Goal: Communication & Community: Answer question/provide support

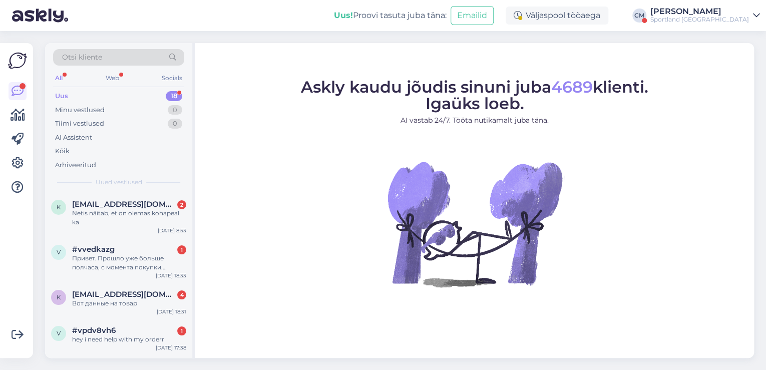
click at [727, 18] on div "Sportland [GEOGRAPHIC_DATA]" at bounding box center [699, 20] width 99 height 8
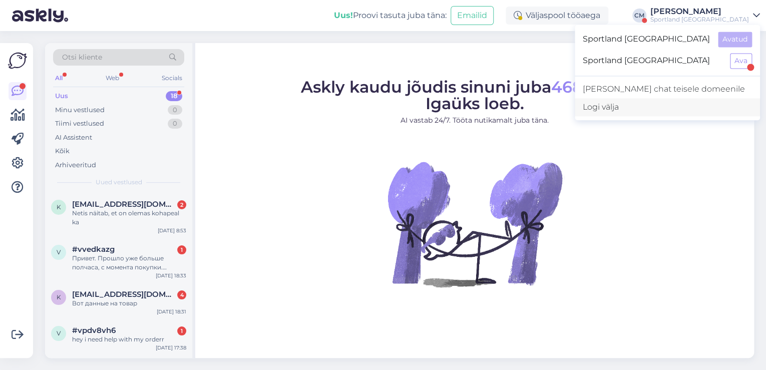
click at [668, 106] on div "Logi välja" at bounding box center [667, 107] width 185 height 18
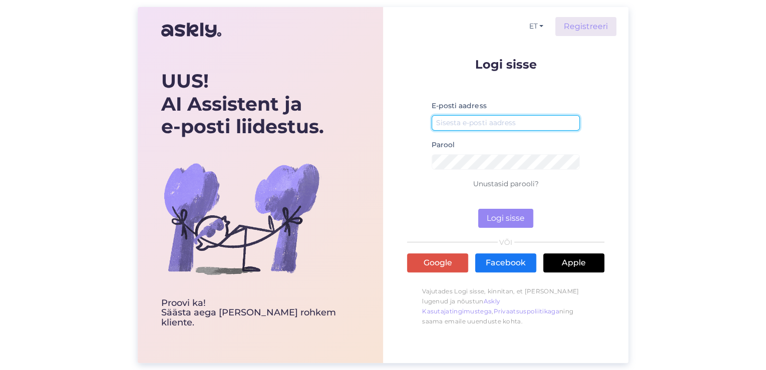
click at [511, 124] on input "email" at bounding box center [506, 123] width 148 height 16
type input "[EMAIL_ADDRESS][DOMAIN_NAME]"
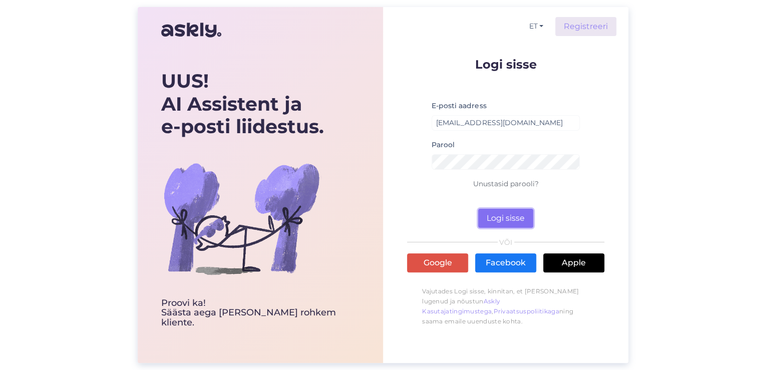
click at [503, 220] on button "Logi sisse" at bounding box center [505, 218] width 55 height 19
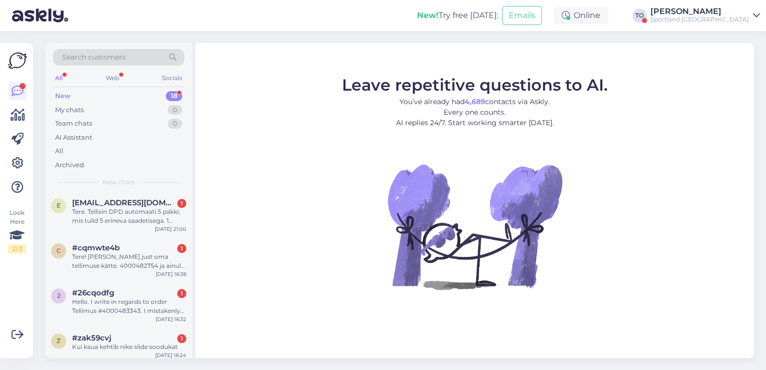
scroll to position [582, 0]
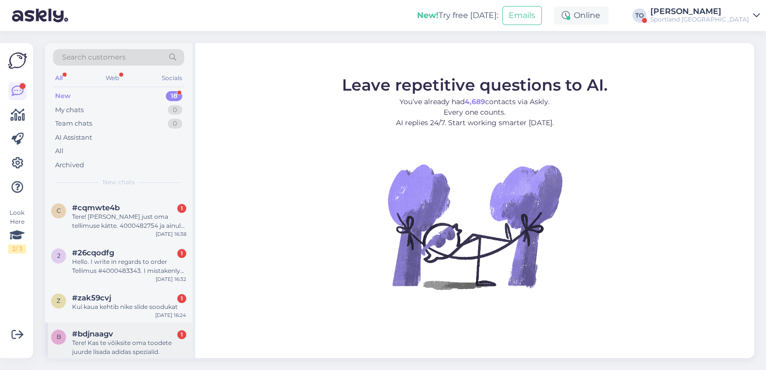
click at [150, 341] on div "Tere! Kas te võiksite oma toodete juurde lisada adidas spezialid." at bounding box center [129, 347] width 114 height 18
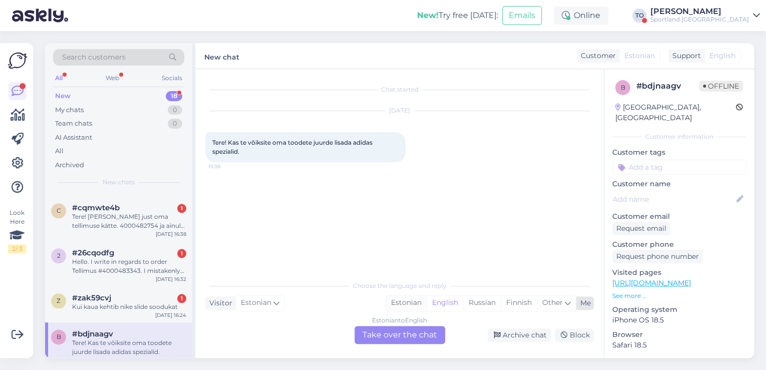
click at [413, 305] on div "Estonian" at bounding box center [406, 302] width 41 height 15
click at [397, 336] on div "Estonian to Estonian Take over the chat" at bounding box center [399, 335] width 91 height 18
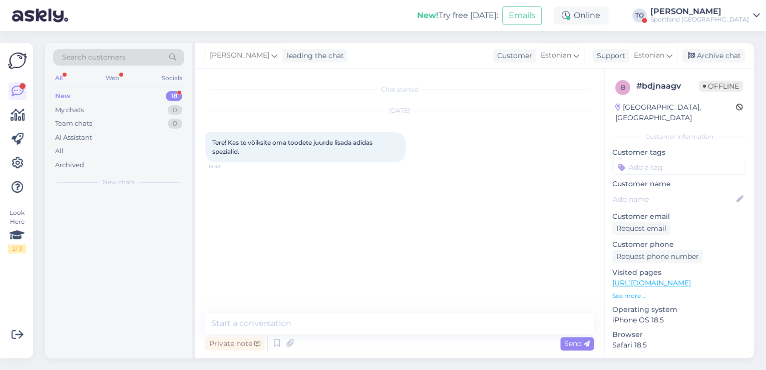
scroll to position [0, 0]
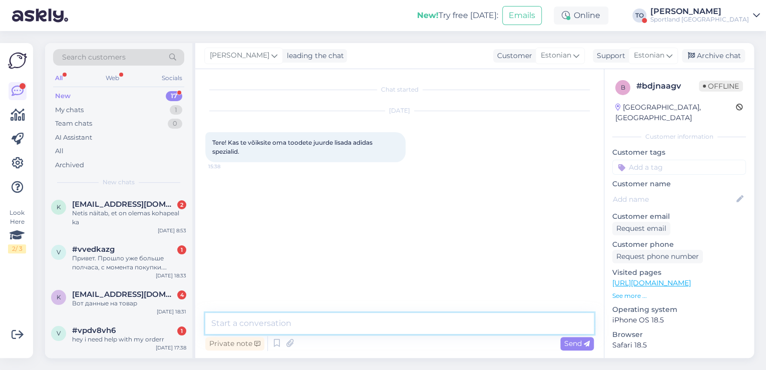
click at [378, 320] on textarea at bounding box center [399, 323] width 388 height 21
type textarea "Tere hommikust! [PERSON_NAME] Klienditeenindusest"
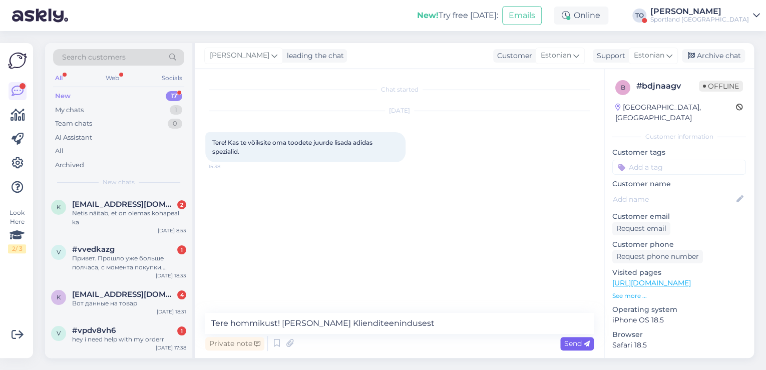
click at [579, 343] on span "Send" at bounding box center [577, 343] width 26 height 9
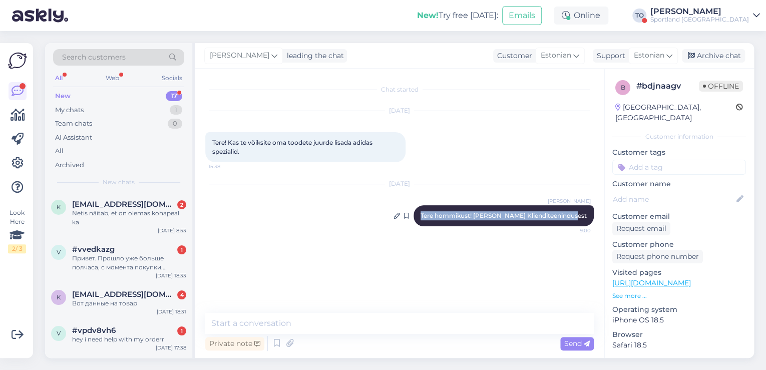
drag, startPoint x: 437, startPoint y: 213, endPoint x: 591, endPoint y: 215, distance: 154.2
click at [591, 215] on div "Tiina Olup Tere hommikust! Olen Tiina Klienditeenindusest 9:00" at bounding box center [503, 215] width 180 height 21
copy span "Tere hommikust! Olen Tiina Klienditeenindusest"
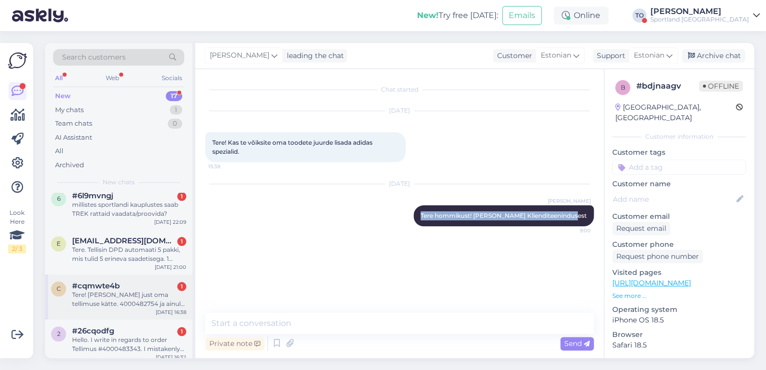
scroll to position [537, 0]
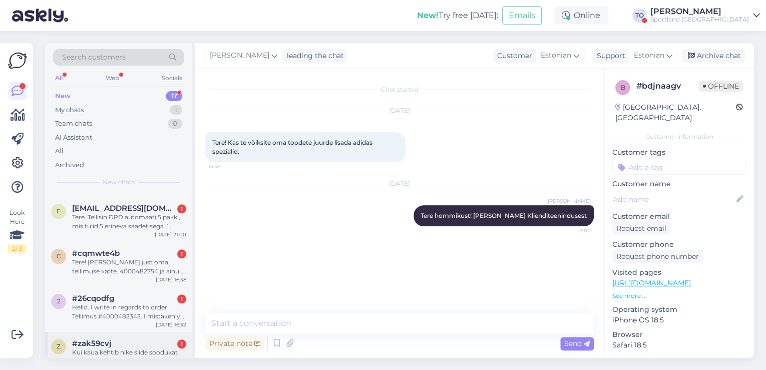
click at [147, 339] on div "#zak59cvj 1" at bounding box center [129, 343] width 114 height 9
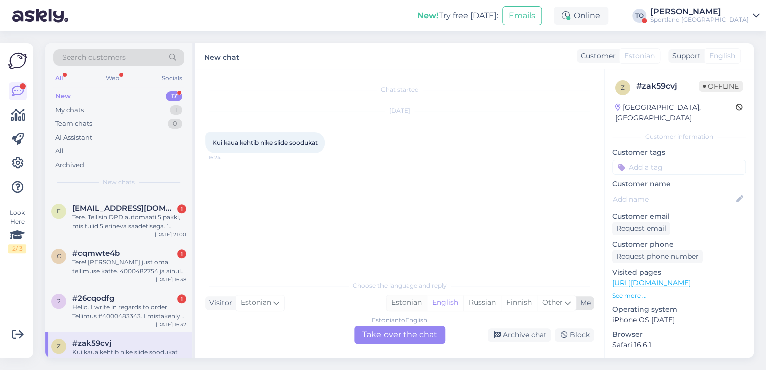
click at [405, 302] on div "Estonian" at bounding box center [406, 302] width 41 height 15
click at [401, 334] on div "Estonian to Estonian Take over the chat" at bounding box center [399, 335] width 91 height 18
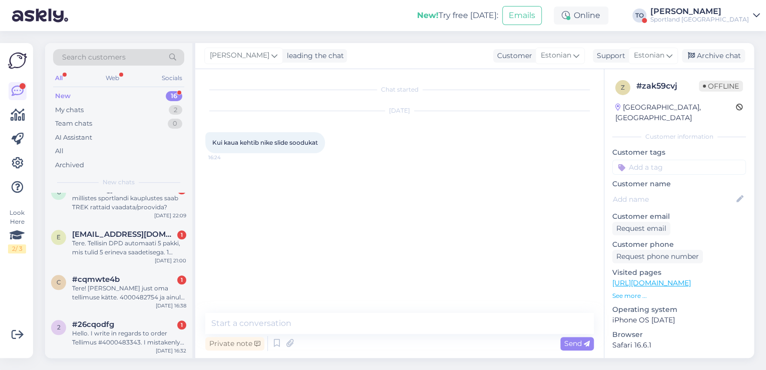
scroll to position [0, 0]
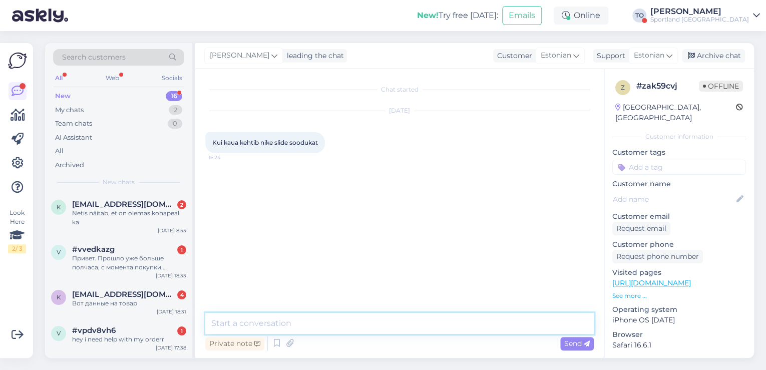
click at [325, 317] on textarea at bounding box center [399, 323] width 388 height 21
paste textarea "Tere hommikust! [PERSON_NAME] Klienditeenindusest"
type textarea "Tere hommikust! [PERSON_NAME] Klienditeenindusest"
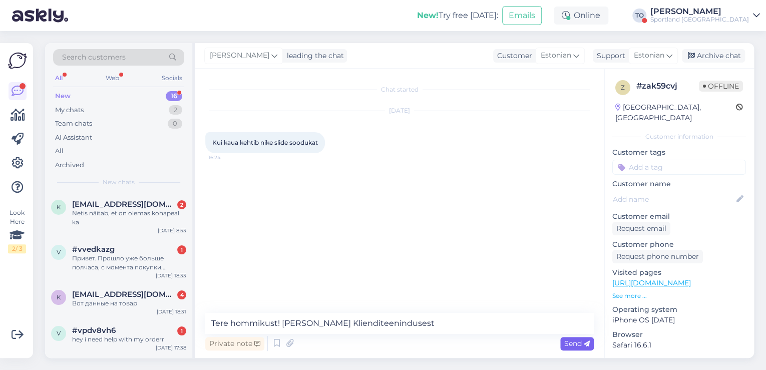
click at [579, 341] on span "Send" at bounding box center [577, 343] width 26 height 9
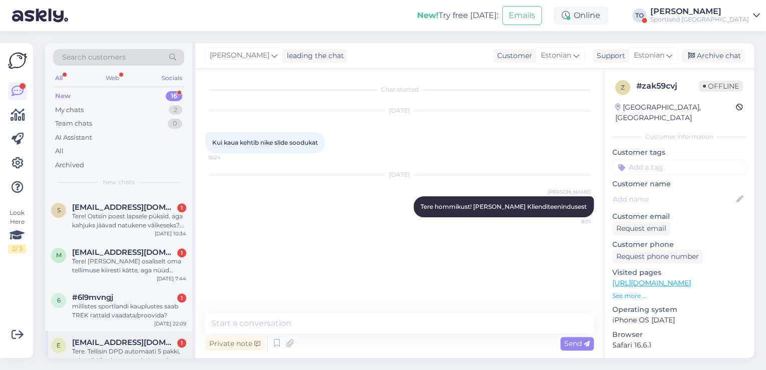
scroll to position [501, 0]
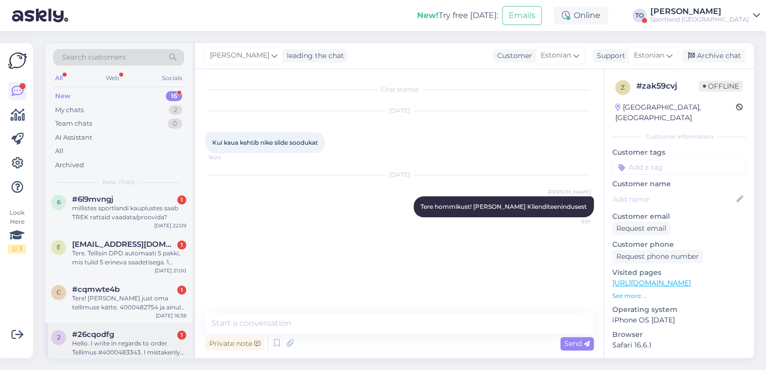
click at [128, 339] on div "Hello. I write in regards to order Tellimus #4000483343. I mistakenly ordered t…" at bounding box center [129, 348] width 114 height 18
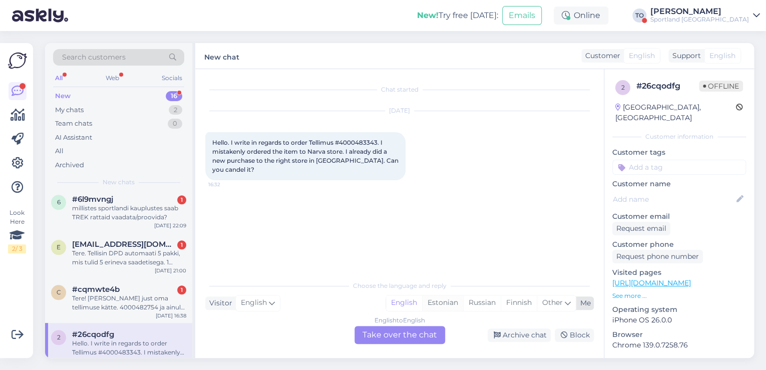
click at [455, 302] on div "Estonian" at bounding box center [442, 302] width 41 height 15
click at [385, 338] on div "English to Estonian Take over the chat" at bounding box center [399, 335] width 91 height 18
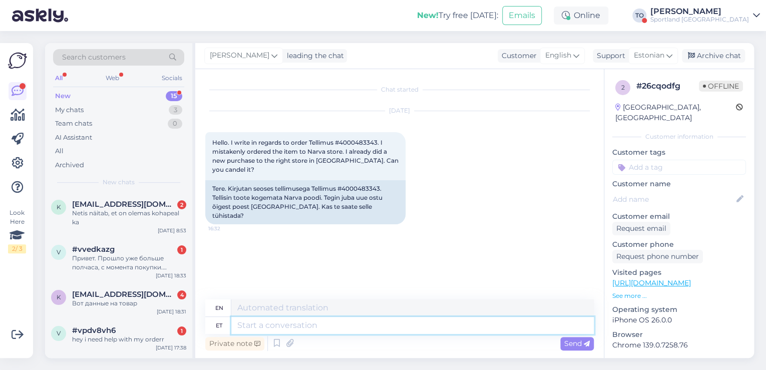
click at [331, 328] on textarea at bounding box center [412, 325] width 362 height 17
paste textarea "Tere hommikust! [PERSON_NAME] Klienditeenindusest"
type textarea "Tere hommikust! [PERSON_NAME] Klienditeenindusest"
type textarea "Good morning! I'm Tiina from Customer Service."
type textarea "Tere hommikust! [PERSON_NAME] Klienditeenindusest"
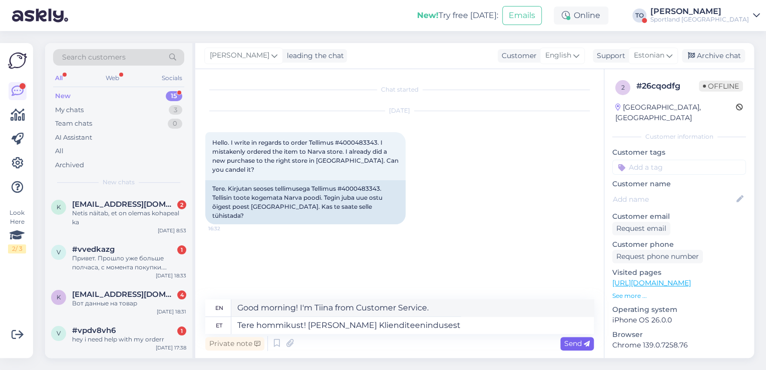
click at [574, 340] on span "Send" at bounding box center [577, 343] width 26 height 9
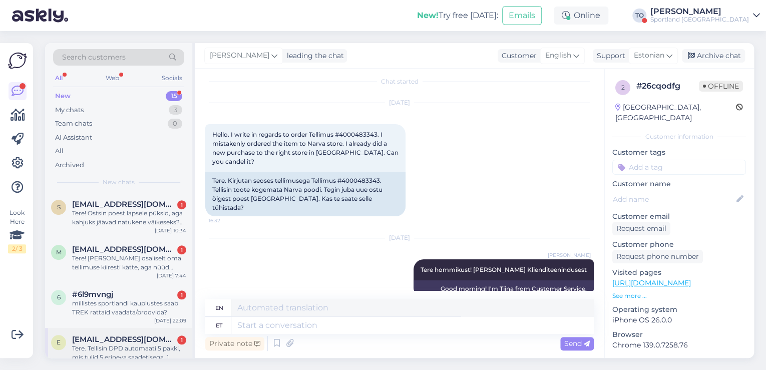
scroll to position [456, 0]
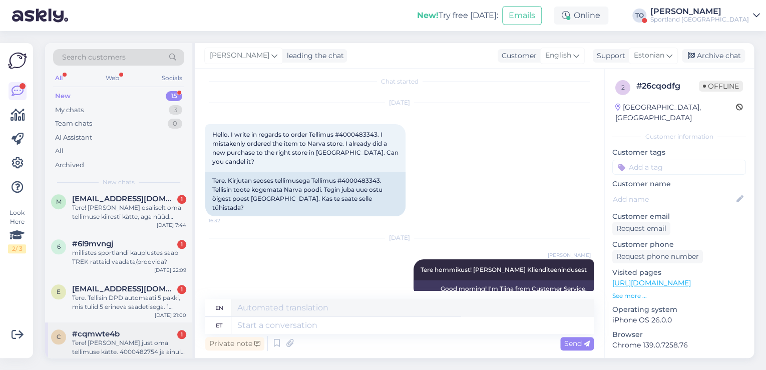
click at [124, 338] on div "Tere! Sain just oma tellimuse kätte. 4000482754 ja ainult jope tuli. 3 paari so…" at bounding box center [129, 347] width 114 height 18
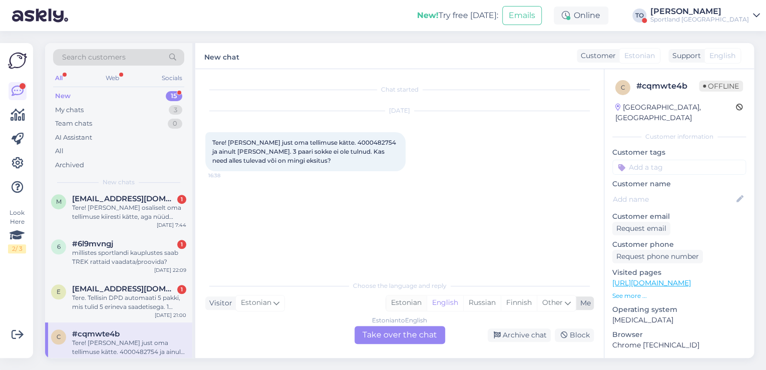
click at [417, 305] on div "Estonian" at bounding box center [406, 302] width 41 height 15
click at [387, 336] on div "Estonian to Estonian Take over the chat" at bounding box center [399, 335] width 91 height 18
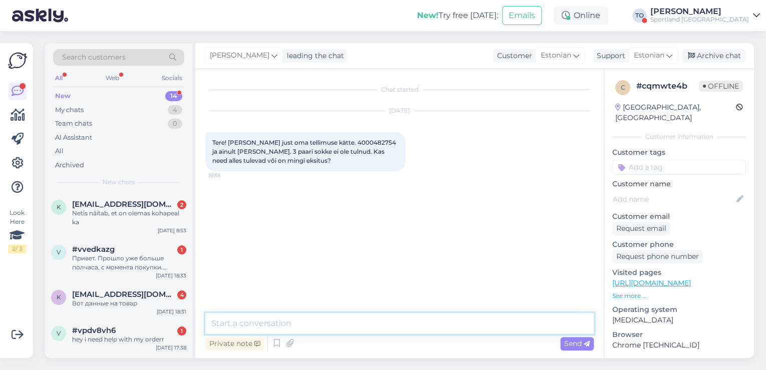
click at [290, 324] on textarea at bounding box center [399, 323] width 388 height 21
paste textarea "Tere hommikust! [PERSON_NAME] Klienditeenindusest"
type textarea "Tere hommikust! [PERSON_NAME] Klienditeenindusest"
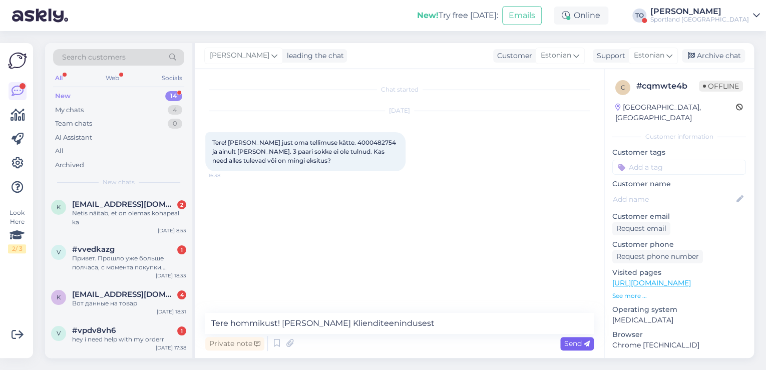
click at [567, 340] on span "Send" at bounding box center [577, 343] width 26 height 9
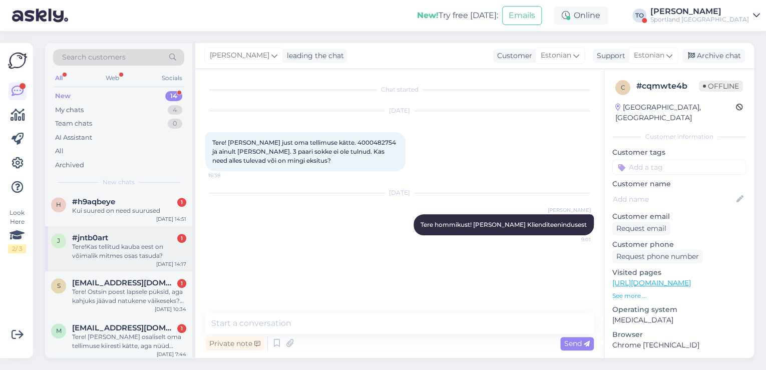
scroll to position [410, 0]
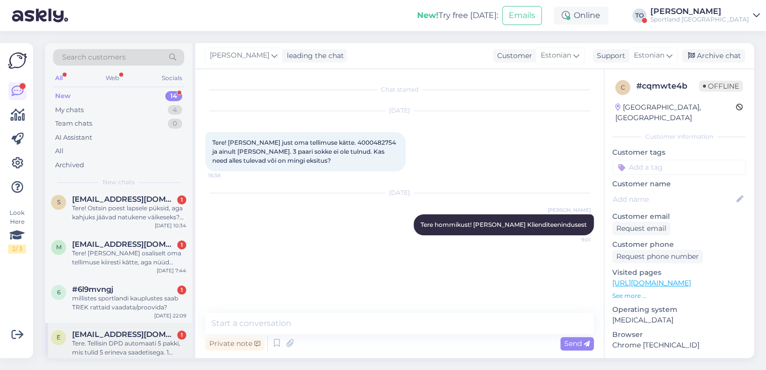
click at [147, 340] on div "Tere. Tellisin DPD automaati 5 pakki, mis tulid 5 erineva saadetisega. 1 jätan,…" at bounding box center [129, 348] width 114 height 18
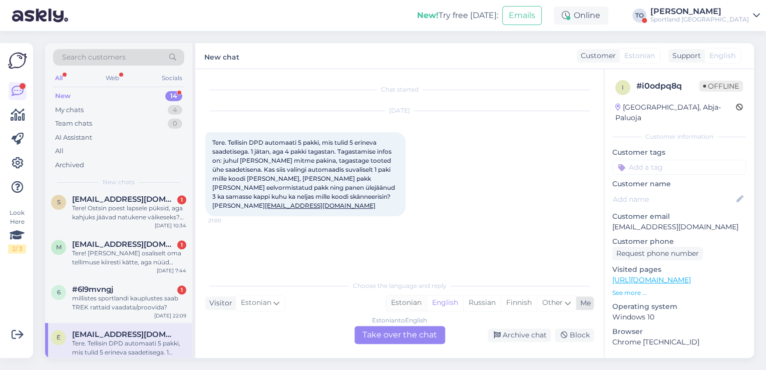
click at [395, 301] on div "Estonian" at bounding box center [406, 302] width 41 height 15
click at [393, 336] on div "Estonian to Estonian Take over the chat" at bounding box center [399, 335] width 91 height 18
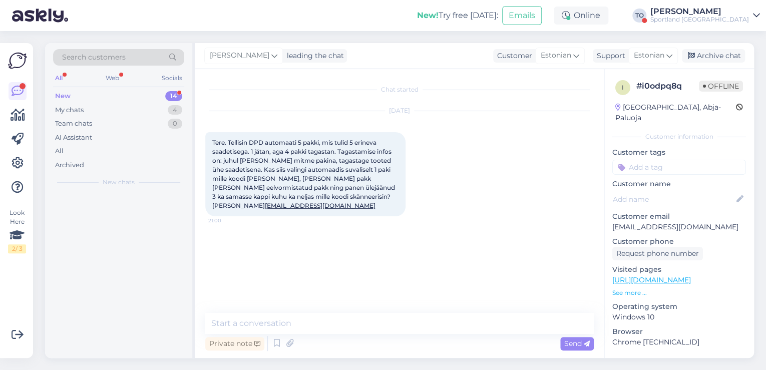
scroll to position [0, 0]
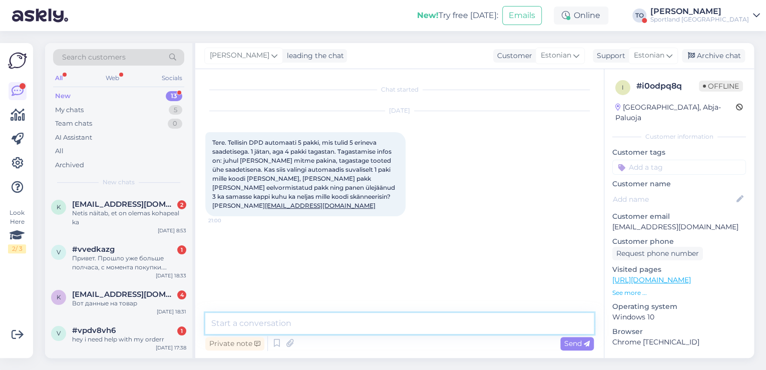
click at [294, 317] on textarea at bounding box center [399, 323] width 388 height 21
paste textarea "Tere hommikust! [PERSON_NAME] Klienditeenindusest"
type textarea "Tere hommikust! [PERSON_NAME] Klienditeenindusest"
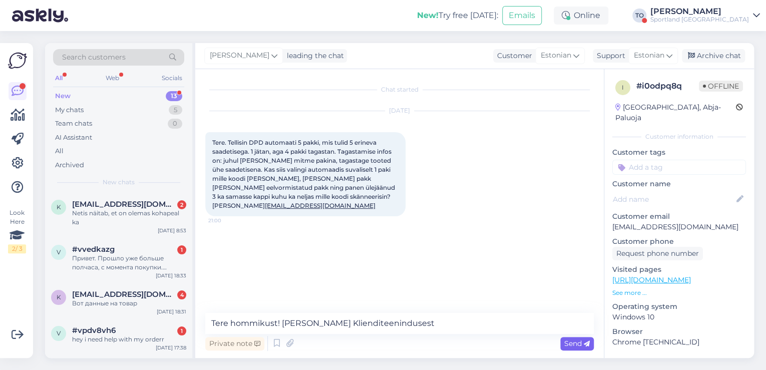
click at [574, 342] on span "Send" at bounding box center [577, 343] width 26 height 9
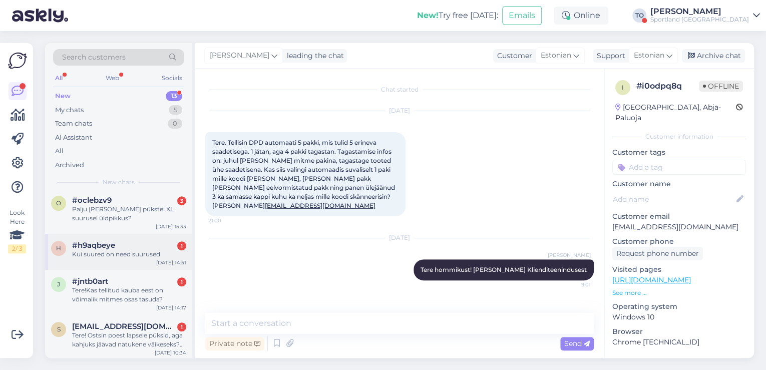
scroll to position [366, 0]
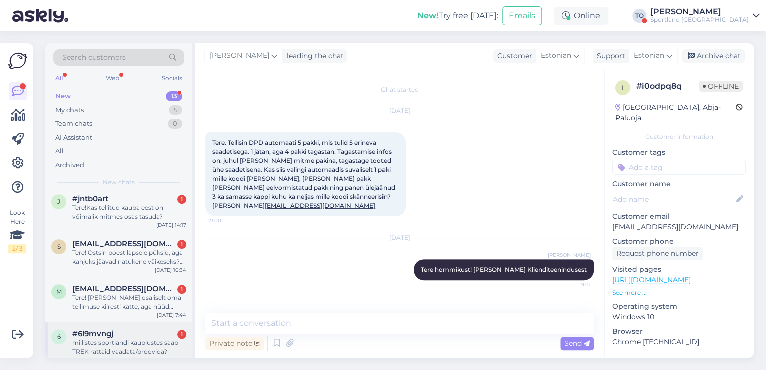
click at [139, 338] on div "millistes sportlandi kauplustes saab TREK rattaid vaadata/proovida?" at bounding box center [129, 347] width 114 height 18
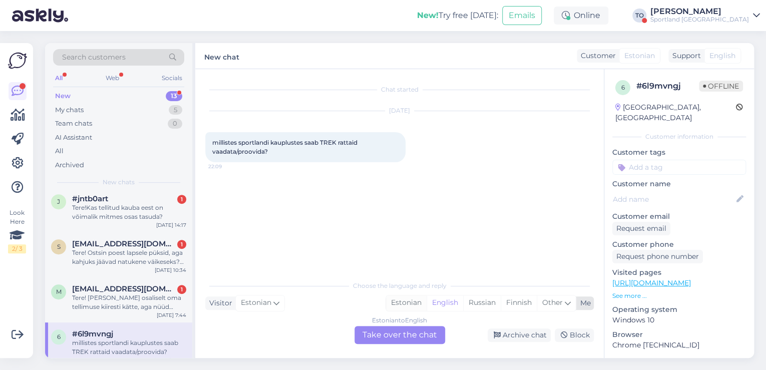
click at [406, 302] on div "Estonian" at bounding box center [406, 302] width 41 height 15
click at [401, 337] on div "Estonian to Estonian Take over the chat" at bounding box center [399, 335] width 91 height 18
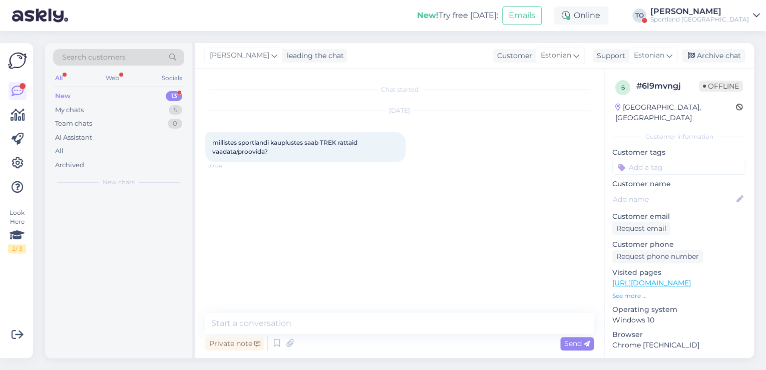
scroll to position [0, 0]
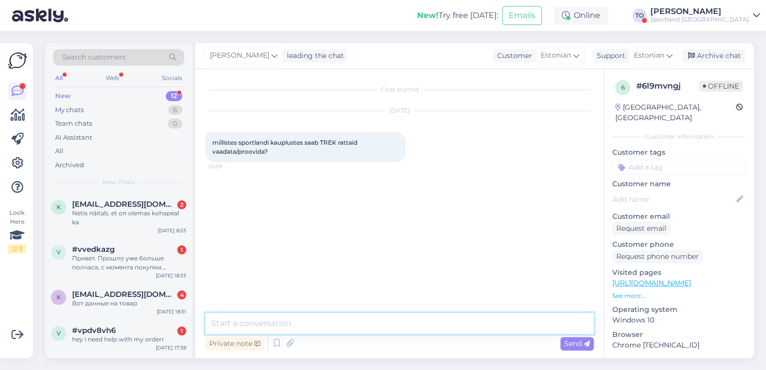
click at [267, 318] on textarea at bounding box center [399, 323] width 388 height 21
paste textarea "Tere hommikust! [PERSON_NAME] Klienditeenindusest"
type textarea "Tere hommikust! [PERSON_NAME] Klienditeenindusest"
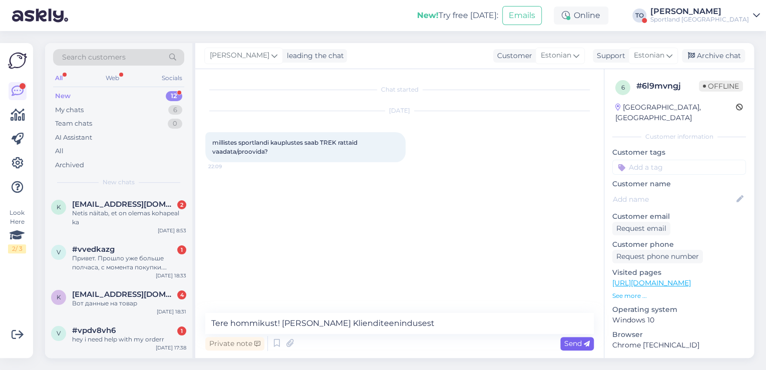
click at [566, 338] on div "Send" at bounding box center [577, 344] width 34 height 14
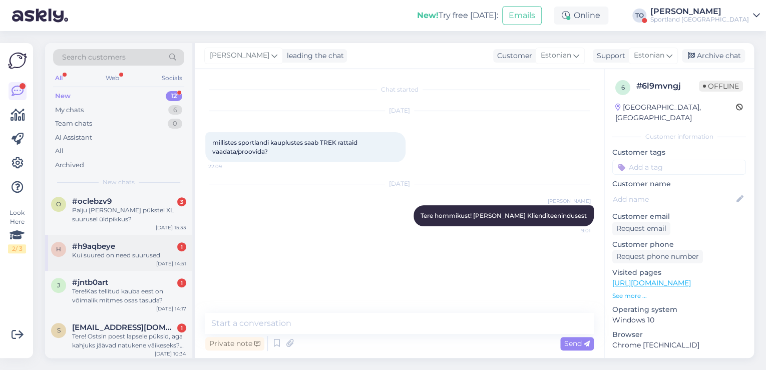
scroll to position [320, 0]
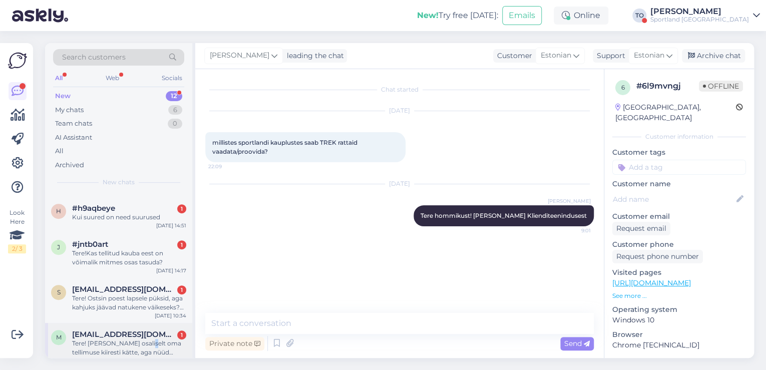
click at [145, 339] on div "Tere! [PERSON_NAME] osaliselt oma tellimuse kiiresti kätte, aga nüüd näitab jub…" at bounding box center [129, 348] width 114 height 18
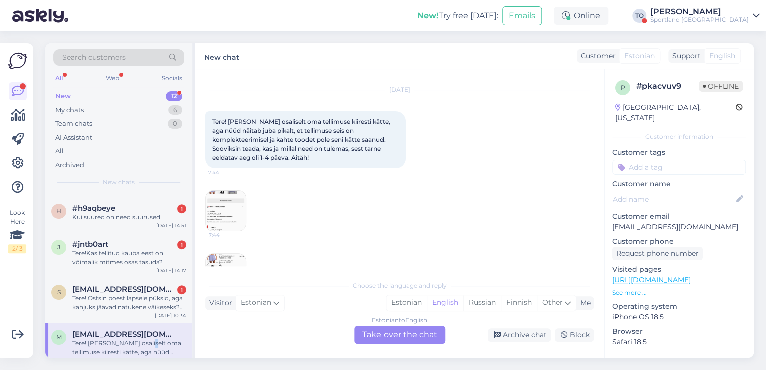
drag, startPoint x: 408, startPoint y: 303, endPoint x: 400, endPoint y: 314, distance: 12.9
click at [408, 303] on div "Estonian" at bounding box center [406, 302] width 41 height 15
click at [399, 332] on div "Estonian to Estonian Take over the chat" at bounding box center [399, 335] width 91 height 18
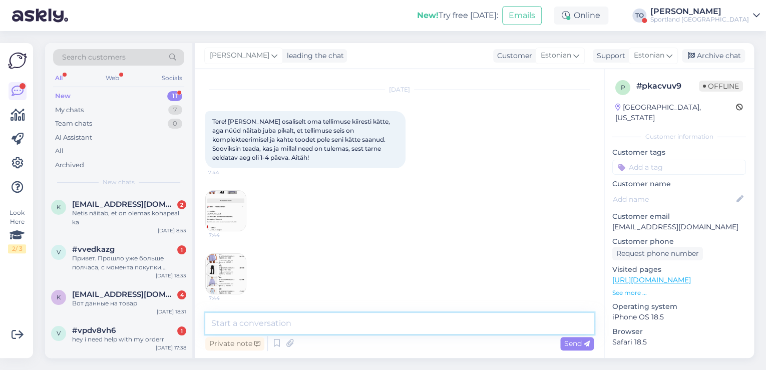
click at [307, 329] on textarea at bounding box center [399, 323] width 388 height 21
paste textarea "Tere hommikust! [PERSON_NAME] Klienditeenindusest"
type textarea "Tere hommikust! [PERSON_NAME] Klienditeenindusest"
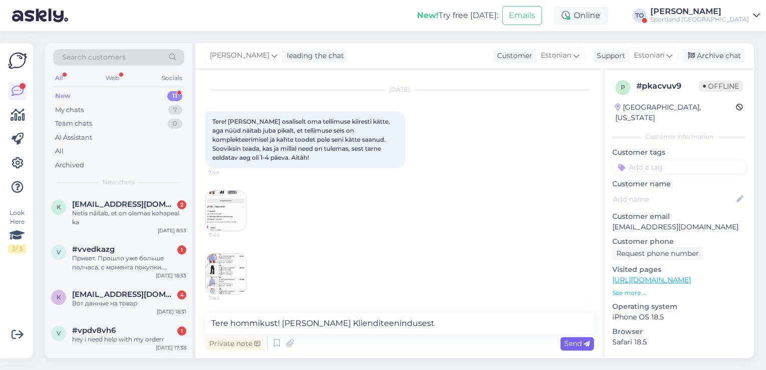
click at [565, 342] on span "Send" at bounding box center [577, 343] width 26 height 9
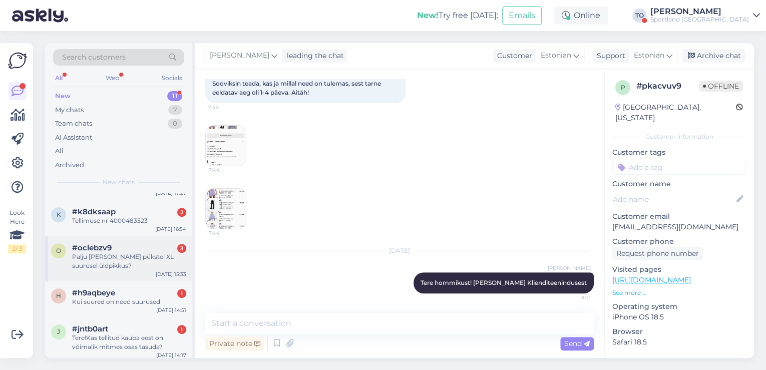
scroll to position [276, 0]
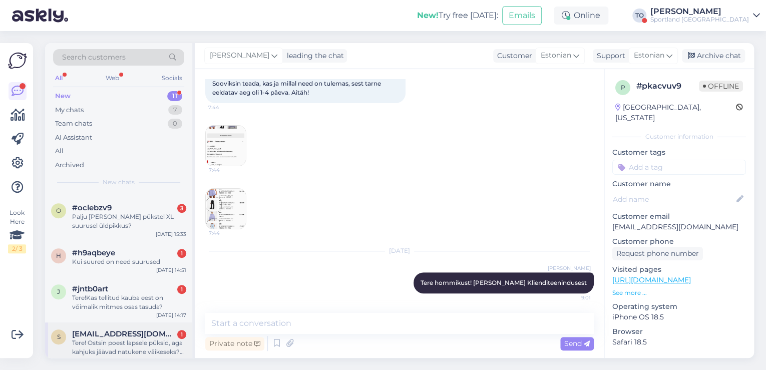
click at [149, 340] on div "Tere! Ostsin poest lapsele püksid, aga kahjuks jäävad natukene väikeseks? Kas o…" at bounding box center [129, 347] width 114 height 18
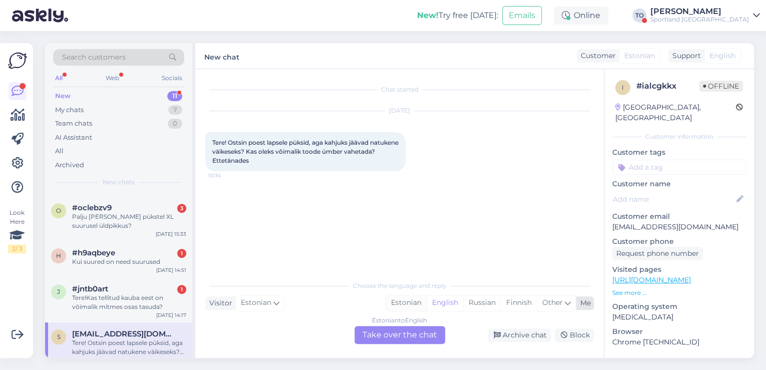
click at [402, 304] on div "Estonian" at bounding box center [406, 302] width 41 height 15
click at [401, 335] on div "Estonian to Estonian Take over the chat" at bounding box center [399, 335] width 91 height 18
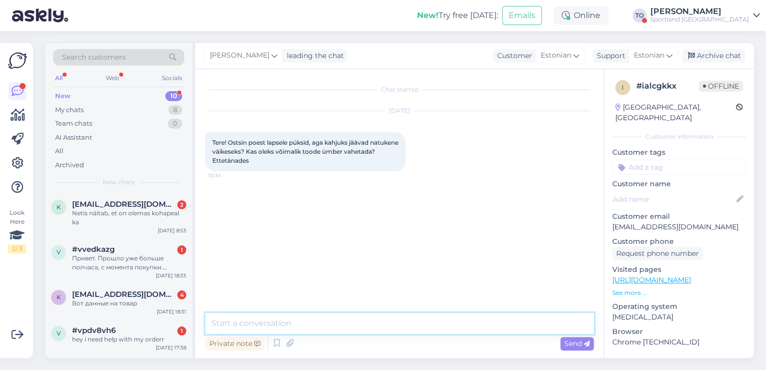
click at [264, 326] on textarea at bounding box center [399, 323] width 388 height 21
paste textarea "Tere hommikust! [PERSON_NAME] Klienditeenindusest"
type textarea "Tere hommikust! [PERSON_NAME] Klienditeenindusest"
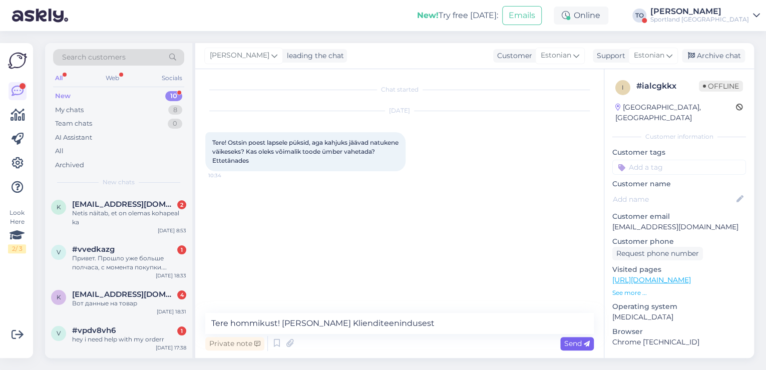
click at [570, 346] on span "Send" at bounding box center [577, 343] width 26 height 9
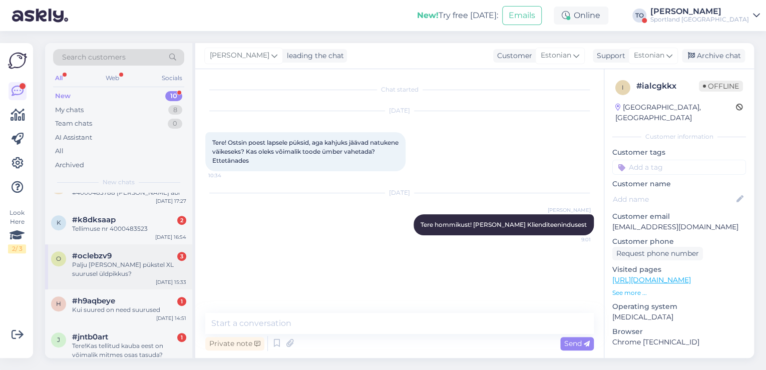
scroll to position [230, 0]
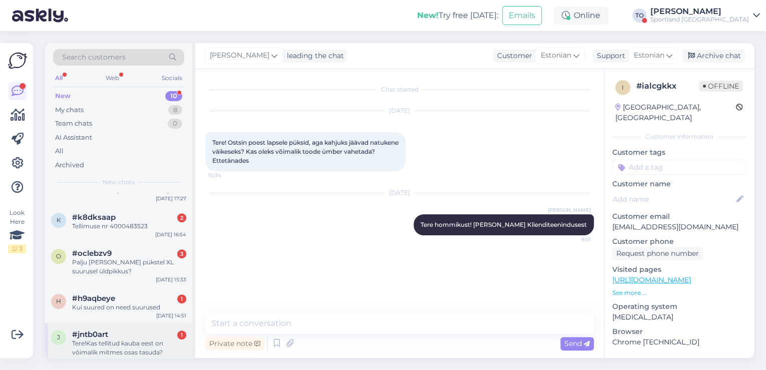
click at [119, 339] on div "Tere!Kas tellitud kauba eest on võimalik mitmes osas tasuda?" at bounding box center [129, 348] width 114 height 18
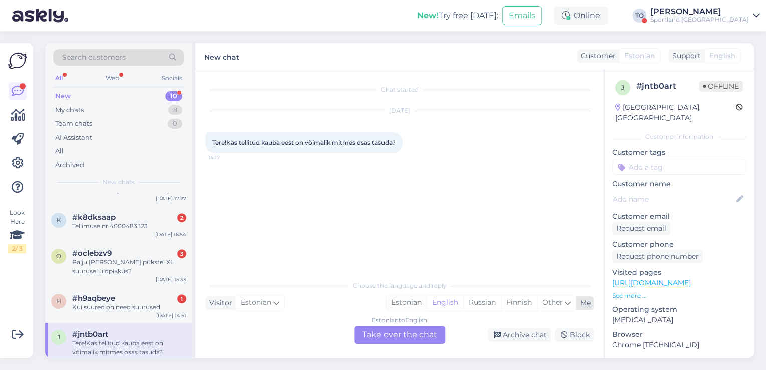
click at [410, 300] on div "Estonian" at bounding box center [406, 302] width 41 height 15
click at [384, 332] on div "Estonian to Estonian Take over the chat" at bounding box center [399, 335] width 91 height 18
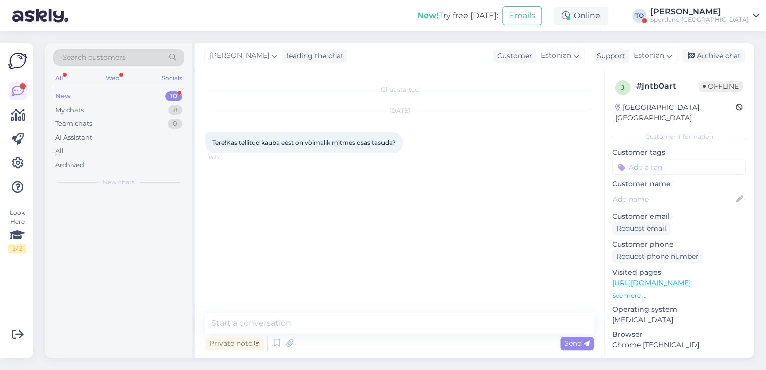
scroll to position [0, 0]
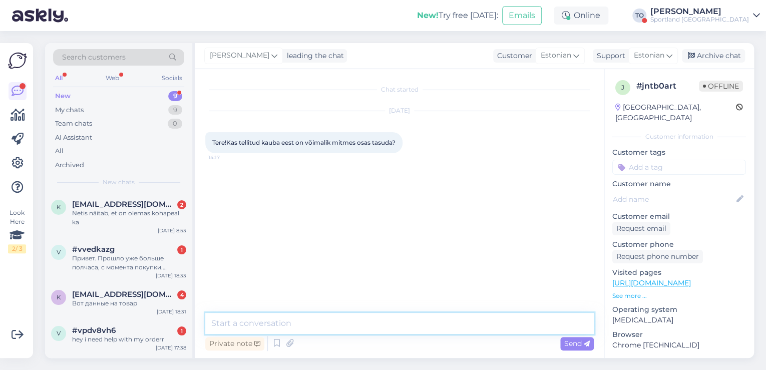
click at [271, 327] on textarea at bounding box center [399, 323] width 388 height 21
paste textarea "Tere hommikust! [PERSON_NAME] Klienditeenindusest"
type textarea "Tere hommikust! [PERSON_NAME] Klienditeenindusest"
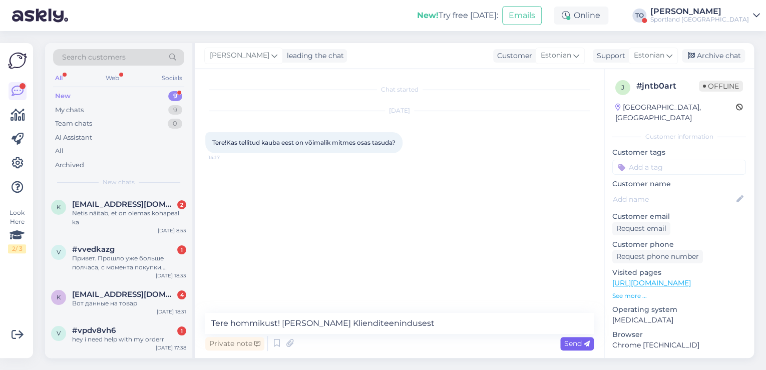
click at [569, 341] on span "Send" at bounding box center [577, 343] width 26 height 9
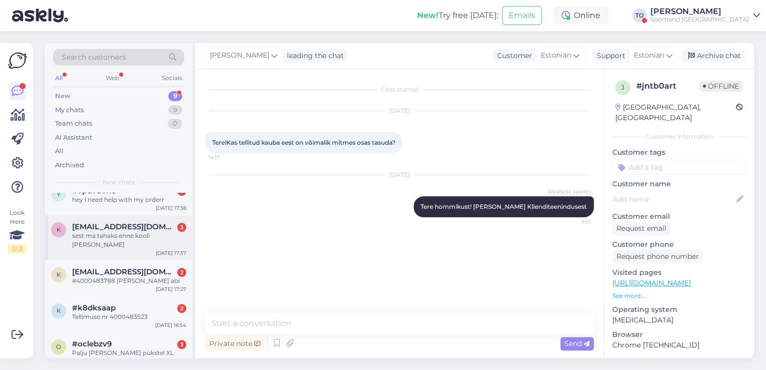
scroll to position [186, 0]
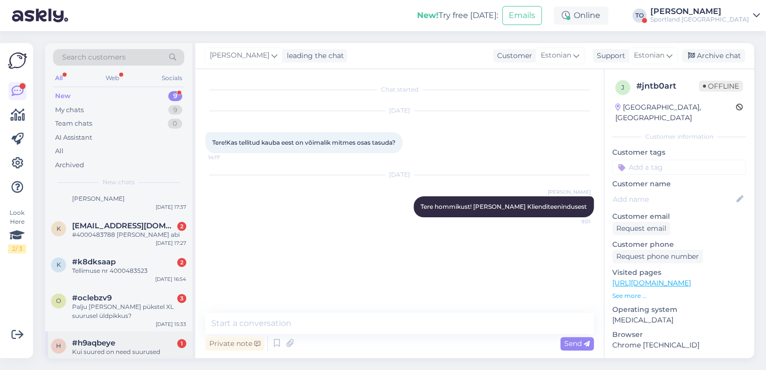
drag, startPoint x: 130, startPoint y: 338, endPoint x: 146, endPoint y: 337, distance: 16.1
click at [131, 347] on div "Kui suured on need suurused" at bounding box center [129, 351] width 114 height 9
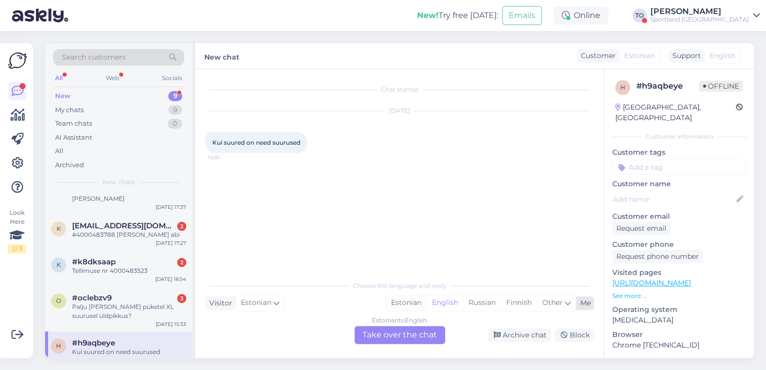
click at [406, 303] on div "Estonian" at bounding box center [406, 302] width 41 height 15
click at [397, 339] on div "Estonian to Estonian Take over the chat" at bounding box center [399, 335] width 91 height 18
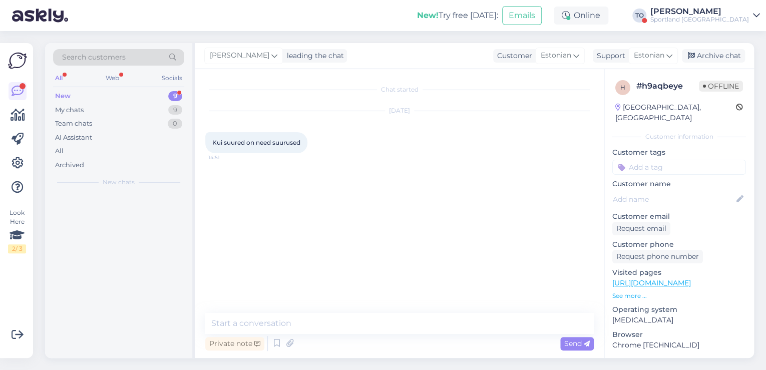
scroll to position [0, 0]
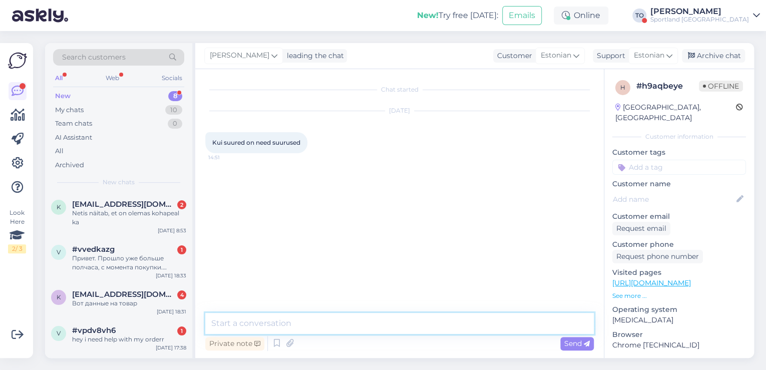
click at [320, 330] on textarea at bounding box center [399, 323] width 388 height 21
paste textarea "Tere hommikust! [PERSON_NAME] Klienditeenindusest"
type textarea "Tere hommikust! [PERSON_NAME] Klienditeenindusest"
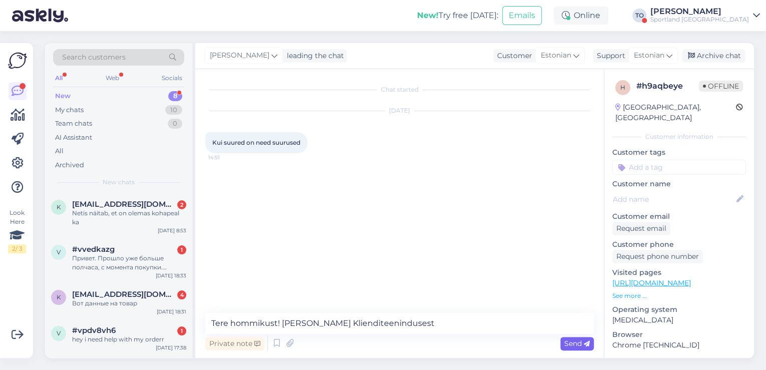
click at [571, 340] on span "Send" at bounding box center [577, 343] width 26 height 9
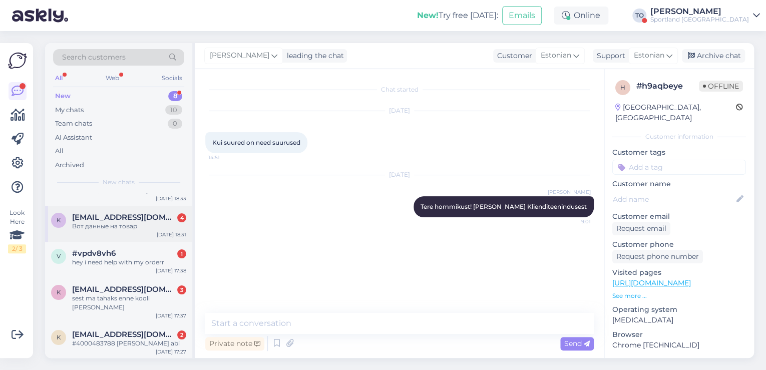
scroll to position [150, 0]
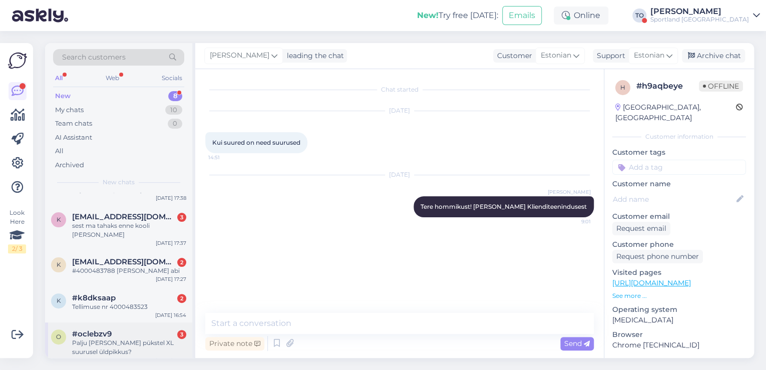
click at [139, 338] on div "Palju [PERSON_NAME] pükstel XL suurusel üldpikkus?" at bounding box center [129, 347] width 114 height 18
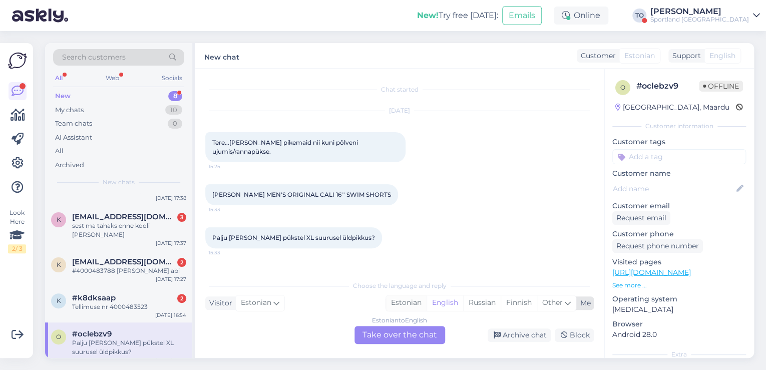
click at [415, 302] on div "Estonian" at bounding box center [406, 302] width 41 height 15
click at [396, 334] on div "Estonian to Estonian Take over the chat" at bounding box center [399, 335] width 91 height 18
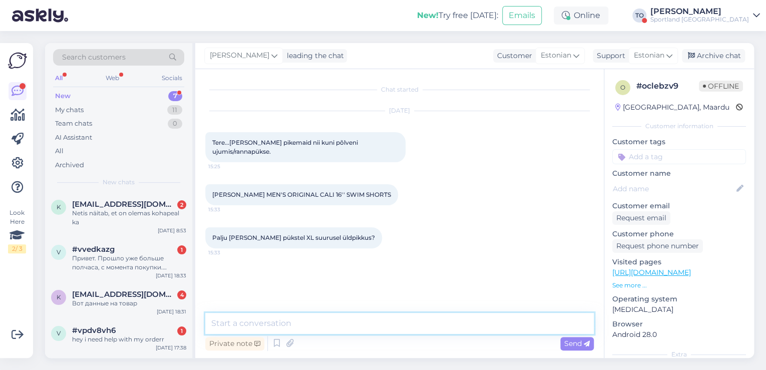
click at [274, 320] on textarea at bounding box center [399, 323] width 388 height 21
paste textarea "Tere hommikust! [PERSON_NAME] Klienditeenindusest"
type textarea "Tere hommikust! [PERSON_NAME] Klienditeenindusest"
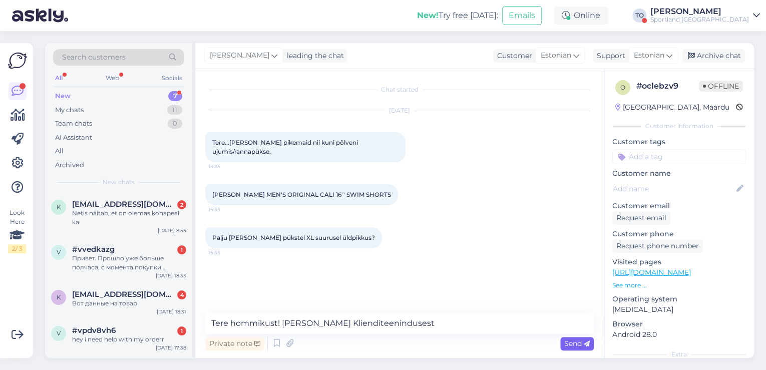
click at [585, 338] on div "Send" at bounding box center [577, 344] width 34 height 14
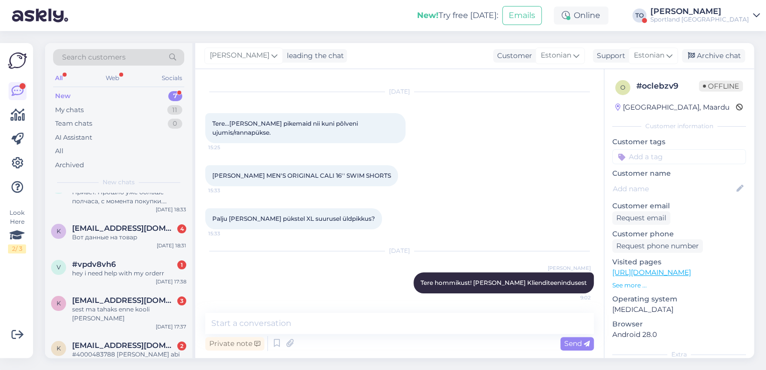
scroll to position [104, 0]
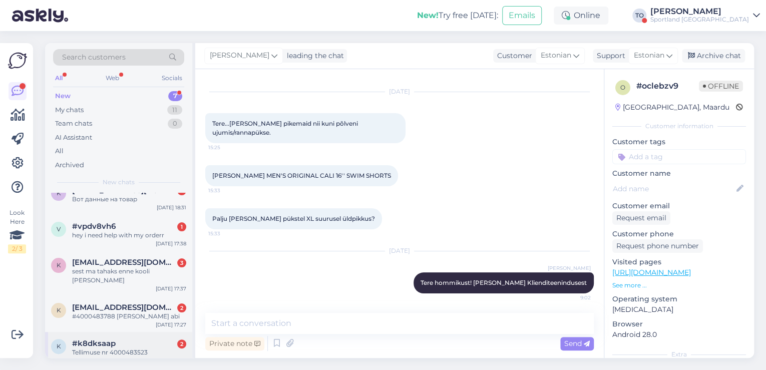
click at [101, 339] on span "#k8dksaap" at bounding box center [94, 343] width 44 height 9
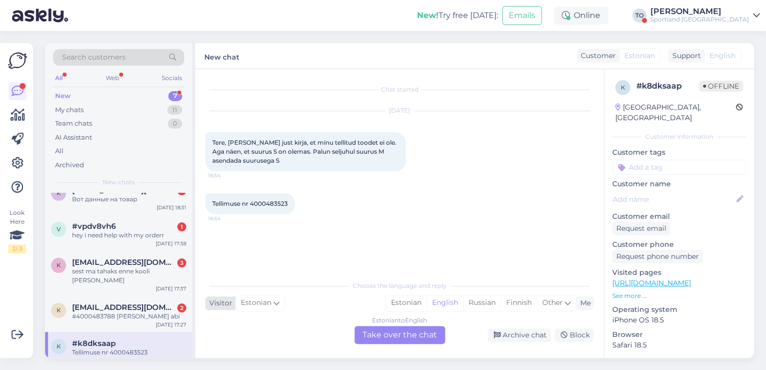
scroll to position [0, 0]
click at [406, 303] on div "Estonian" at bounding box center [406, 302] width 41 height 15
click at [405, 334] on div "Estonian to Estonian Take over the chat" at bounding box center [399, 335] width 91 height 18
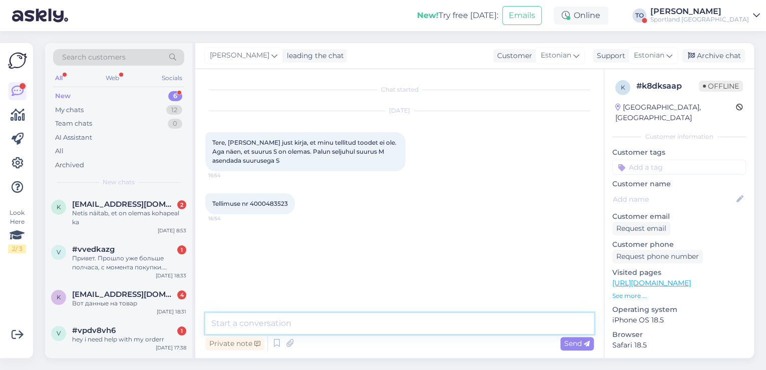
click at [307, 320] on textarea at bounding box center [399, 323] width 388 height 21
paste textarea "Tere hommikust! [PERSON_NAME] Klienditeenindusest"
type textarea "Tere hommikust! [PERSON_NAME] Klienditeenindusest"
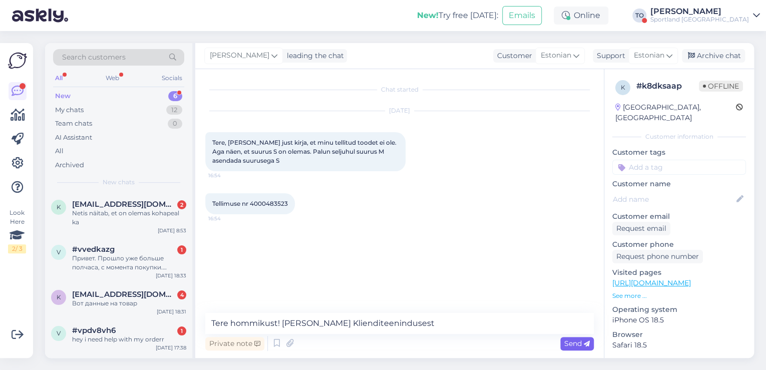
click at [578, 341] on span "Send" at bounding box center [577, 343] width 26 height 9
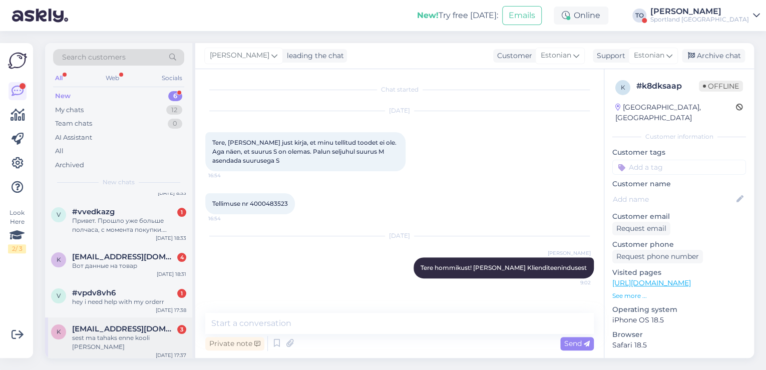
scroll to position [68, 0]
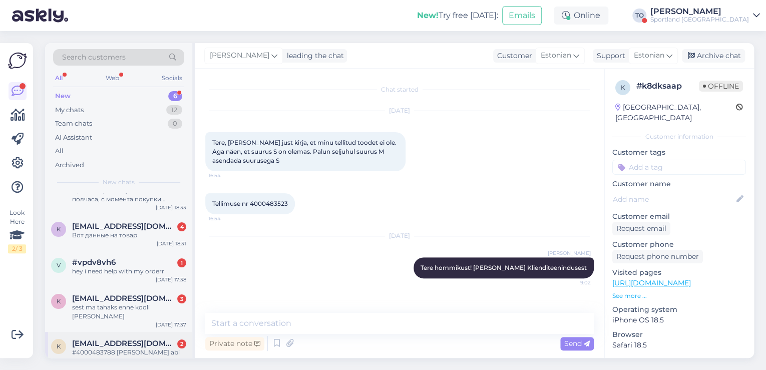
click at [130, 339] on span "[EMAIL_ADDRESS][DOMAIN_NAME]" at bounding box center [124, 343] width 104 height 9
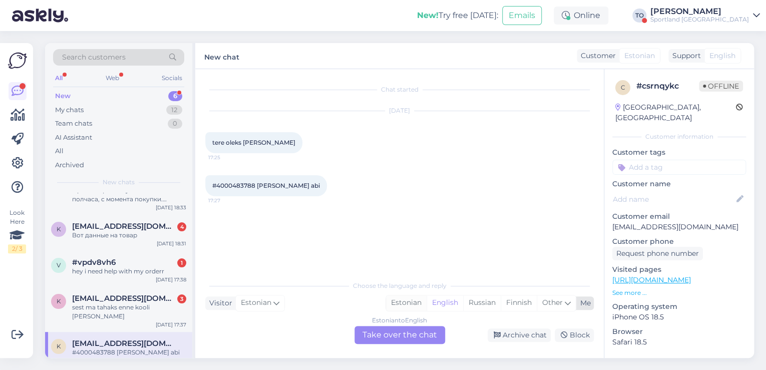
click at [413, 304] on div "Estonian" at bounding box center [406, 302] width 41 height 15
click at [400, 333] on div "Estonian to Estonian Take over the chat" at bounding box center [399, 335] width 91 height 18
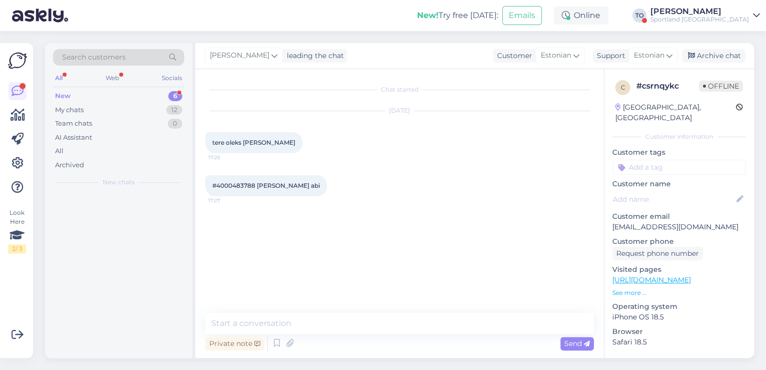
scroll to position [0, 0]
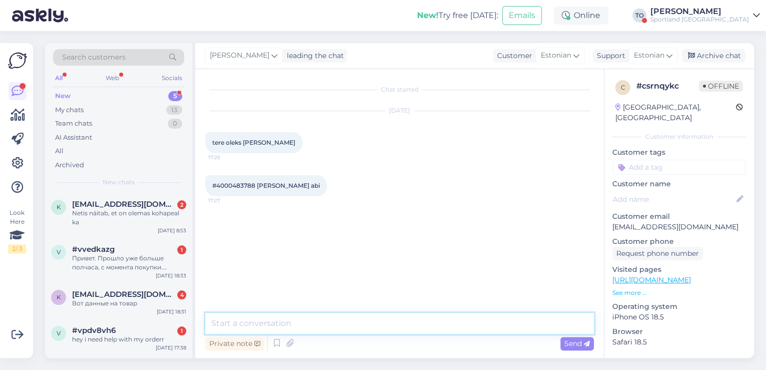
click at [331, 328] on textarea at bounding box center [399, 323] width 388 height 21
paste textarea "Tere hommikust! [PERSON_NAME] Klienditeenindusest"
type textarea "Tere hommikust! [PERSON_NAME] Klienditeenindusest"
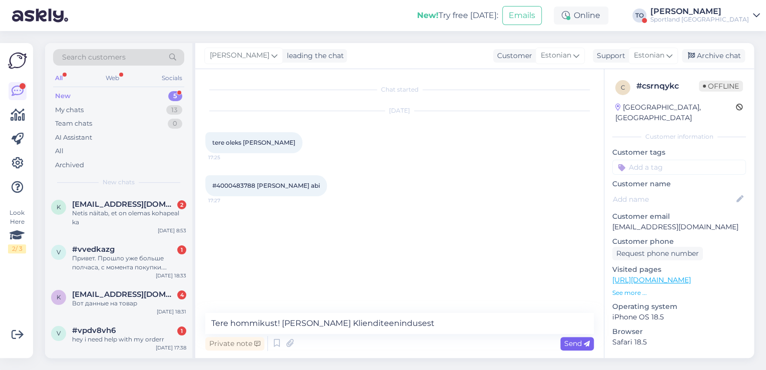
click at [577, 342] on span "Send" at bounding box center [577, 343] width 26 height 9
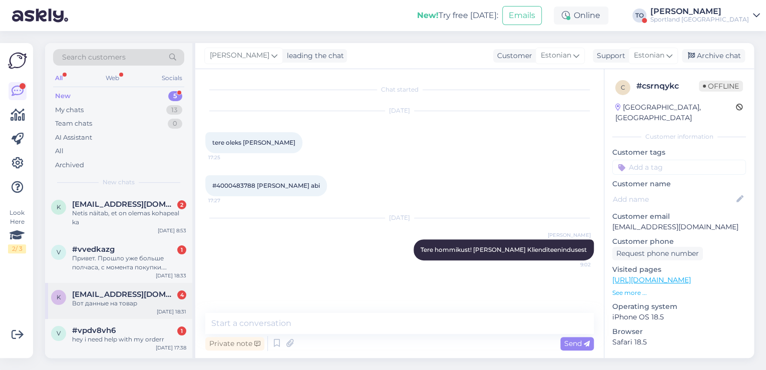
scroll to position [32, 0]
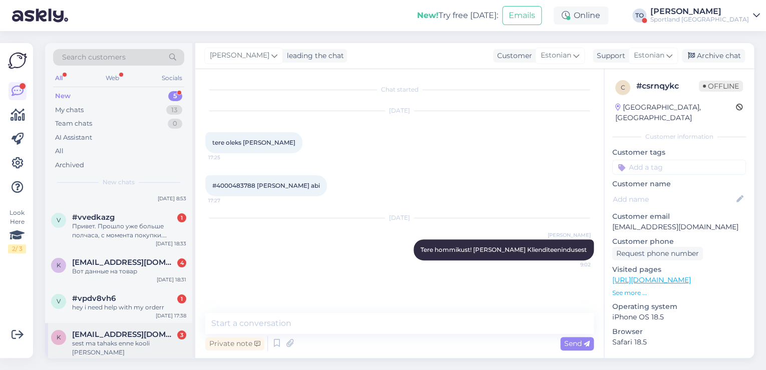
click at [123, 340] on div "sest ma tahaks enne kooli [PERSON_NAME]" at bounding box center [129, 348] width 114 height 18
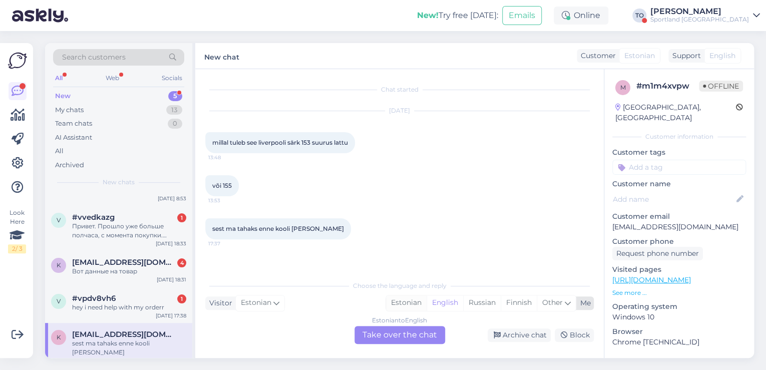
click at [402, 299] on div "Estonian" at bounding box center [406, 302] width 41 height 15
click at [408, 336] on div "Estonian to Estonian Take over the chat" at bounding box center [399, 335] width 91 height 18
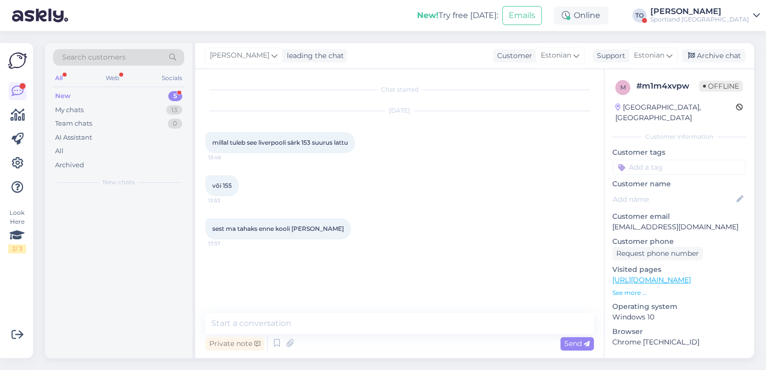
scroll to position [0, 0]
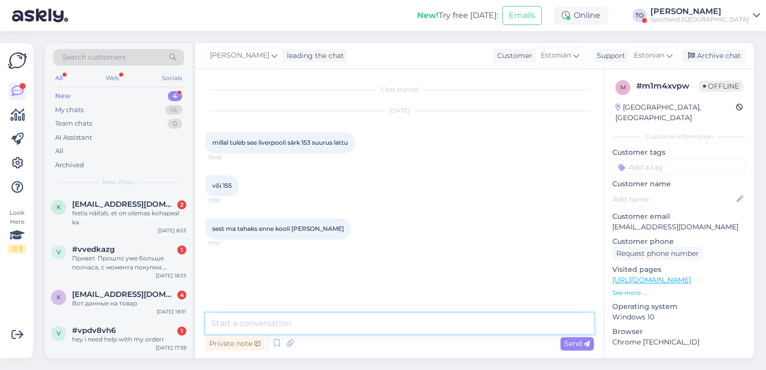
click at [297, 326] on textarea at bounding box center [399, 323] width 388 height 21
paste textarea "Tere hommikust! [PERSON_NAME] Klienditeenindusest"
type textarea "Tere hommikust! [PERSON_NAME] Klienditeenindusest"
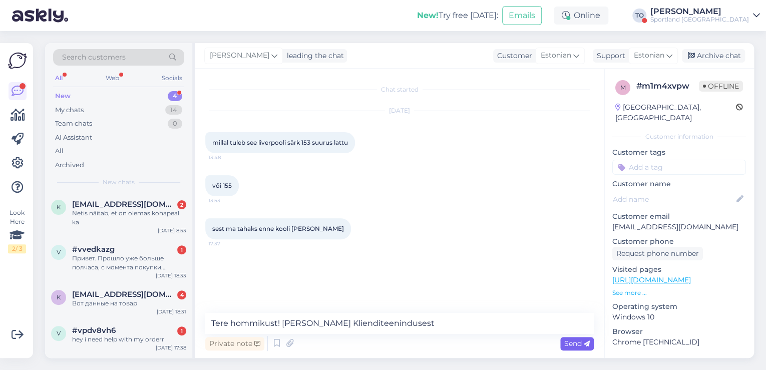
click at [573, 344] on span "Send" at bounding box center [577, 343] width 26 height 9
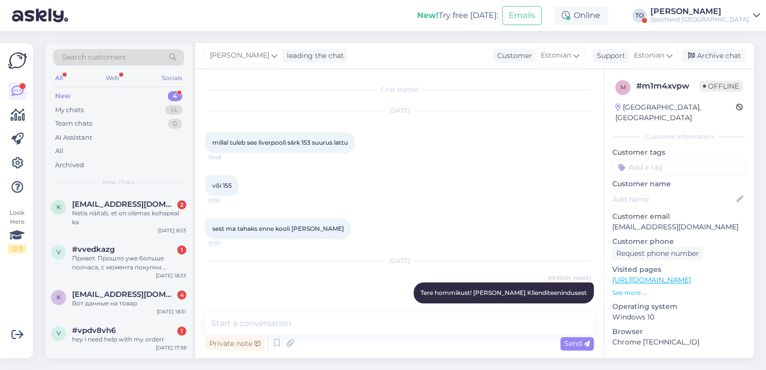
scroll to position [10, 0]
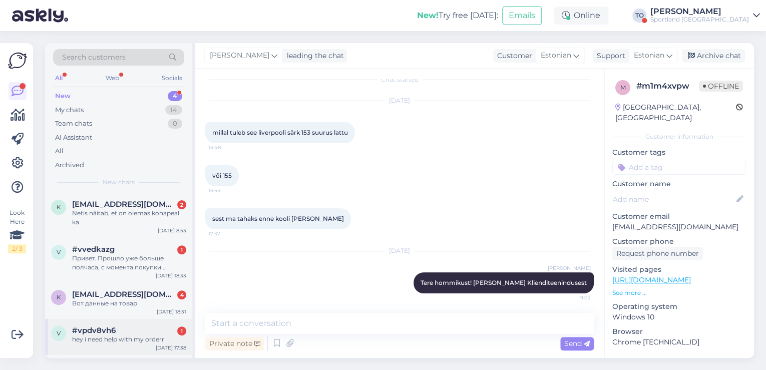
drag, startPoint x: 122, startPoint y: 334, endPoint x: 144, endPoint y: 333, distance: 21.6
click at [122, 335] on div "hey i need help with my orderr" at bounding box center [129, 339] width 114 height 9
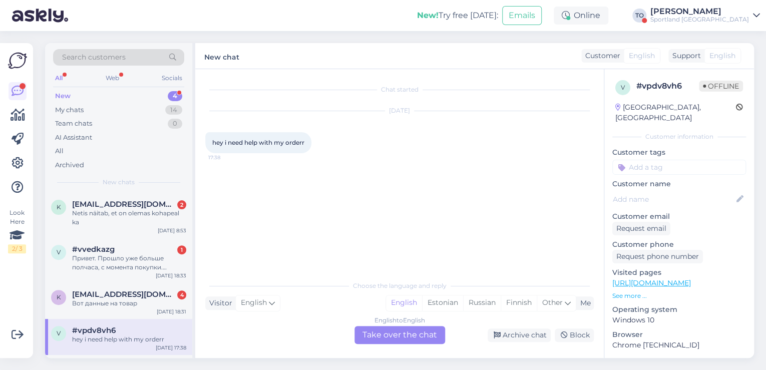
scroll to position [0, 0]
click at [444, 303] on div "Estonian" at bounding box center [442, 302] width 41 height 15
click at [416, 332] on div "English to Estonian Take over the chat" at bounding box center [399, 335] width 91 height 18
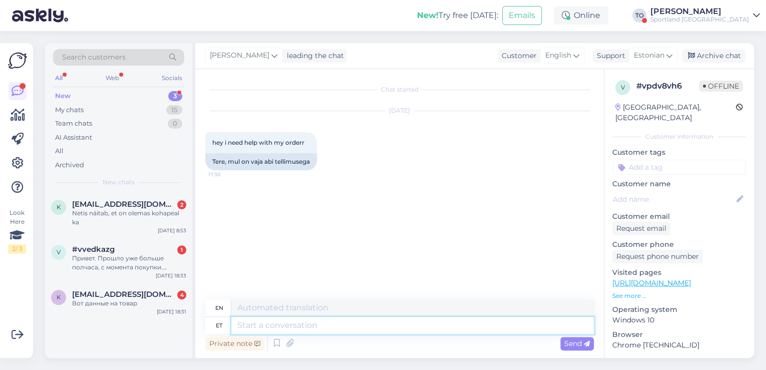
click at [352, 318] on textarea at bounding box center [412, 325] width 362 height 17
paste textarea "Tere hommikust! [PERSON_NAME] Klienditeenindusest"
type textarea "Tere hommikust! [PERSON_NAME] Klienditeenindusest"
type textarea "Good morning! I'm Tiina from Customer Service."
type textarea "Tere hommikust! [PERSON_NAME] Klienditeenindusest"
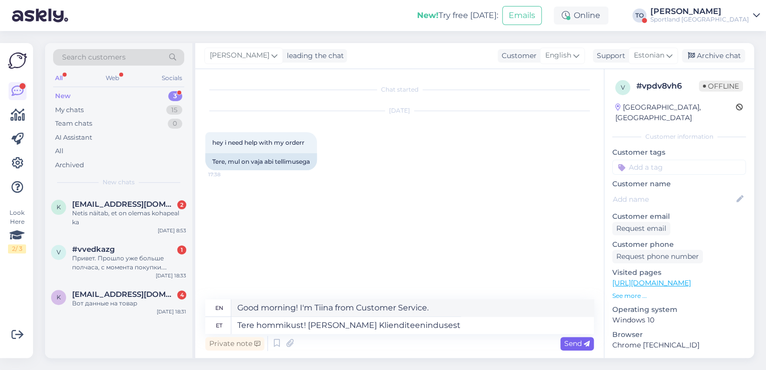
click at [565, 340] on span "Send" at bounding box center [577, 343] width 26 height 9
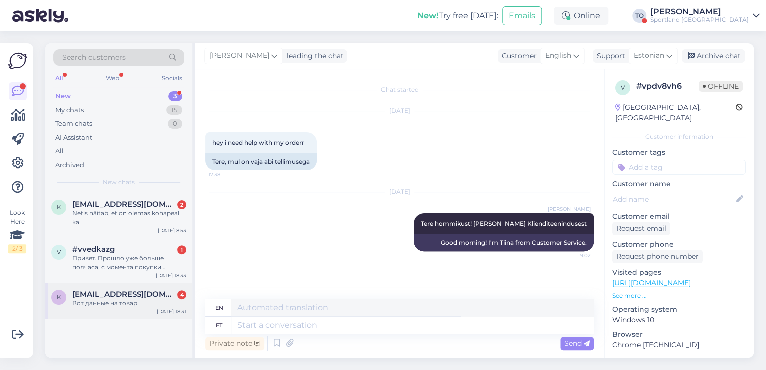
click at [160, 292] on span "[EMAIL_ADDRESS][DOMAIN_NAME]" at bounding box center [124, 294] width 104 height 9
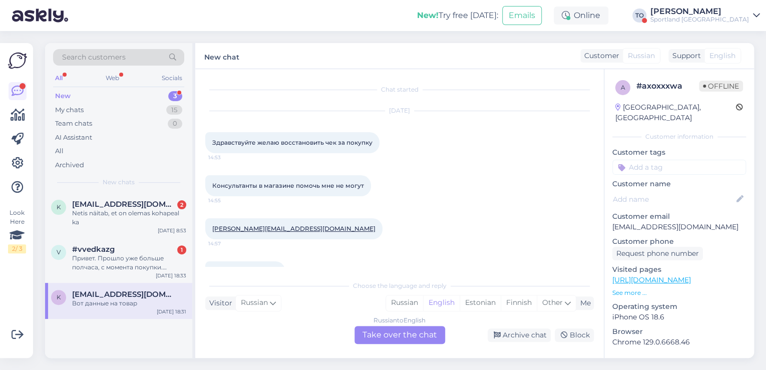
scroll to position [90, 0]
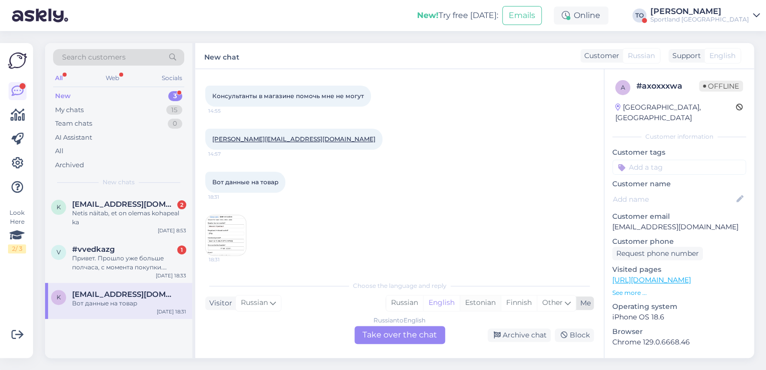
click at [476, 301] on div "Estonian" at bounding box center [480, 302] width 41 height 15
click at [401, 335] on div "Russian to Estonian Take over the chat" at bounding box center [399, 335] width 91 height 18
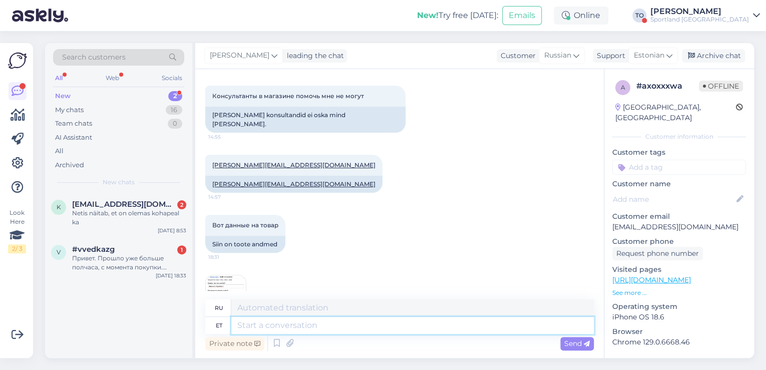
click at [285, 326] on textarea at bounding box center [412, 325] width 362 height 17
paste textarea "Tere hommikust! [PERSON_NAME] Klienditeenindusest"
type textarea "Tere hommikust! [PERSON_NAME] Klienditeenindusest"
type textarea "Доброе утро! Меня зовут [PERSON_NAME], я из службы поддержки клиентов."
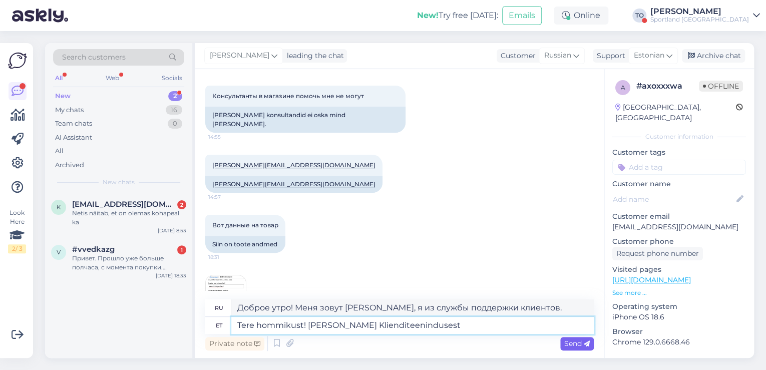
type textarea "Tere hommikust! [PERSON_NAME] Klienditeenindusest"
click at [572, 344] on span "Send" at bounding box center [577, 343] width 26 height 9
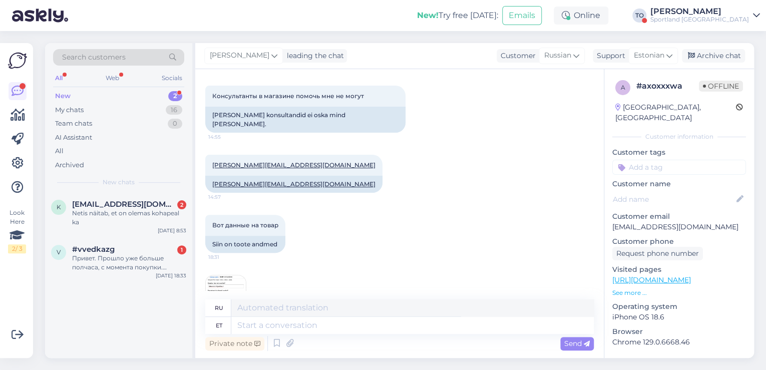
scroll to position [224, 0]
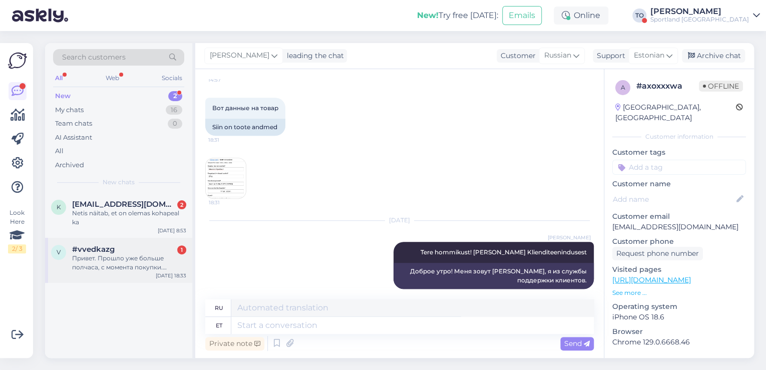
click at [101, 260] on div "Привет. Прошло уже больше полчаса, с момента покупки. Магазин работает до 19.00…" at bounding box center [129, 263] width 114 height 18
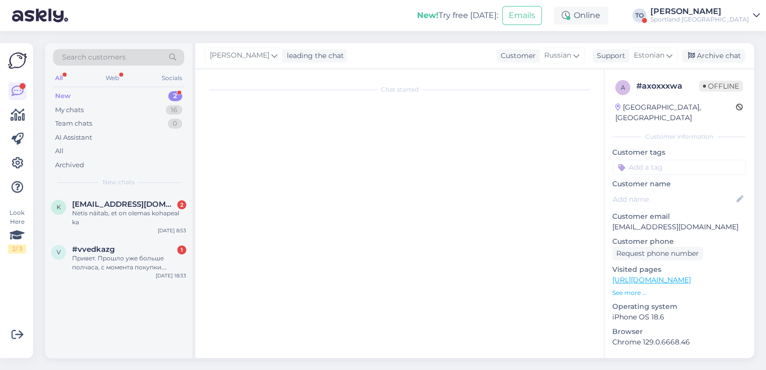
scroll to position [0, 0]
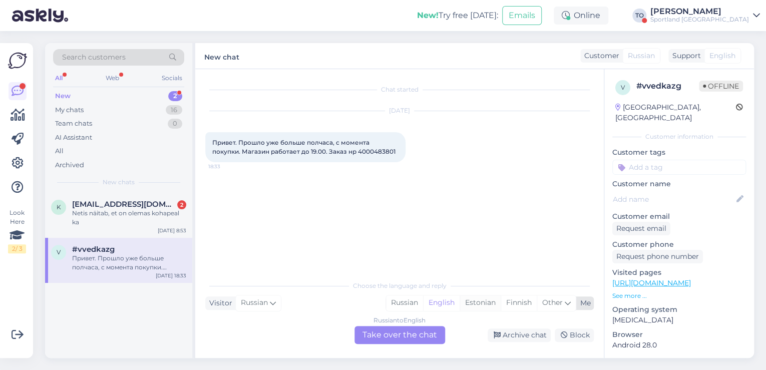
click at [491, 304] on div "Estonian" at bounding box center [480, 302] width 41 height 15
click at [401, 335] on div "Russian to Estonian Take over the chat" at bounding box center [399, 335] width 91 height 18
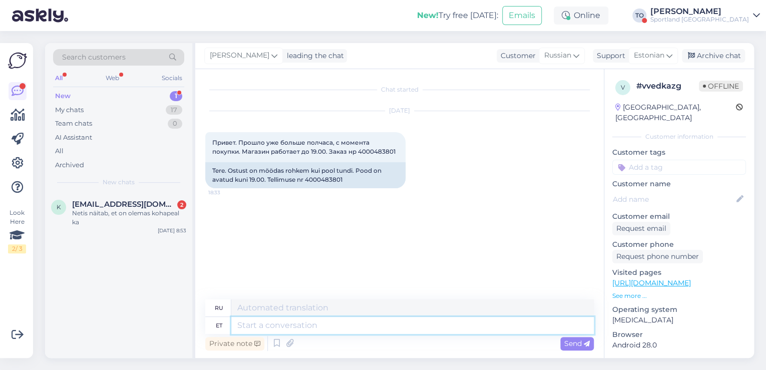
click at [297, 326] on textarea at bounding box center [412, 325] width 362 height 17
paste textarea "Tere hommikust! [PERSON_NAME] Klienditeenindusest"
type textarea "Tere hommikust! [PERSON_NAME] Klienditeenindusest"
type textarea "Доброе утро! Меня зовут [PERSON_NAME], я из службы поддержки клиентов."
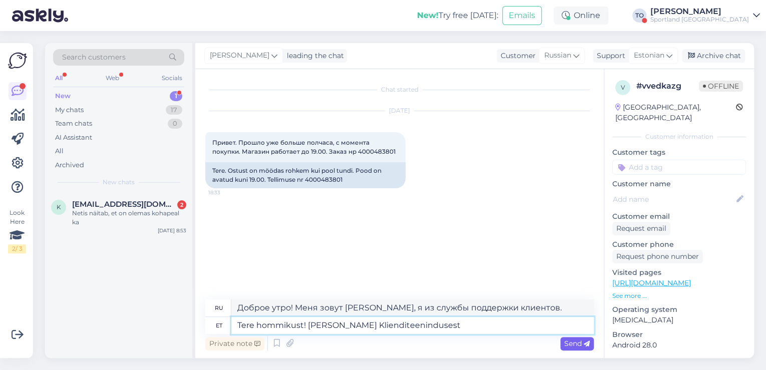
type textarea "Tere hommikust! [PERSON_NAME] Klienditeenindusest"
click at [565, 342] on span "Send" at bounding box center [577, 343] width 26 height 9
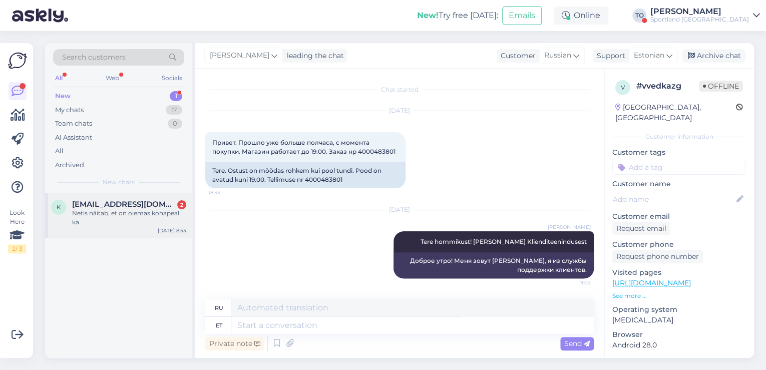
click at [128, 209] on div "Netis näitab, et on olemas kohapeal ka" at bounding box center [129, 218] width 114 height 18
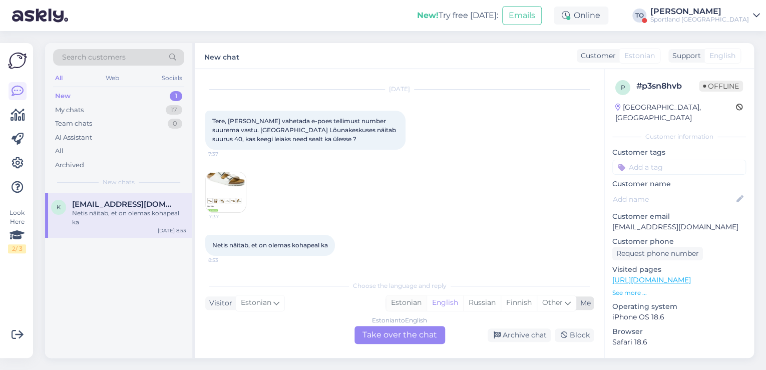
click at [401, 304] on div "Estonian" at bounding box center [406, 302] width 41 height 15
click at [393, 337] on div "Estonian to Estonian Take over the chat" at bounding box center [399, 335] width 91 height 18
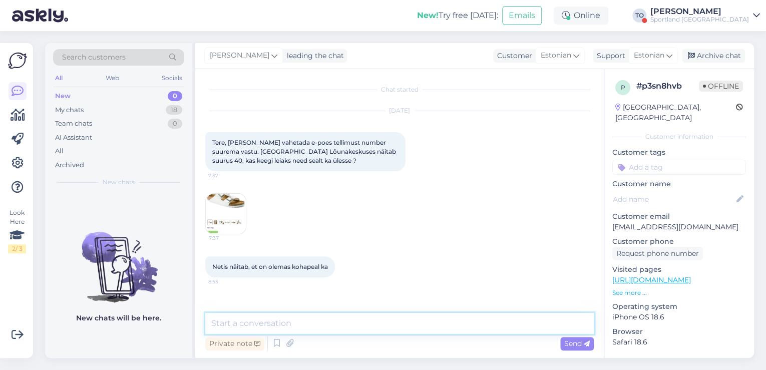
click at [290, 316] on textarea at bounding box center [399, 323] width 388 height 21
paste textarea "Tere hommikust! [PERSON_NAME] Klienditeenindusest"
type textarea "Tere hommikust! [PERSON_NAME] Klienditeenindusest"
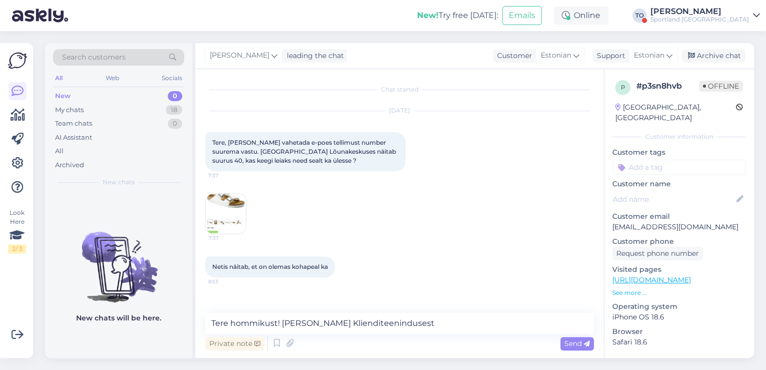
click at [582, 350] on div "Private note Send" at bounding box center [399, 343] width 388 height 19
click at [580, 342] on span "Send" at bounding box center [577, 343] width 26 height 9
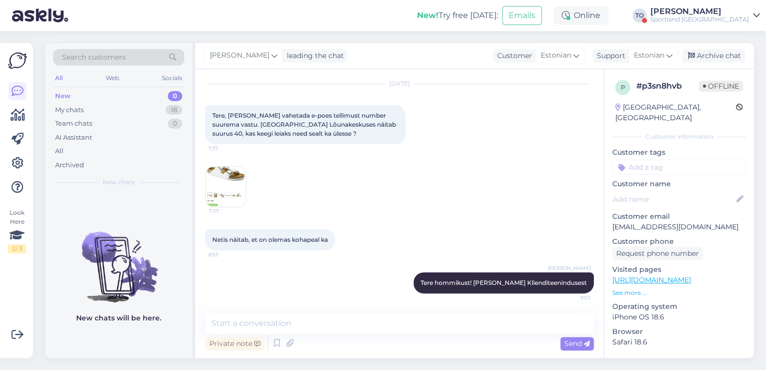
click at [740, 17] on div "Sportland [GEOGRAPHIC_DATA]" at bounding box center [699, 20] width 99 height 8
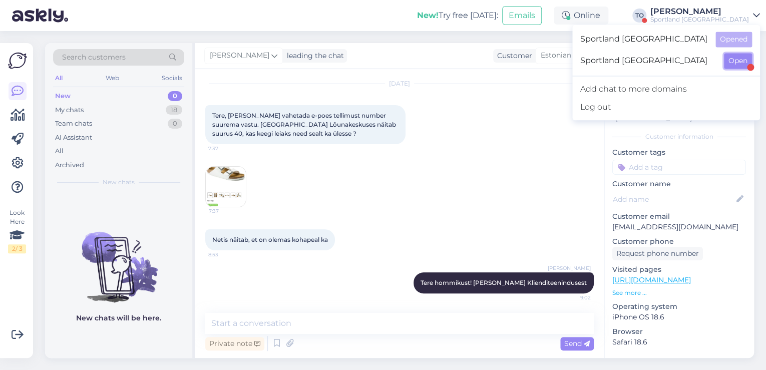
click at [731, 62] on button "Open" at bounding box center [738, 61] width 28 height 16
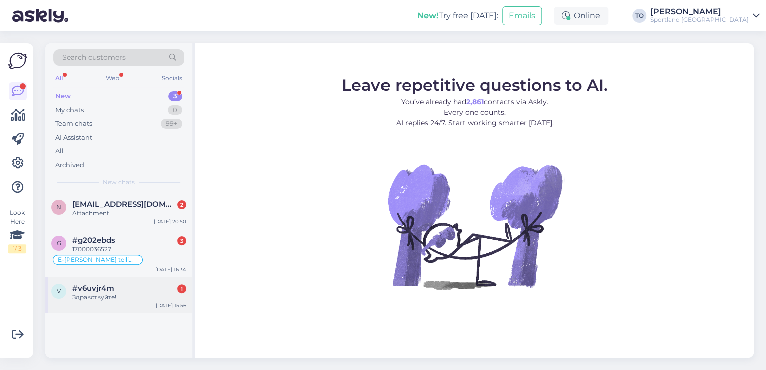
click at [158, 290] on div "#v6uvjr4m 1" at bounding box center [129, 288] width 114 height 9
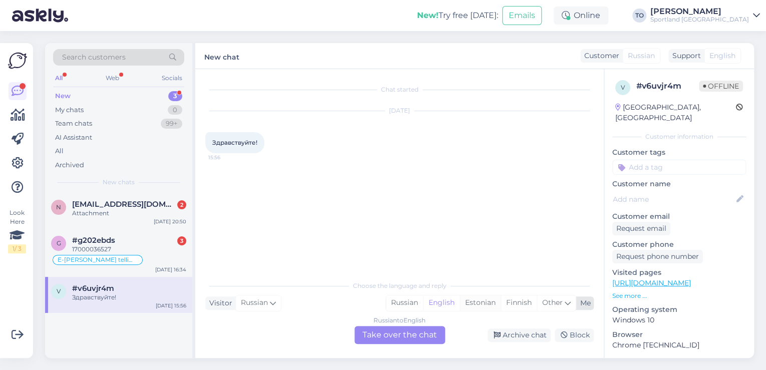
click at [478, 304] on div "Estonian" at bounding box center [480, 302] width 41 height 15
click at [410, 338] on div "Russian to Estonian Take over the chat" at bounding box center [399, 335] width 91 height 18
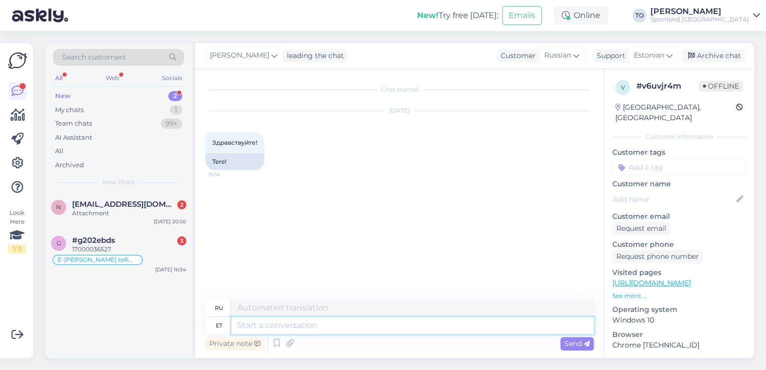
click at [282, 318] on textarea at bounding box center [412, 325] width 362 height 17
paste textarea "Tere hommikust! [PERSON_NAME] Klienditeenindusest"
type textarea "Tere hommikust! [PERSON_NAME] Klienditeenindusest"
type textarea "Доброе утро! Меня зовут [PERSON_NAME], я из службы поддержки клиентов."
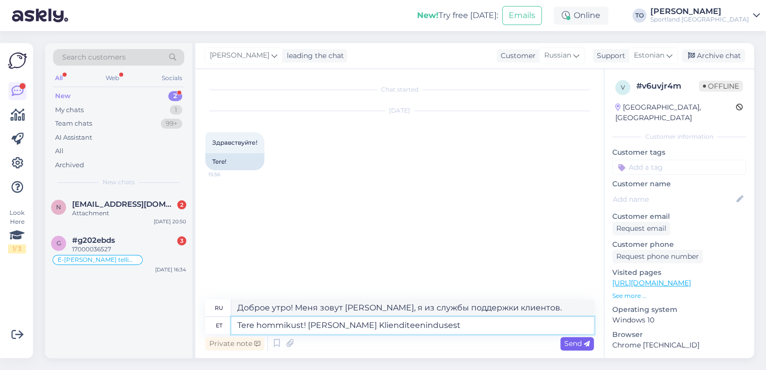
type textarea "Tere hommikust! [PERSON_NAME] Klienditeenindusest"
click at [568, 342] on span "Send" at bounding box center [577, 343] width 26 height 9
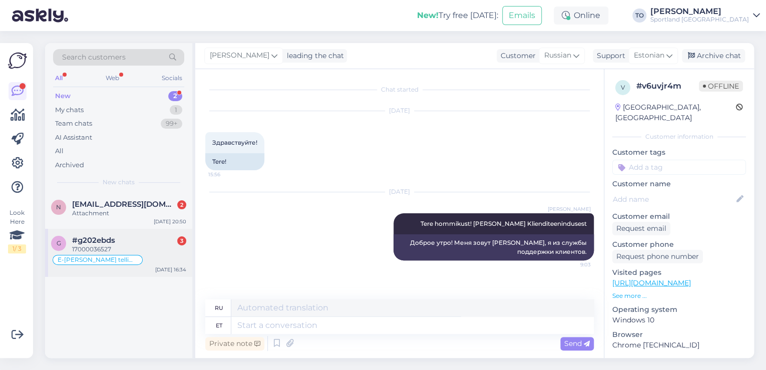
click at [135, 255] on div "E-[PERSON_NAME] tellimuste [PERSON_NAME] info" at bounding box center [98, 260] width 90 height 10
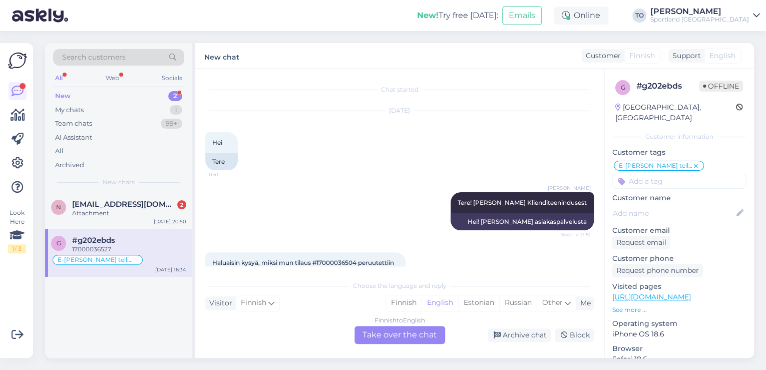
scroll to position [1482, 0]
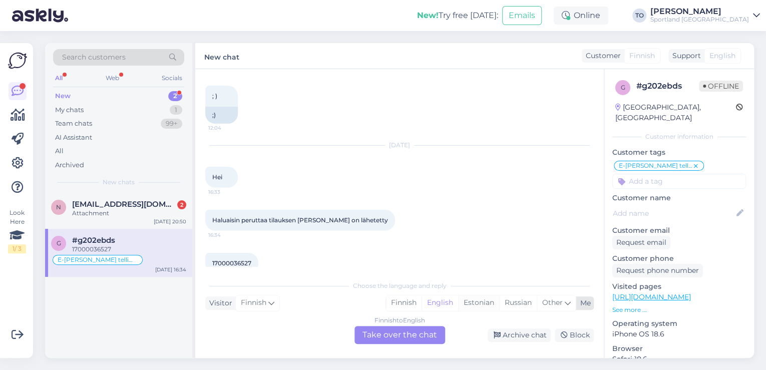
click at [487, 302] on div "Estonian" at bounding box center [478, 302] width 41 height 15
click at [431, 334] on div "Finnish to Estonian Take over the chat" at bounding box center [399, 335] width 91 height 18
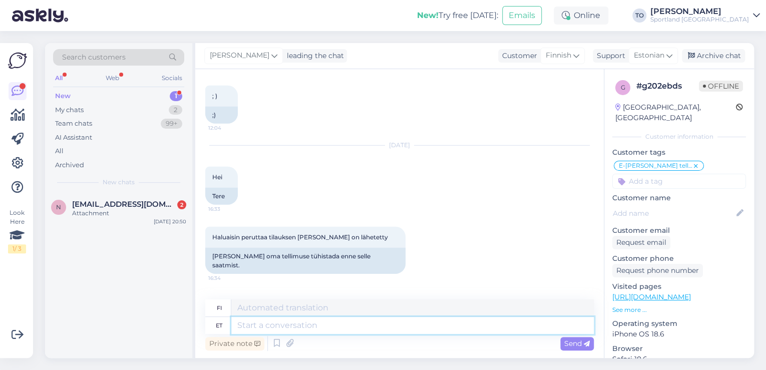
click at [357, 328] on textarea at bounding box center [412, 325] width 362 height 17
paste textarea "Tere hommikust! [PERSON_NAME] Klienditeenindusest"
type textarea "Tere hommikust! [PERSON_NAME] Klienditeenindusest"
type textarea "Hyvää huomenta! [PERSON_NAME] asiakaspalvelusta."
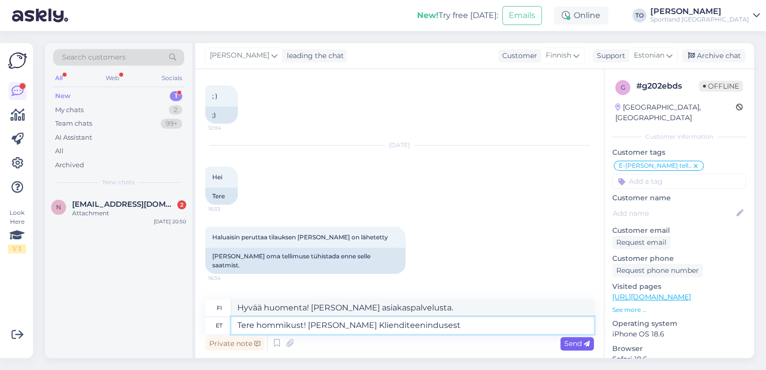
type textarea "Tere hommikust! [PERSON_NAME] Klienditeenindusest"
click at [582, 345] on span "Send" at bounding box center [577, 343] width 26 height 9
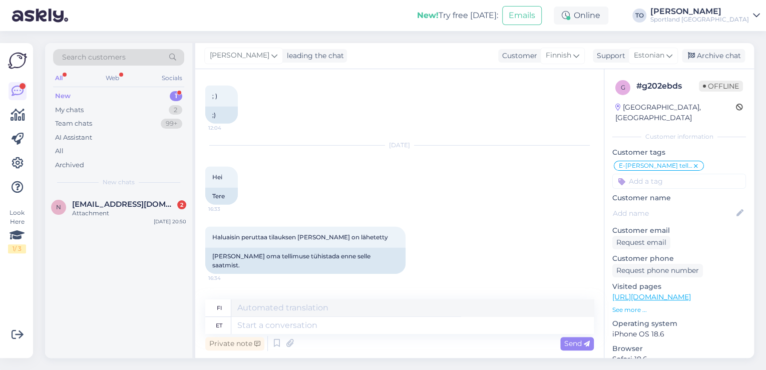
scroll to position [1590, 0]
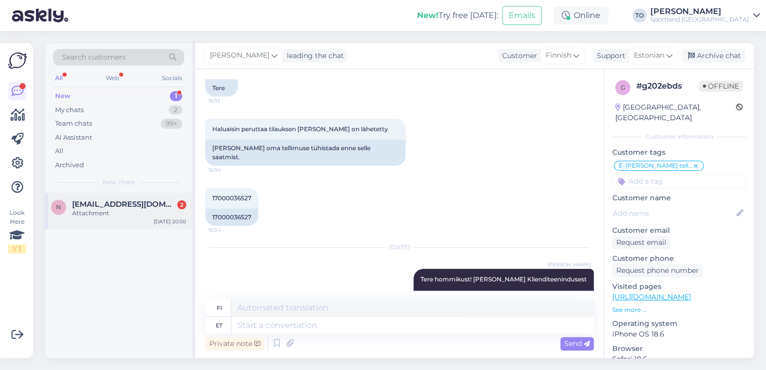
click at [112, 209] on div "Attachment" at bounding box center [129, 213] width 114 height 9
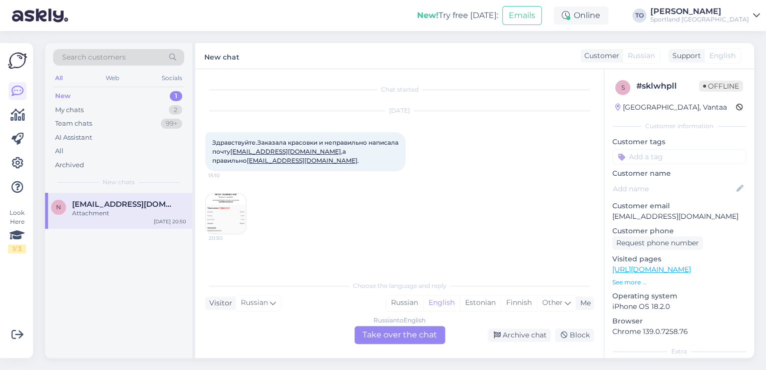
scroll to position [0, 0]
click at [480, 304] on div "Estonian" at bounding box center [480, 302] width 41 height 15
click at [414, 334] on div "Russian to Estonian Take over the chat" at bounding box center [399, 335] width 91 height 18
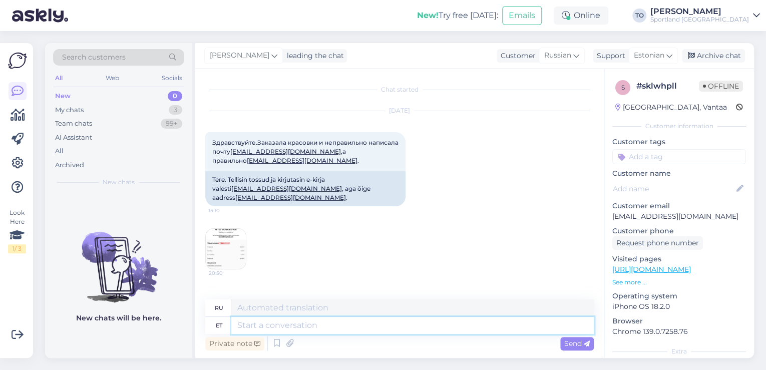
click at [304, 327] on textarea at bounding box center [412, 325] width 362 height 17
paste textarea "Tere hommikust! [PERSON_NAME] Klienditeenindusest"
type textarea "Tere hommikust! [PERSON_NAME] Klienditeenindusest"
type textarea "Доброе утро! Меня зовут [PERSON_NAME], я из службы поддержки клиентов."
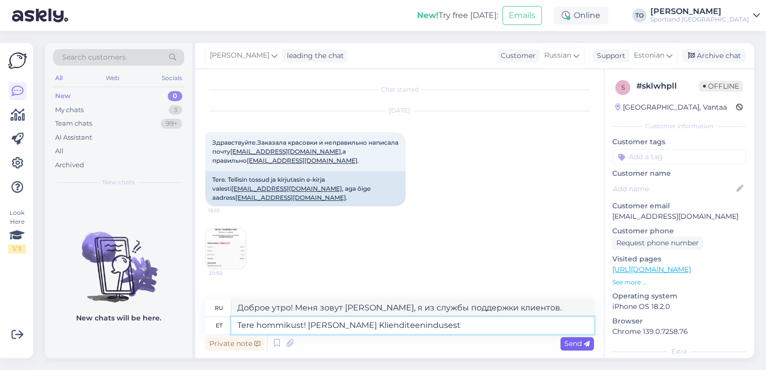
type textarea "Tere hommikust! [PERSON_NAME] Klienditeenindusest"
click at [570, 340] on span "Send" at bounding box center [577, 343] width 26 height 9
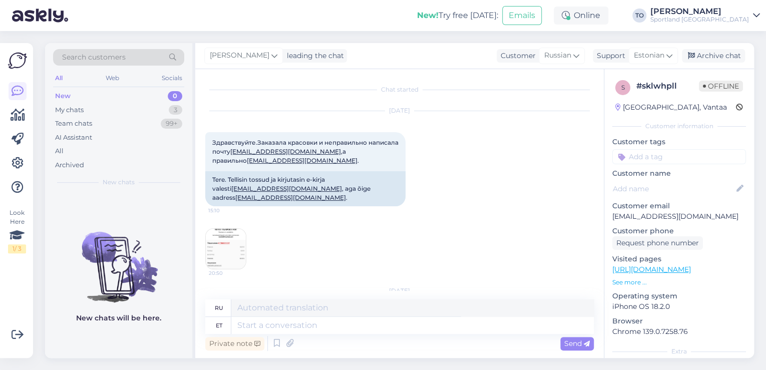
scroll to position [80, 0]
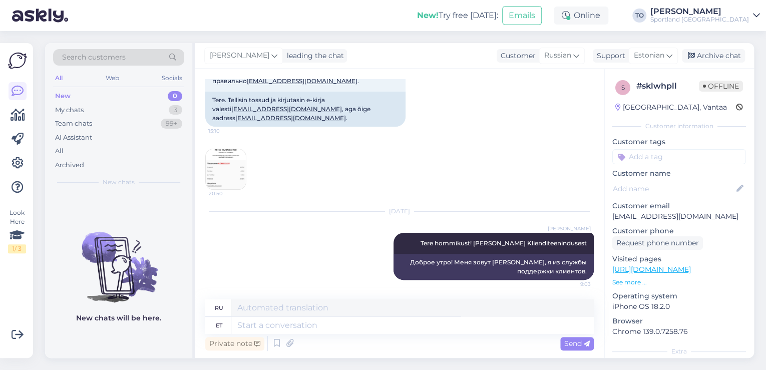
click at [736, 20] on div "Sportland [GEOGRAPHIC_DATA]" at bounding box center [699, 20] width 99 height 8
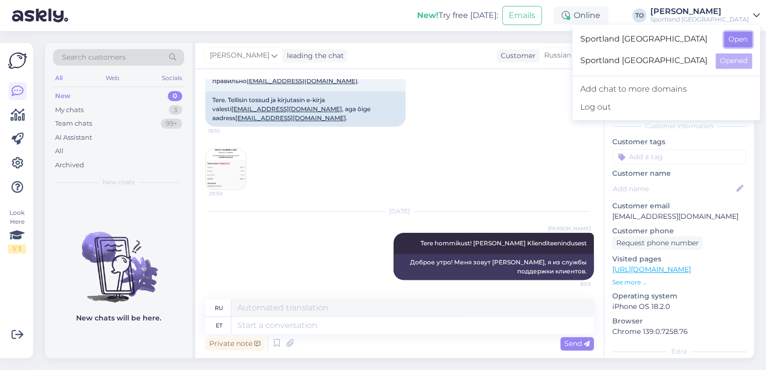
click at [738, 37] on button "Open" at bounding box center [738, 40] width 28 height 16
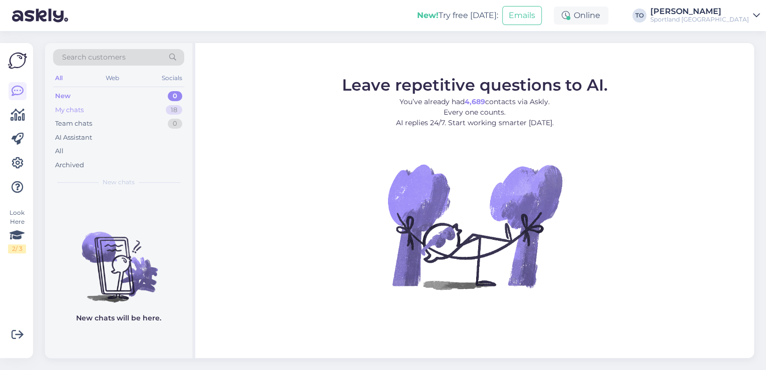
click at [115, 112] on div "My chats 18" at bounding box center [118, 110] width 131 height 14
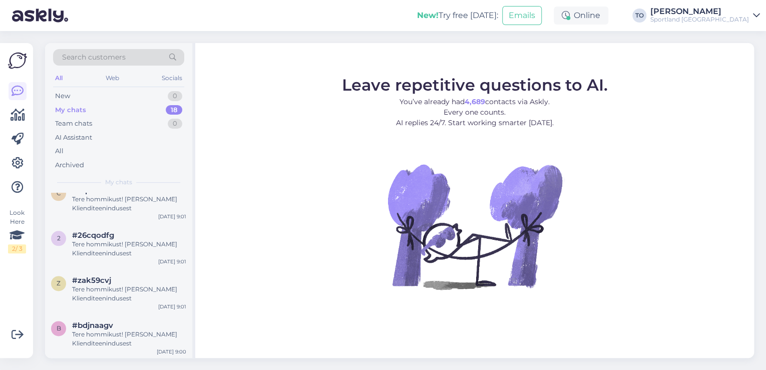
scroll to position [645, 0]
click at [142, 334] on div "Tere hommikust! [PERSON_NAME] Klienditeenindusest" at bounding box center [129, 339] width 114 height 18
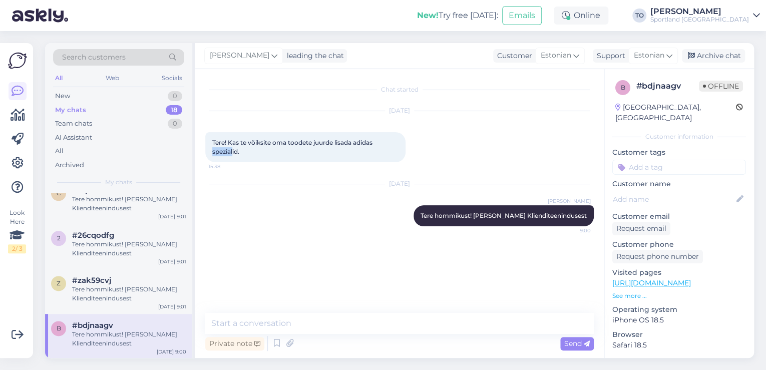
drag, startPoint x: 212, startPoint y: 150, endPoint x: 233, endPoint y: 150, distance: 21.0
click at [233, 150] on span "Tere! Kas te võiksite oma toodete juurde lisada adidas spezialid." at bounding box center [293, 147] width 162 height 17
copy span "spezial"
click at [278, 326] on textarea at bounding box center [399, 323] width 388 height 21
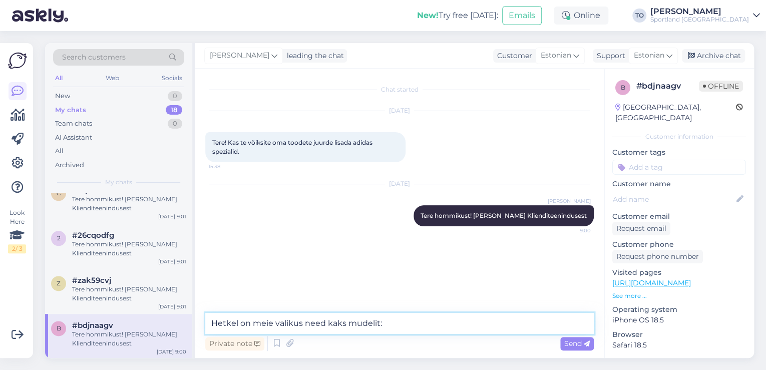
paste textarea "https://sportland.ee/searchresults?q=spezial"
type textarea "Hetkel on meie valikus need kaks mudelit: [URL][DOMAIN_NAME]"
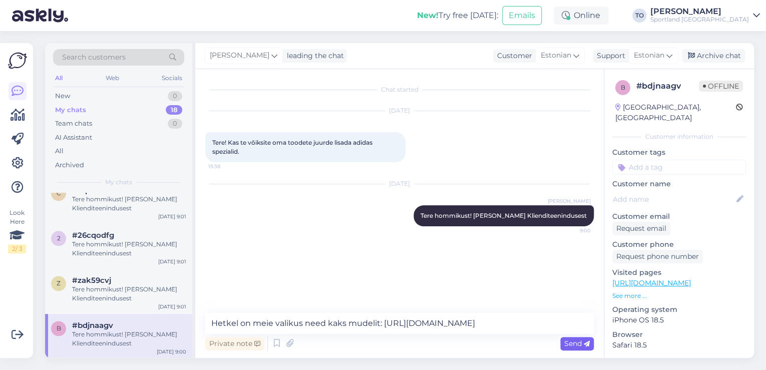
click at [584, 344] on icon at bounding box center [587, 344] width 6 height 6
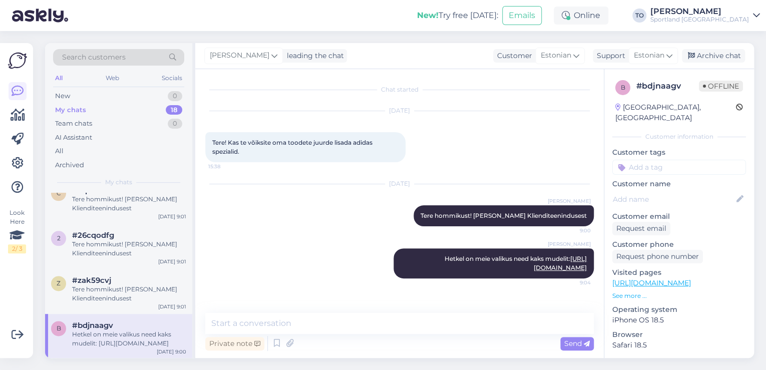
click at [681, 160] on input at bounding box center [679, 167] width 134 height 15
type input "saada"
click at [686, 191] on span "Toote saadavus" at bounding box center [679, 194] width 47 height 6
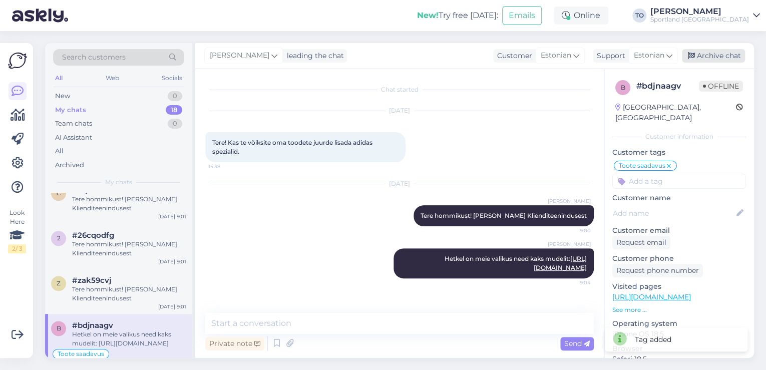
click at [729, 55] on div "Archive chat" at bounding box center [713, 56] width 63 height 14
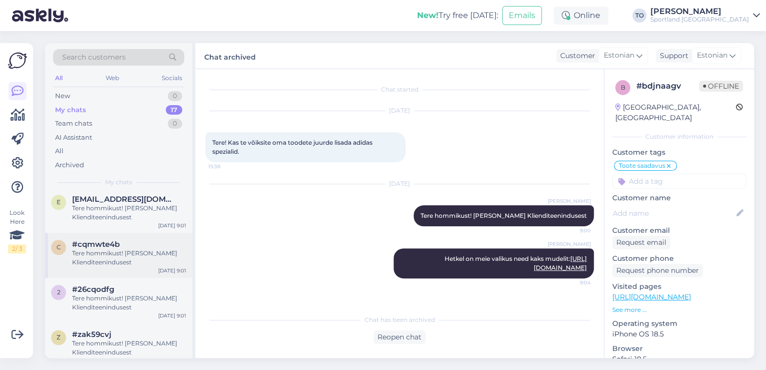
scroll to position [600, 0]
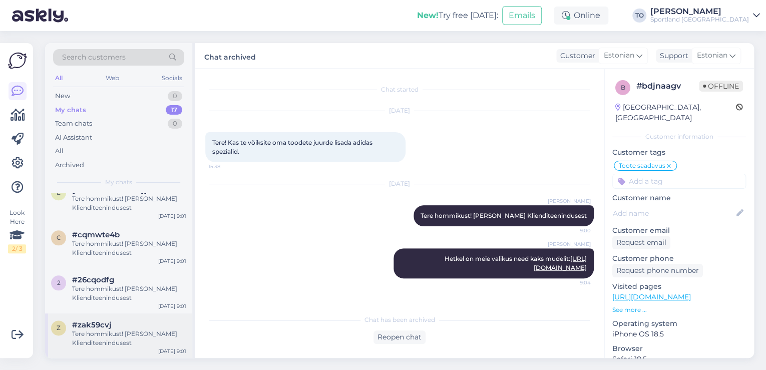
click at [127, 339] on div "Tere hommikust! [PERSON_NAME] Klienditeenindusest" at bounding box center [129, 338] width 114 height 18
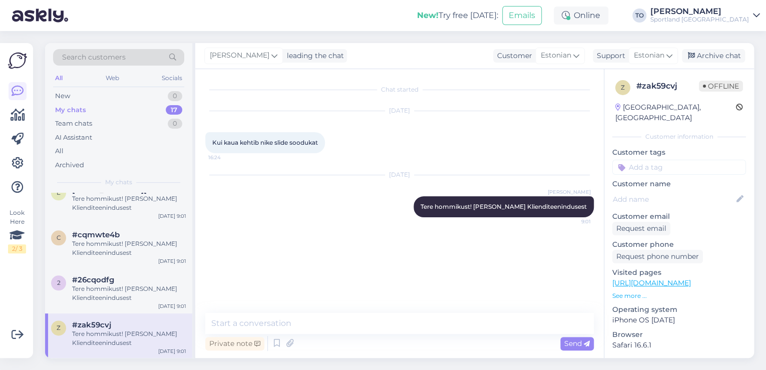
click at [676, 278] on p "https://sportland.ee/product/nike_mens_calm_slide_fv5637_001?footwear_size=6372" at bounding box center [679, 283] width 134 height 11
click at [678, 278] on link "https://sportland.ee/product/nike_mens_calm_slide_fv5637_001?footwear_size=6372" at bounding box center [651, 282] width 79 height 9
click at [237, 321] on textarea at bounding box center [399, 323] width 388 height 21
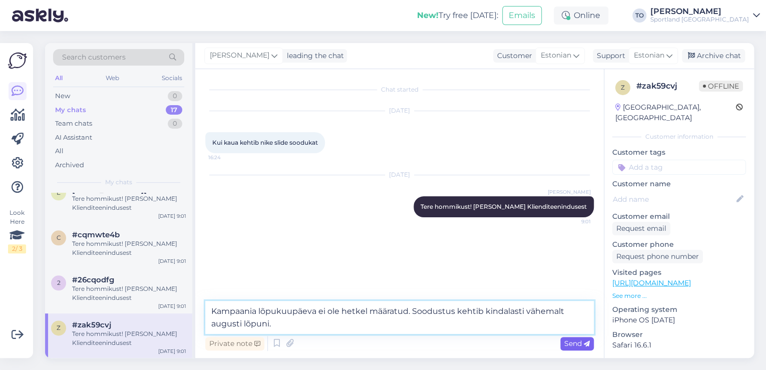
type textarea "Kampaania lõpukuupäeva ei ole hetkel määratud. Soodustus kehtib kindalasti vähe…"
click at [570, 342] on span "Send" at bounding box center [577, 343] width 26 height 9
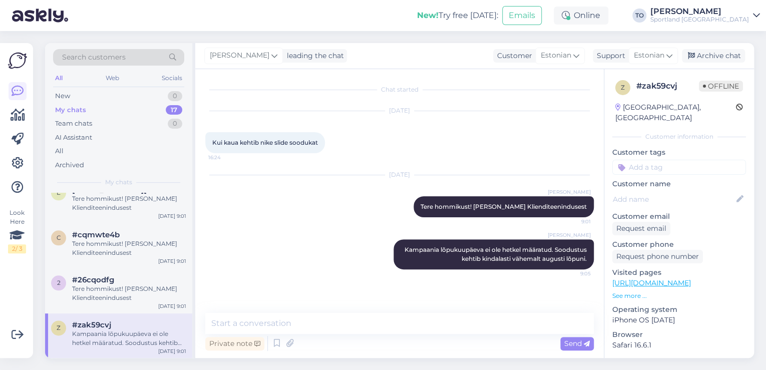
click at [671, 160] on input at bounding box center [679, 167] width 134 height 15
type input "soodus"
click at [681, 191] on span "Soodustused" at bounding box center [679, 194] width 40 height 6
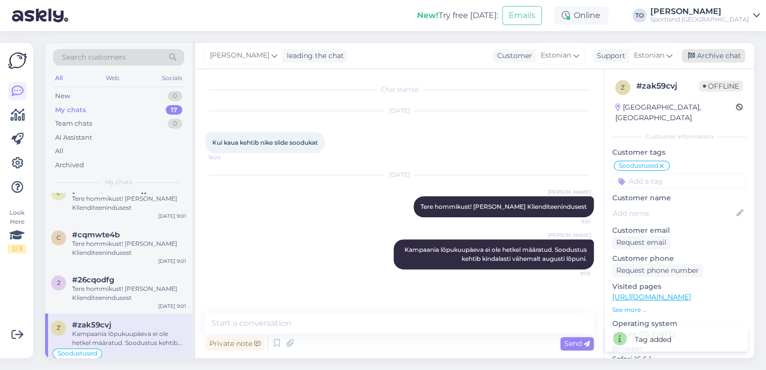
click at [733, 55] on div "Archive chat" at bounding box center [713, 56] width 63 height 14
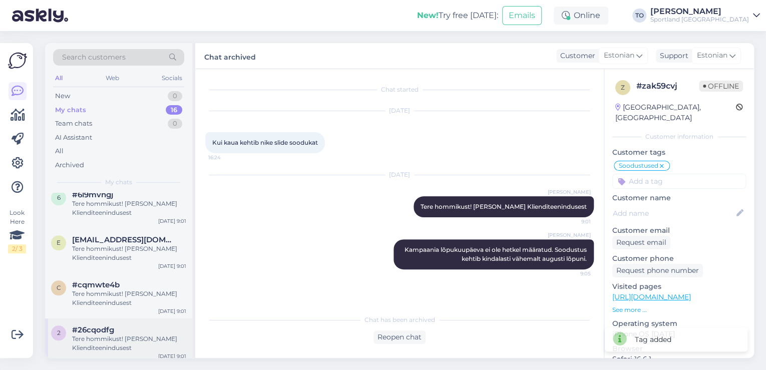
scroll to position [555, 0]
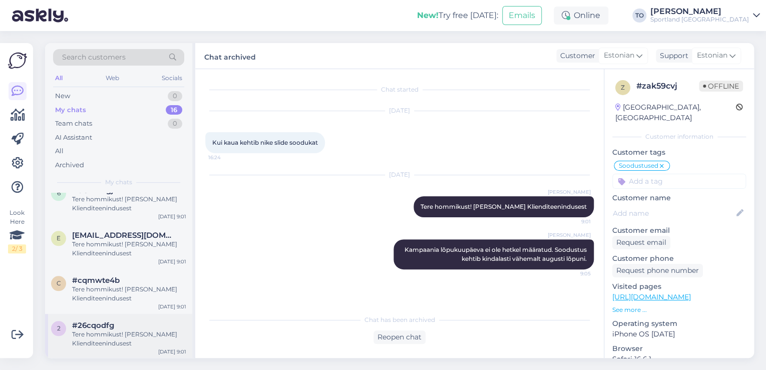
click at [145, 338] on div "Tere hommikust! [PERSON_NAME] Klienditeenindusest" at bounding box center [129, 339] width 114 height 18
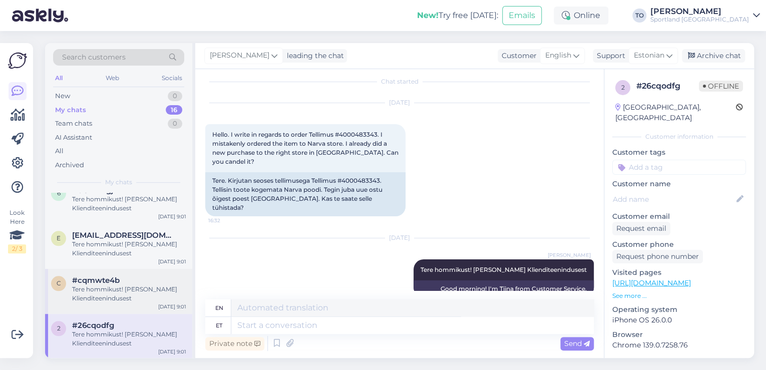
scroll to position [8, 0]
drag, startPoint x: 346, startPoint y: 171, endPoint x: 381, endPoint y: 172, distance: 35.1
click at [381, 173] on div "Tere. Kirjutan seoses tellimusega Tellimus #4000483343. Tellisin toote kogemata…" at bounding box center [305, 195] width 200 height 44
copy div "4000483343"
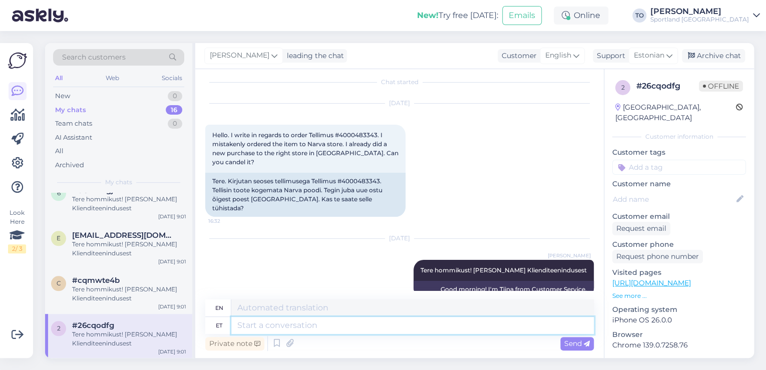
click at [399, 327] on textarea at bounding box center [412, 325] width 362 height 17
type textarea "eda"
type textarea "further"
type textarea "e"
type textarea "Tü"
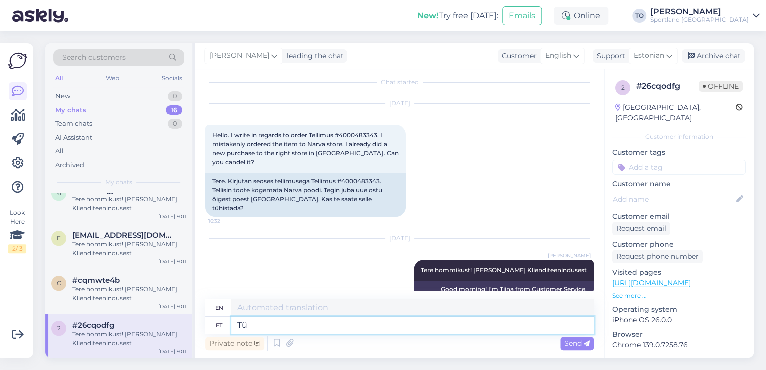
type textarea "T"
type textarea "Edastame"
type textarea "We are forwarding"
type textarea "Edastame inf"
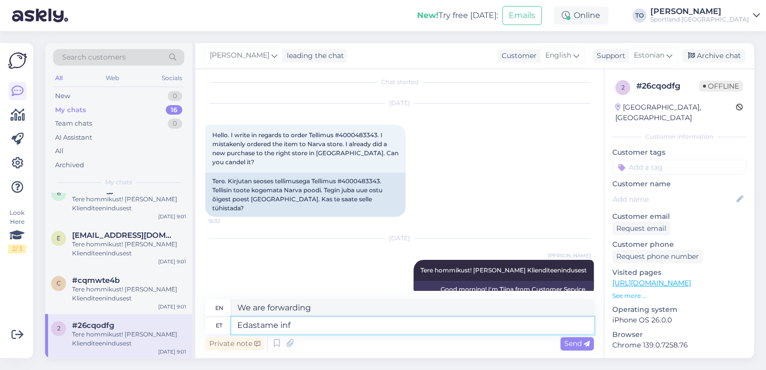
type textarea "We will forward in"
type textarea "E"
type textarea "We are forwarding"
type textarea "Tühistame"
type textarea "We cancel"
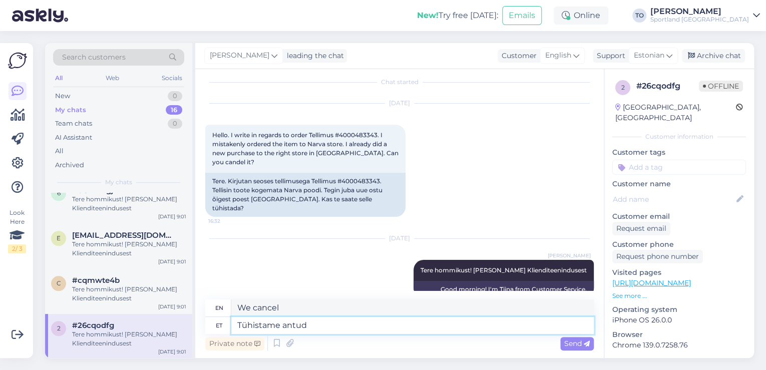
type textarea "Tühistame antud"
type textarea "We cancel this"
type textarea "Tühistame antud tellimuse"
type textarea "We are canceling this order."
type textarea "Tühistame antud tellimuse ja"
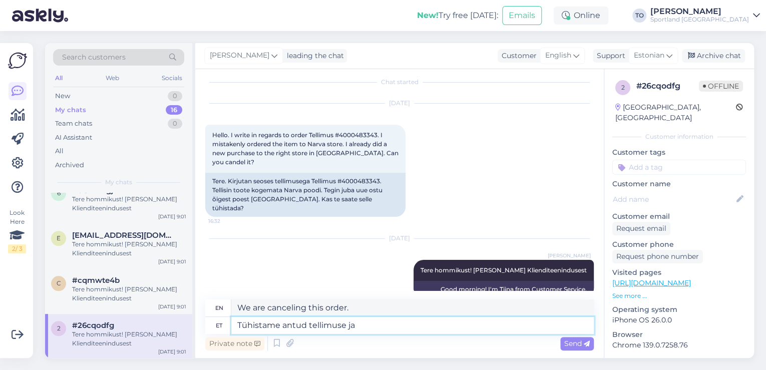
type textarea "We will cancel this order and"
type textarea "Tühistame antud tellimuse ja vormistame"
type textarea "We will cancel this order and process it."
type textarea "Tühistame antud tellimuse ja vormistame tagasimakse."
type textarea "We will cancel this order and issue a refund."
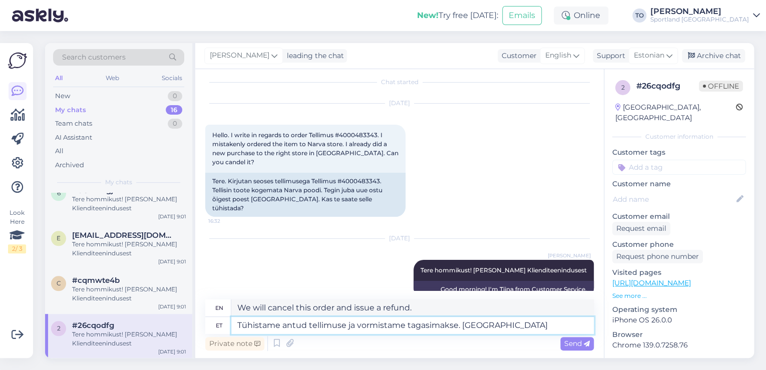
type textarea "Tühistame antud tellimuse ja vormistame tagasimakse. Makse s"
type textarea "We will cancel this order and issue a refund. Payment"
type textarea "Tühistame antud tellimuse ja vormistame tagasimakse. Makse peals"
type textarea "We will cancel this order and issue a refund. Payment on top"
type textarea "Tühistame antud tellimuse ja vormistame tagasimakse. Makse peaks"
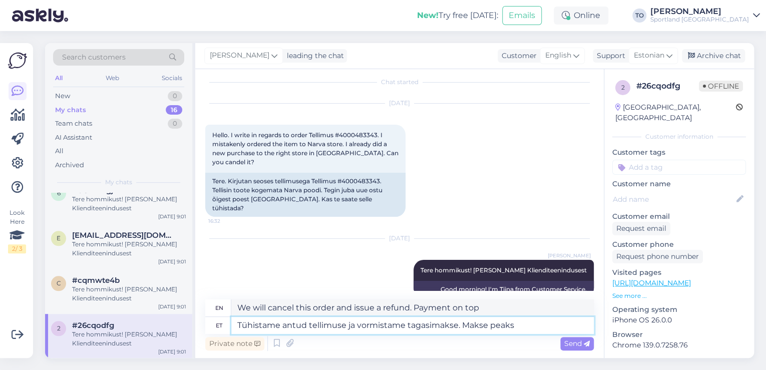
type textarea "We will cancel this order and issue a refund. Payment should"
type textarea "Tühistame antud tellimuse ja vormistame tagasimakse. Makse peaks laekkuma"
type textarea "We will cancel this order and issue a refund. Payment should be received."
type textarea "Tühistame antud tellimuse ja vormistame tagasimakse. Makse peaks laekuma Teie"
type textarea "We will cancel this order and issue a refund. Payment should be received by your"
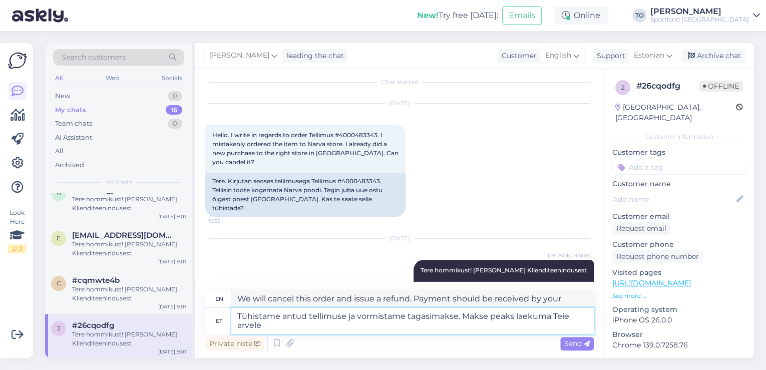
type textarea "Tühistame antud tellimuse ja vormistame tagasimakse. Makse peaks laekuma Teie a…"
type textarea "We will cancel this order and issue a refund. The payment should be credited to…"
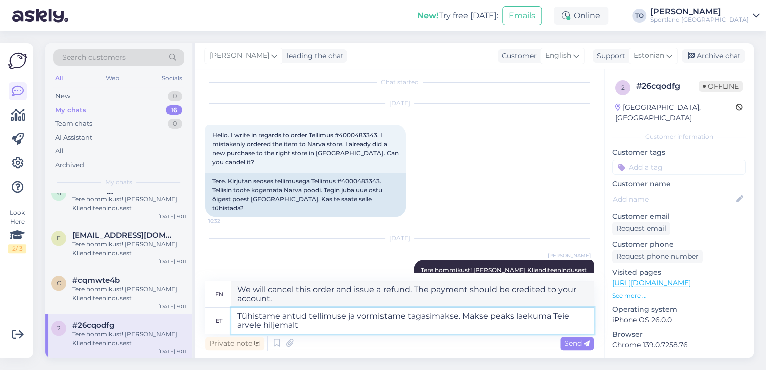
type textarea "Tühistame antud tellimuse ja vormistame tagasimakse. Makse peaks laekuma Teie a…"
type textarea "We will cancel this order and issue a refund. The payment should be credited to…"
type textarea "Tühistame antud tellimuse ja vormistame tagasimakse. Makse peaks laekuma Teie a…"
type textarea "We will cancel this order and issue a refund. The payment should be credited to…"
type textarea "Tühistame antud tellimuse ja vormistame tagasimakse. Makse peaks laekuma Teie a…"
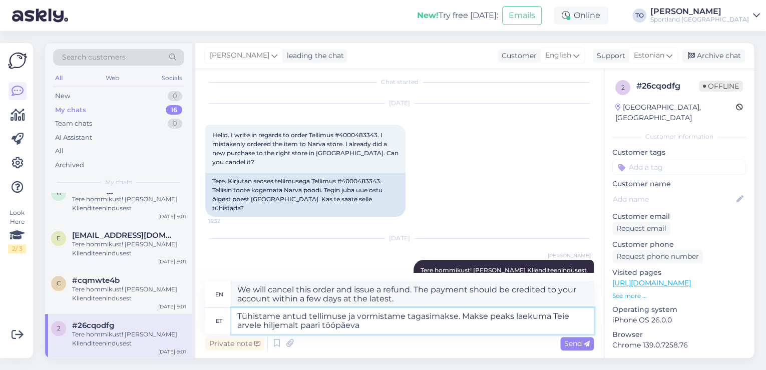
type textarea "We will cancel this order and issue a refund. The payment should be credited to…"
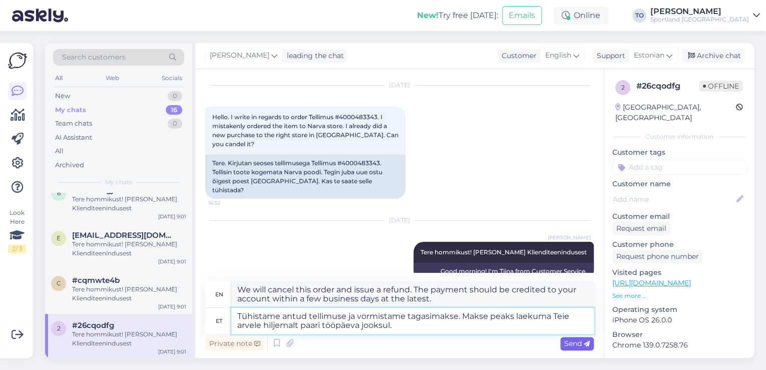
type textarea "Tühistame antud tellimuse ja vormistame tagasimakse. Makse peaks laekuma Teie a…"
drag, startPoint x: 569, startPoint y: 343, endPoint x: 565, endPoint y: 346, distance: 5.4
click at [570, 343] on span "Send" at bounding box center [577, 343] width 26 height 9
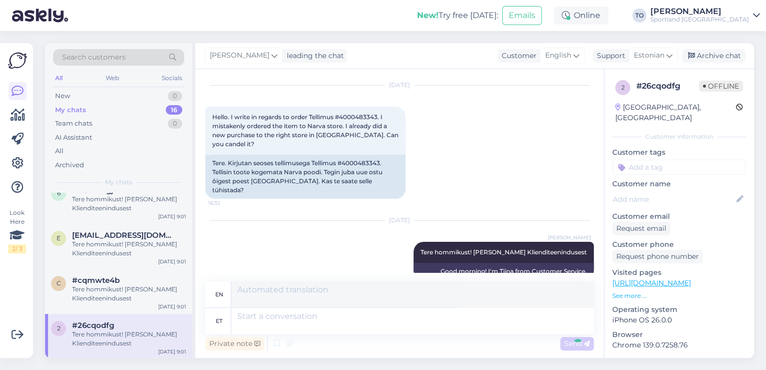
scroll to position [104, 0]
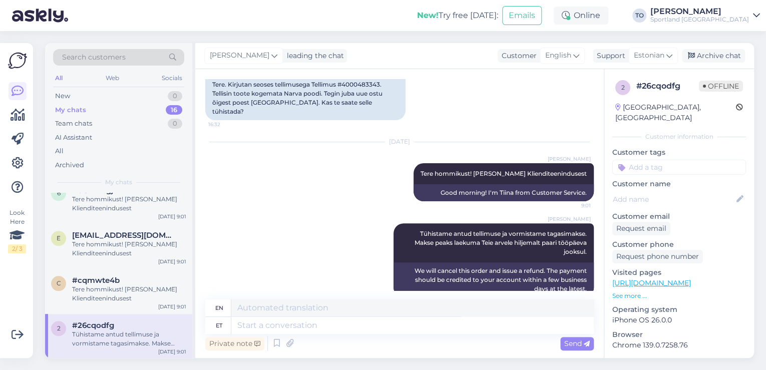
click at [636, 160] on input at bounding box center [679, 167] width 134 height 15
type input "tühista"
click at [660, 189] on div "Tellimuse tühistamine" at bounding box center [679, 194] width 76 height 10
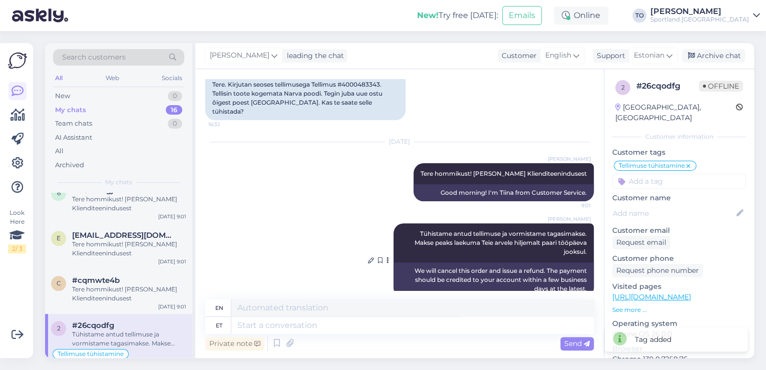
scroll to position [104, 0]
click at [727, 52] on div "Archive chat" at bounding box center [713, 56] width 63 height 14
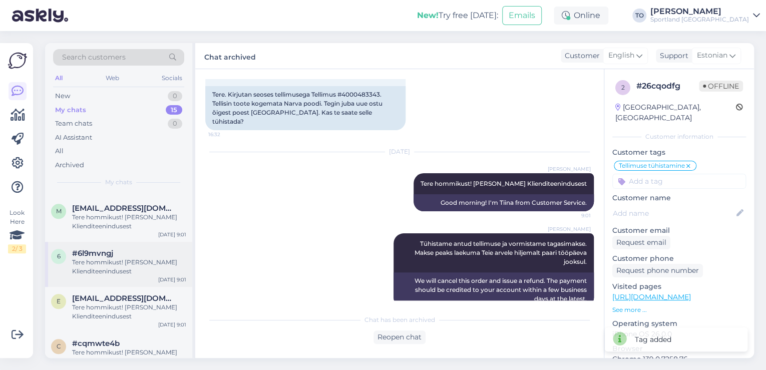
scroll to position [510, 0]
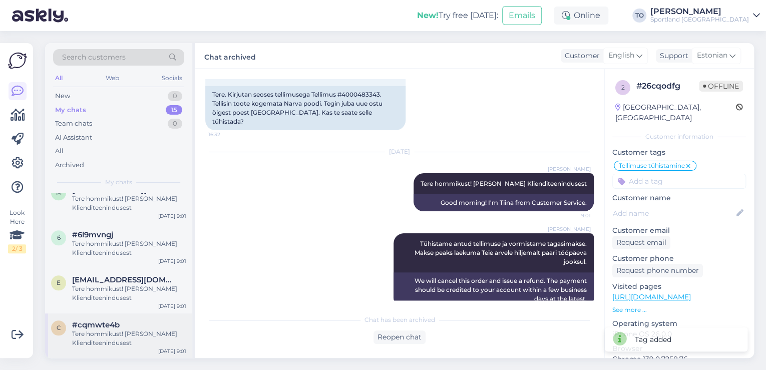
click at [109, 334] on div "Tere hommikust! [PERSON_NAME] Klienditeenindusest" at bounding box center [129, 338] width 114 height 18
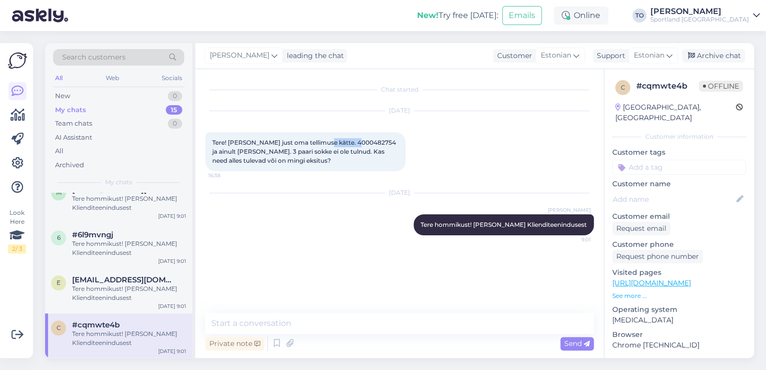
drag, startPoint x: 320, startPoint y: 143, endPoint x: 357, endPoint y: 142, distance: 36.6
click at [357, 142] on span "Tere! Sain just oma tellimuse kätte. 4000482754 ja ainult jope tuli. 3 paari so…" at bounding box center [304, 152] width 185 height 26
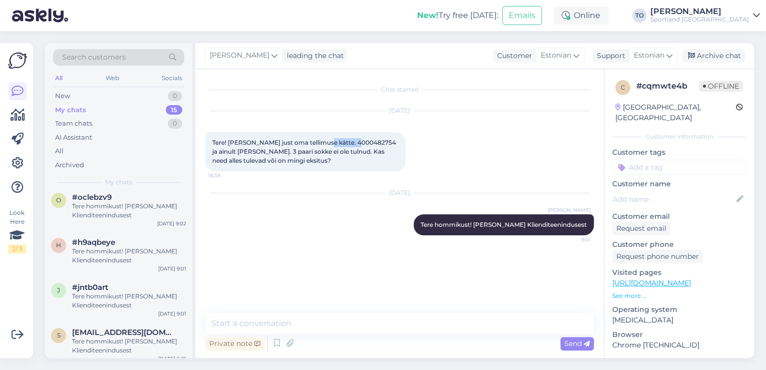
scroll to position [310, 0]
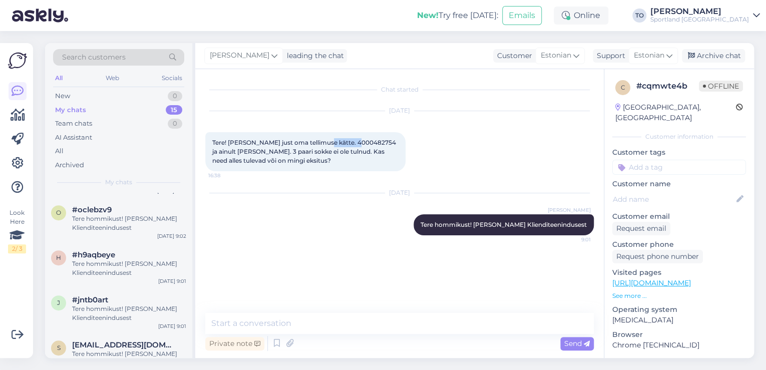
copy span "4000482754"
click at [278, 342] on icon at bounding box center [277, 343] width 12 height 15
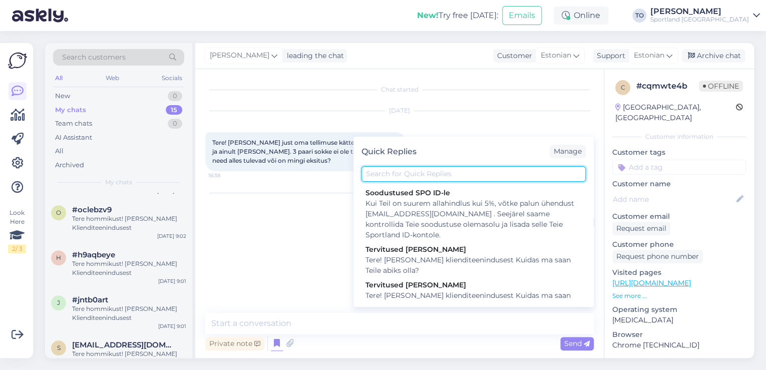
click at [406, 173] on input "text" at bounding box center [473, 174] width 224 height 16
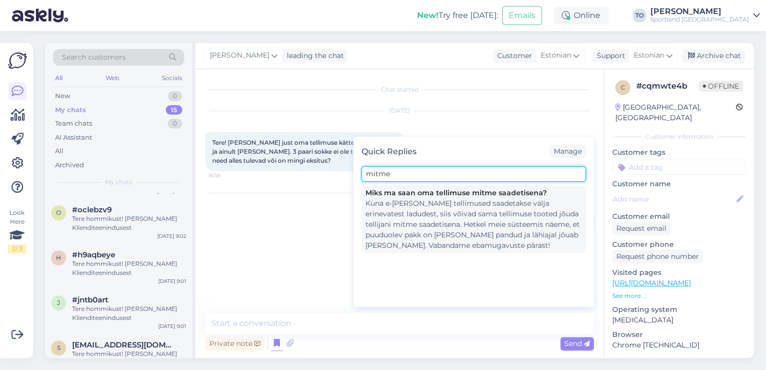
type input "mitme"
click at [418, 222] on div "Kuna e-poe tellimused saadetakse välja erinevatest ladudest, siis võivad sama t…" at bounding box center [473, 224] width 216 height 53
type textarea "Kuna e-poe tellimused saadetakse välja erinevatest ladudest, siis võivad sama t…"
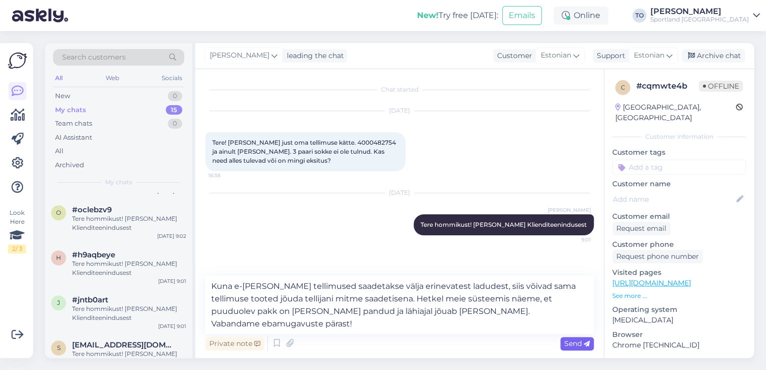
click at [583, 342] on span "Send" at bounding box center [577, 343] width 26 height 9
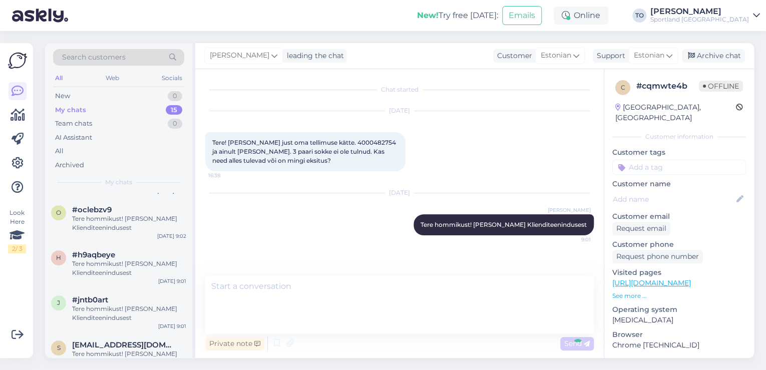
scroll to position [21, 0]
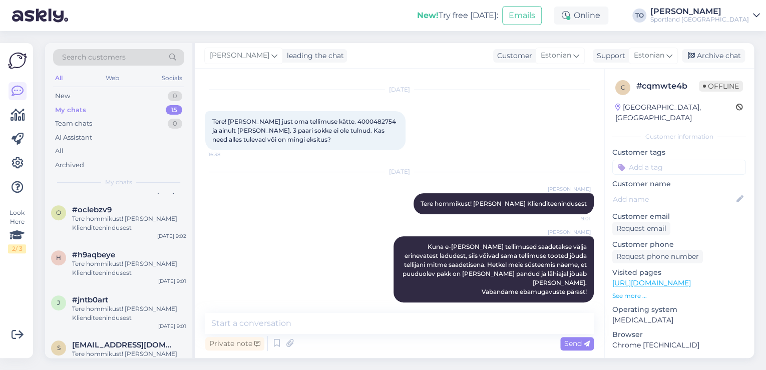
click at [691, 160] on input at bounding box center [679, 167] width 134 height 15
type input "m"
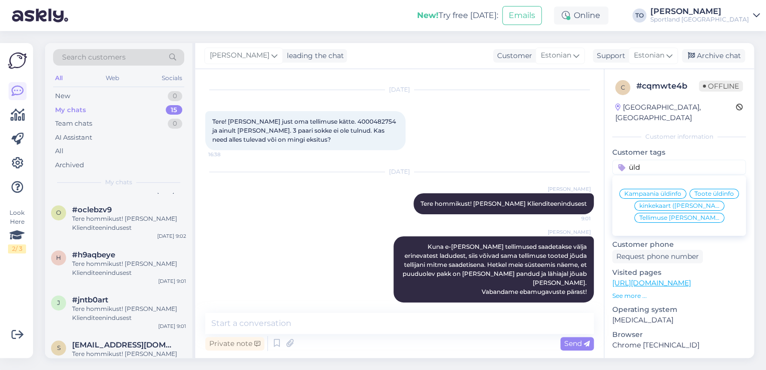
type input "üld"
click at [689, 221] on span "Tellimuse [PERSON_NAME] info" at bounding box center [679, 218] width 80 height 6
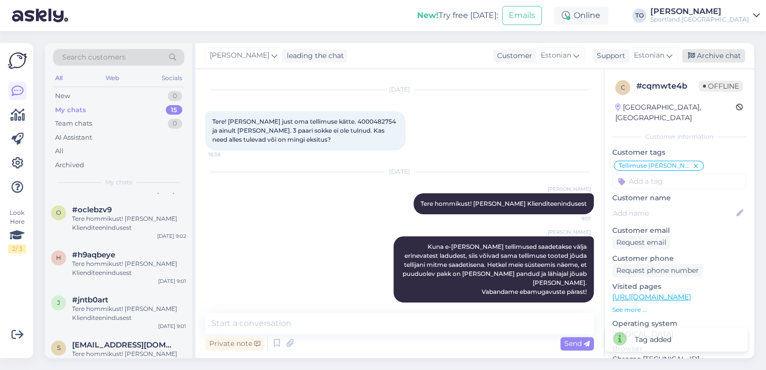
click at [712, 58] on div "Archive chat" at bounding box center [713, 56] width 63 height 14
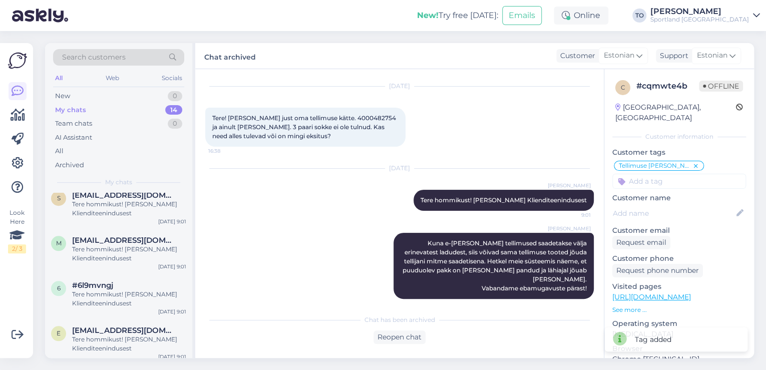
scroll to position [465, 0]
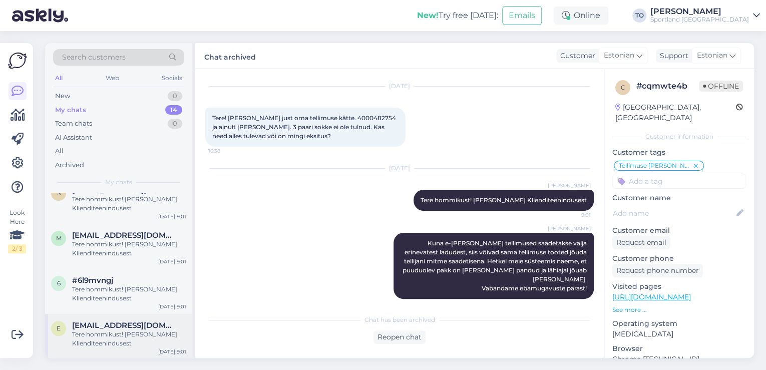
click at [124, 334] on div "Tere hommikust! [PERSON_NAME] Klienditeenindusest" at bounding box center [129, 339] width 114 height 18
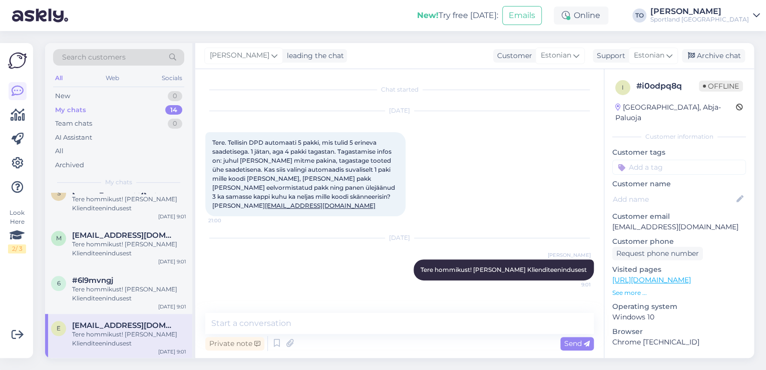
scroll to position [0, 0]
click at [659, 160] on input at bounding box center [679, 167] width 134 height 15
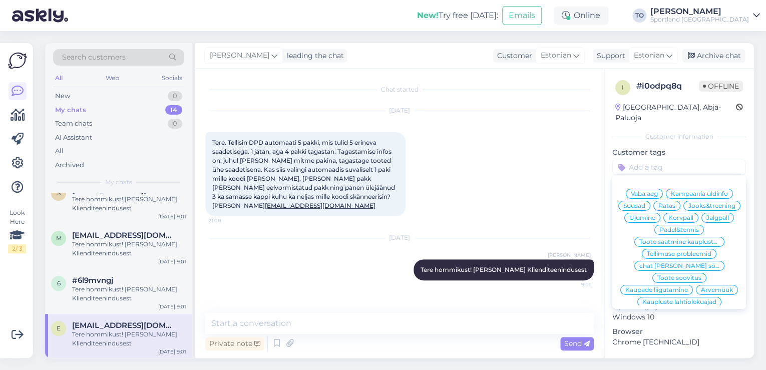
click at [643, 160] on input at bounding box center [679, 167] width 134 height 15
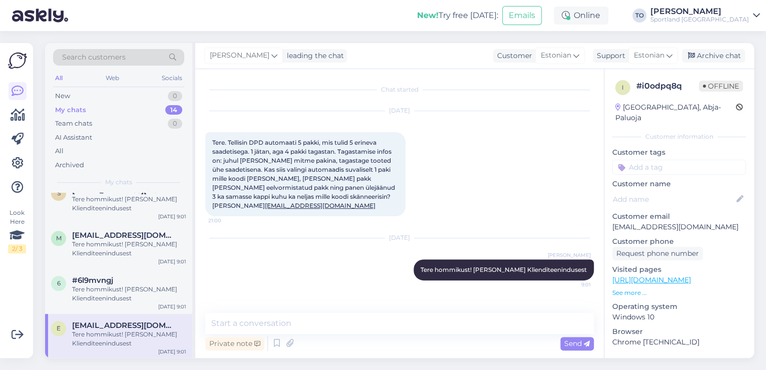
click at [643, 160] on input at bounding box center [679, 167] width 134 height 15
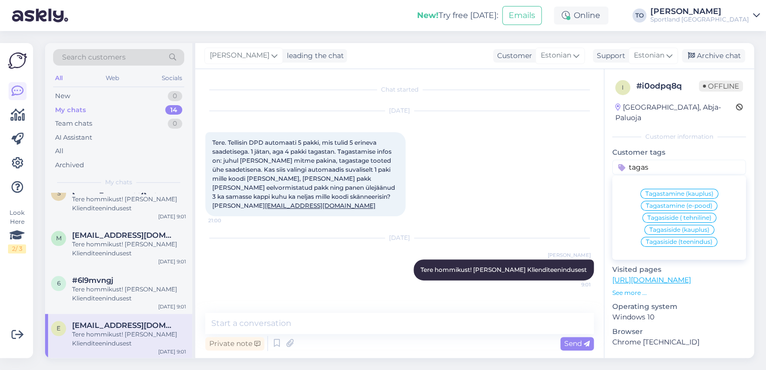
type input "tagas"
click at [455, 324] on textarea at bounding box center [399, 323] width 388 height 21
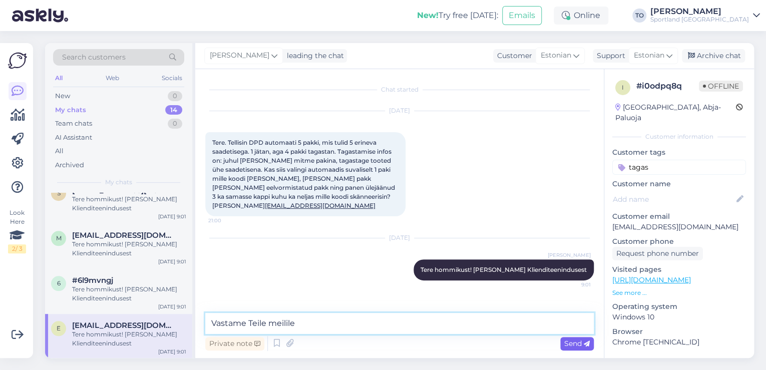
type textarea "Vastame Teile meilile"
click at [583, 342] on span "Send" at bounding box center [577, 343] width 26 height 9
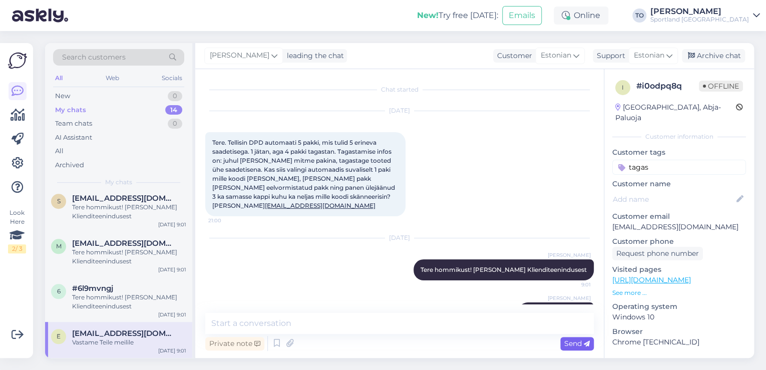
scroll to position [456, 0]
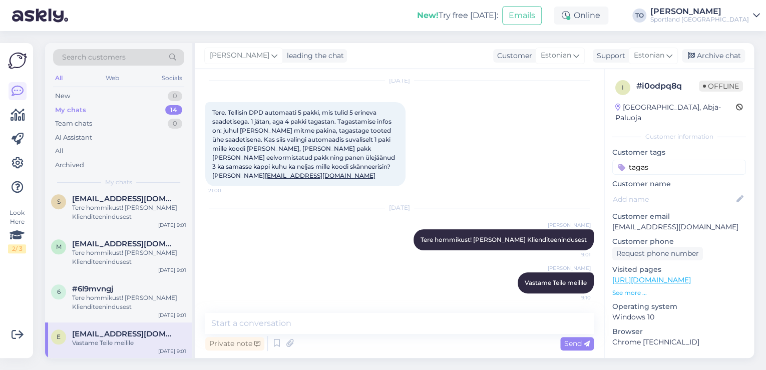
click at [695, 160] on input "tagas" at bounding box center [679, 167] width 134 height 15
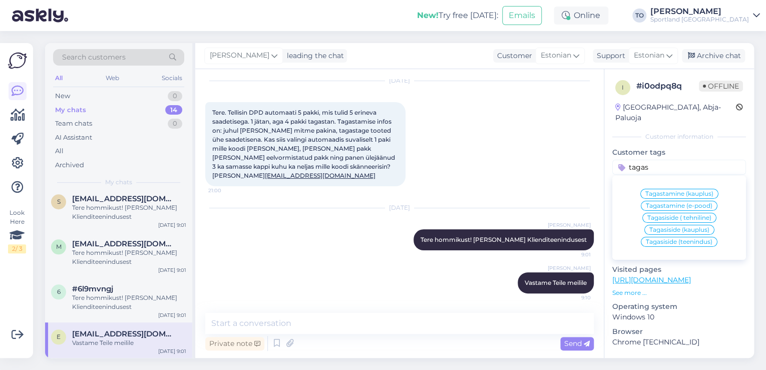
click at [692, 203] on span "Tagastamine (e-pood)" at bounding box center [679, 206] width 67 height 6
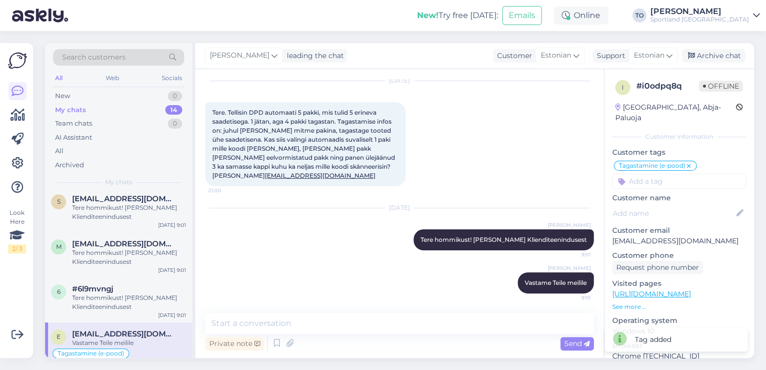
scroll to position [465, 0]
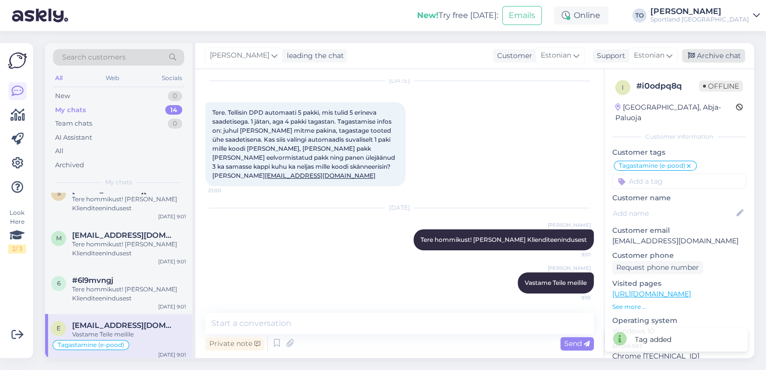
click at [720, 57] on div "Archive chat" at bounding box center [713, 56] width 63 height 14
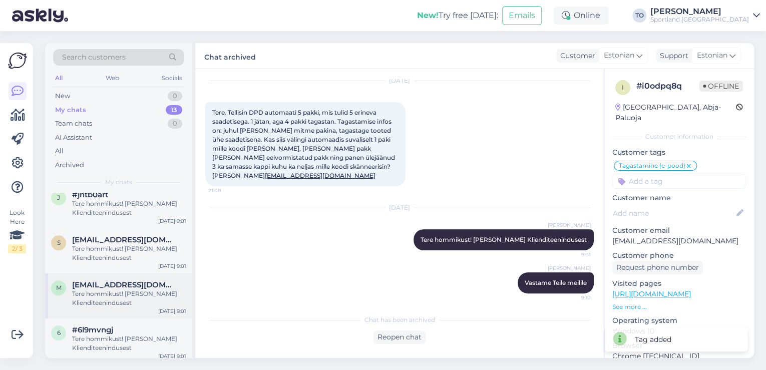
scroll to position [420, 0]
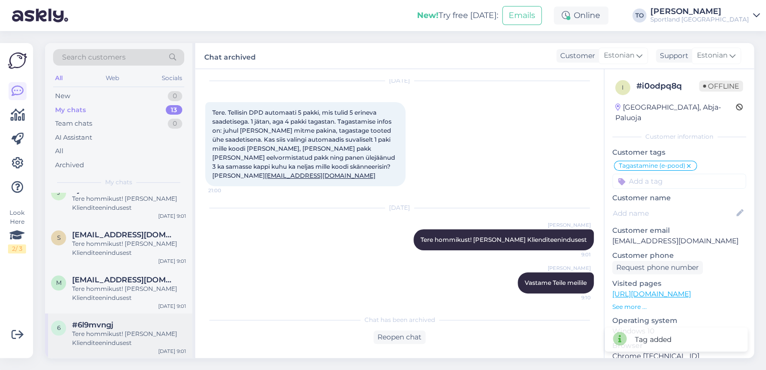
click at [162, 336] on div "Tere hommikust! [PERSON_NAME] Klienditeenindusest" at bounding box center [129, 338] width 114 height 18
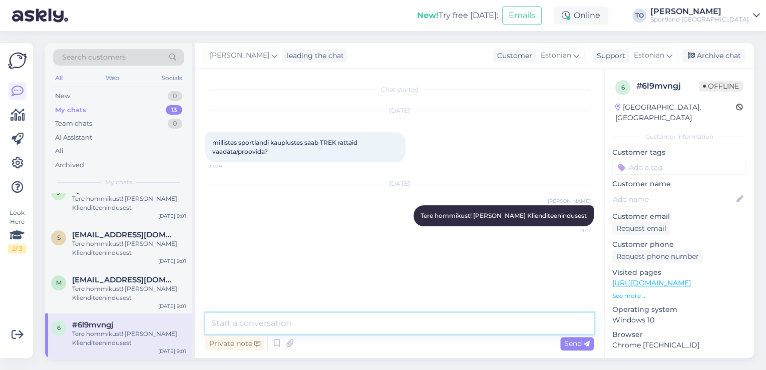
click at [352, 322] on textarea at bounding box center [399, 323] width 388 height 21
type textarea "Suurim valik Trek rattaid on meie Ülemiste kaupluses."
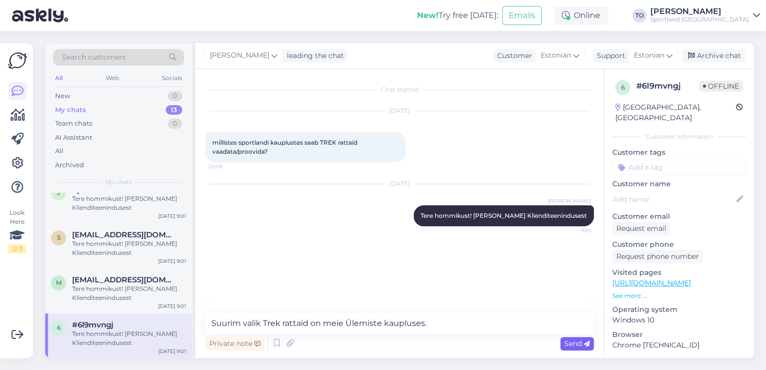
click at [578, 342] on span "Send" at bounding box center [577, 343] width 26 height 9
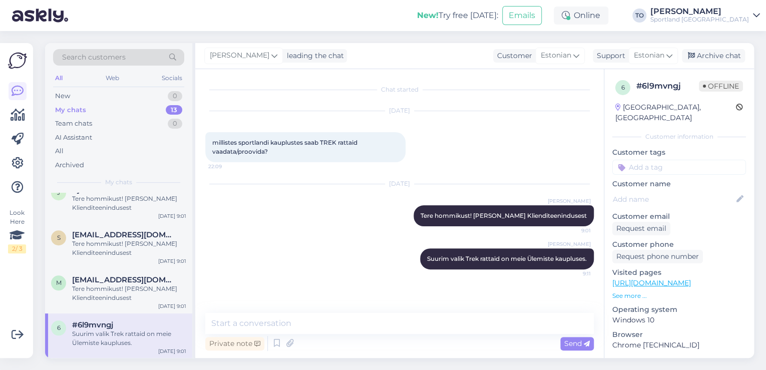
click at [650, 160] on input at bounding box center [679, 167] width 134 height 15
type input "saad"
click at [663, 191] on span "Toote saadavus" at bounding box center [679, 194] width 47 height 6
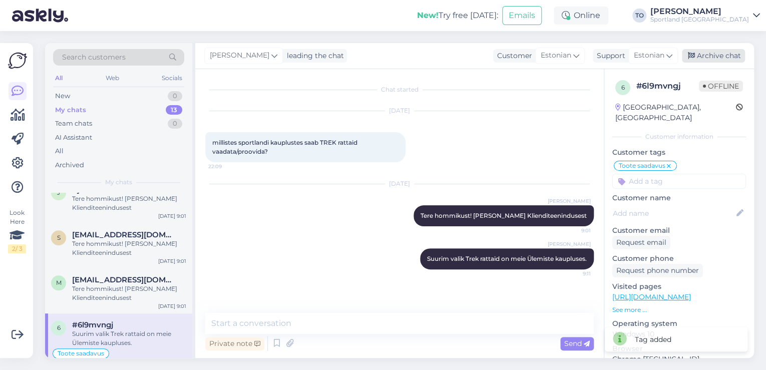
click at [721, 59] on div "Archive chat" at bounding box center [713, 56] width 63 height 14
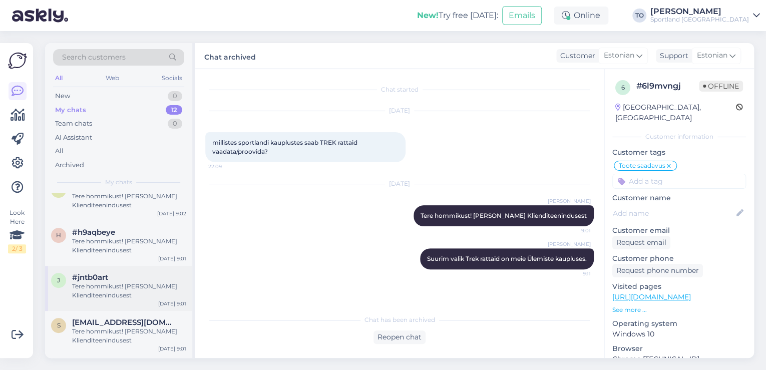
scroll to position [374, 0]
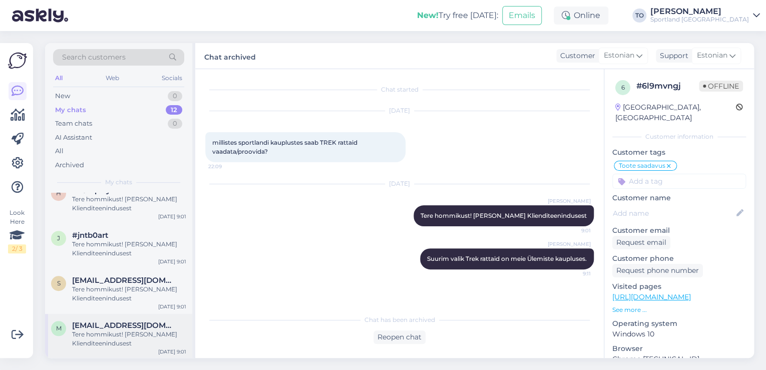
click at [152, 333] on div "Tere hommikust! [PERSON_NAME] Klienditeenindusest" at bounding box center [129, 339] width 114 height 18
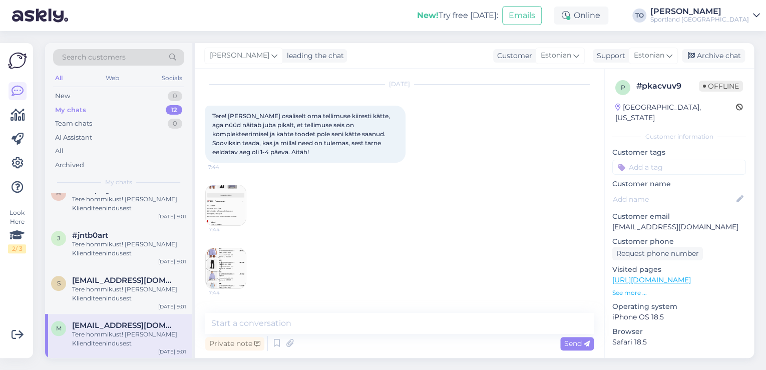
scroll to position [40, 0]
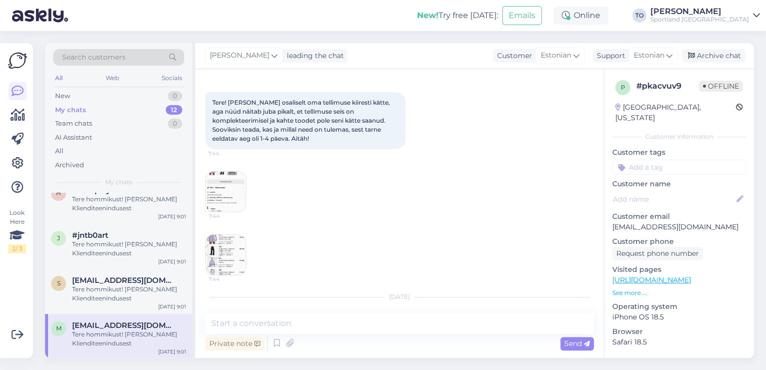
click at [236, 182] on img at bounding box center [226, 192] width 40 height 40
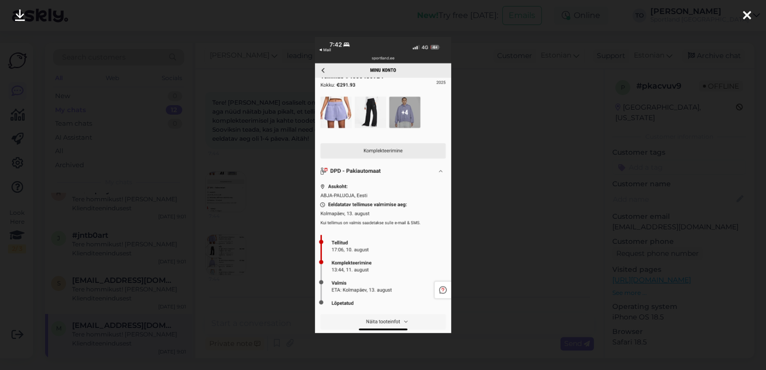
click at [747, 12] on icon at bounding box center [747, 16] width 8 height 13
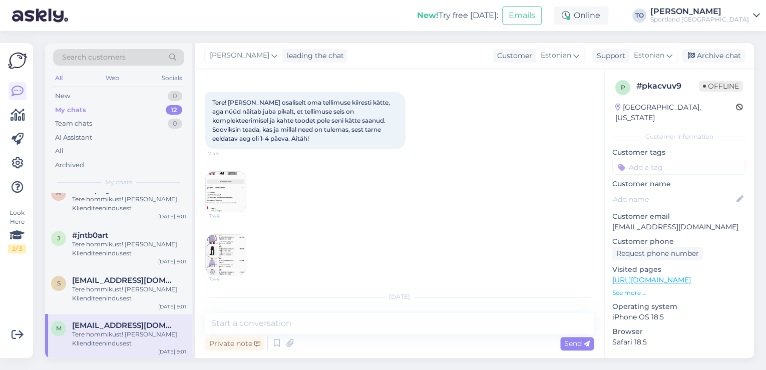
click at [229, 256] on img at bounding box center [226, 255] width 40 height 40
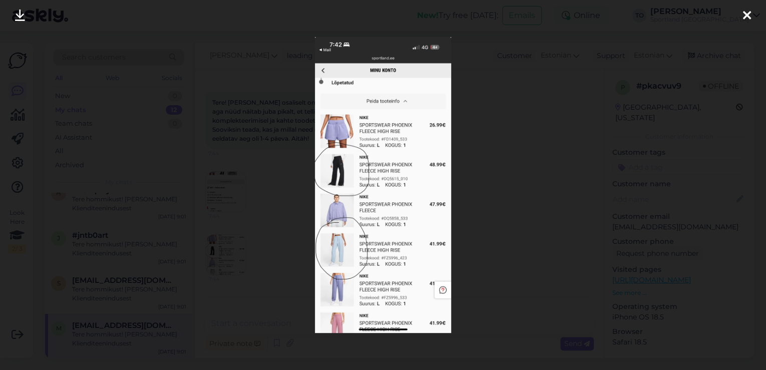
click at [744, 13] on icon at bounding box center [747, 16] width 8 height 13
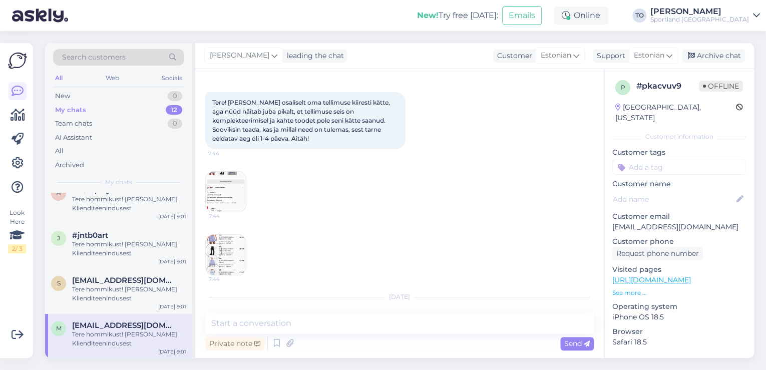
click at [224, 184] on img at bounding box center [226, 192] width 40 height 40
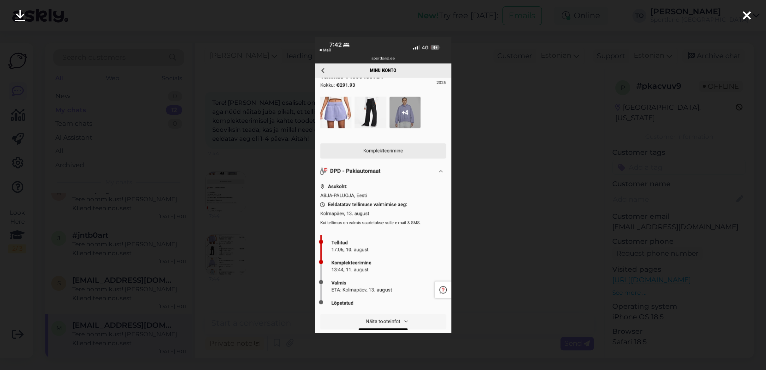
click at [745, 15] on icon at bounding box center [747, 16] width 8 height 13
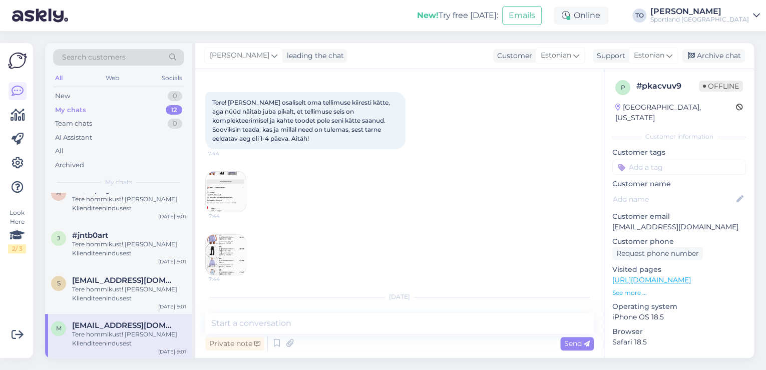
click at [228, 247] on img at bounding box center [226, 255] width 40 height 40
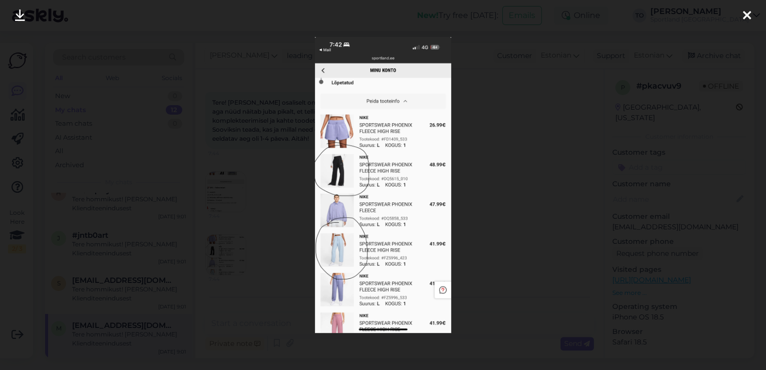
click at [748, 13] on icon at bounding box center [747, 16] width 8 height 13
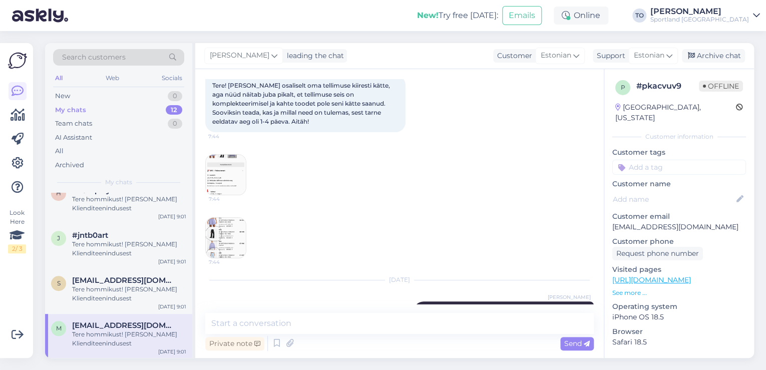
scroll to position [86, 0]
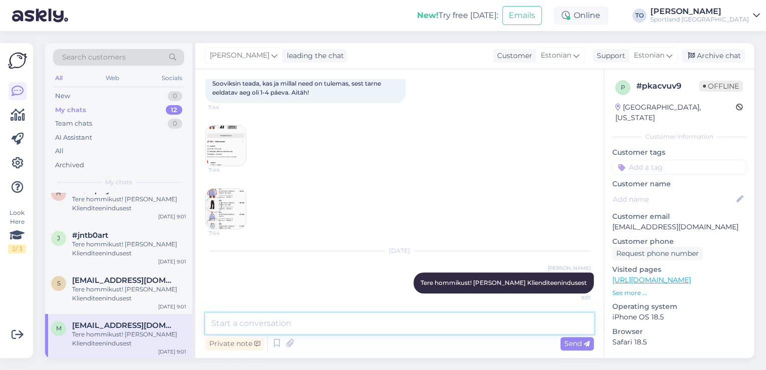
click at [388, 316] on textarea at bounding box center [399, 323] width 388 height 21
click at [341, 317] on textarea at bounding box center [399, 323] width 388 height 21
type textarea "Kas Te saaksite palun täpsustada, kuidas on Teie tellimuse number?"
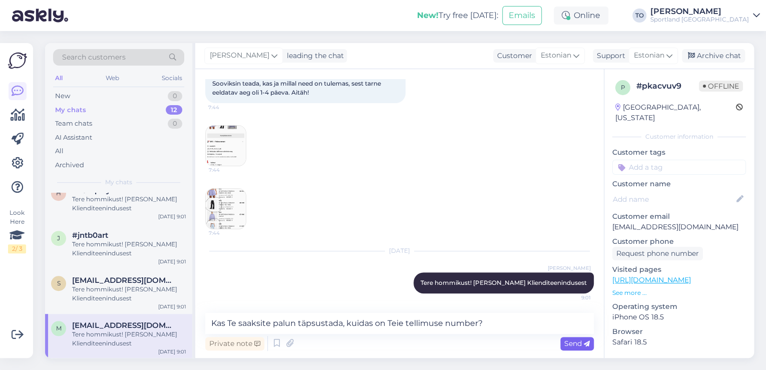
click at [581, 342] on span "Send" at bounding box center [577, 343] width 26 height 9
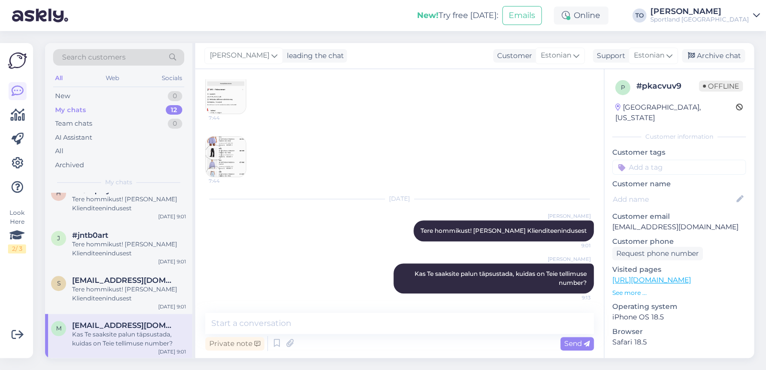
click at [636, 160] on input at bounding box center [679, 167] width 134 height 15
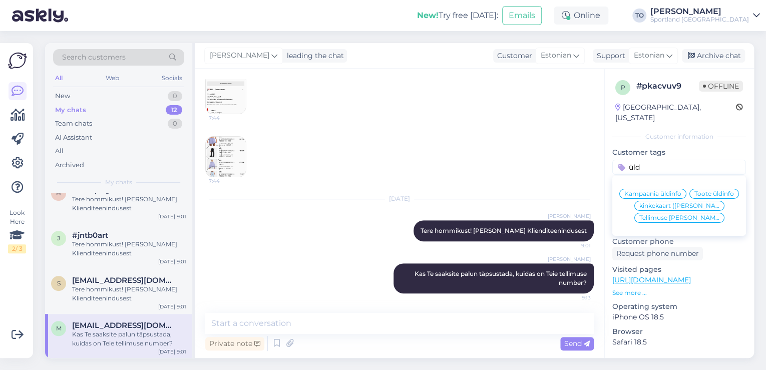
type input "üld"
click at [682, 216] on span "Tellimuse [PERSON_NAME] info" at bounding box center [679, 218] width 80 height 6
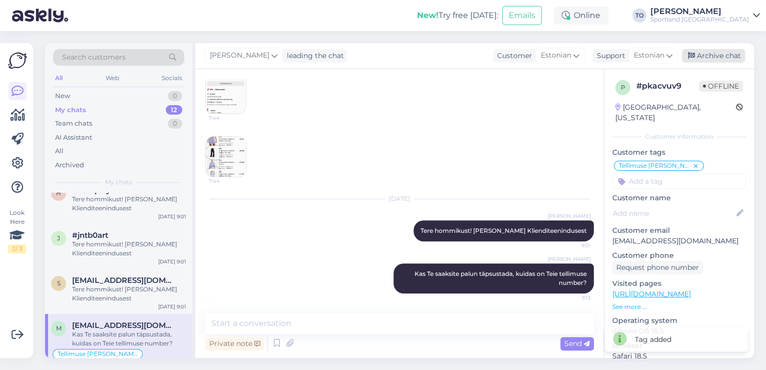
click at [702, 54] on div "Archive chat" at bounding box center [713, 56] width 63 height 14
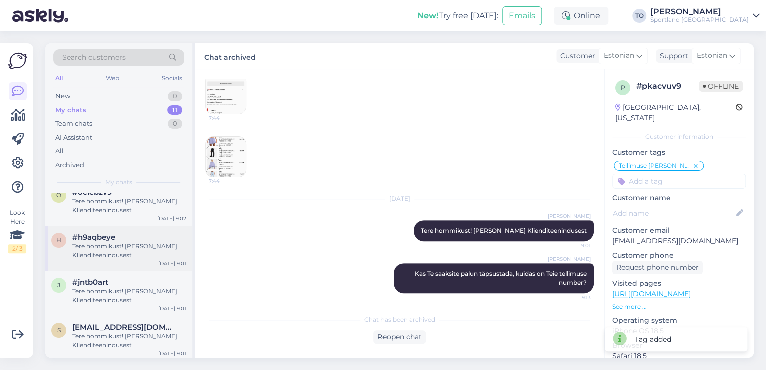
scroll to position [330, 0]
click at [134, 334] on div "Tere hommikust! [PERSON_NAME] Klienditeenindusest" at bounding box center [129, 338] width 114 height 18
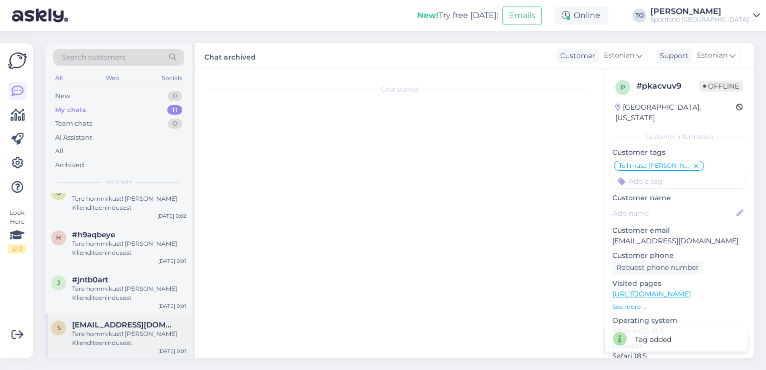
scroll to position [0, 0]
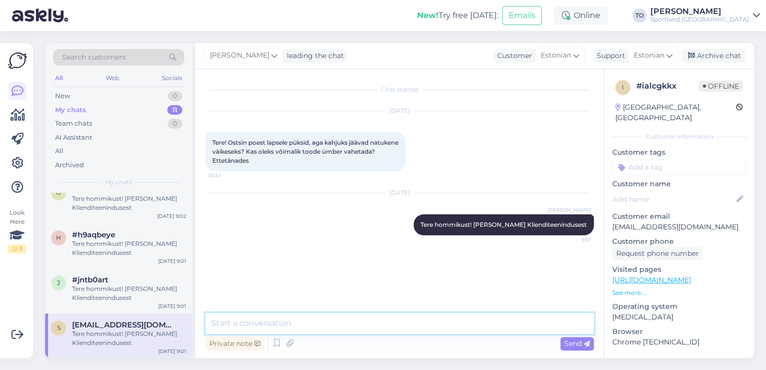
click at [286, 322] on textarea at bounding box center [399, 323] width 388 height 21
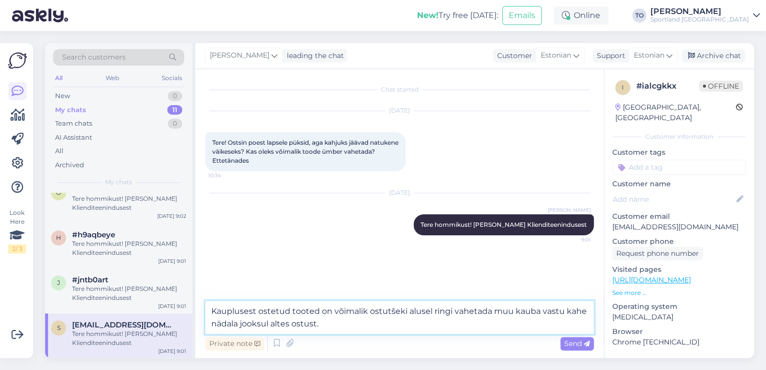
click at [277, 320] on textarea "Kauplusest ostetud tooted on võimalik ostutšeki alusel ringi vahetada muu kauba…" at bounding box center [399, 317] width 388 height 33
type textarea "Kauplusest ostetud tooted on võimalik ostutšeki alusel ringi vahetada muu kauba…"
click at [580, 346] on span "Send" at bounding box center [577, 343] width 26 height 9
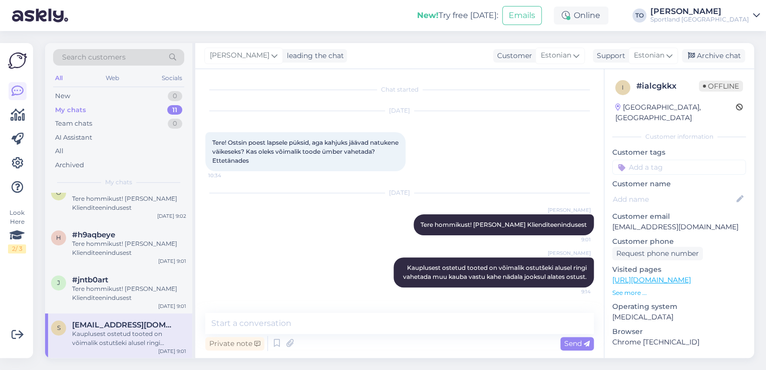
scroll to position [3, 0]
click at [661, 160] on input at bounding box center [679, 167] width 134 height 15
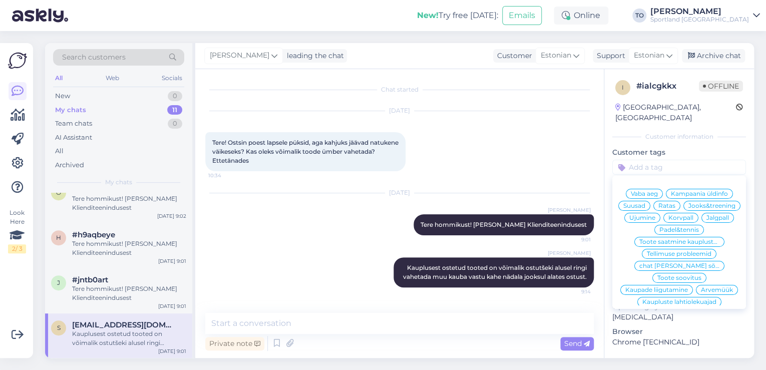
scroll to position [0, 0]
click at [640, 160] on input at bounding box center [679, 167] width 134 height 15
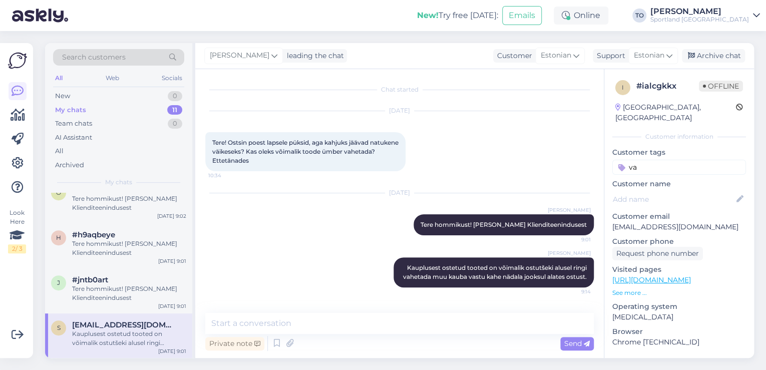
type input "v"
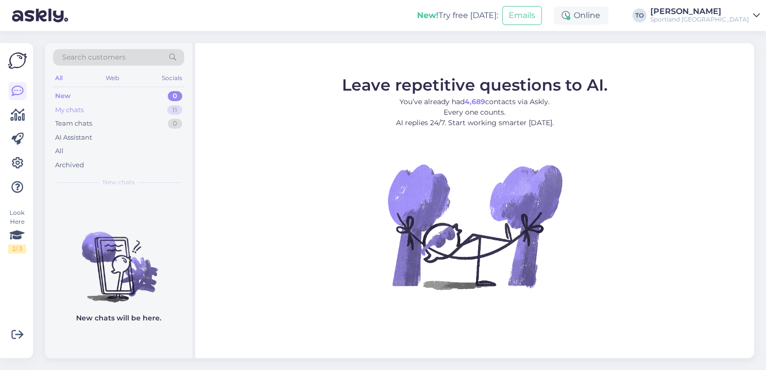
click at [113, 109] on div "My chats 11" at bounding box center [118, 110] width 131 height 14
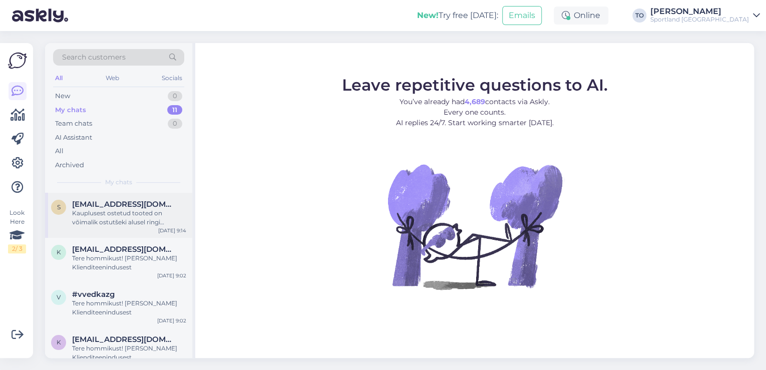
click at [149, 212] on div "Kauplusest ostetud tooted on võimalik ostutšeki alusel ringi vahetada muu kauba…" at bounding box center [129, 218] width 114 height 18
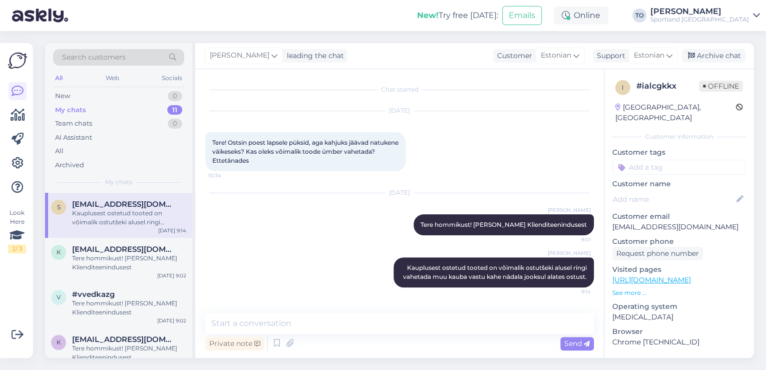
scroll to position [3, 0]
click at [673, 162] on input at bounding box center [679, 167] width 134 height 15
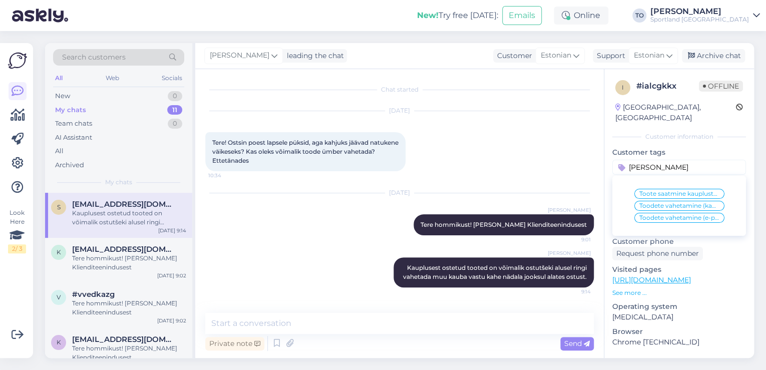
type input "[PERSON_NAME]"
click at [691, 203] on span "Toodete vahetamine (kauplus)" at bounding box center [679, 206] width 80 height 6
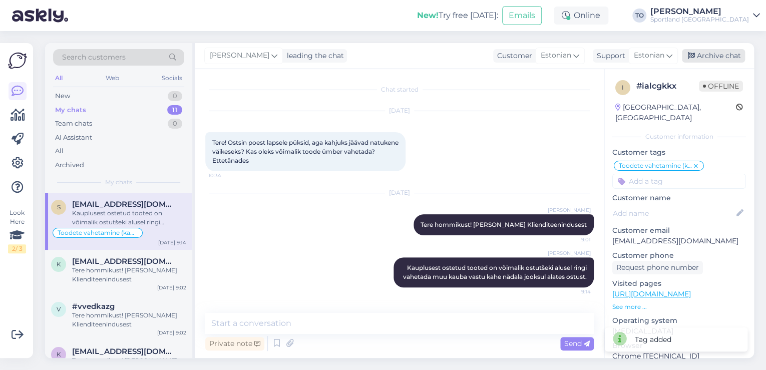
click at [717, 56] on div "Archive chat" at bounding box center [713, 56] width 63 height 14
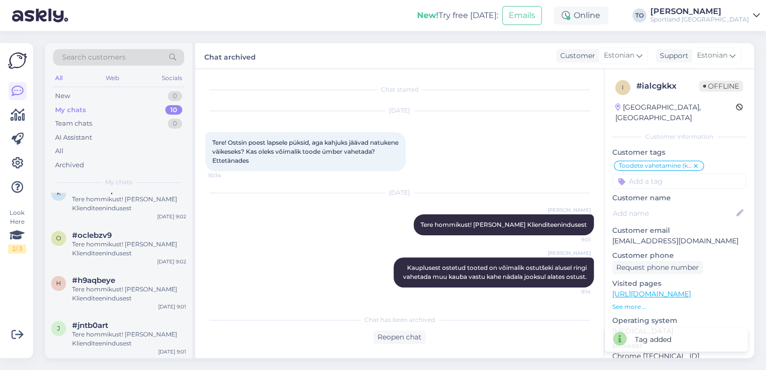
scroll to position [284, 0]
click at [150, 337] on div "Tere hommikust! [PERSON_NAME] Klienditeenindusest" at bounding box center [129, 339] width 114 height 18
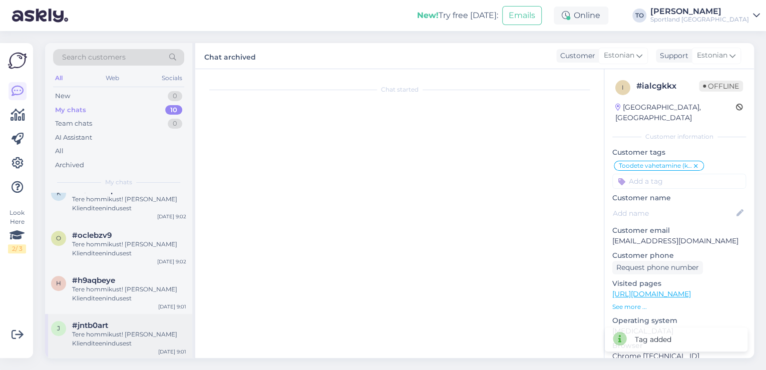
scroll to position [0, 0]
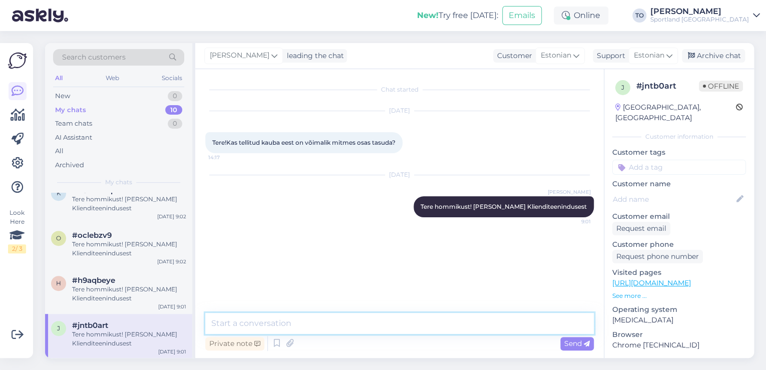
click at [303, 325] on textarea at bounding box center [399, 323] width 388 height 21
type textarea "j"
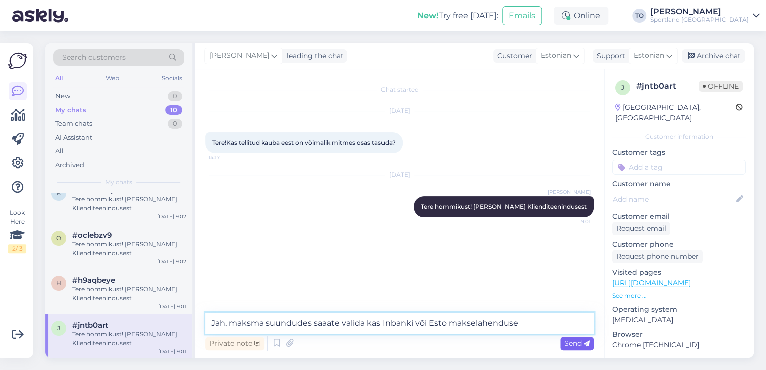
type textarea "Jah, maksma suundudes saaate valida kas Inbanki või Esto makselahenduse"
click at [580, 343] on span "Send" at bounding box center [577, 343] width 26 height 9
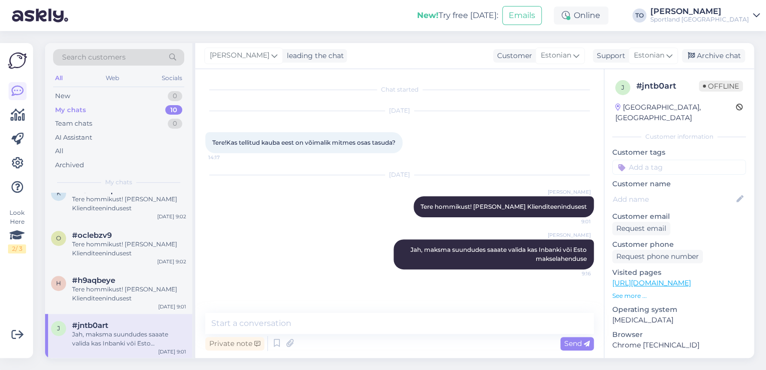
click at [635, 160] on input at bounding box center [679, 167] width 134 height 15
type input "järe"
click at [673, 191] on span "Järelmaksu küsimused" at bounding box center [679, 194] width 69 height 6
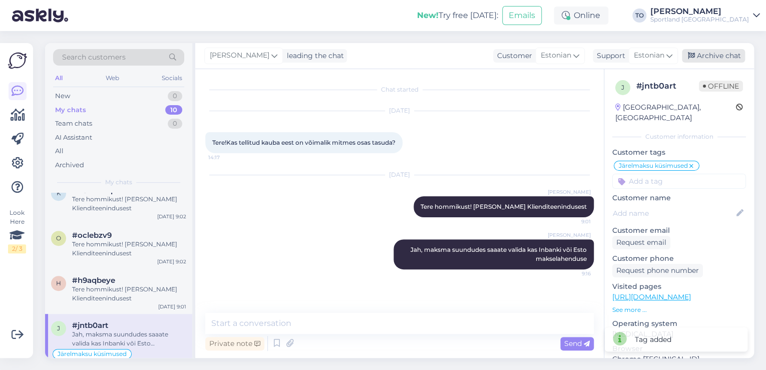
click at [732, 55] on div "Archive chat" at bounding box center [713, 56] width 63 height 14
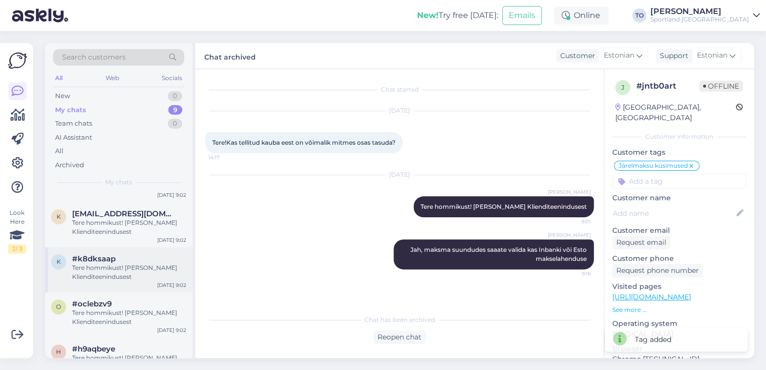
scroll to position [240, 0]
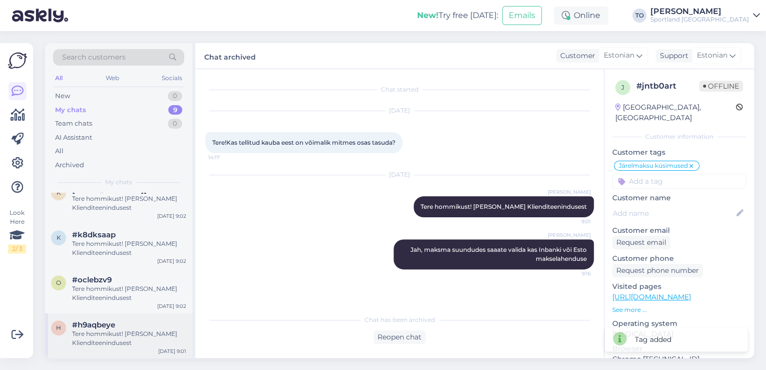
click at [148, 332] on div "Tere hommikust! [PERSON_NAME] Klienditeenindusest" at bounding box center [129, 338] width 114 height 18
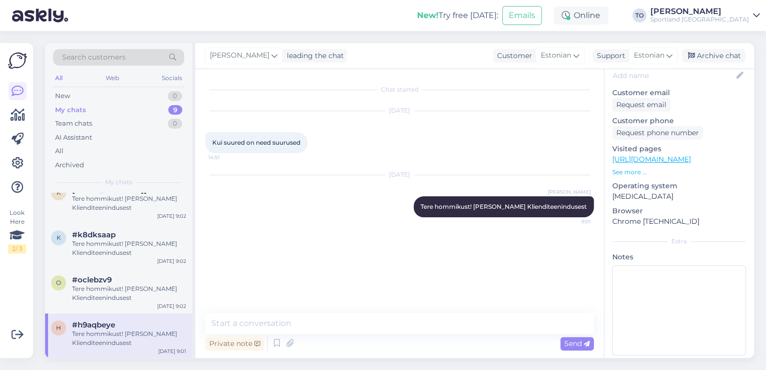
scroll to position [125, 0]
click at [659, 154] on link "[URL][DOMAIN_NAME]" at bounding box center [651, 158] width 79 height 9
click at [297, 325] on textarea at bounding box center [399, 323] width 388 height 21
type textarea "k"
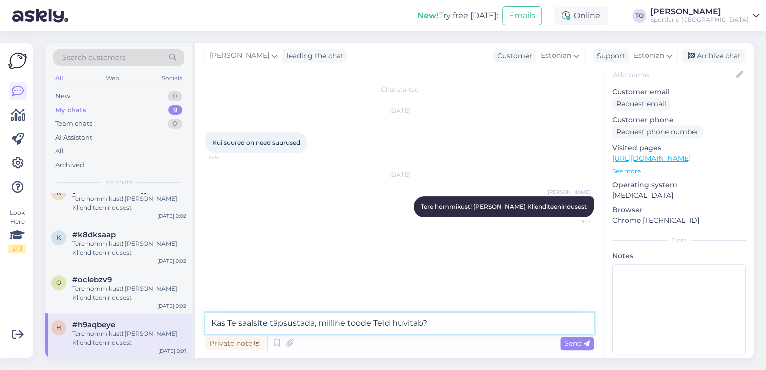
click at [253, 324] on textarea "Kas Te saalsite täpsustada, milline toode Teid huvitab?" at bounding box center [399, 323] width 388 height 21
type textarea "Kas Te saaksite täpsustada, milline toode Teid huvitab?"
click at [578, 346] on span "Send" at bounding box center [577, 343] width 26 height 9
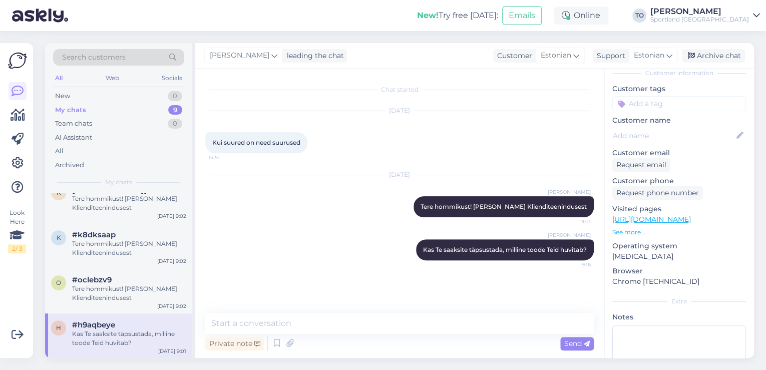
scroll to position [0, 0]
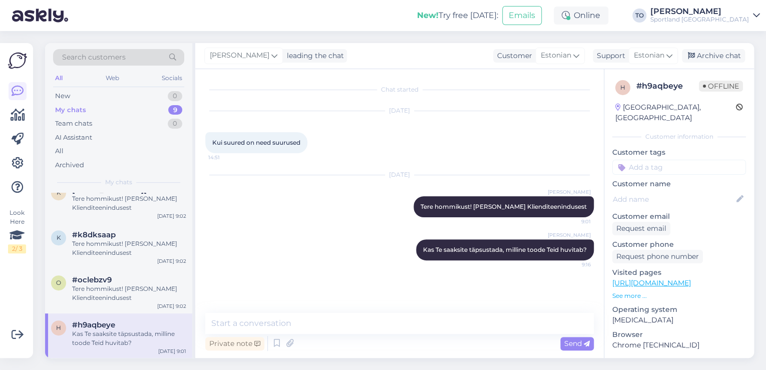
click at [672, 160] on input at bounding box center [679, 167] width 134 height 15
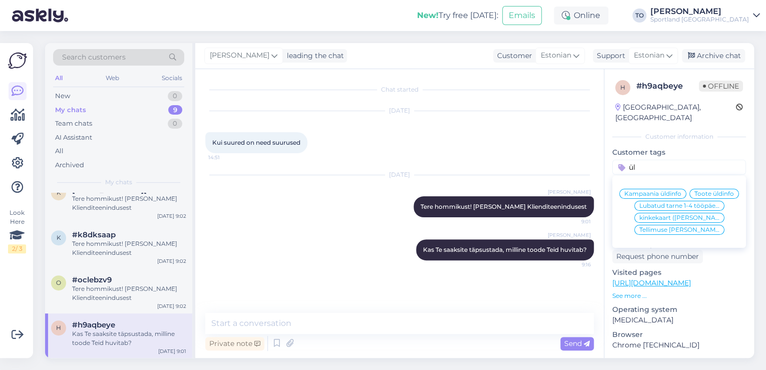
type input "ü"
type input "toote"
click at [699, 203] on span "Toote üldinfo" at bounding box center [708, 206] width 40 height 6
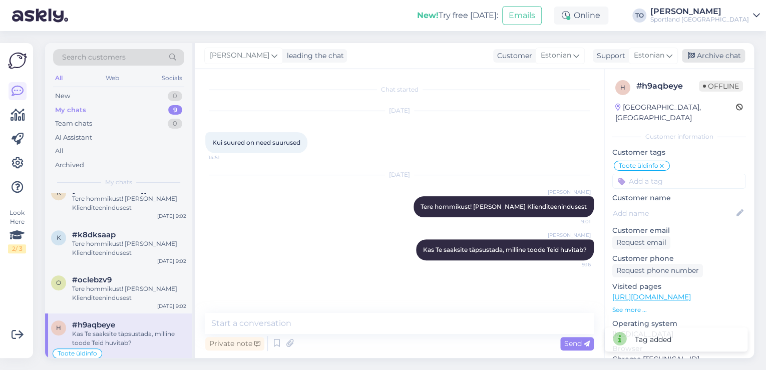
click at [717, 56] on div "Archive chat" at bounding box center [713, 56] width 63 height 14
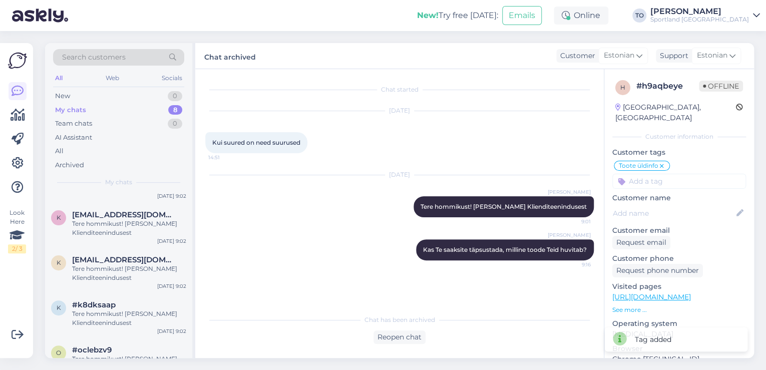
scroll to position [194, 0]
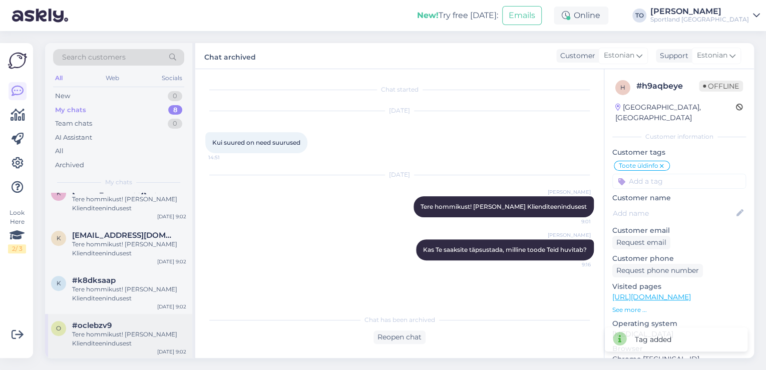
click at [155, 331] on div "Tere hommikust! [PERSON_NAME] Klienditeenindusest" at bounding box center [129, 339] width 114 height 18
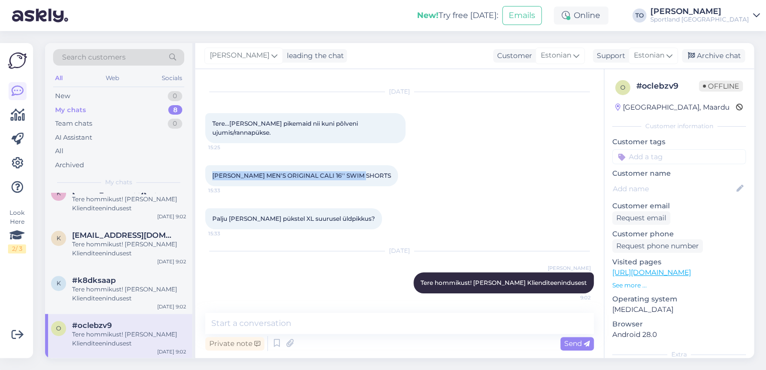
drag, startPoint x: 211, startPoint y: 175, endPoint x: 362, endPoint y: 171, distance: 151.2
click at [362, 171] on div "[PERSON_NAME] MEN'S ORIGINAL CALI 16'' SWIM SHORTS 15:33" at bounding box center [301, 175] width 193 height 21
copy span "[PERSON_NAME] MEN'S ORIGINAL CALI 16'' SWIM SHORTS"
click at [282, 200] on div "Palju [PERSON_NAME] pükstel XL suurusel üldpikkus? 15:33" at bounding box center [399, 218] width 388 height 43
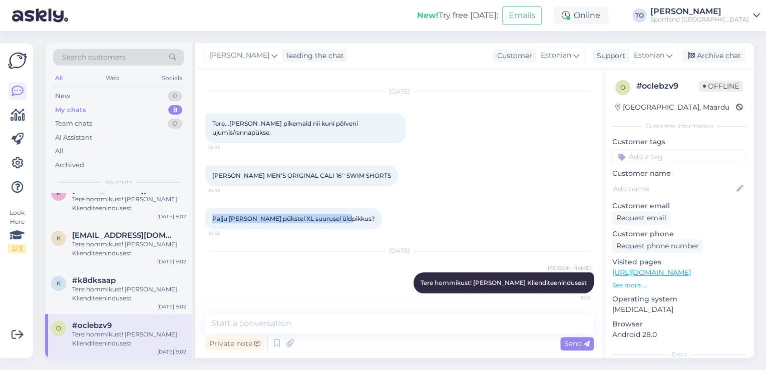
drag, startPoint x: 211, startPoint y: 217, endPoint x: 347, endPoint y: 219, distance: 136.7
click at [347, 219] on div "Palju [PERSON_NAME] pükstel XL suurusel üldpikkus? 15:33" at bounding box center [293, 218] width 177 height 21
copy span "Palju [PERSON_NAME] pükstel XL suurusel üldpikkus?"
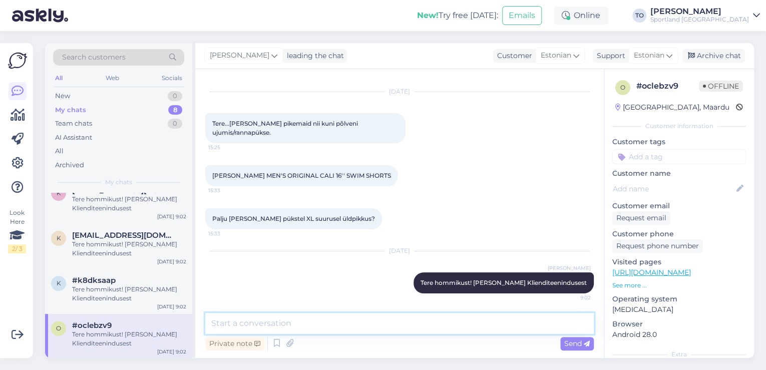
click at [322, 322] on textarea at bounding box center [399, 323] width 388 height 21
click at [495, 324] on textarea "Kahjuks htekel ei leidnud selle kohta infot. Paluksin kauplusel üle mõõõta" at bounding box center [399, 323] width 388 height 21
click at [515, 320] on textarea "Kahjuks htekel ei leidnud selle kohta infot. Paluksin kauplusel üle mõõta" at bounding box center [399, 323] width 388 height 21
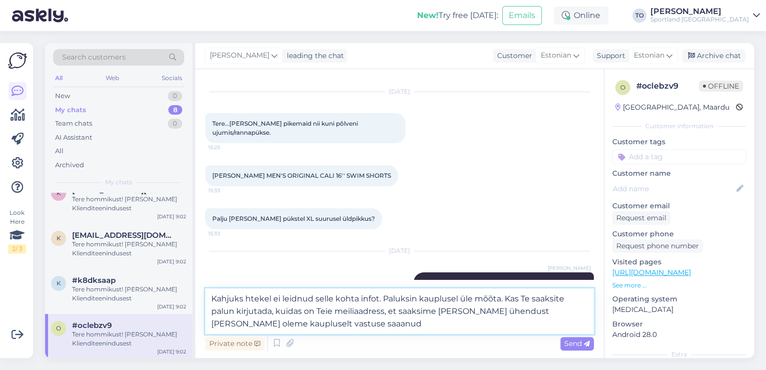
click at [299, 323] on textarea "Kahjuks htekel ei leidnud selle kohta infot. Paluksin kauplusel üle mõõta. Kas …" at bounding box center [399, 311] width 388 height 46
click at [332, 326] on textarea "Kahjuks htekel ei leidnud selle kohta infot. Paluksin kauplusel üle mõõta. Kas …" at bounding box center [399, 311] width 388 height 46
click at [254, 298] on textarea "Kahjuks htekel ei leidnud selle kohta infot. Paluksin kauplusel üle mõõta. Kas …" at bounding box center [399, 311] width 388 height 46
drag, startPoint x: 255, startPoint y: 298, endPoint x: 268, endPoint y: 307, distance: 15.8
click at [255, 298] on textarea "Kahjuks [PERSON_NAME] leidnud selle kohta infot. Paluksin kauplusel üle mõõta. …" at bounding box center [399, 311] width 388 height 46
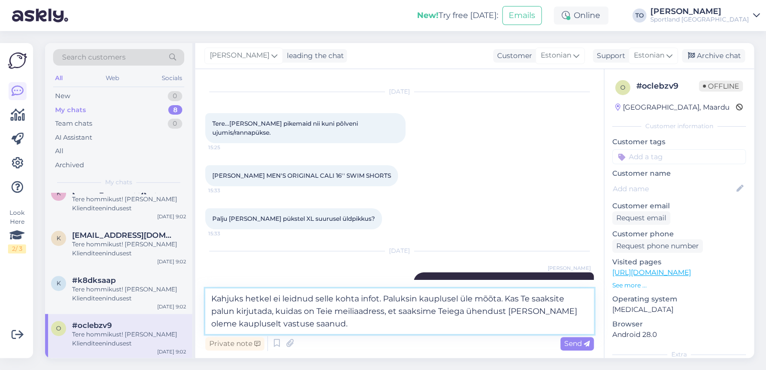
click at [332, 326] on textarea "Kahjuks hetkel ei leidnud selle kohta infot. Paluksin kauplusel üle mõõta. Kas …" at bounding box center [399, 311] width 388 height 46
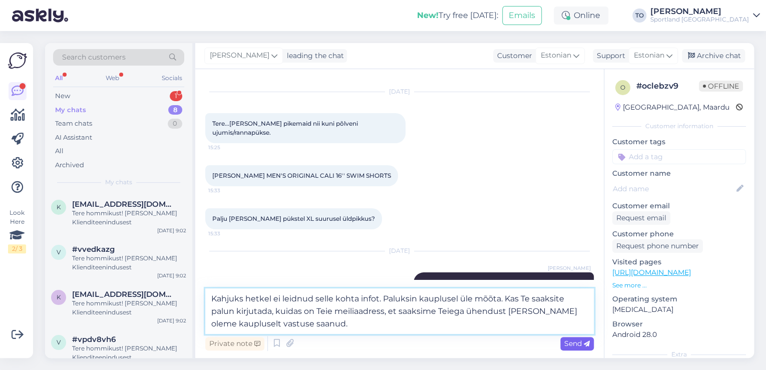
type textarea "Kahjuks hetkel ei leidnud selle kohta infot. Paluksin kauplusel üle mõõta. Kas …"
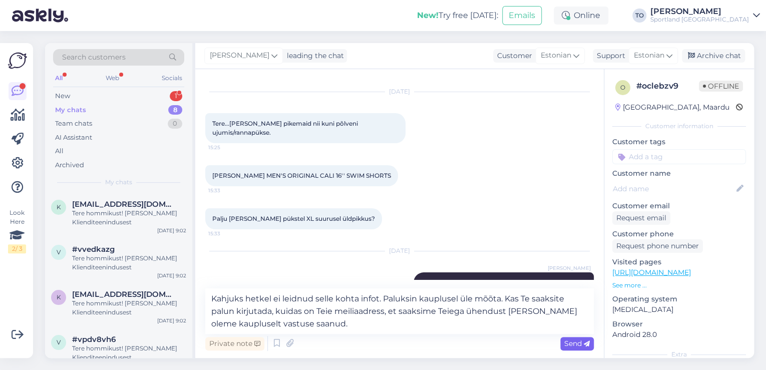
click at [576, 341] on span "Send" at bounding box center [577, 343] width 26 height 9
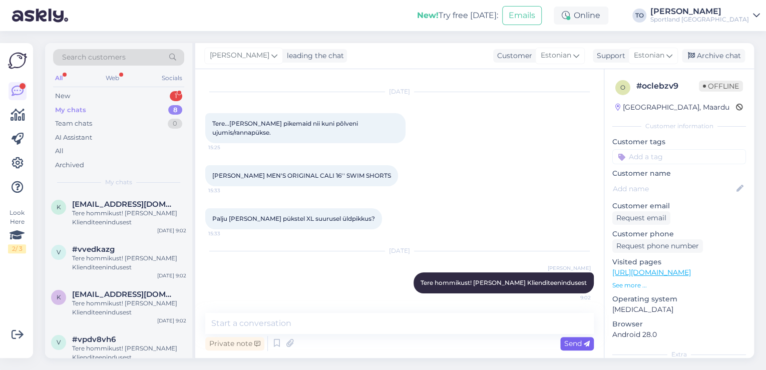
scroll to position [89, 0]
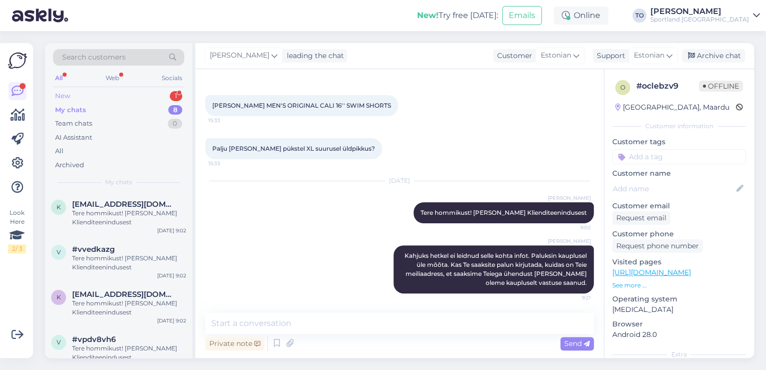
click at [120, 93] on div "New 1" at bounding box center [118, 96] width 131 height 14
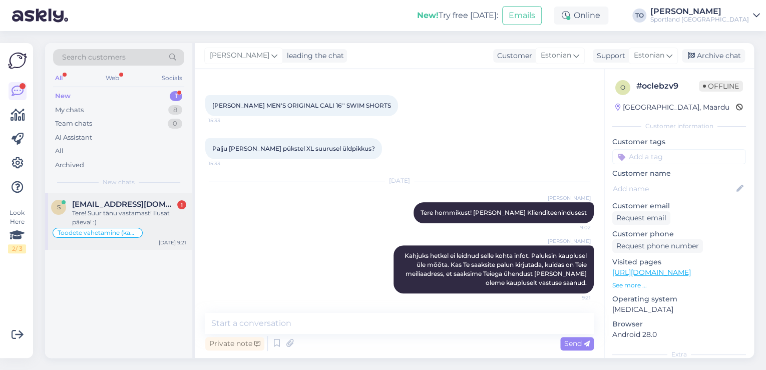
click at [135, 211] on div "Tere! Suur tänu vastamast! Ilusat päeva! :)" at bounding box center [129, 218] width 114 height 18
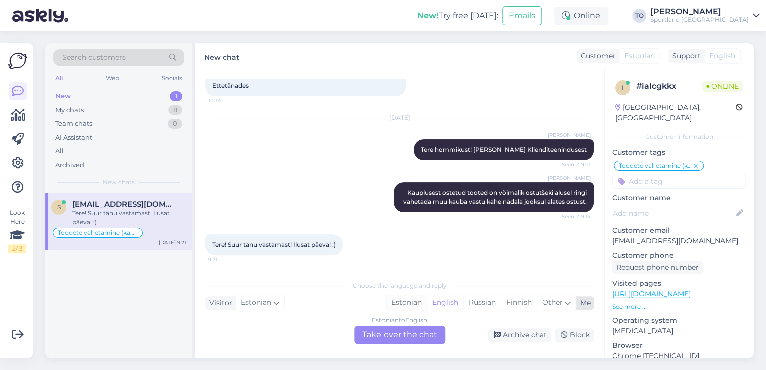
click at [406, 301] on div "Estonian" at bounding box center [406, 302] width 41 height 15
click at [403, 336] on div "Estonian to Estonian Take over the chat" at bounding box center [399, 335] width 91 height 18
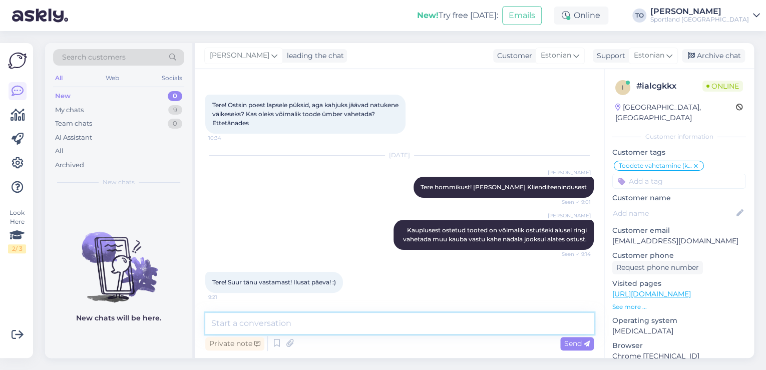
click at [380, 324] on textarea at bounding box center [399, 323] width 388 height 21
type textarea "Tere!"
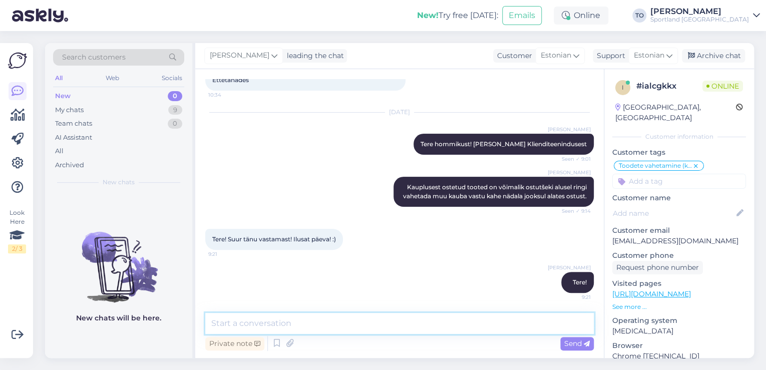
click at [376, 325] on textarea at bounding box center [399, 323] width 388 height 21
type textarea "Palun :) Teilegi toredat päeva jätku!"
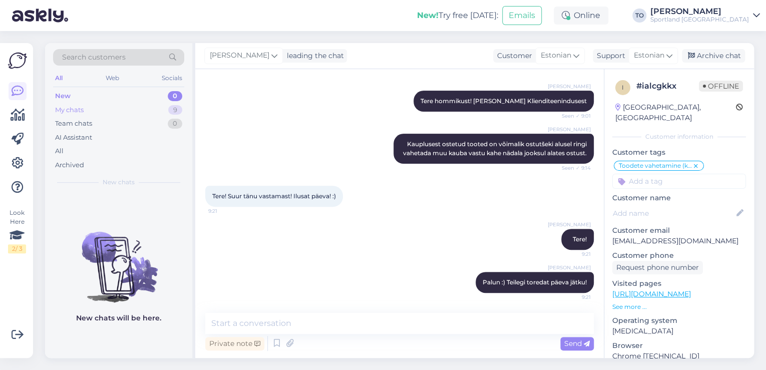
click at [167, 109] on div "My chats 9" at bounding box center [118, 110] width 131 height 14
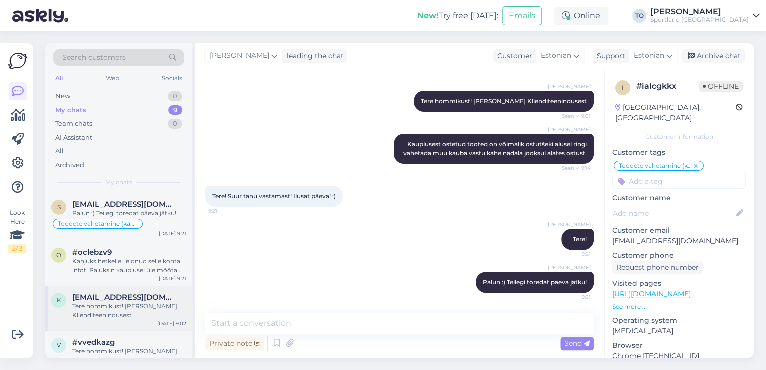
scroll to position [0, 0]
click at [157, 261] on div "Kahjuks hetkel ei leidnud selle kohta infot. Paluksin kauplusel üle mõõta. Kas …" at bounding box center [129, 266] width 114 height 18
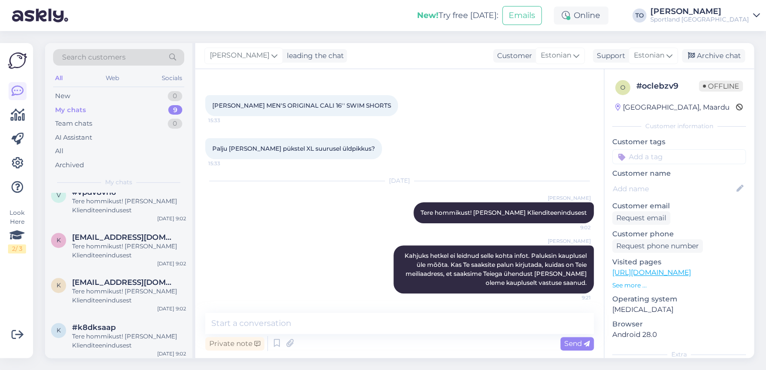
scroll to position [242, 0]
click at [150, 330] on div "Tere hommikust! [PERSON_NAME] Klienditeenindusest" at bounding box center [129, 339] width 114 height 18
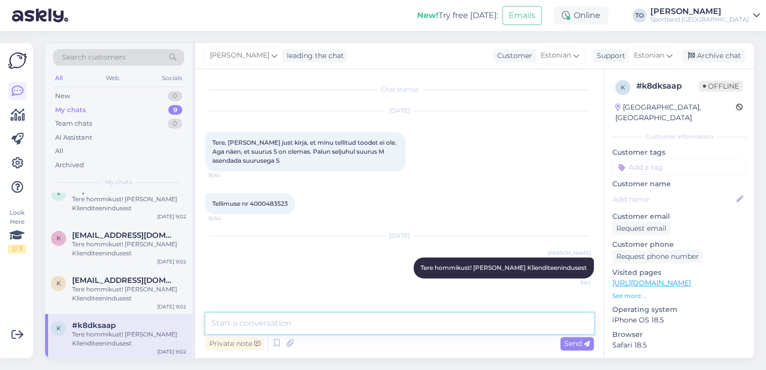
click at [330, 320] on textarea at bounding box center [399, 323] width 388 height 21
type textarea "k"
click at [282, 320] on textarea "Kahjuks ei" at bounding box center [399, 323] width 388 height 21
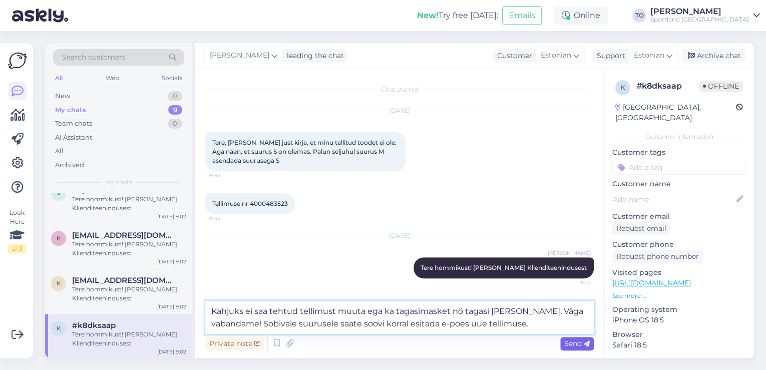
type textarea "Kahjuks ei saa tehtud tellimust muuta ega ka tagasimasket nö tagasi [PERSON_NAM…"
click at [583, 344] on span "Send" at bounding box center [577, 343] width 26 height 9
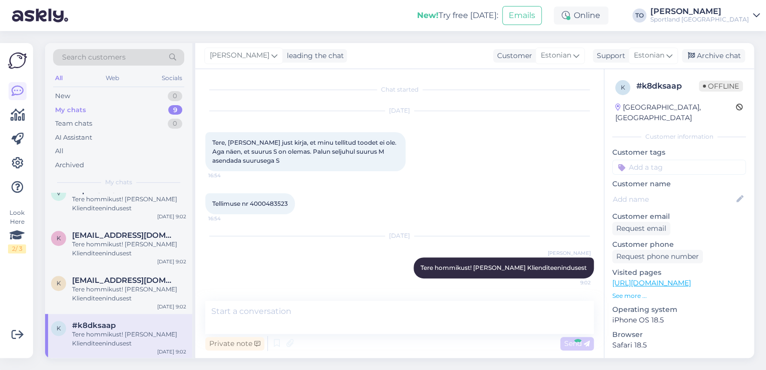
scroll to position [46, 0]
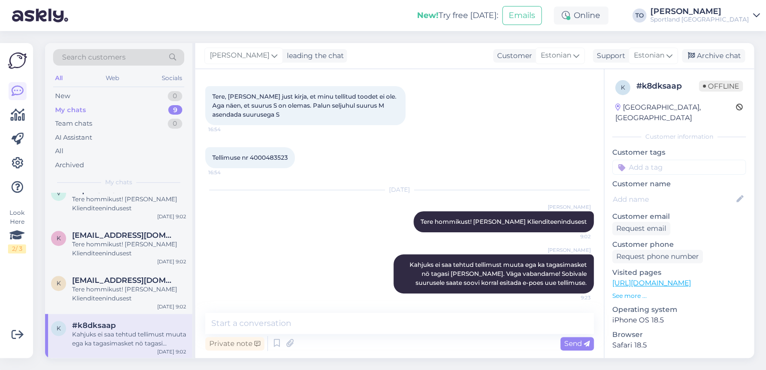
click at [675, 160] on input at bounding box center [679, 167] width 134 height 15
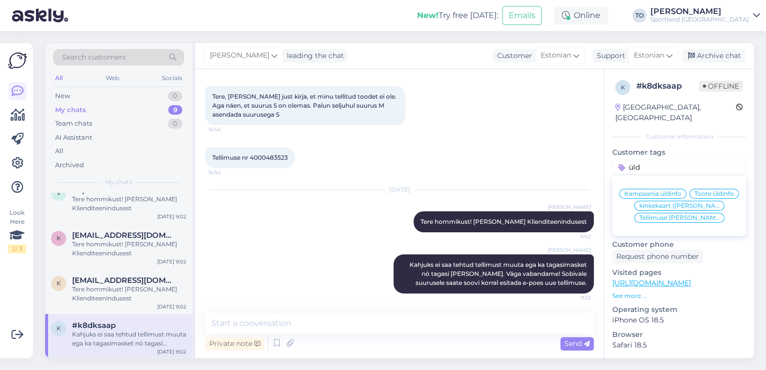
type input "üld"
click at [679, 219] on span "Tellimuse [PERSON_NAME] info" at bounding box center [679, 218] width 80 height 6
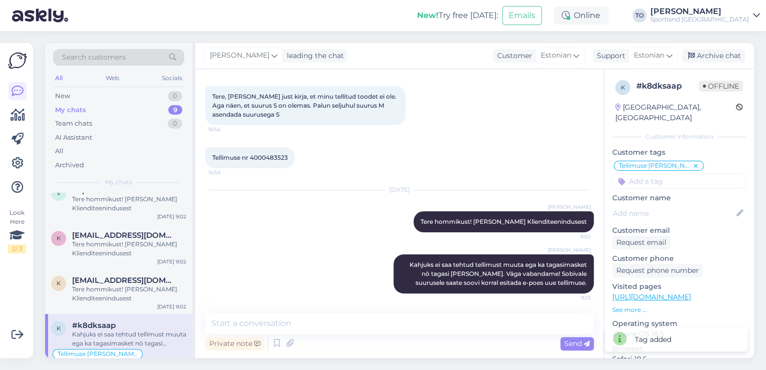
drag, startPoint x: 698, startPoint y: 59, endPoint x: 695, endPoint y: 68, distance: 9.7
click at [699, 59] on div "Archive chat" at bounding box center [713, 56] width 63 height 14
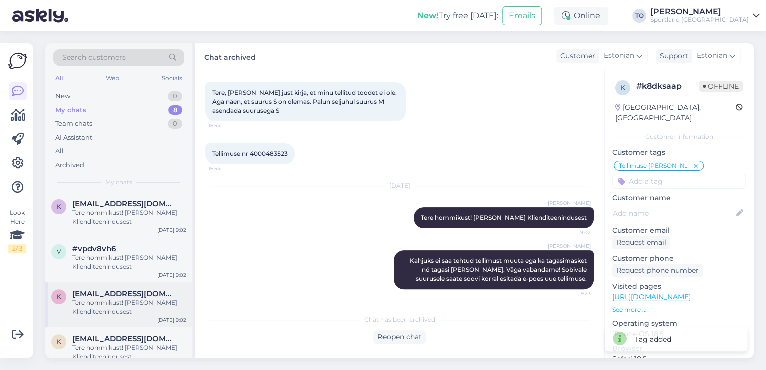
scroll to position [197, 0]
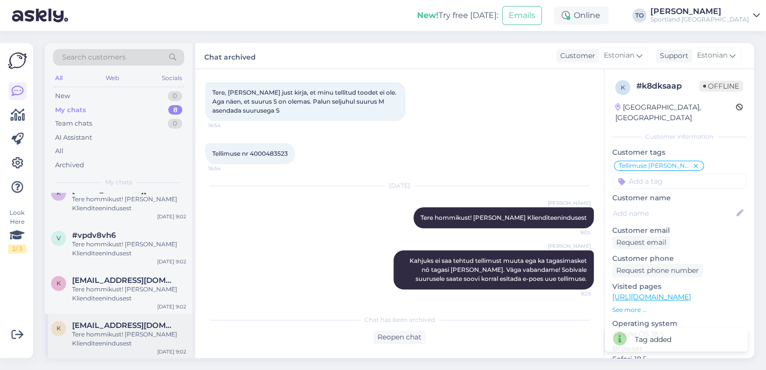
click at [128, 331] on div "Tere hommikust! [PERSON_NAME] Klienditeenindusest" at bounding box center [129, 339] width 114 height 18
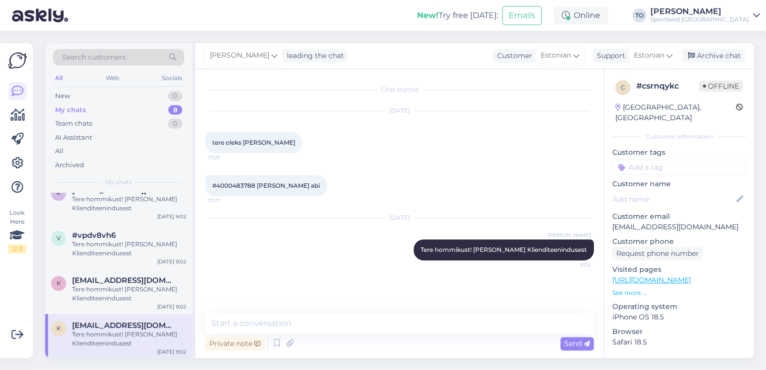
scroll to position [0, 0]
drag, startPoint x: 218, startPoint y: 184, endPoint x: 256, endPoint y: 184, distance: 38.0
click at [256, 184] on span "#4000483788 [PERSON_NAME] abi" at bounding box center [266, 186] width 108 height 8
copy span "4000483788"
click at [166, 95] on div "New 1" at bounding box center [118, 96] width 131 height 14
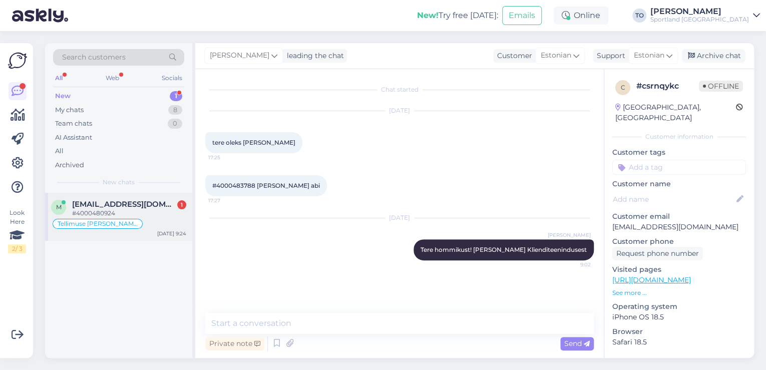
click at [140, 214] on div "#4000480924" at bounding box center [129, 213] width 114 height 9
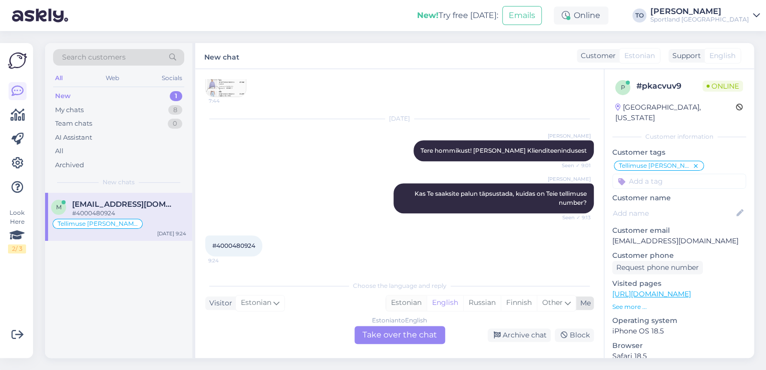
click at [403, 301] on div "Estonian" at bounding box center [406, 302] width 41 height 15
click at [403, 333] on div "Estonian to Estonian Take over the chat" at bounding box center [399, 335] width 91 height 18
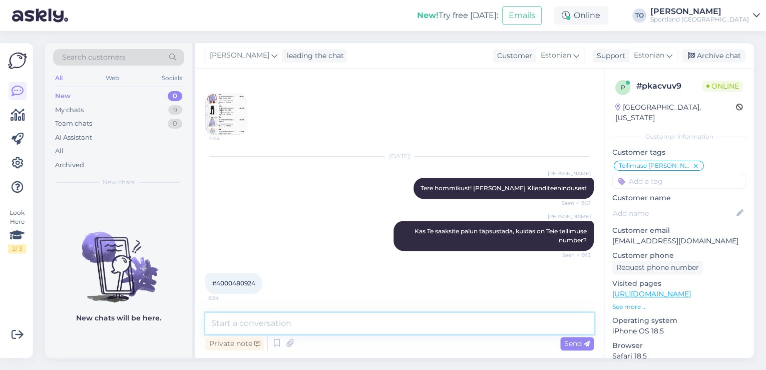
click at [367, 321] on textarea at bounding box center [399, 323] width 388 height 21
type textarea "Tänan, kohe vaatan tellimuse üle"
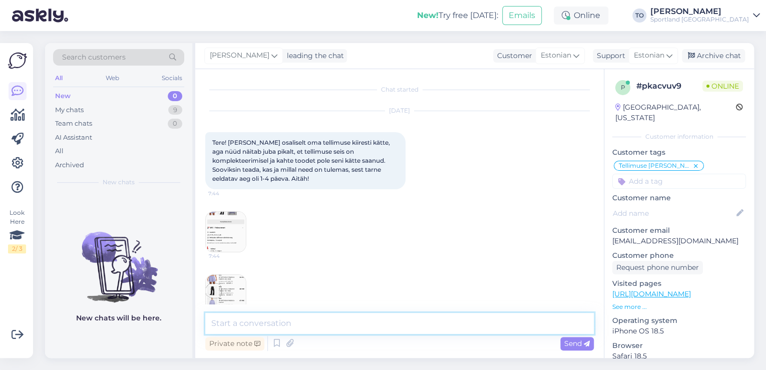
scroll to position [224, 0]
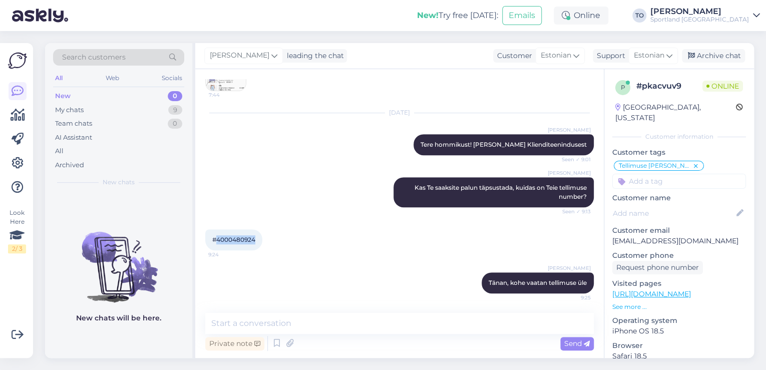
drag, startPoint x: 216, startPoint y: 239, endPoint x: 254, endPoint y: 233, distance: 38.5
click at [254, 233] on div "#4000480924 9:24" at bounding box center [233, 239] width 57 height 21
copy span "4000480924"
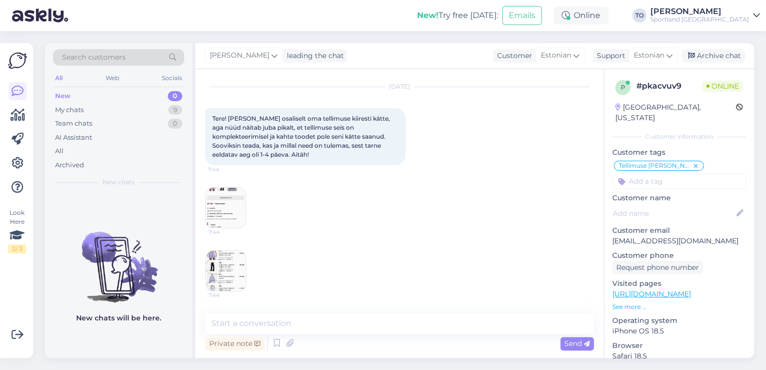
scroll to position [144, 0]
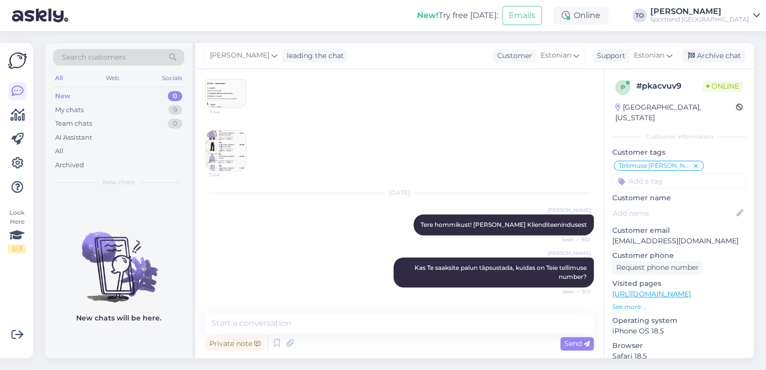
click at [232, 151] on img at bounding box center [226, 151] width 40 height 40
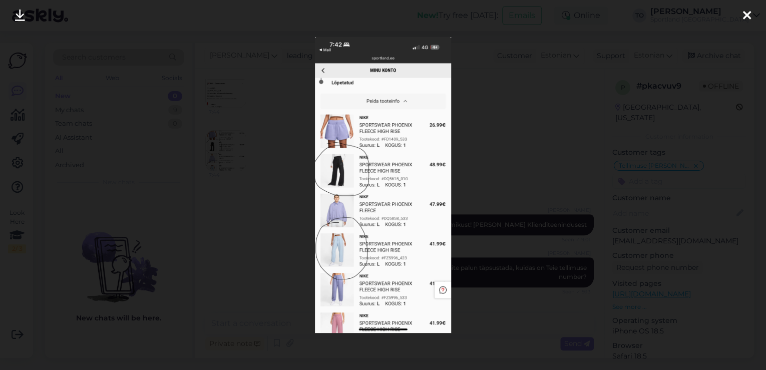
click at [743, 14] on icon at bounding box center [747, 16] width 8 height 13
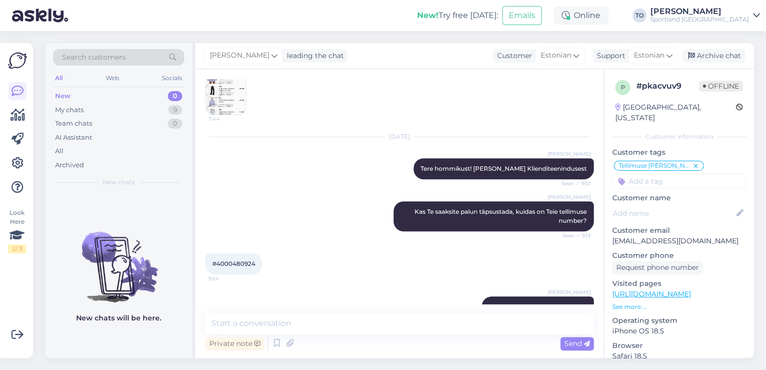
scroll to position [224, 0]
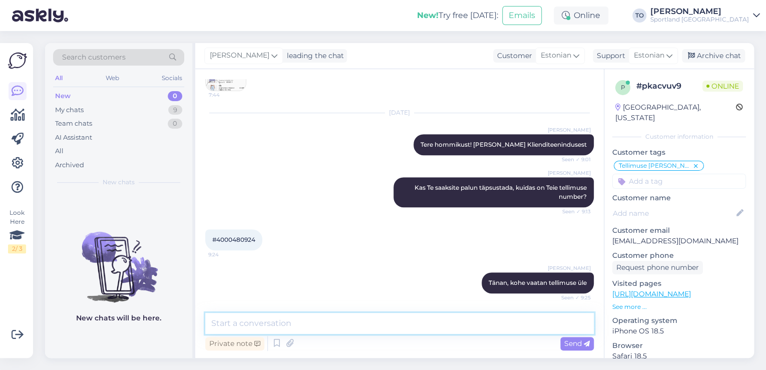
click at [392, 322] on textarea at bounding box center [399, 323] width 388 height 21
type textarea "B"
click at [443, 323] on textarea "Näen, et antud tooted on DPDle üle antud." at bounding box center [399, 323] width 388 height 21
click at [408, 319] on textarea "Näen, et antud tooted on DPDle üle antud." at bounding box center [399, 323] width 388 height 21
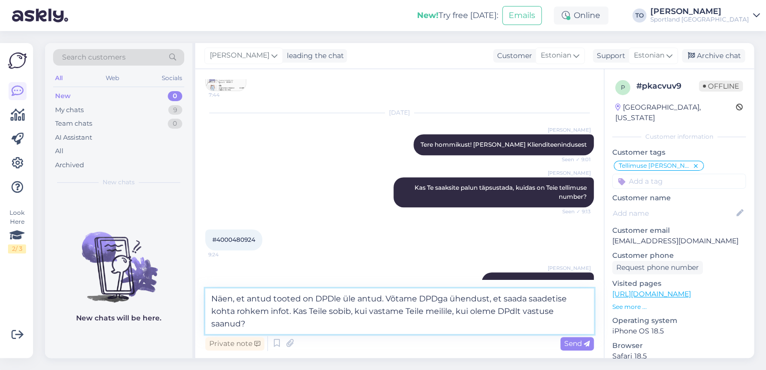
click at [513, 312] on textarea "Näen, et antud tooted on DPDle üle antud. Võtame DPDga ühendust, et saada saade…" at bounding box center [399, 311] width 388 height 46
type textarea "Näen, et antud tooted on DPDle üle antud. Võtame DPDga ühendust, et saada saade…"
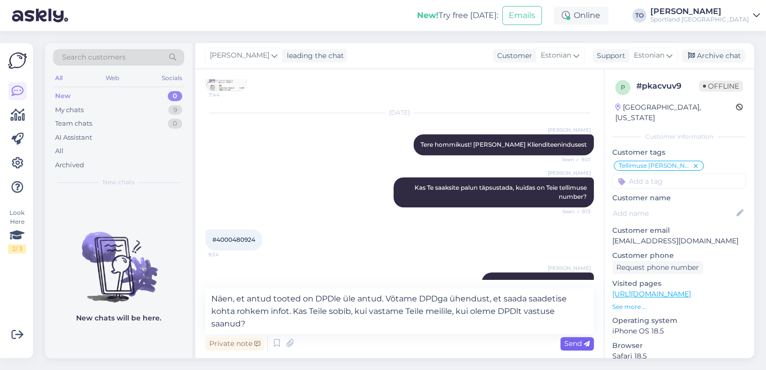
click at [583, 346] on span "Send" at bounding box center [577, 343] width 26 height 9
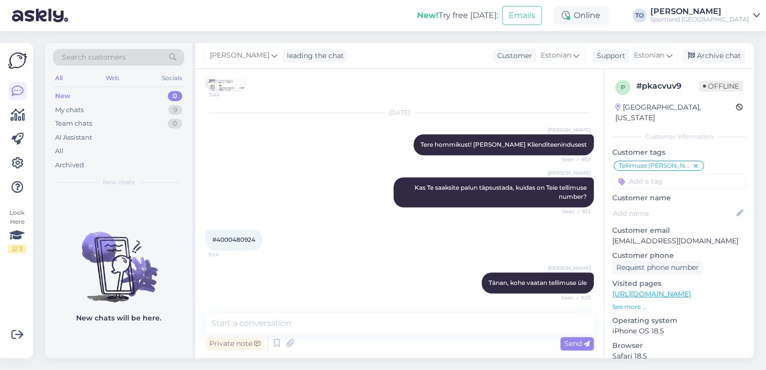
scroll to position [294, 0]
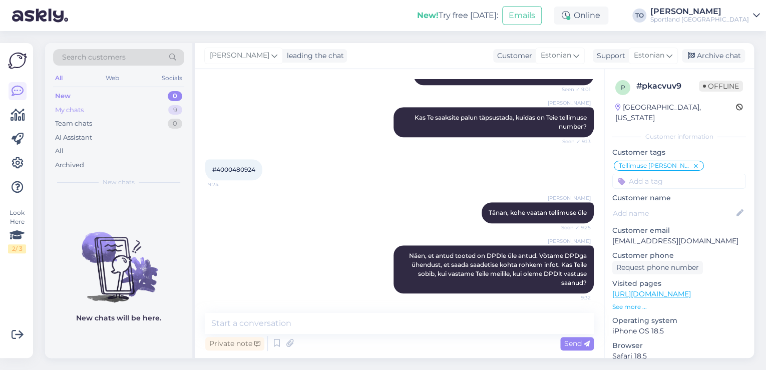
click at [105, 106] on div "My chats 9" at bounding box center [118, 110] width 131 height 14
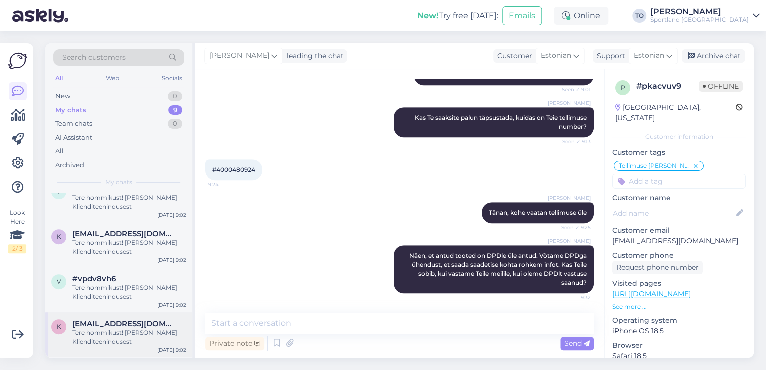
scroll to position [254, 0]
click at [110, 336] on div "Tere hommikust! [PERSON_NAME] Klienditeenindusest" at bounding box center [129, 339] width 114 height 18
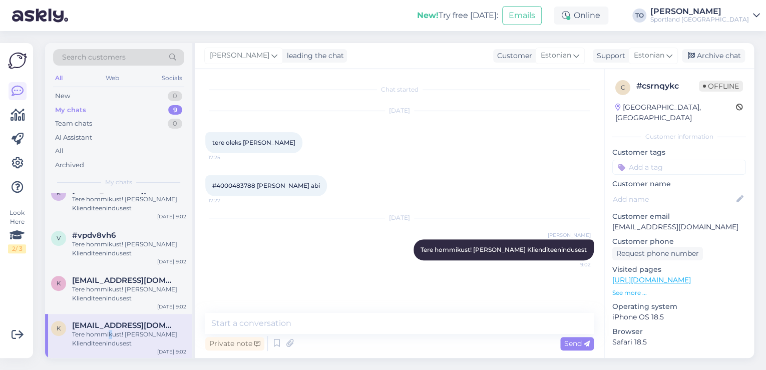
scroll to position [0, 0]
drag, startPoint x: 218, startPoint y: 185, endPoint x: 257, endPoint y: 185, distance: 38.5
click at [258, 185] on span "#4000483788 [PERSON_NAME] abi" at bounding box center [266, 186] width 108 height 8
copy span "4000483788"
click at [245, 320] on textarea at bounding box center [399, 323] width 388 height 21
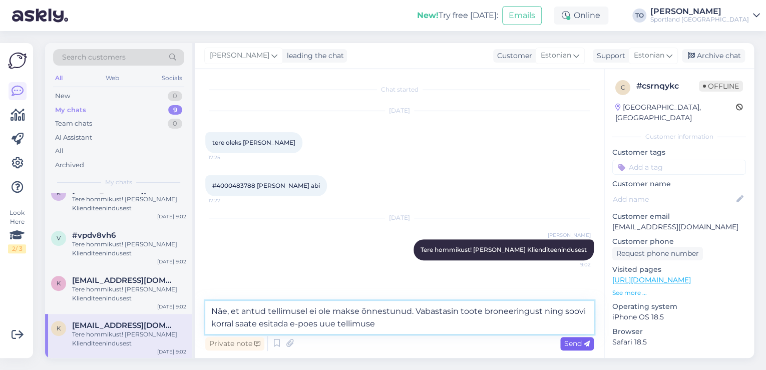
type textarea "Näe, et antud tellimusel ei ole makse õnnestunud. Vabastasin toote broneeringus…"
click at [575, 345] on span "Send" at bounding box center [577, 343] width 26 height 9
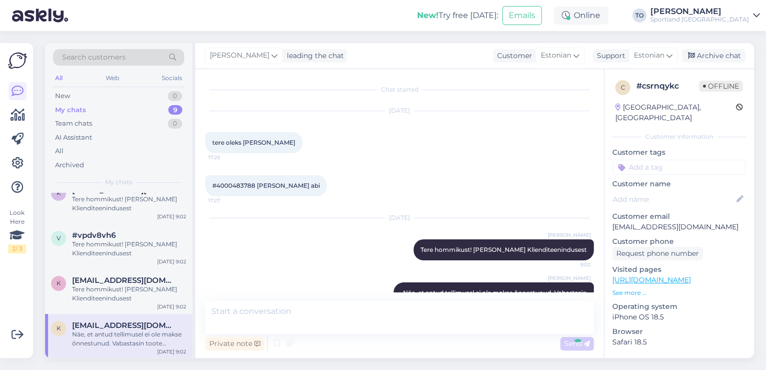
scroll to position [28, 0]
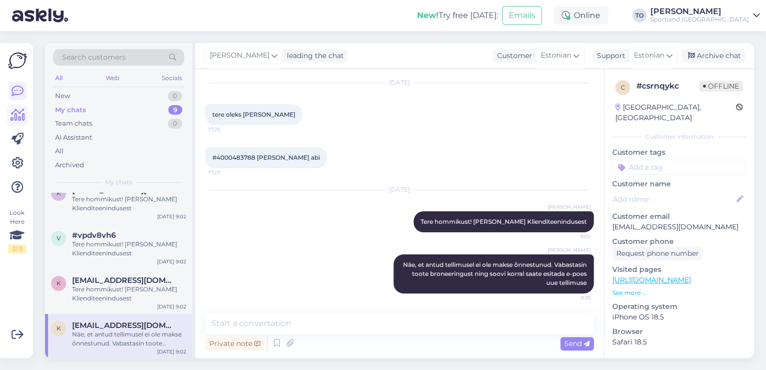
click at [22, 114] on icon at bounding box center [18, 115] width 15 height 12
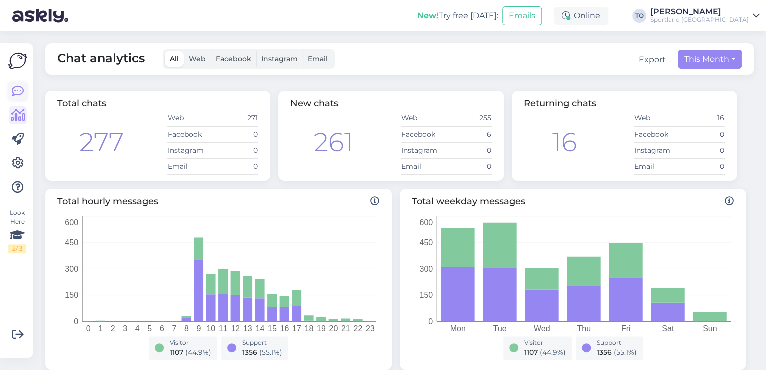
click at [21, 91] on icon at bounding box center [18, 91] width 12 height 12
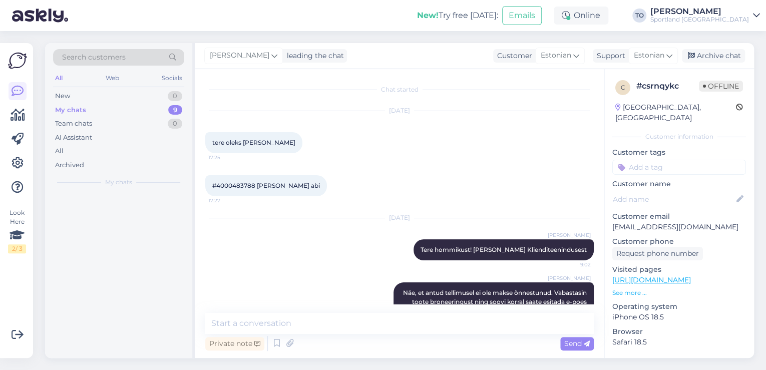
scroll to position [28, 0]
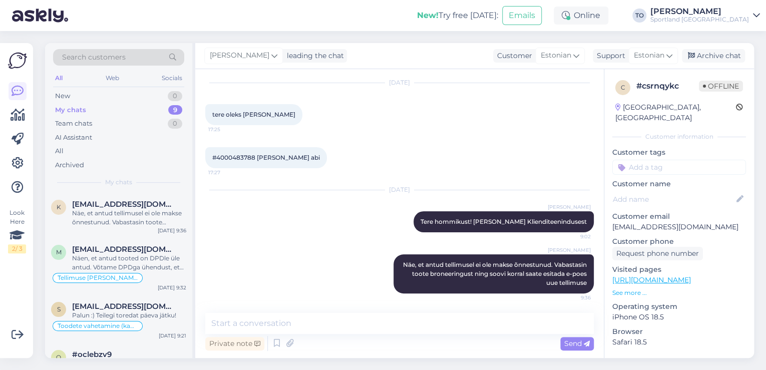
click at [658, 160] on input at bounding box center [679, 167] width 134 height 15
type input "tühist"
click at [687, 191] on span "Tellimuse tühistamine" at bounding box center [679, 194] width 66 height 6
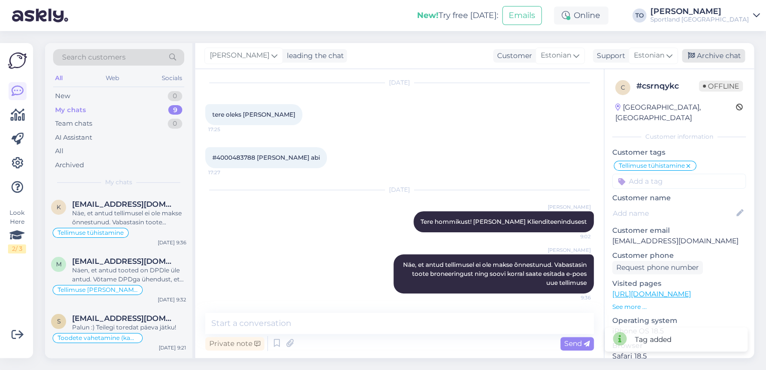
click at [717, 55] on div "Archive chat" at bounding box center [713, 56] width 63 height 14
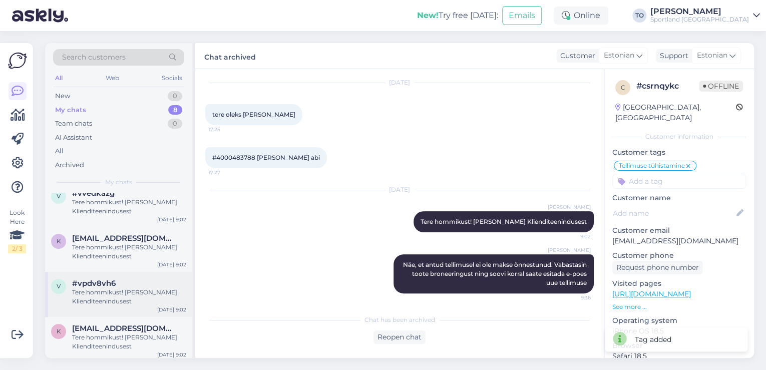
scroll to position [209, 0]
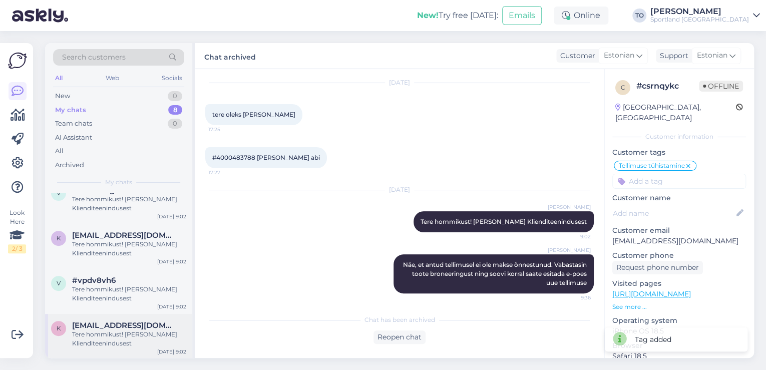
click at [152, 326] on span "[EMAIL_ADDRESS][DOMAIN_NAME]" at bounding box center [124, 325] width 104 height 9
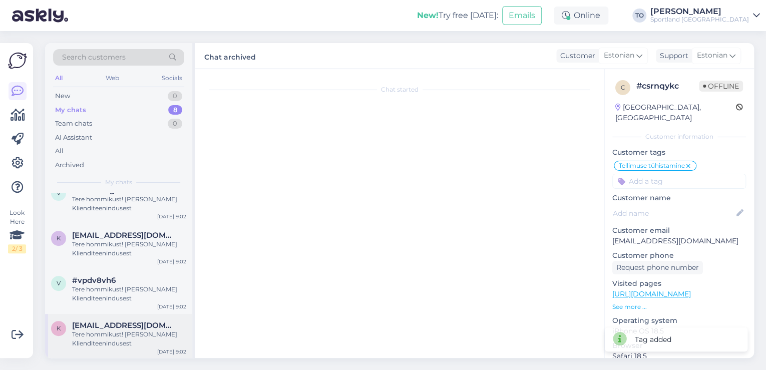
scroll to position [10, 0]
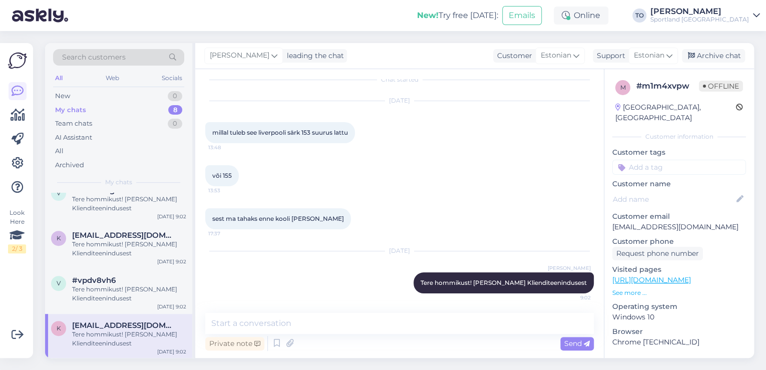
click at [641, 275] on link "[URL][DOMAIN_NAME]" at bounding box center [651, 279] width 79 height 9
click at [301, 325] on textarea at bounding box center [399, 323] width 388 height 21
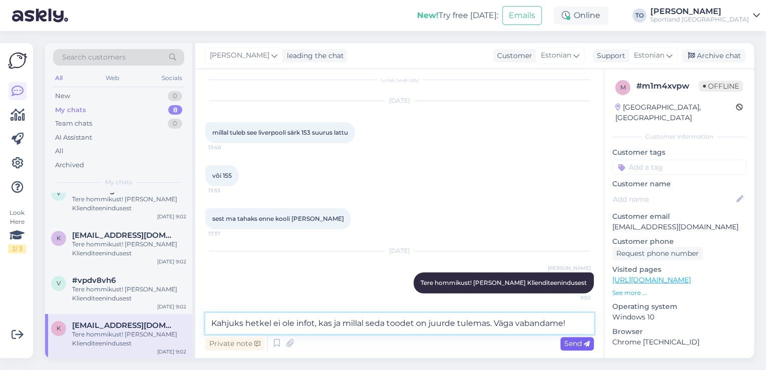
type textarea "Kahjuks hetkel ei ole infot, kas ja millal seda toodet on juurde tulemas. Väga …"
click at [580, 342] on span "Send" at bounding box center [577, 343] width 26 height 9
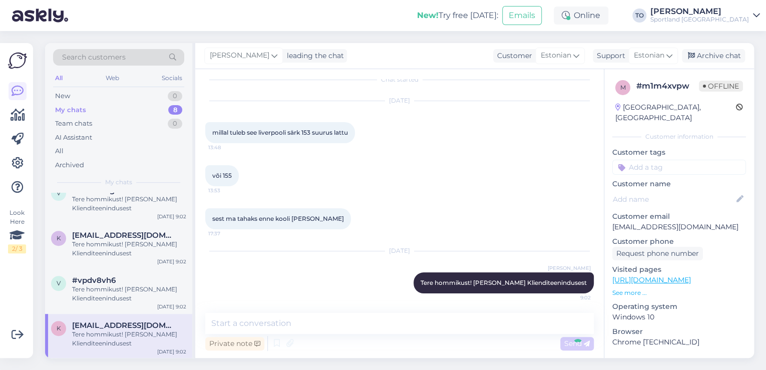
scroll to position [62, 0]
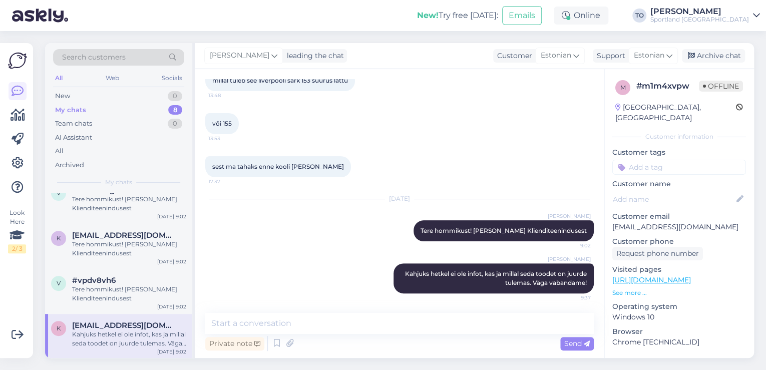
click at [653, 160] on input at bounding box center [679, 167] width 134 height 15
type input "saad"
click at [669, 191] on span "Toote saadavus" at bounding box center [679, 194] width 47 height 6
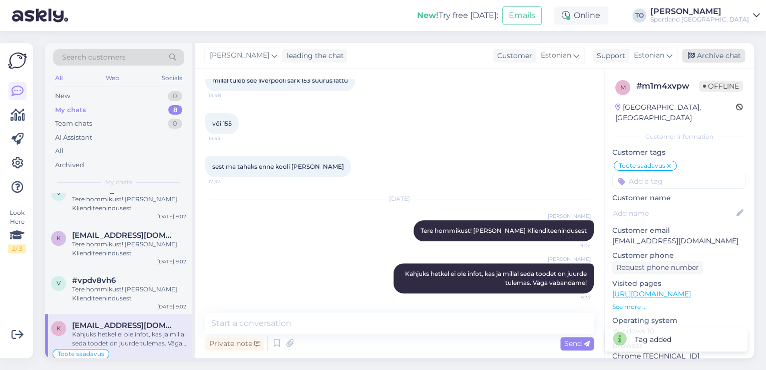
click at [709, 56] on div "Archive chat" at bounding box center [713, 56] width 63 height 14
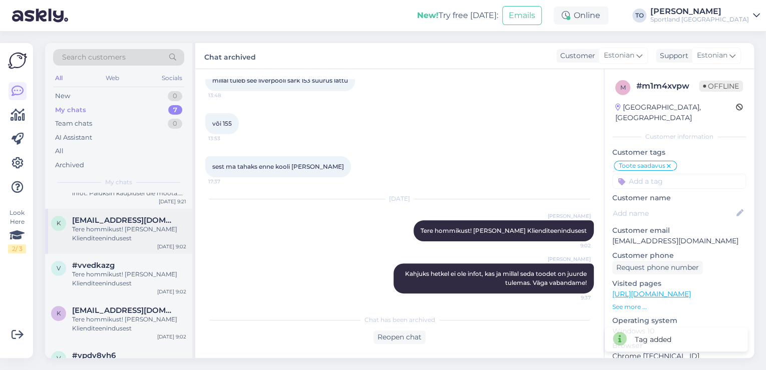
scroll to position [164, 0]
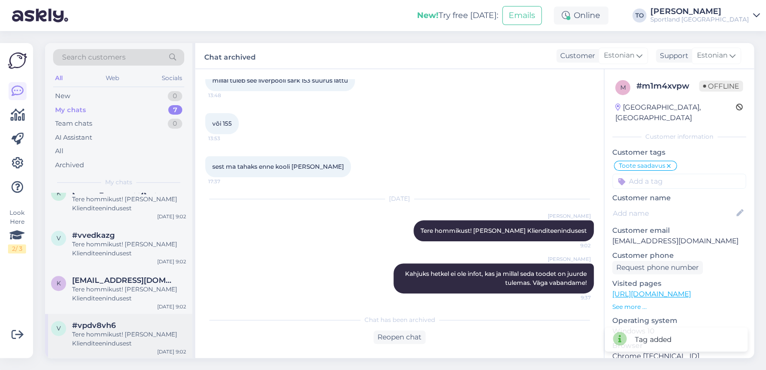
click at [136, 328] on div "#vpdv8vh6" at bounding box center [129, 325] width 114 height 9
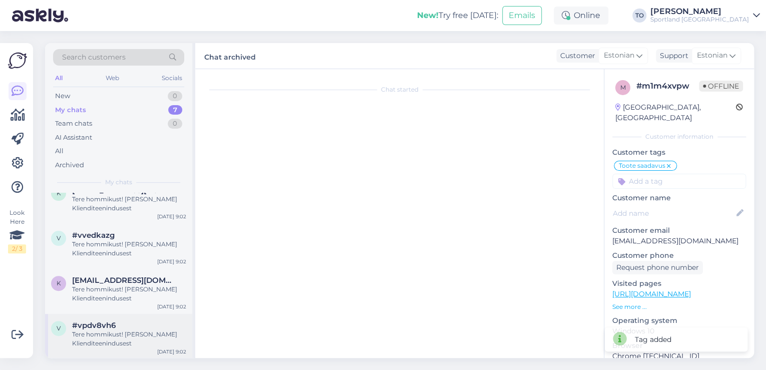
scroll to position [0, 0]
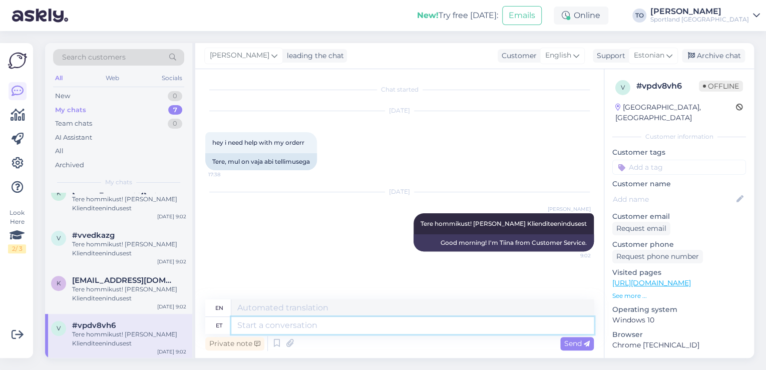
click at [325, 327] on textarea at bounding box center [412, 325] width 362 height 17
type textarea "Kas"
type textarea "Is"
type textarea "Kas Te s"
type textarea "Are you"
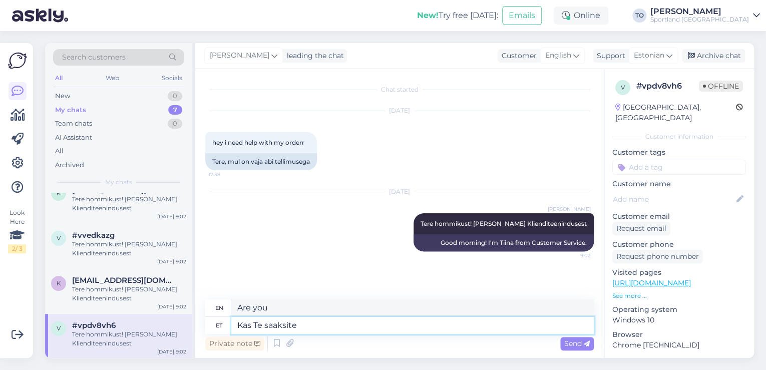
type textarea "Kas Te saaksite t"
type textarea "Could you"
type textarea "Kas Te saaksite täpsustada,"
type textarea "Could you please clarify?"
type textarea "Kas Te saaksite täpsustada, kuidas"
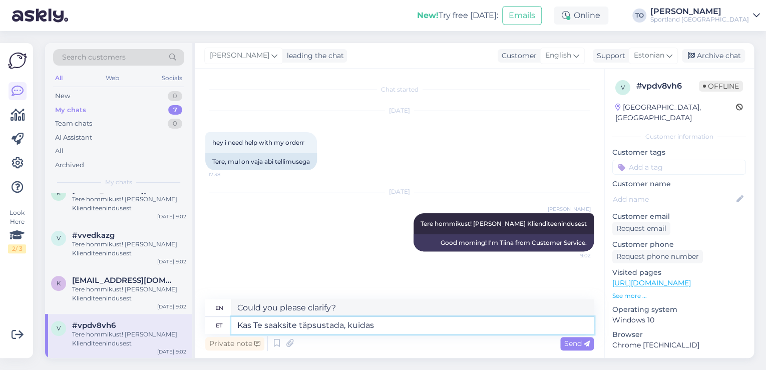
type textarea "Could you please clarify how?"
type textarea "Kas Te saaksite täpsustada, kuidas on"
type textarea "Could you please clarify how it is?"
type textarea "Kas Te saaksite täpsustada, kuidas on Teie"
type textarea "Could you please clarify how you are?"
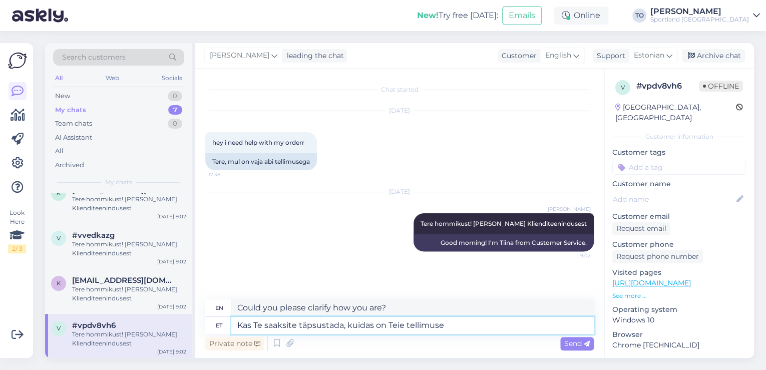
type textarea "Kas Te saaksite täpsustada, kuidas on Teie tellimuse"
type textarea "Could you please clarify how your order is?"
type textarea "Kas Te saaksite täpsustada, kuidas on Teie tellimuse number?"
type textarea "Could you please specify what your order number is?"
type textarea "Kas Te saaksite täpsustada, kuidas on Teie tellimuse number?"
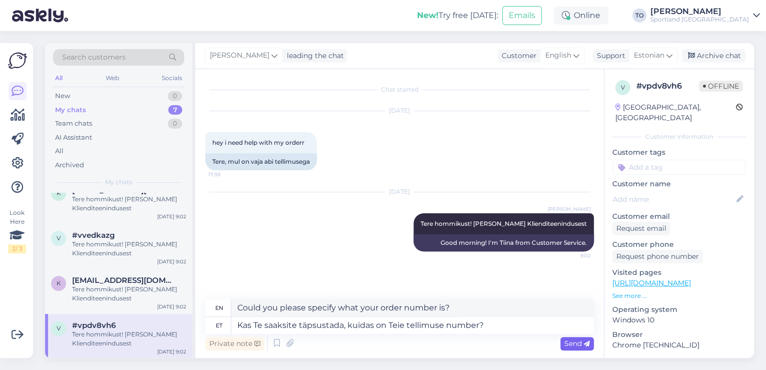
click at [567, 345] on span "Send" at bounding box center [577, 343] width 26 height 9
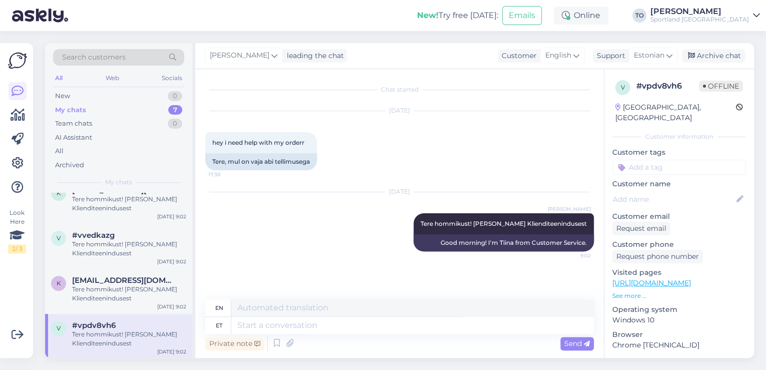
scroll to position [41, 0]
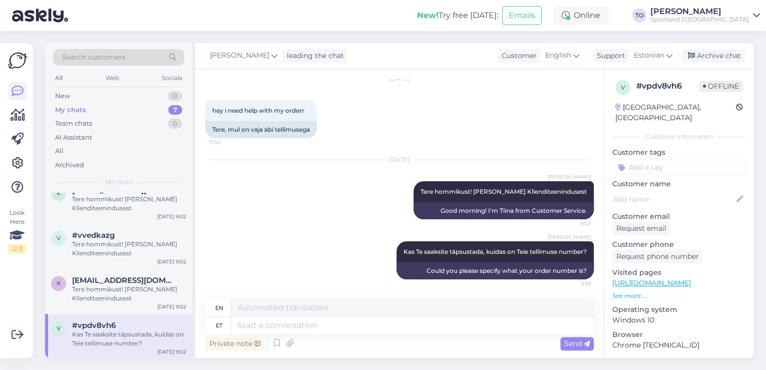
click at [700, 160] on input at bounding box center [679, 167] width 134 height 15
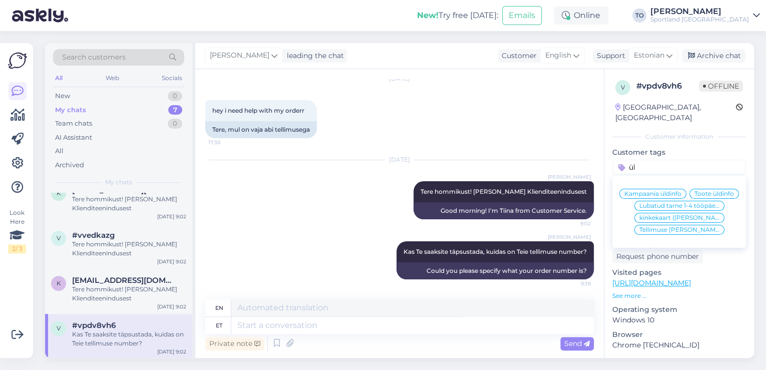
type input "ül"
click at [687, 231] on span "Tellimuse [PERSON_NAME] info" at bounding box center [679, 230] width 80 height 6
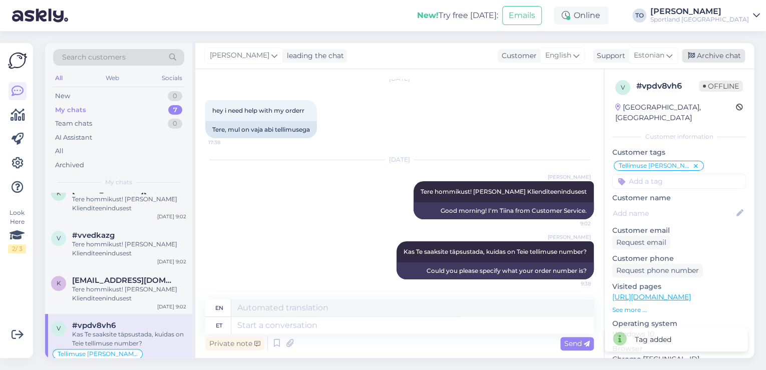
click at [707, 57] on div "Archive chat" at bounding box center [713, 56] width 63 height 14
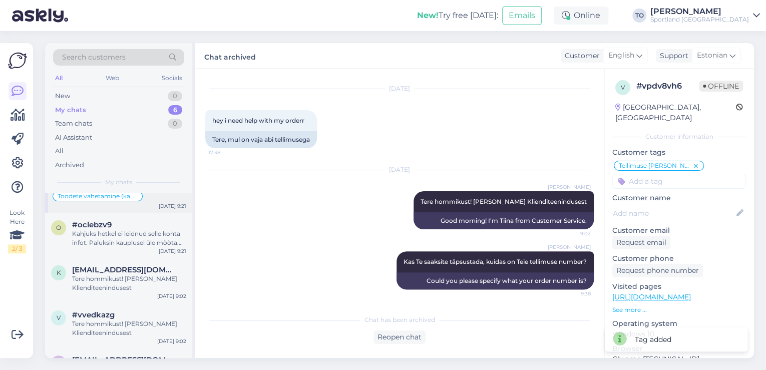
scroll to position [119, 0]
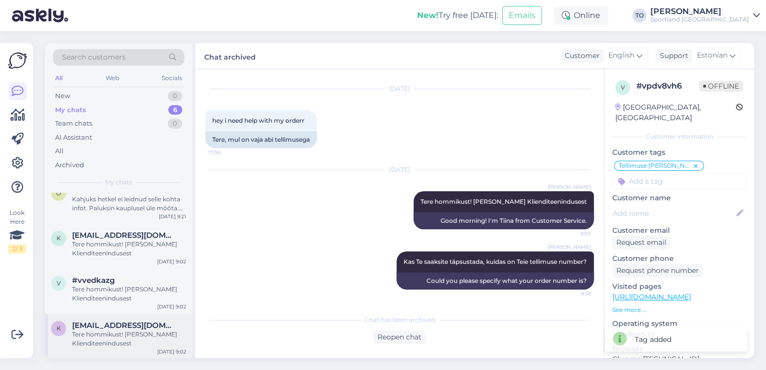
click at [158, 323] on span "[EMAIL_ADDRESS][DOMAIN_NAME]" at bounding box center [124, 325] width 104 height 9
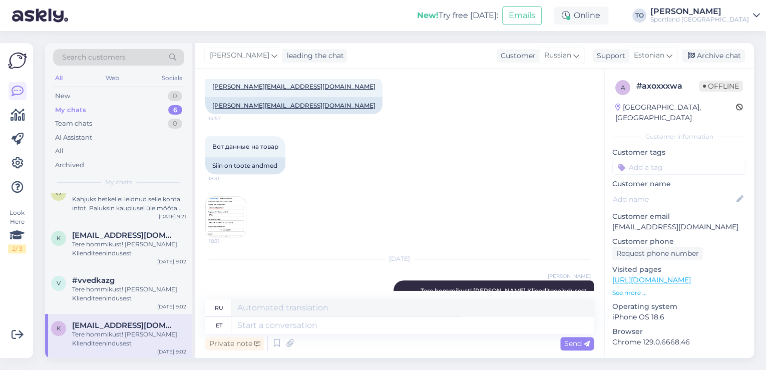
scroll to position [224, 0]
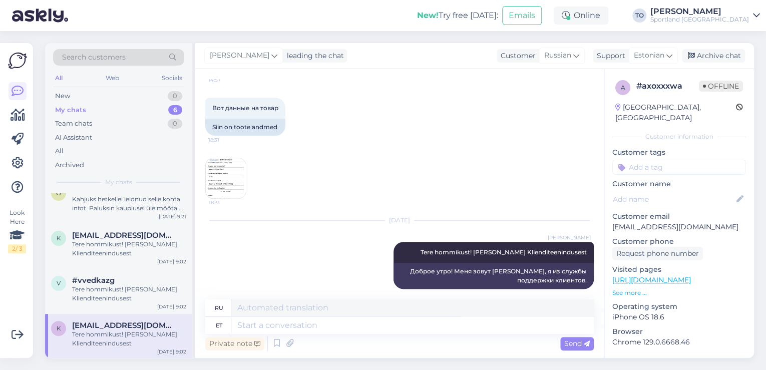
click at [226, 168] on img at bounding box center [226, 178] width 40 height 40
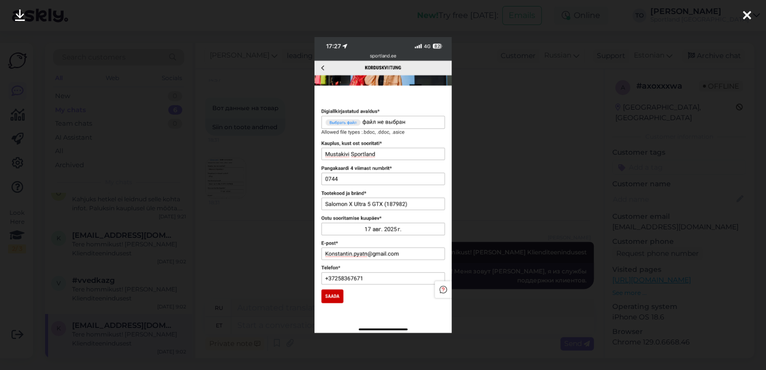
click at [747, 12] on icon at bounding box center [747, 16] width 8 height 13
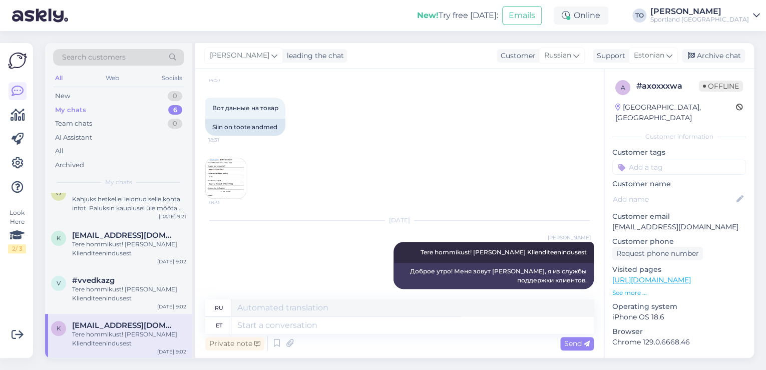
click at [227, 158] on img at bounding box center [226, 178] width 40 height 40
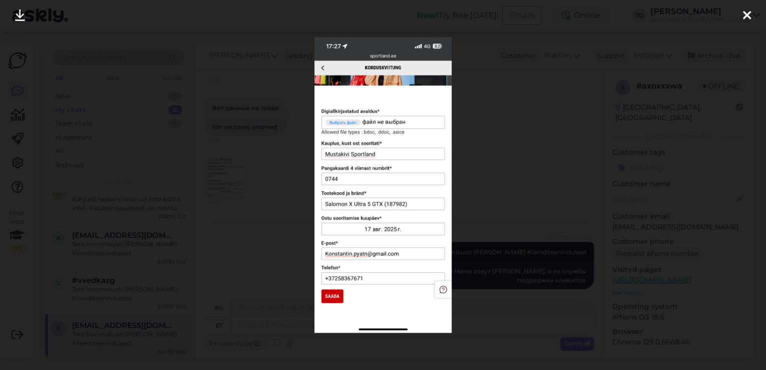
click at [747, 15] on icon at bounding box center [747, 16] width 8 height 13
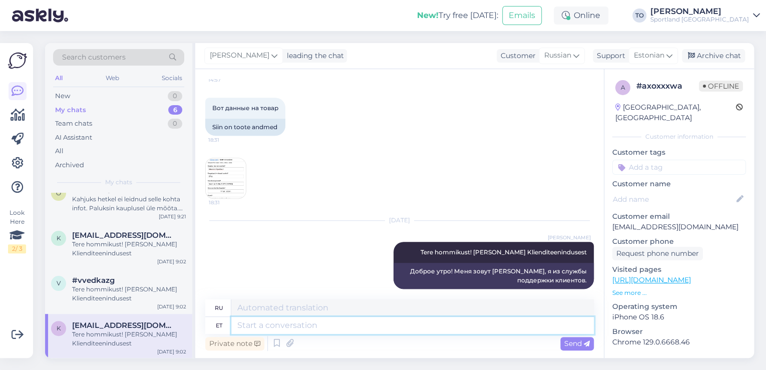
click at [316, 324] on textarea at bounding box center [412, 325] width 362 height 17
type textarea "v"
type textarea "Vastame"
type textarea "Мы ответим"
type textarea "Vastame Teile"
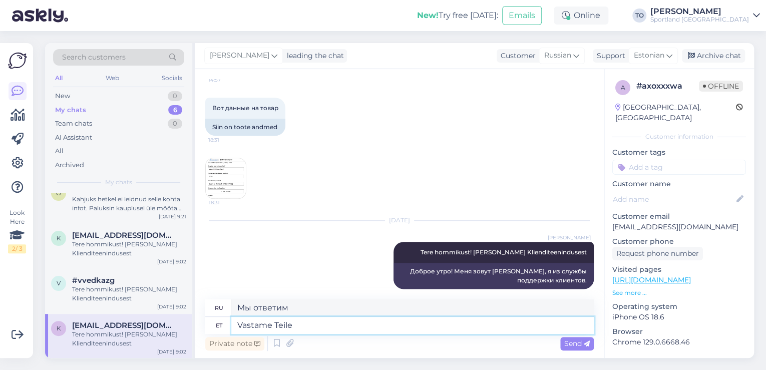
type textarea "Мы вам ответим."
type textarea "Vastame Teile meilile"
type textarea "Мы ответим на ваше письмо."
type textarea "Vastame Teile meil"
type textarea "Мы ответим вам по электронной почте."
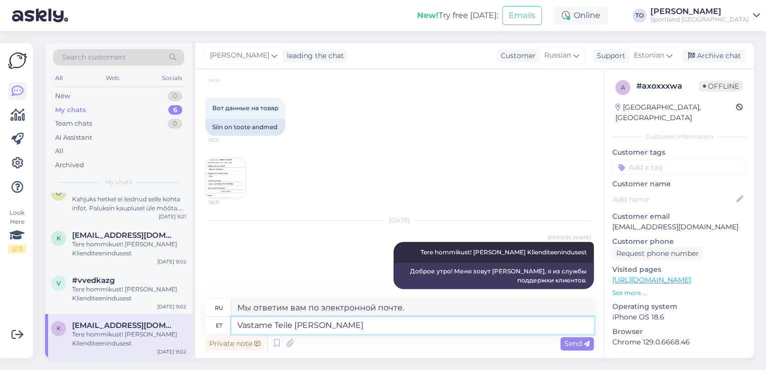
type textarea "Vastame Teile [PERSON_NAME]"
type textarea "Мы ответим на ваше письмо."
type textarea "Vastame Teile [PERSON_NAME]"
type textarea "Мы ответим вам по электронной почте."
type textarea "Vastame Teile [PERSON_NAME]"
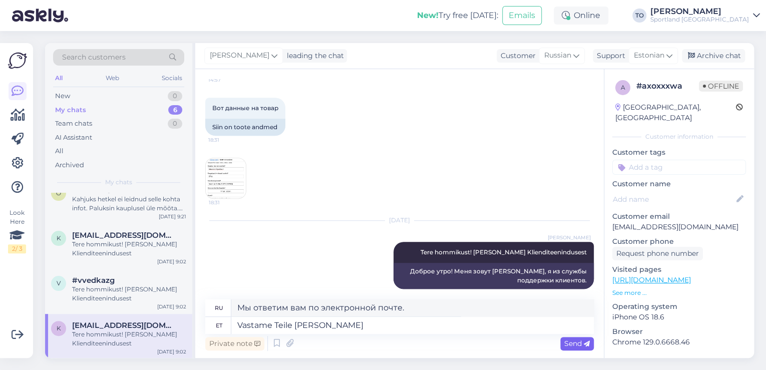
click at [573, 340] on span "Send" at bounding box center [577, 343] width 26 height 9
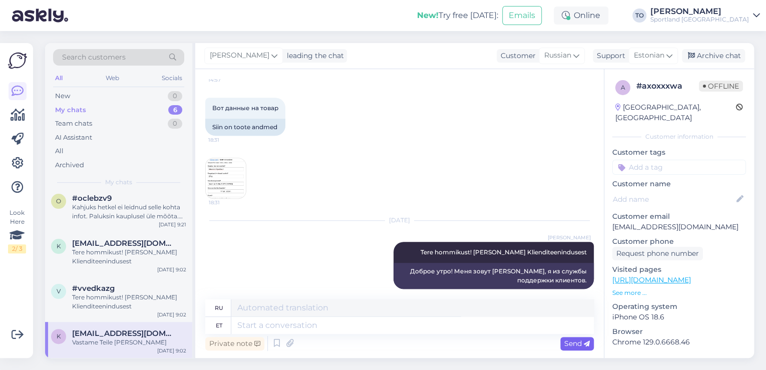
scroll to position [110, 0]
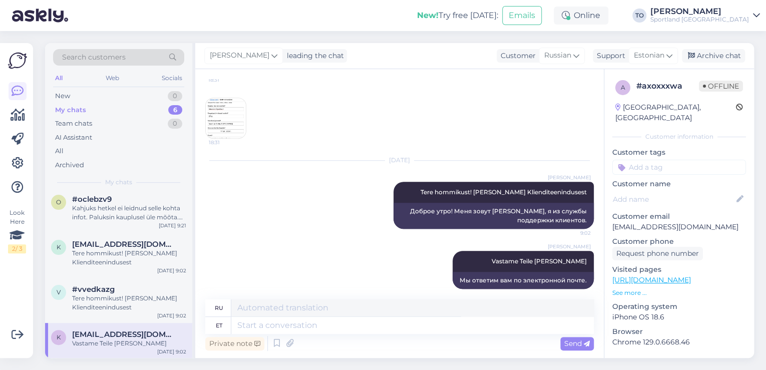
click at [667, 160] on input at bounding box center [679, 167] width 134 height 15
type input "kordusk"
click at [681, 191] on span "Korduskviitungid" at bounding box center [679, 194] width 52 height 6
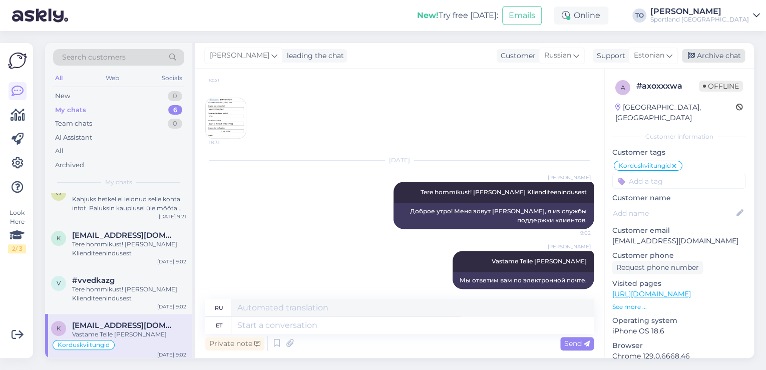
click at [720, 54] on div "Archive chat" at bounding box center [713, 56] width 63 height 14
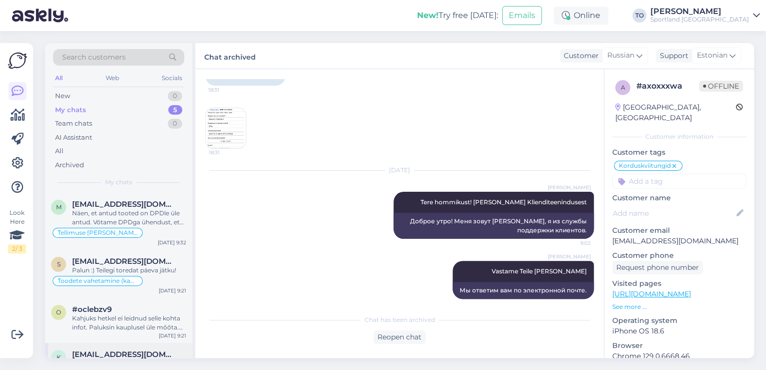
scroll to position [74, 0]
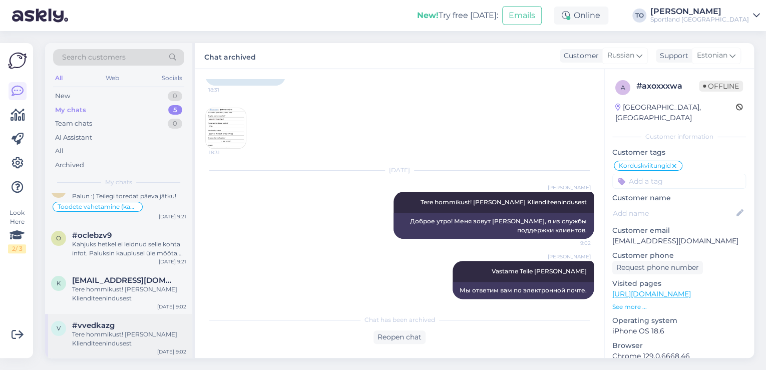
click at [140, 336] on div "Tere hommikust! [PERSON_NAME] Klienditeenindusest" at bounding box center [129, 339] width 114 height 18
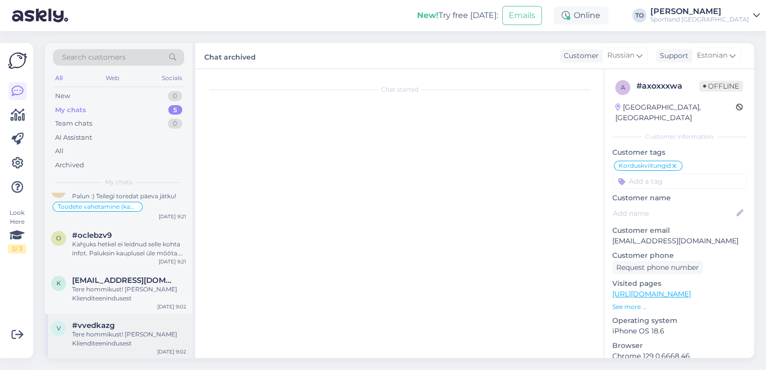
scroll to position [0, 0]
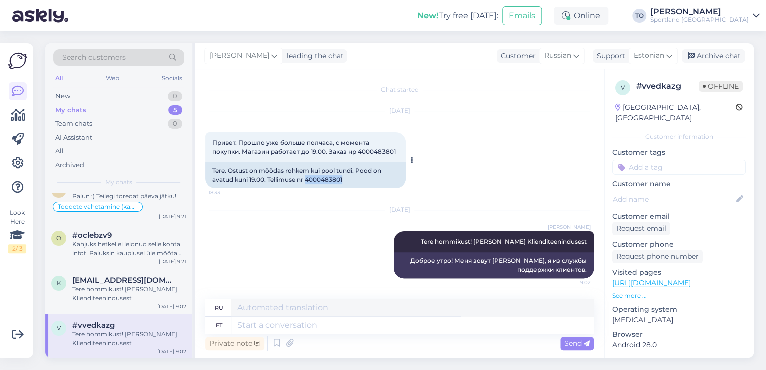
drag, startPoint x: 307, startPoint y: 180, endPoint x: 344, endPoint y: 179, distance: 37.1
click at [344, 179] on div "Tere. Ostust on möödas rohkem kui pool tundi. Pood on avatud kuni 19.00. Tellim…" at bounding box center [305, 175] width 200 height 26
copy div "4000483801"
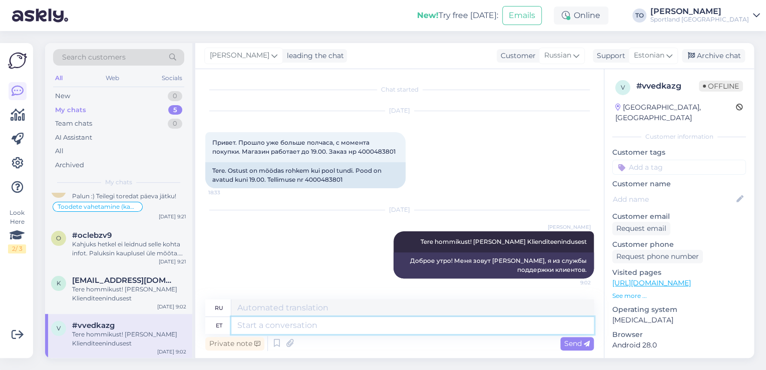
click at [273, 322] on textarea at bounding box center [412, 325] width 362 height 17
type textarea "Hetkel"
type textarea "В настоящее время"
type textarea "Hetkel näen"
type textarea "В настоящее время не вижу"
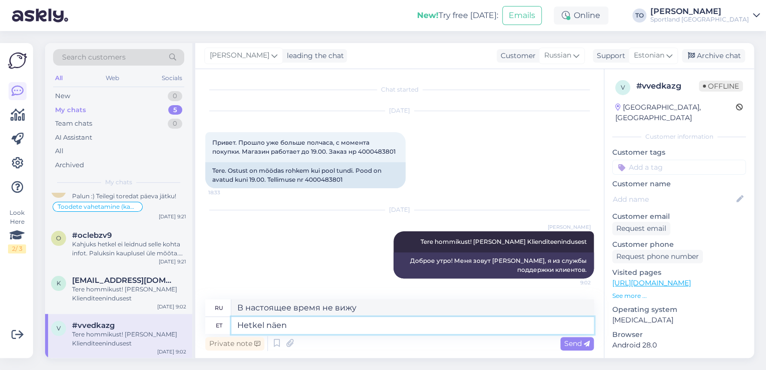
type textarea "Hetkel näen,"
type textarea "Теперь я вижу"
type textarea "Hetkel näen,"
type textarea "Сейчас я вижу,"
type textarea "Hetkel näen, et"
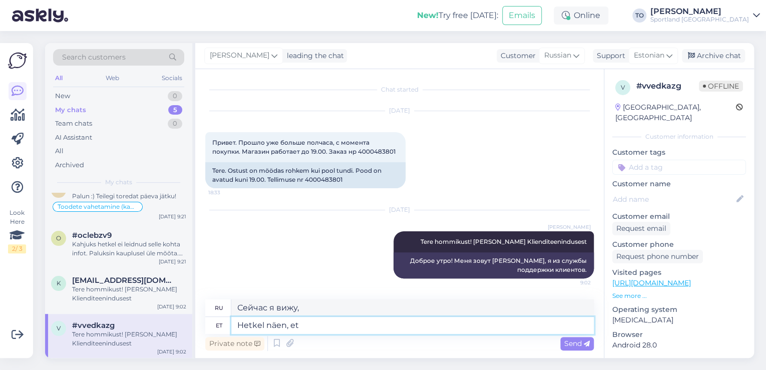
type textarea "Я вижу это прямо сейчас."
type textarea "Hetkel näen, et tellimus"
type textarea "В настоящее время я вижу, что заказ"
type textarea "Hetkel näen, et tellimus on ko"
type textarea "Я вижу, что заказ в настоящее время"
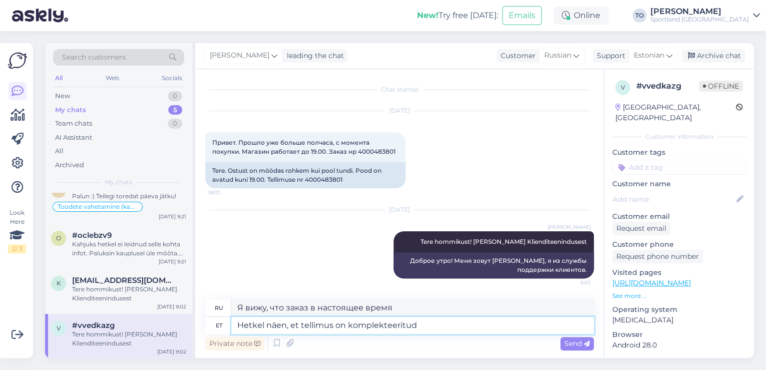
type textarea "Hetkel näen, et tellimus on komplekteeritud n"
type textarea "В настоящее время я вижу, что заказ выполнен."
type textarea "Hetkel näen, et tellimus on komplekteeritud ning"
type textarea "В настоящее время я вижу, что заказ выполнен [PERSON_NAME]"
type textarea "Hetkel näen, et tellimus on komplekteeritud ning tellimuse"
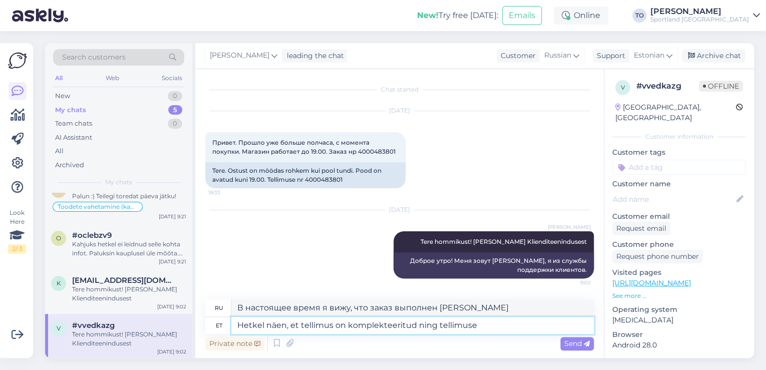
type textarea "В настоящее время я вижу, что заказ выполнен и заказ"
type textarea "Hetkel näen, et tellimus on komplekteeritud ning tellimusele"
type textarea "В настоящее время я вижу, что заказ выполнен и заказ был"
type textarea "Hetkel näen, et tellimus on komplekteeritud ning tellimusele on võimalik"
type textarea "В настоящее время я вижу, что заказ выполнен и можно оформить заказ."
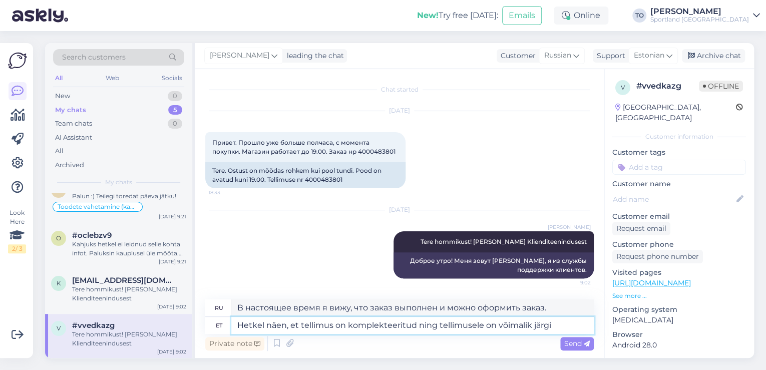
type textarea "Hetkel näen, et tellimus on komplekteeritud ning tellimusele on võimalik järgi m"
type textarea "В настоящее время я вижу, что заказ выполнен и доступен для самовывоза."
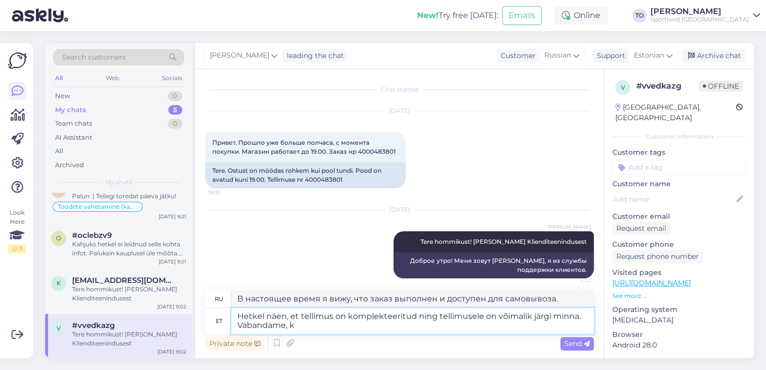
type textarea "Hetkel näen, et tellimus on komplekteeritud ning tellimusele on võimalik järgi …"
type textarea "Вижу, что заказ выполнен и доступен для самовывоза. Приносим извинения."
type textarea "Hetkel näen, et tellimus on komplekteeritud ning tellimusele on võimalik järgi …"
type textarea "Вижу, что заказ выполнен и доступен для самовывоза. Приносим извинения, если"
type textarea "Hetkel näen, et tellimus on komplekteeritud ning tellimusele on võimalik järgi …"
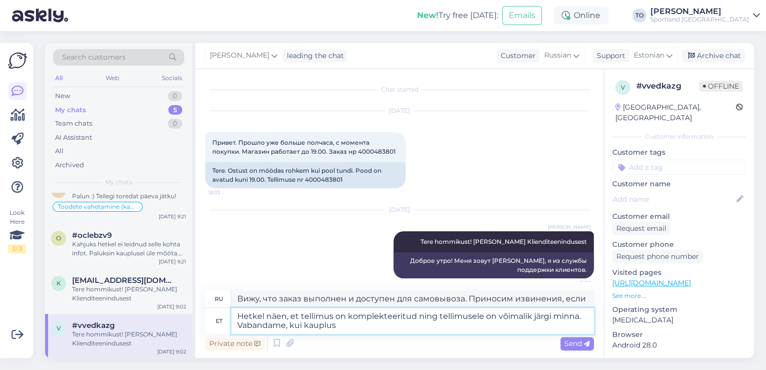
type textarea "В настоящее время я вижу, что заказ выполнен и доступен для самовывоза. Приноси…"
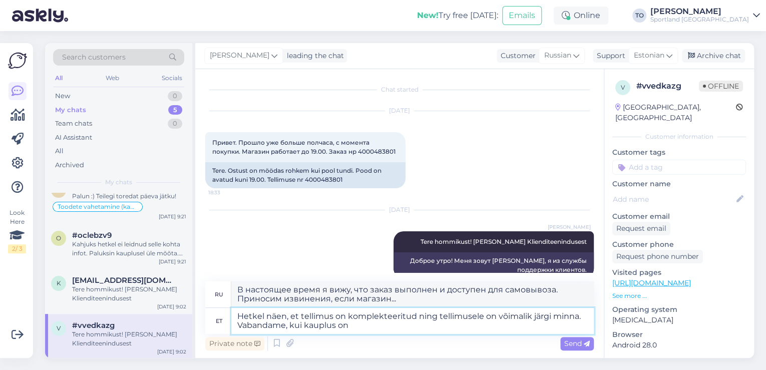
type textarea "Hetkel näen, et tellimus on komplekteeritud ning tellimusele on võimalik järgi …"
type textarea "Вижу, что заказ выполнен и доступен для самовывоза. Приносим извинения, если ма…"
type textarea "Hetkel näen, et tellimus on komplekteeritud ning tellimusele on võimalik järgi …"
type textarea "Вижу, что заказ выполнен и доступен для самовывоза. Приносим извинения, если ма…"
type textarea "Hetkel näen, et tellimus on komplekteeritud ning tellimusele on võimalik järgi …"
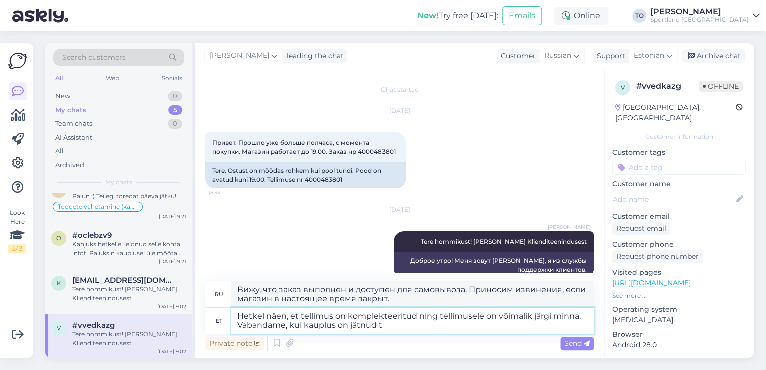
type textarea "В настоящее время я вижу, что заказ выполнен и доступен для самовывоза. Приноси…"
type textarea "Hetkel näen, et tellimus on komplekteeritud ning tellimusele on võimalik järgi …"
type textarea "Вижу, что заказ выполнен и доступен для самовывоза. Приносим извинения, если ма…"
type textarea "Hetkel näen, et tellimus on komplekteeritud ning tellimusele on võimalik järgi …"
type textarea "Вижу, что заказ оформлен и доступен для самовывоза. Приносим извинения, если ма…"
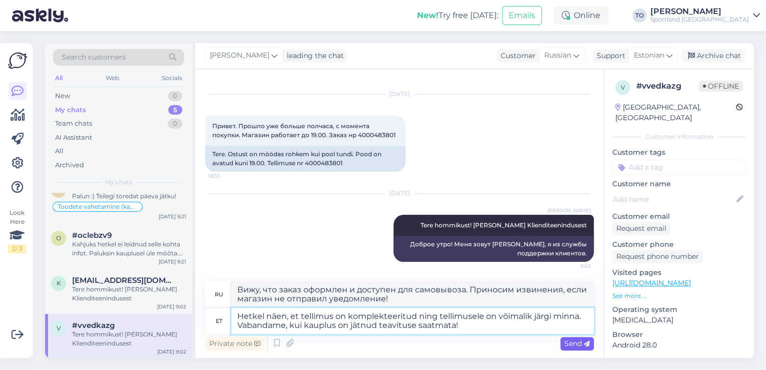
type textarea "Hetkel näen, et tellimus on komplekteeritud ning tellimusele on võimalik järgi …"
click at [576, 342] on span "Send" at bounding box center [577, 343] width 26 height 9
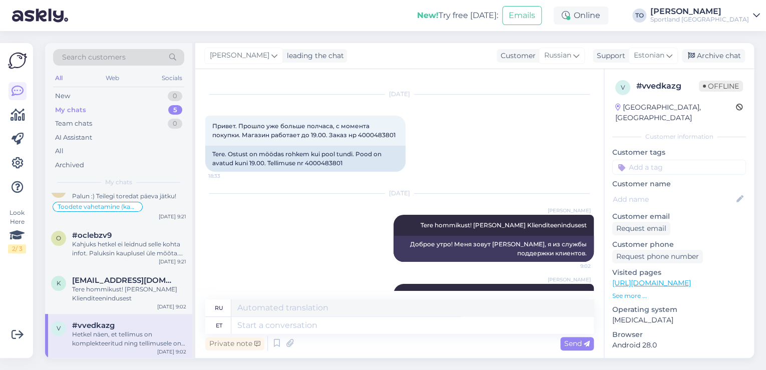
scroll to position [95, 0]
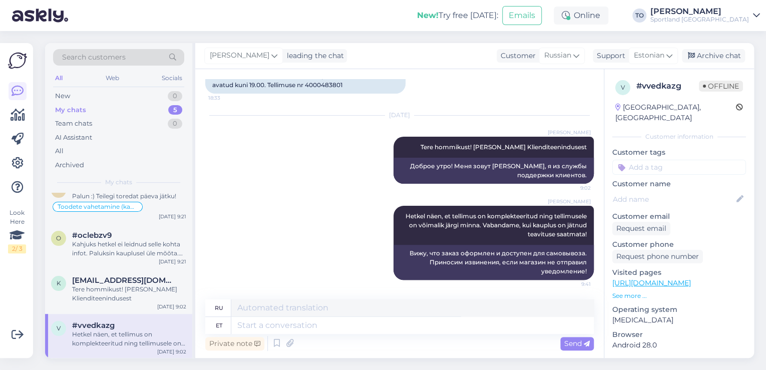
click at [696, 160] on input at bounding box center [679, 167] width 134 height 15
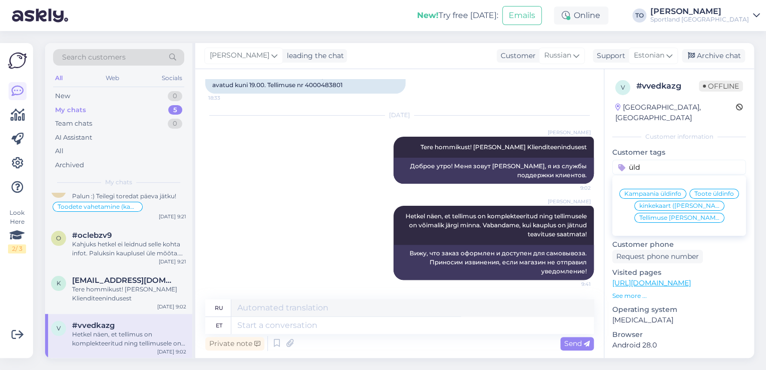
type input "üld"
click at [690, 220] on span "Tellimuse [PERSON_NAME] info" at bounding box center [679, 218] width 80 height 6
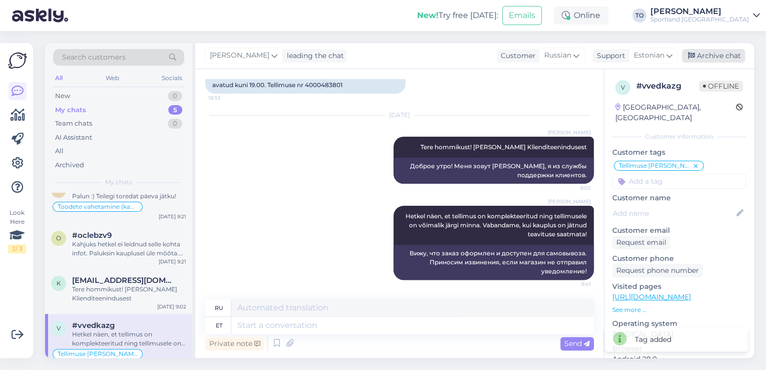
click at [713, 53] on div "Archive chat" at bounding box center [713, 56] width 63 height 14
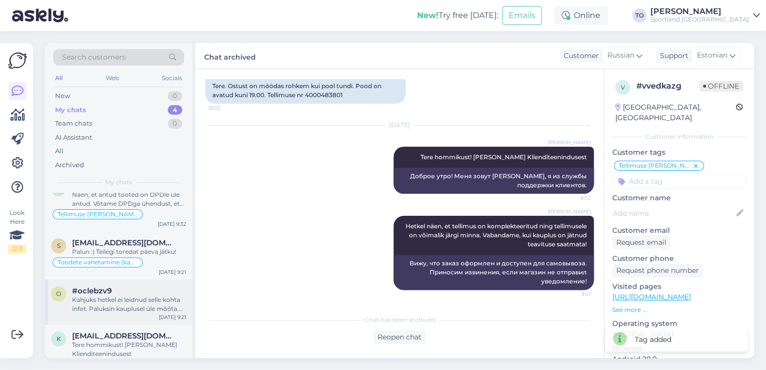
scroll to position [29, 0]
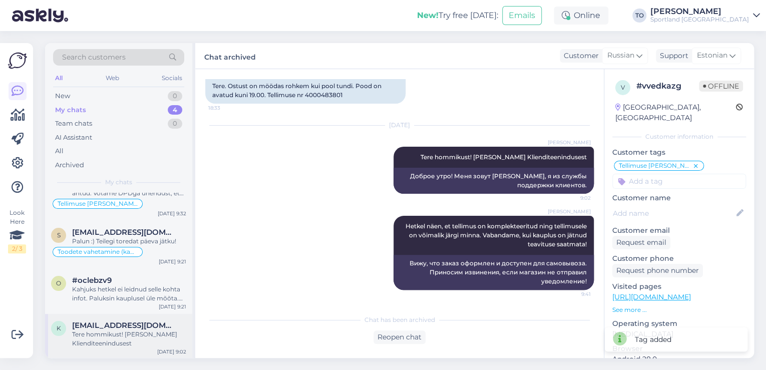
click at [136, 336] on div "Tere hommikust! [PERSON_NAME] Klienditeenindusest" at bounding box center [129, 339] width 114 height 18
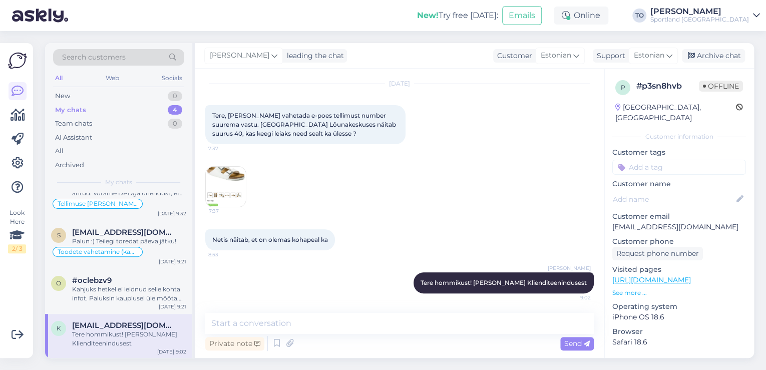
click at [221, 176] on img at bounding box center [226, 187] width 40 height 40
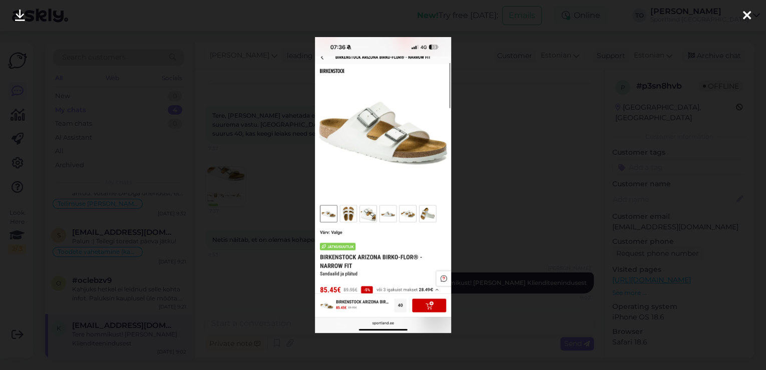
click at [745, 14] on icon at bounding box center [747, 16] width 8 height 13
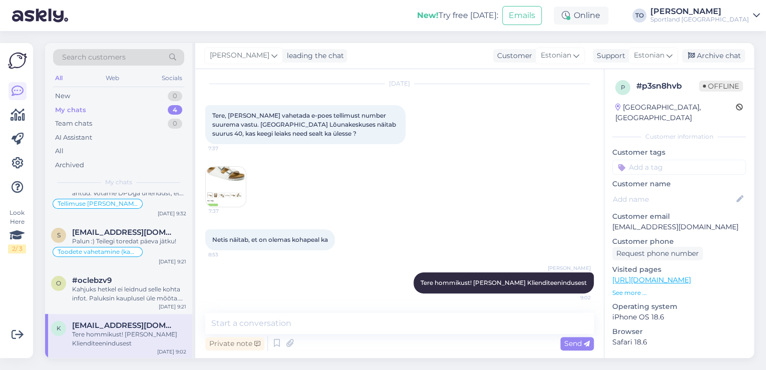
click at [234, 178] on img at bounding box center [226, 187] width 40 height 40
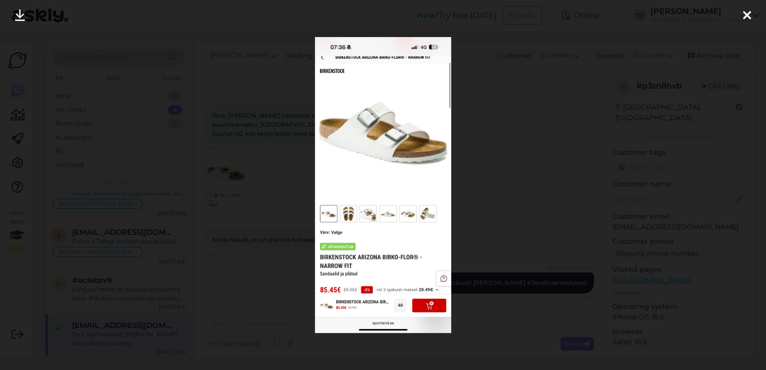
click at [746, 14] on icon at bounding box center [747, 16] width 8 height 13
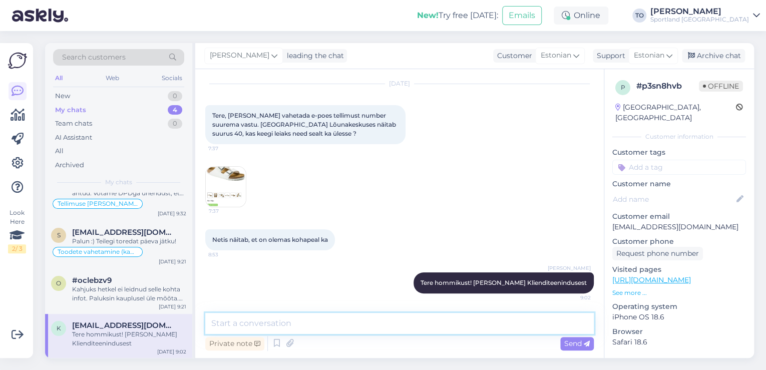
click at [310, 325] on textarea at bounding box center [399, 323] width 388 height 21
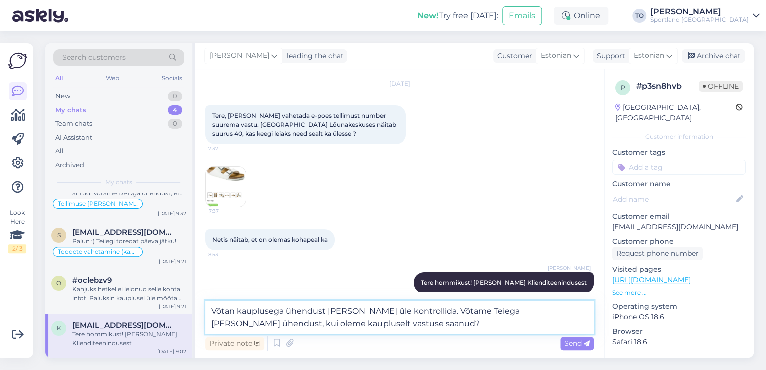
scroll to position [39, 0]
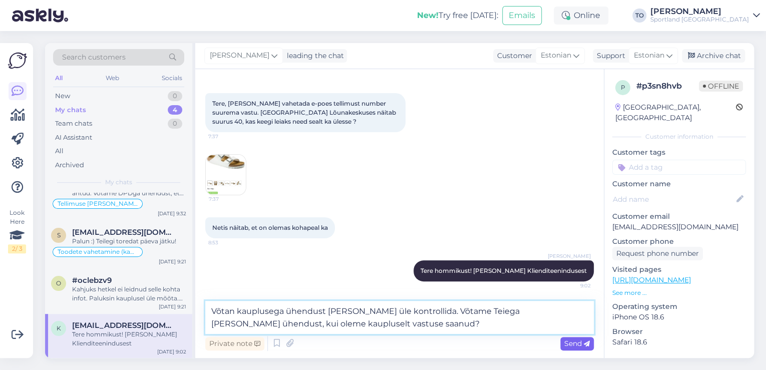
type textarea "Võtan kauplusega ühendust [PERSON_NAME] üle kontrollida. Võtame Teiega [PERSON_…"
click at [577, 344] on span "Send" at bounding box center [577, 343] width 26 height 9
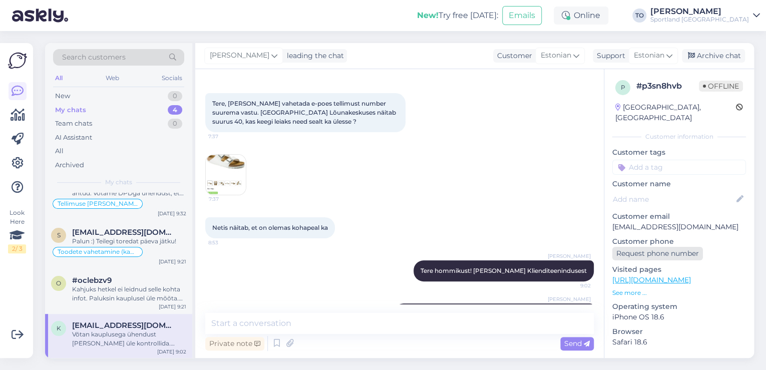
scroll to position [88, 0]
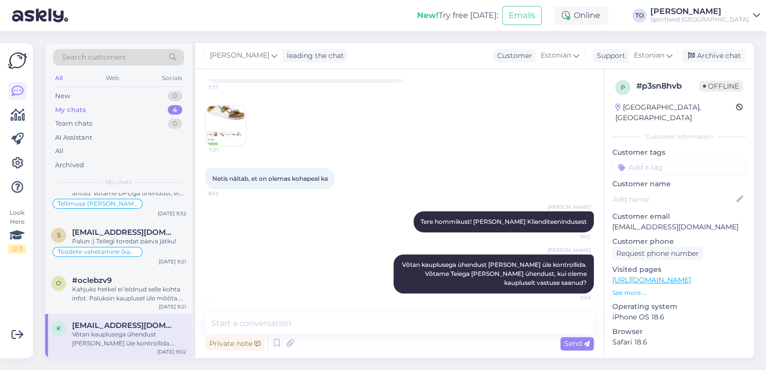
click at [640, 160] on input at bounding box center [679, 167] width 134 height 15
type input "saada"
click at [673, 191] on span "Toote saadavus" at bounding box center [679, 194] width 47 height 6
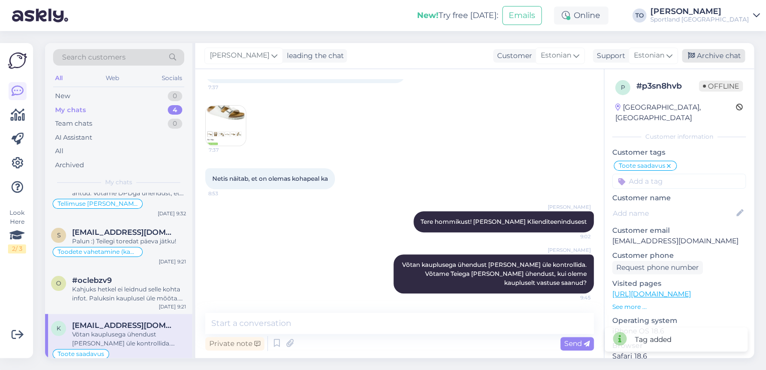
click at [731, 56] on div "Archive chat" at bounding box center [713, 56] width 63 height 14
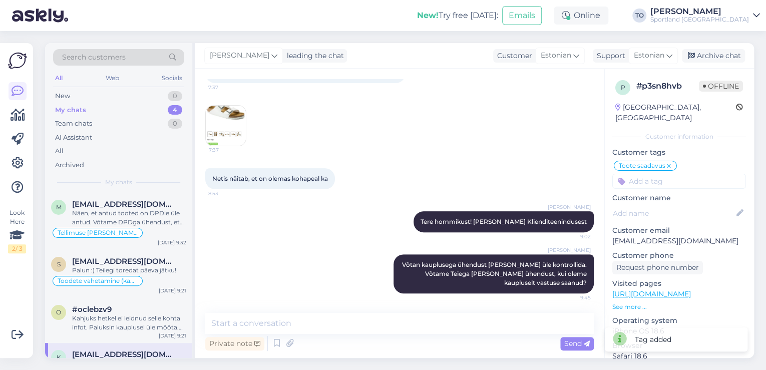
scroll to position [92, 0]
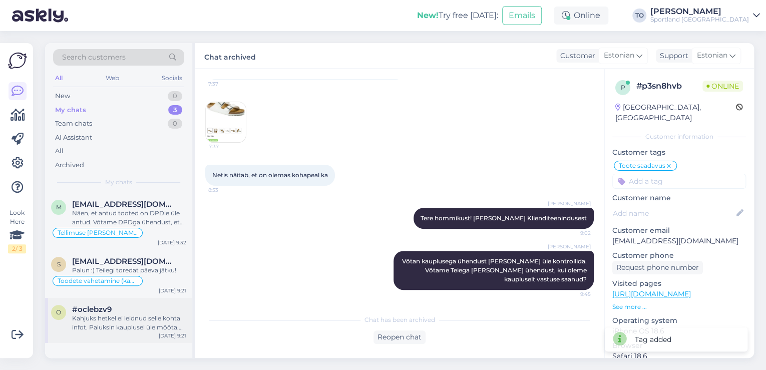
click at [169, 320] on div "Kahjuks hetkel ei leidnud selle kohta infot. Paluksin kauplusel üle mõõta. Kas …" at bounding box center [129, 323] width 114 height 18
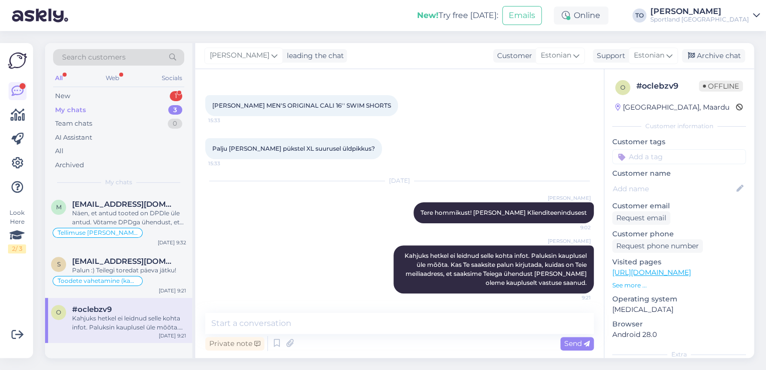
click at [653, 154] on input at bounding box center [679, 156] width 134 height 15
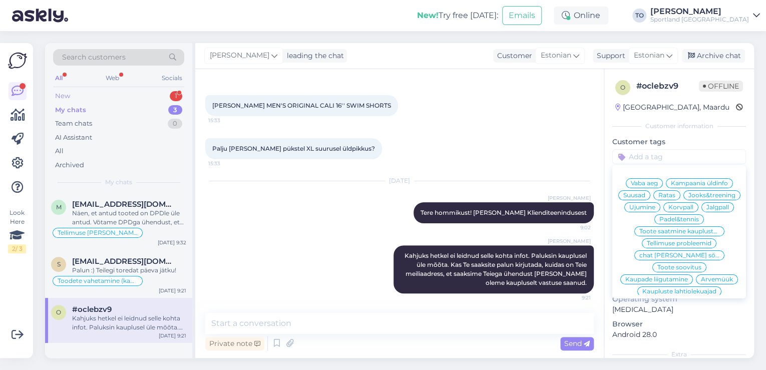
click at [155, 93] on div "New 1" at bounding box center [118, 96] width 131 height 14
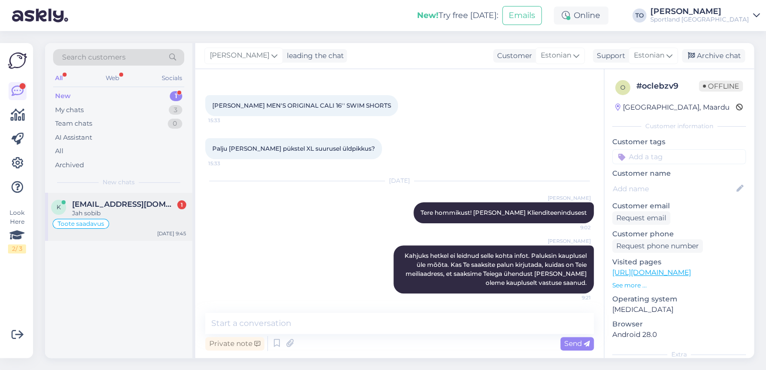
click at [144, 207] on span "[EMAIL_ADDRESS][DOMAIN_NAME]" at bounding box center [124, 204] width 104 height 9
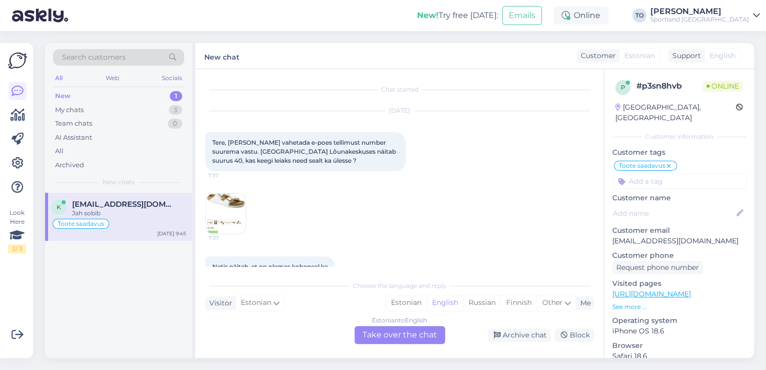
scroll to position [169, 0]
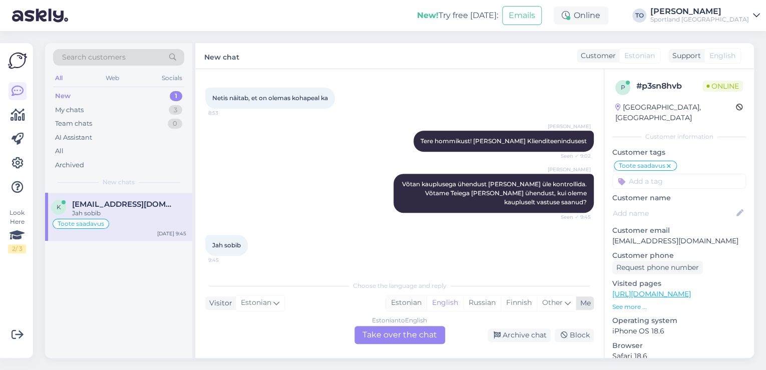
click at [396, 306] on div "Estonian" at bounding box center [406, 302] width 41 height 15
click at [398, 332] on div "Estonian to Estonian Take over the chat" at bounding box center [399, 335] width 91 height 18
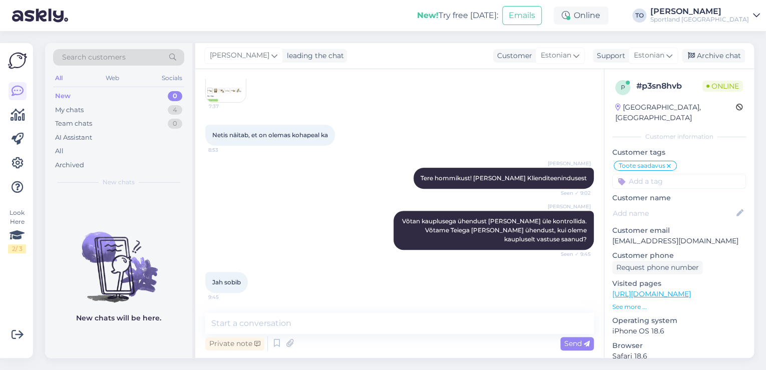
scroll to position [131, 0]
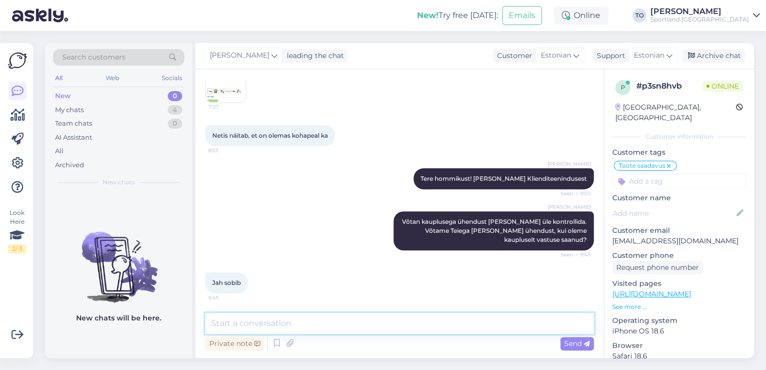
click at [333, 328] on textarea at bounding box center [399, 323] width 388 height 21
type textarea "Tänan, võtame Teiega esimesel võimalusel uuesti ühendust."
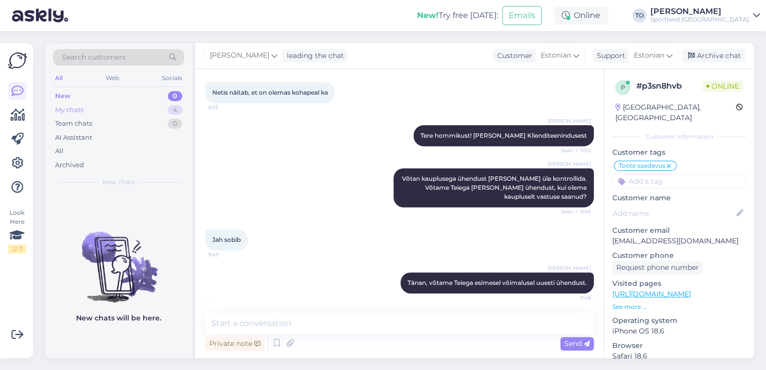
click at [151, 104] on div "My chats 4" at bounding box center [118, 110] width 131 height 14
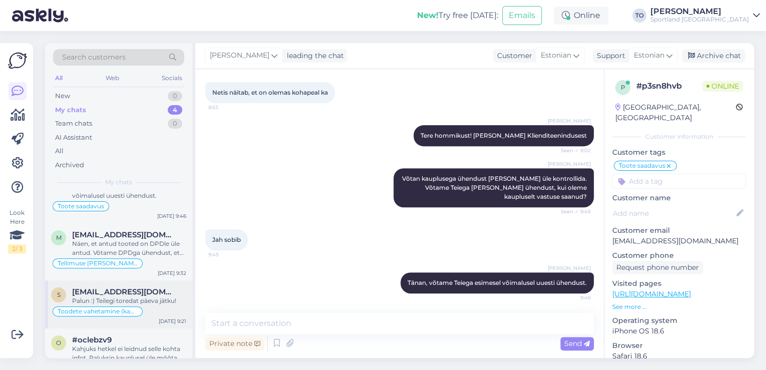
scroll to position [41, 0]
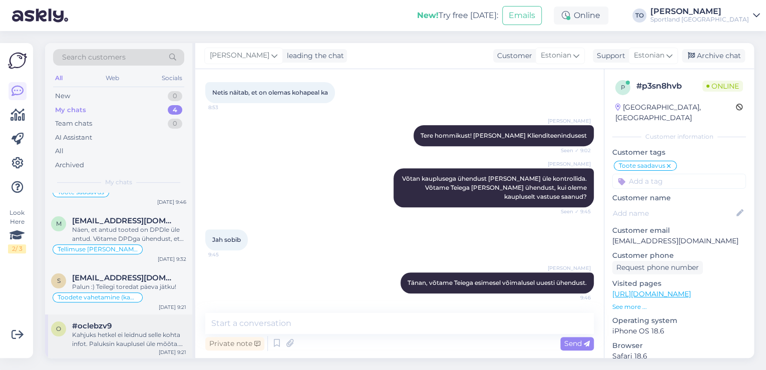
click at [150, 331] on div "Kahjuks hetkel ei leidnud selle kohta infot. Paluksin kauplusel üle mõõta. Kas …" at bounding box center [129, 339] width 114 height 18
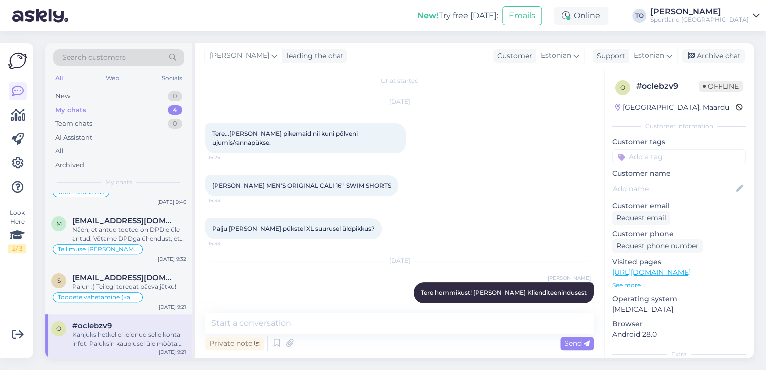
scroll to position [89, 0]
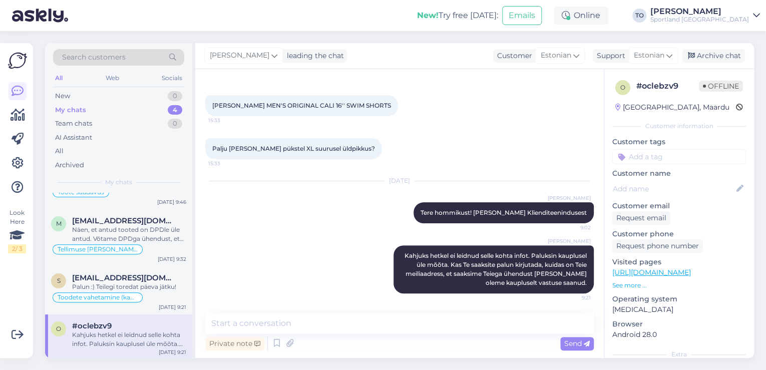
click at [649, 150] on input at bounding box center [679, 156] width 134 height 15
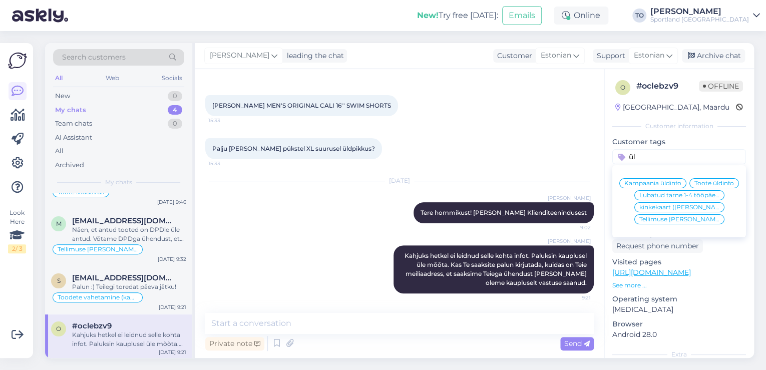
type input "ül"
click at [694, 186] on span "Toote üldinfo" at bounding box center [714, 183] width 40 height 6
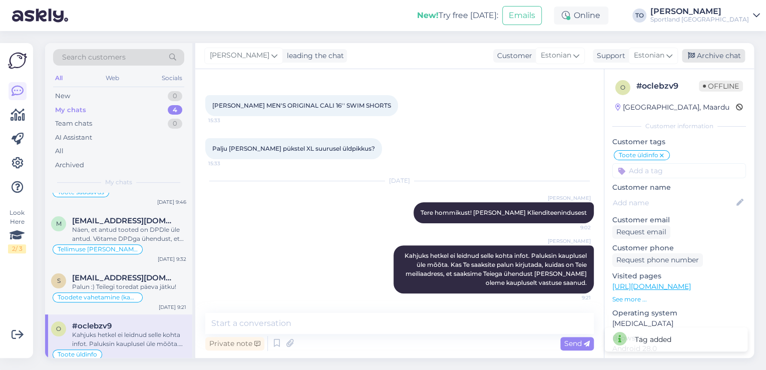
click at [716, 58] on div "Archive chat" at bounding box center [713, 56] width 63 height 14
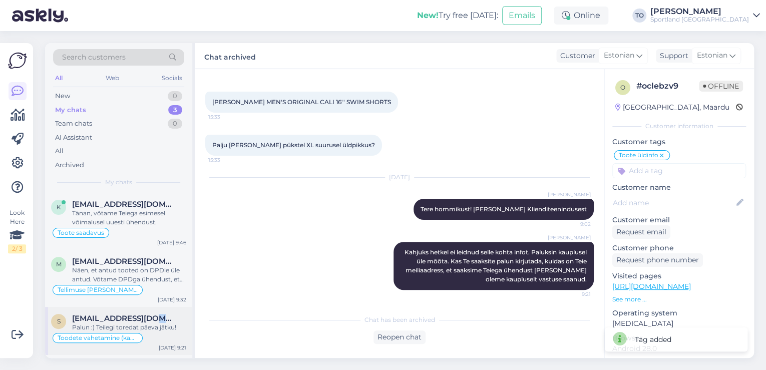
drag, startPoint x: 147, startPoint y: 316, endPoint x: 158, endPoint y: 316, distance: 11.0
click at [148, 316] on span "[EMAIL_ADDRESS][DOMAIN_NAME]" at bounding box center [124, 318] width 104 height 9
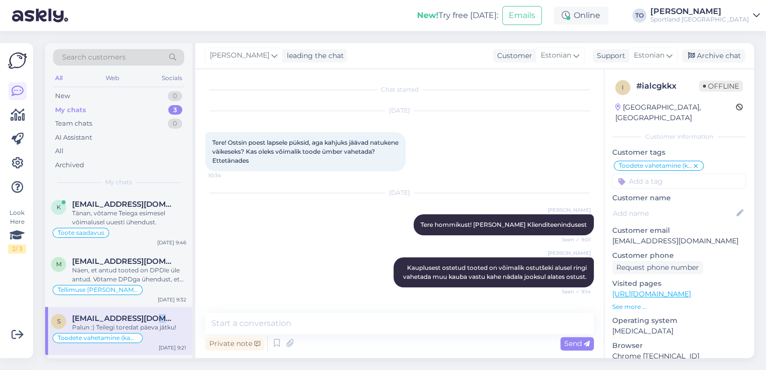
scroll to position [132, 0]
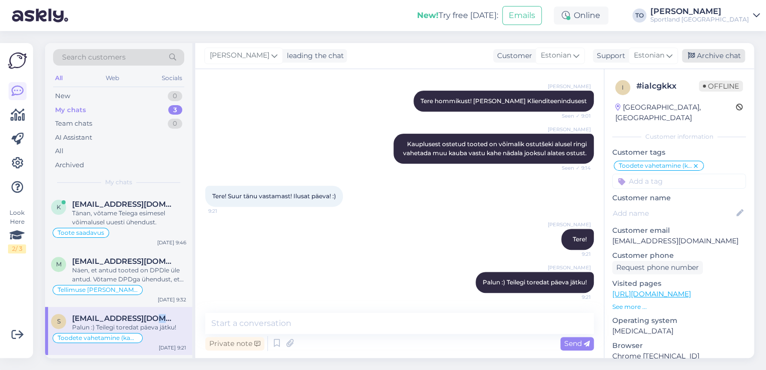
click at [711, 57] on div "Archive chat" at bounding box center [713, 56] width 63 height 14
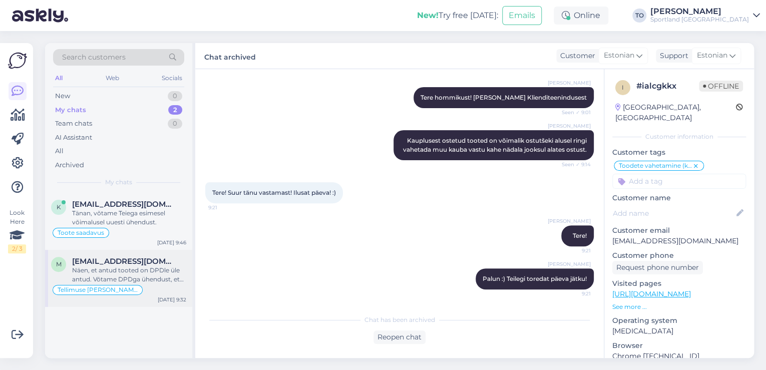
click at [157, 266] on div "Näen, et antud tooted on DPDle üle antud. Võtame DPDga ühendust, et saada saade…" at bounding box center [129, 275] width 114 height 18
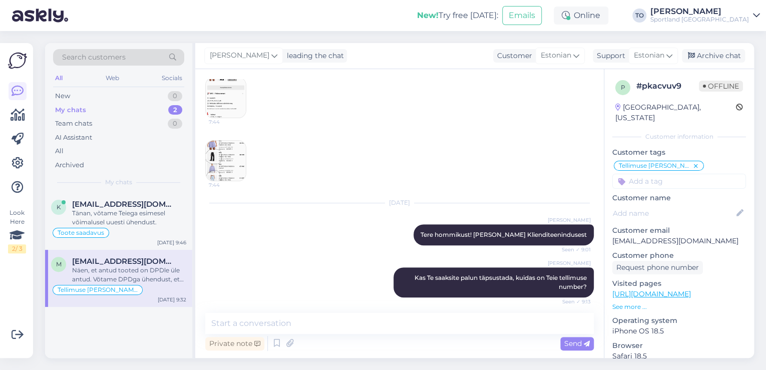
scroll to position [294, 0]
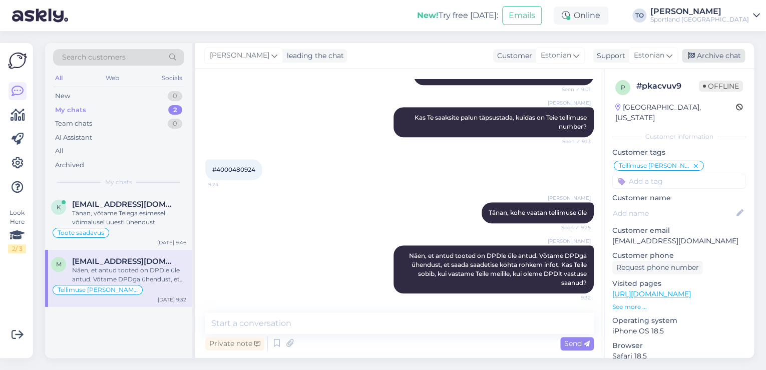
click at [724, 54] on div "Archive chat" at bounding box center [713, 56] width 63 height 14
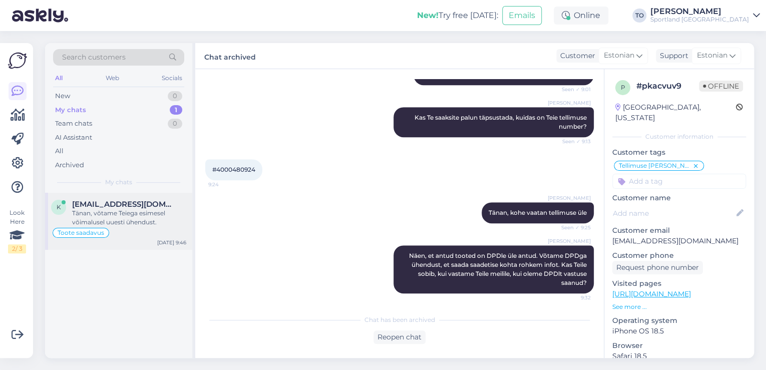
click at [158, 214] on div "Tänan, võtame Teiega esimesel võimalusel uuesti ühendust." at bounding box center [129, 218] width 114 height 18
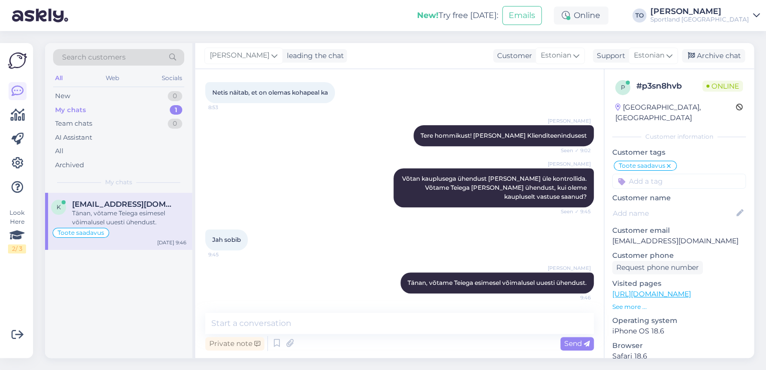
click at [730, 16] on div "Sportland [GEOGRAPHIC_DATA]" at bounding box center [699, 20] width 99 height 8
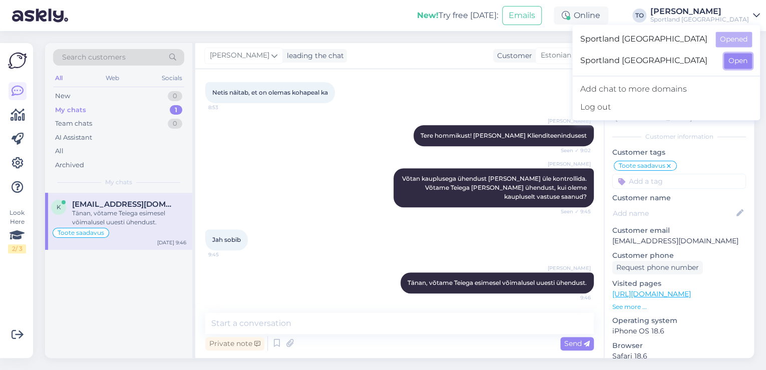
click at [736, 64] on button "Open" at bounding box center [738, 61] width 28 height 16
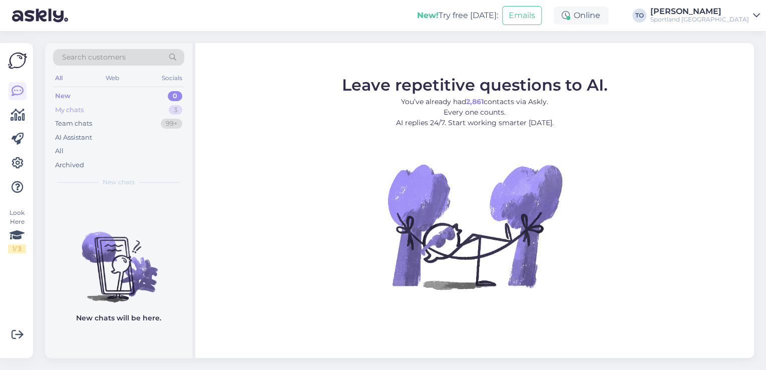
click at [104, 109] on div "My chats 3" at bounding box center [118, 110] width 131 height 14
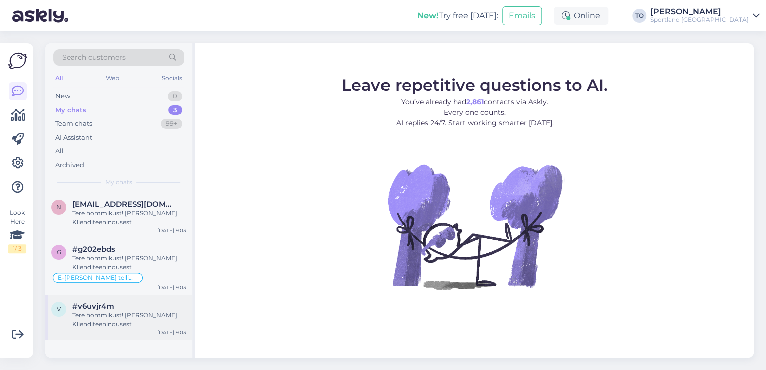
click at [148, 320] on div "Tere hommikust! [PERSON_NAME] Klienditeenindusest" at bounding box center [129, 320] width 114 height 18
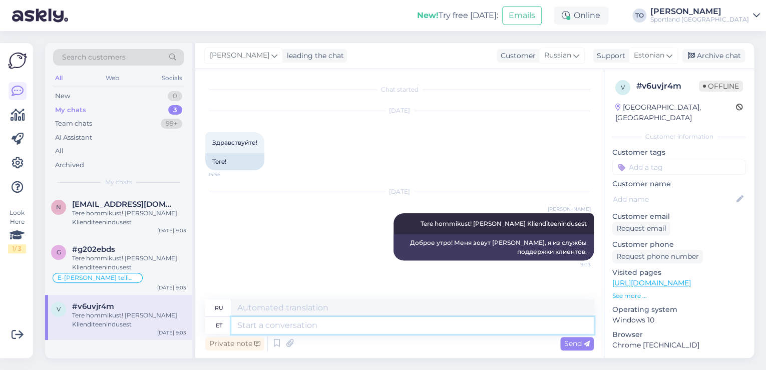
click at [322, 326] on textarea at bounding box center [412, 325] width 362 height 17
type textarea "Kuidas"
type textarea "Как"
type textarea "Kuidas saan a"
type textarea "Как я могу"
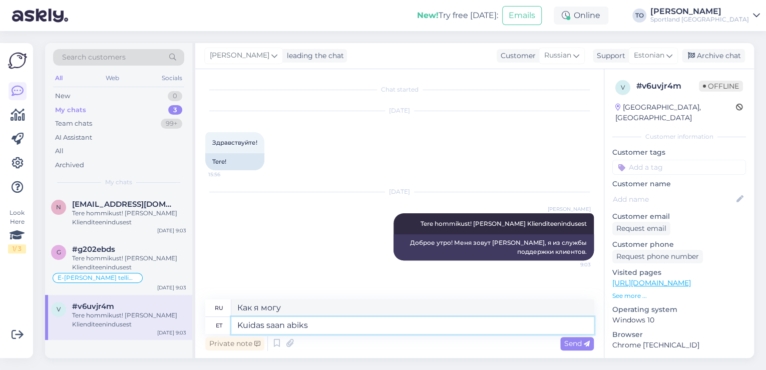
type textarea "Kuidas saan abiks"
type textarea "Чем я могу помочь?"
type textarea "Kuidas saan abiks olla?"
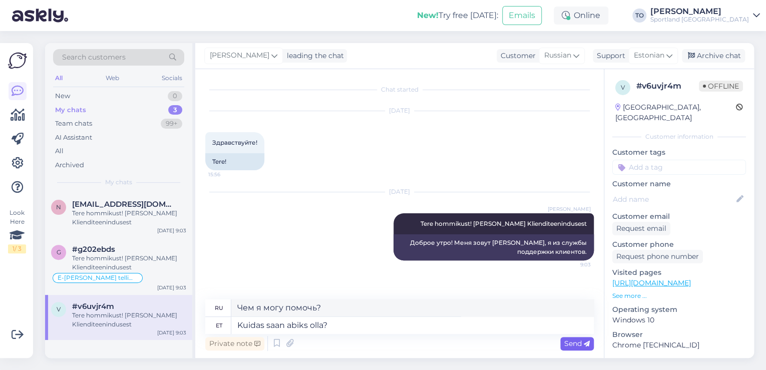
click at [579, 342] on span "Send" at bounding box center [577, 343] width 26 height 9
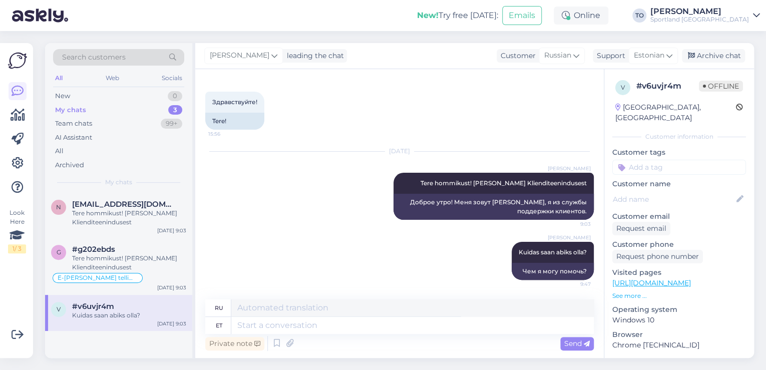
click at [662, 160] on input at bounding box center [679, 167] width 134 height 15
type input "sõnum"
click at [668, 191] on span "Chat [PERSON_NAME] sõnumita" at bounding box center [679, 194] width 80 height 6
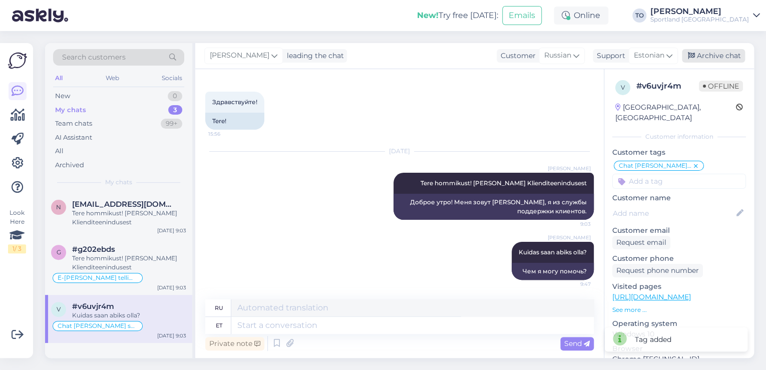
click at [726, 53] on div "Archive chat" at bounding box center [713, 56] width 63 height 14
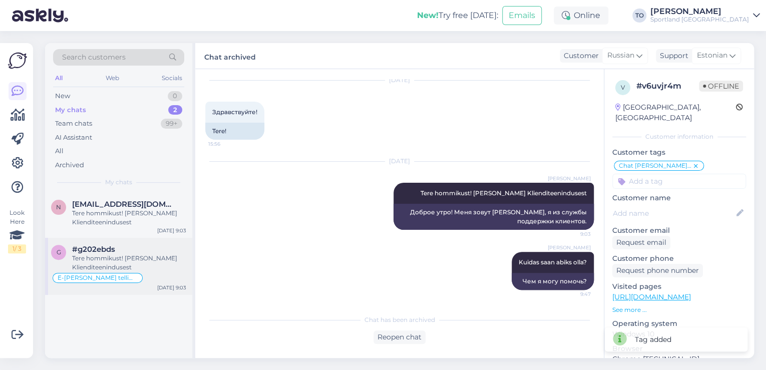
click at [112, 260] on div "Tere hommikust! [PERSON_NAME] Klienditeenindusest" at bounding box center [129, 263] width 114 height 18
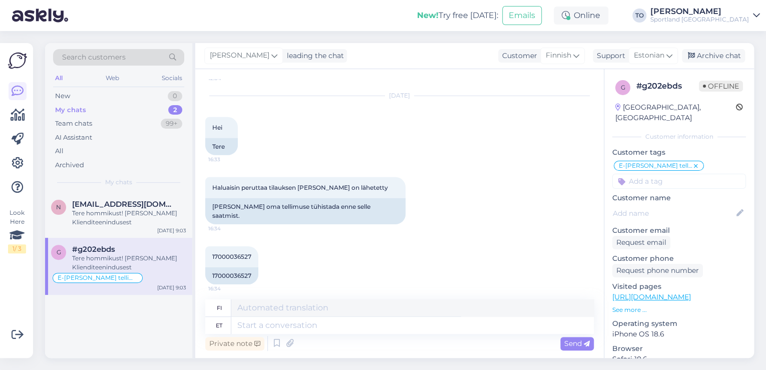
scroll to position [1590, 0]
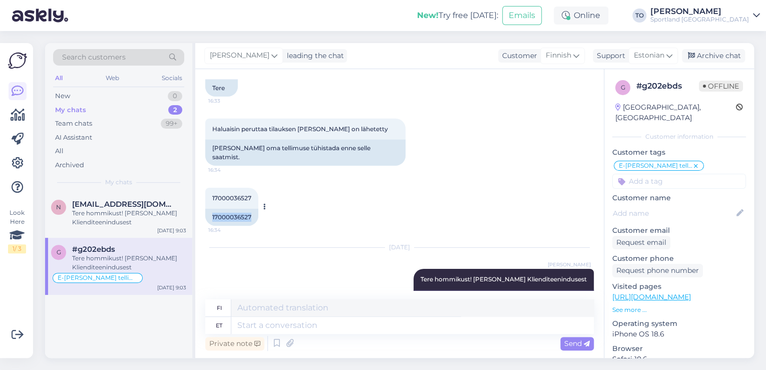
drag, startPoint x: 212, startPoint y: 188, endPoint x: 251, endPoint y: 188, distance: 38.5
click at [251, 209] on div "17000036527" at bounding box center [231, 217] width 53 height 17
copy div "17000036527"
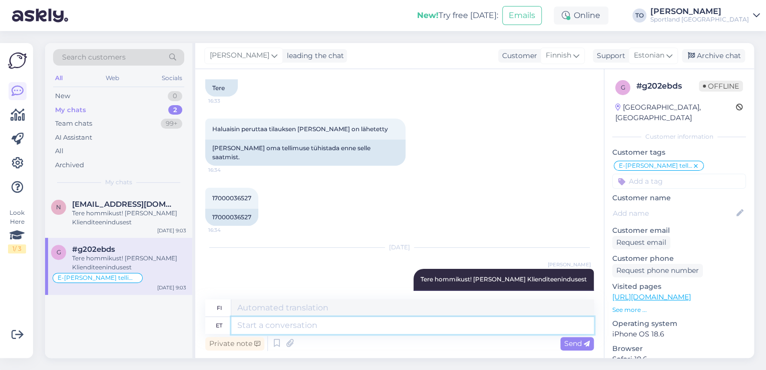
click at [345, 328] on textarea at bounding box center [412, 325] width 362 height 17
type textarea "Tellimus"
type textarea "Tilata"
type textarea "Tellimus on"
type textarea "Tilaus on"
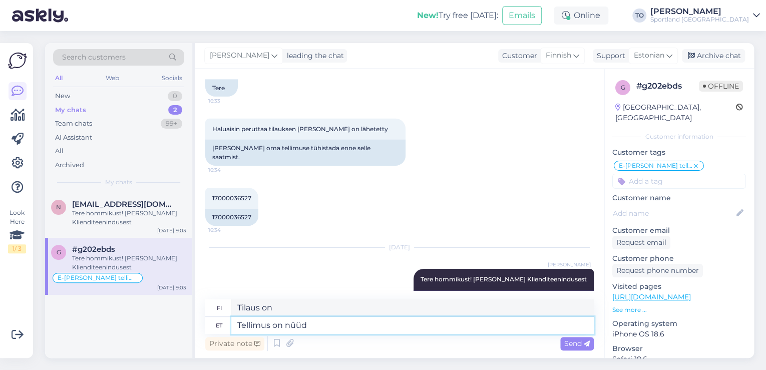
type textarea "Tellimus on nüüd"
type textarea "Tilaa nyt"
type textarea "Tellimus on nüüd tühista"
type textarea "Tilaus on nyt mitätön."
type textarea "Tellimus on nüüd tühistatud ja"
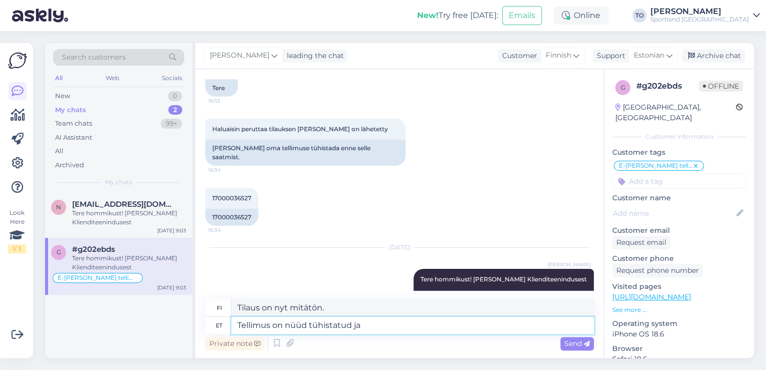
type textarea "Tilaus on nyt peruttu."
type textarea "Tellimus on nüüd tühistatud ja"
type textarea "Tilaus on nyt peruttu ja"
type textarea "[PERSON_NAME] on nüüd tühistatud ja tagasimakse"
type textarea "Tilaus on nyt peruttu ja rahat on palautettu."
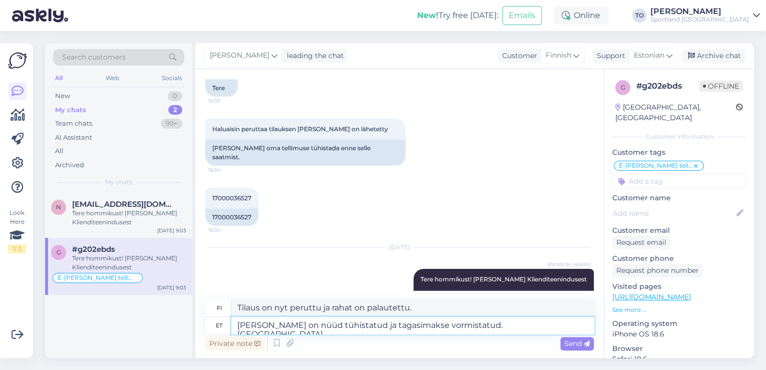
type textarea "[PERSON_NAME] on nüüd tühistatud ja tagasimakse vormistatud. [GEOGRAPHIC_DATA]"
type textarea "Tilaus on nyt peruutettu ja hyvitys on suoritettu. [GEOGRAPHIC_DATA]"
type textarea "[PERSON_NAME] on nüüd tühistatud ja tagasimakse vormistatud. Makse peaks"
type textarea "Tilaus on nyt peruutettu ja hyvitys on suoritettu. Maksu erääntyy."
type textarea "[PERSON_NAME] on nüüd tühistatud ja tagasimakse vormistatud. Makse peaks l"
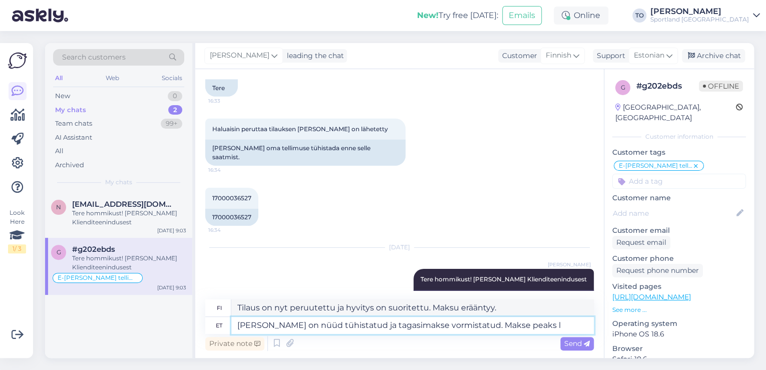
type textarea "Tilaus on nyt peruutettu ja hyvitys on suoritettu. Maksun pitäisi"
type textarea "[PERSON_NAME] on nüüd tühistatud ja tagasimakse vormistatud. Makse peaks laekuma"
type textarea "Tilaus on nyt peruutettu ja hyvitys on myönnetty. Maksun pitäisi olla vastaanot…"
type textarea "[PERSON_NAME] on nüüd tühistatud ja tagasimakse vormistatud. Makse peaks laekum…"
type textarea "Tilaus on nyt peruutettu ja hyvitys on myönnetty. Maksun pitäisi saapua tilille…"
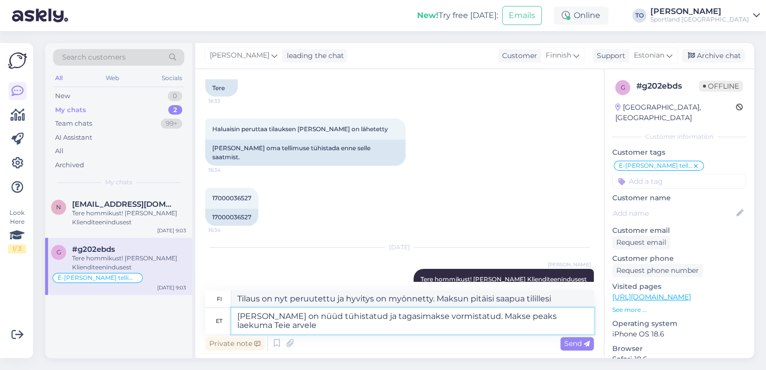
type textarea "[PERSON_NAME] on nüüd tühistatud ja tagasimakse vormistatud. Makse peaks laekum…"
type textarea "Tilaus on nyt peruutettu ja hyvitys on myönnetty. Maksun pitäisi näkyä tililläs…"
type textarea "[PERSON_NAME] on nüüd tühistatud ja tagasimakse vormistatud. Makse peaks laekum…"
type textarea "Tilaus on nyt peruutettu ja hyvitys on myönnetty. Maksun pitäisi näkyä tililläs…"
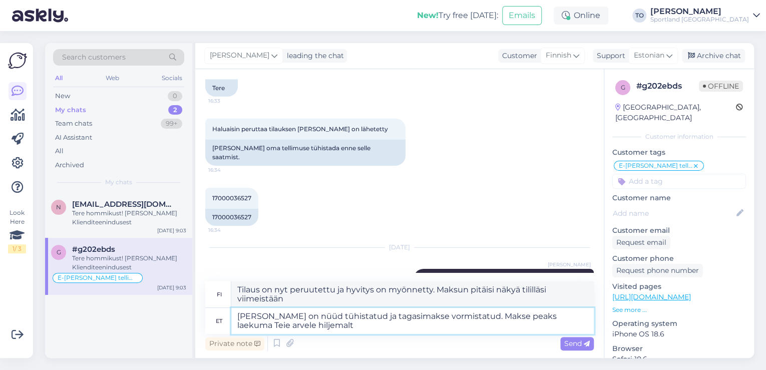
type textarea "[PERSON_NAME] on nüüd tühistatud ja tagasimakse vormistatud. Makse peaks laekum…"
type textarea "Tilaus on nyt peruutettu ja hyvitys on suoritettu. Maksun pitäisi näkyä tilillä…"
type textarea "[PERSON_NAME] on nüüd tühistatud ja tagasimakse vormistatud. Makse peaks laekum…"
type textarea "Tilaus on nyt peruutettu ja hyvitys on myönnetty. Maksun pitäisi näkyä tililläs…"
type textarea "[PERSON_NAME] on nüüd tühistatud ja tagasimakse vormistatud. Makse peaks laekum…"
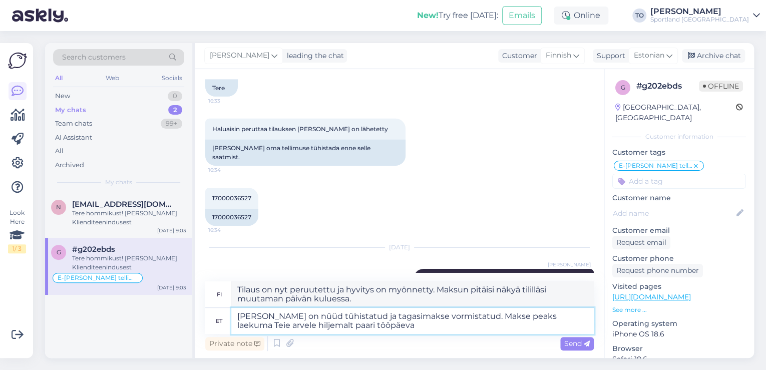
type textarea "Tilaus on nyt peruutettu ja hyvitys on myönnetty. Maksun pitäisi näkyä tililläs…"
type textarea "[PERSON_NAME] on nüüd tühistatud ja tagasimakse vormistatud. Makse peaks laekum…"
type textarea "Tilaus on nyt peruutettu ja hyvitys on myönnetty. Maksun pitäisi näkyä tililläs…"
type textarea "[PERSON_NAME] on nüüd tühistatud ja tagasimakse vormistatud. Makse peaks laekum…"
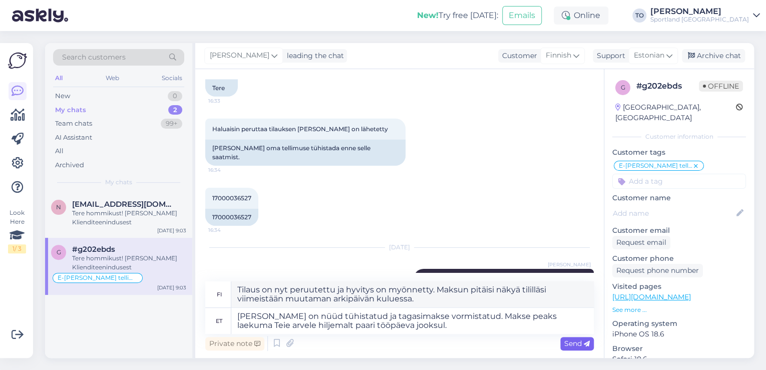
click at [574, 340] on span "Send" at bounding box center [577, 343] width 26 height 9
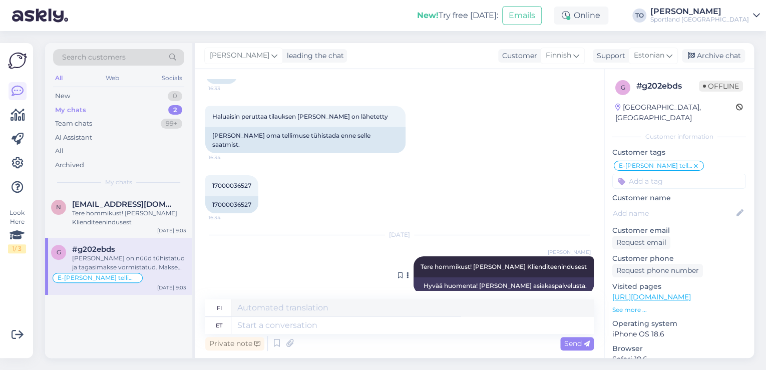
scroll to position [1686, 0]
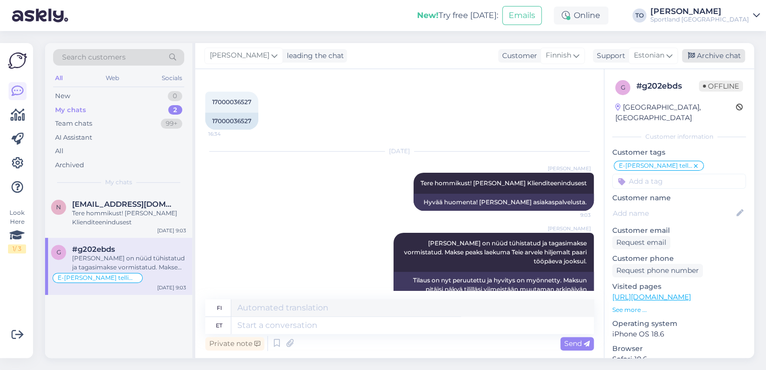
click at [708, 56] on div "Archive chat" at bounding box center [713, 56] width 63 height 14
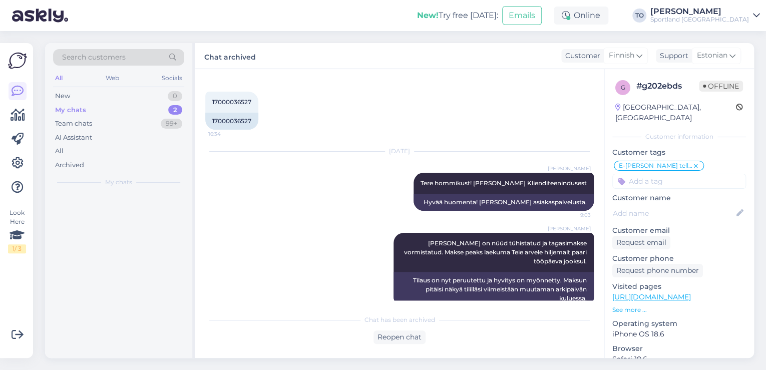
scroll to position [1676, 0]
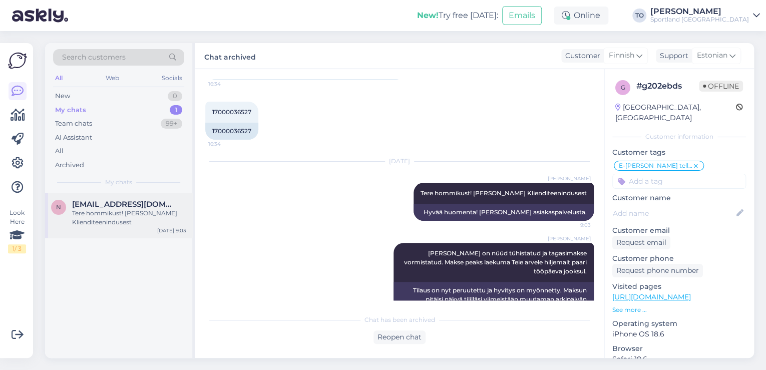
click at [104, 211] on div "Tere hommikust! [PERSON_NAME] Klienditeenindusest" at bounding box center [129, 218] width 114 height 18
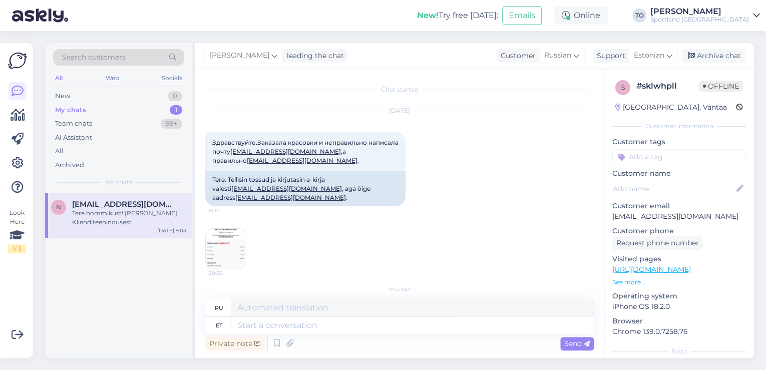
scroll to position [80, 0]
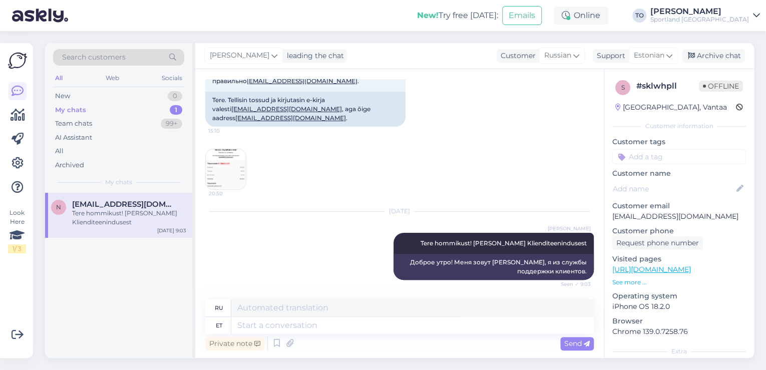
click at [224, 176] on img at bounding box center [226, 169] width 40 height 40
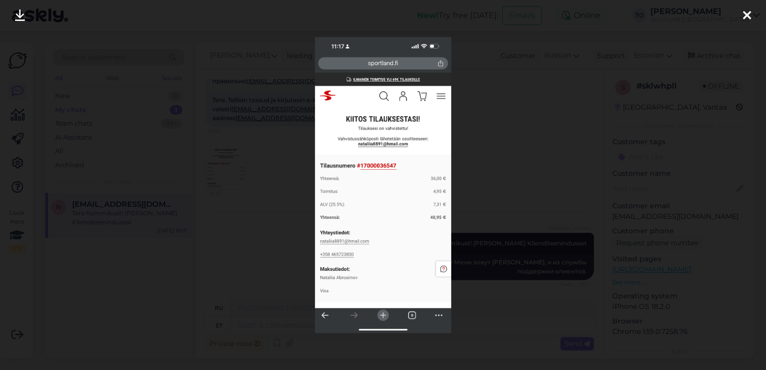
click at [748, 10] on icon at bounding box center [747, 16] width 8 height 13
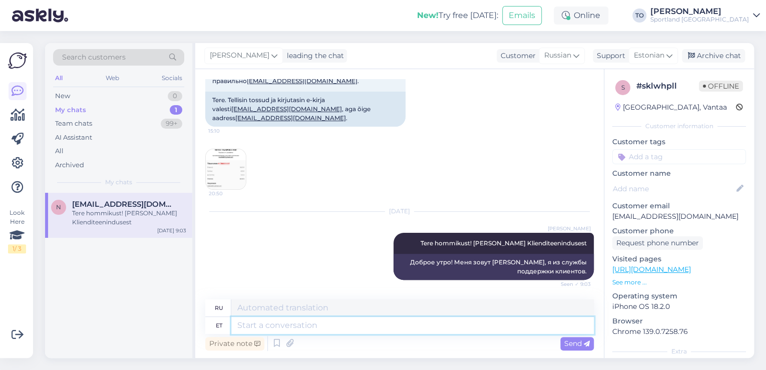
click at [316, 331] on textarea at bounding box center [412, 325] width 362 height 17
type textarea "Parandasin"
type textarea "Я это исправил."
type textarea "Parandasin tellimuse"
type textarea "Я исправил заказ."
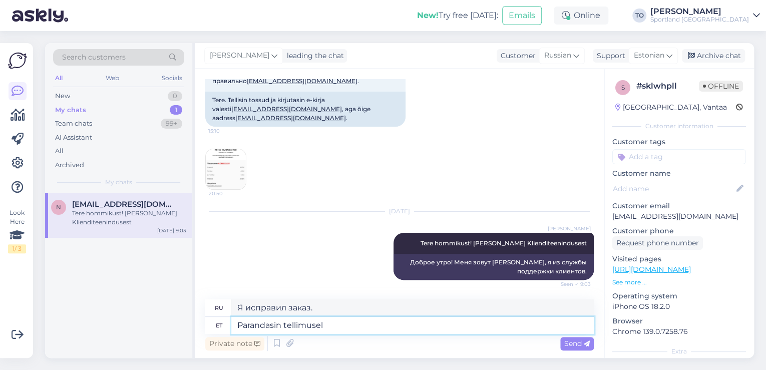
type textarea "Parandasin tellimusel"
type textarea "Я отремонтировал его по вашей просьбе."
type textarea "Parandasin tellimusel meil"
type textarea "Я исправил адрес электронной почты в заказе."
type textarea "Parandasin tellimusel meiliaadressi ja s"
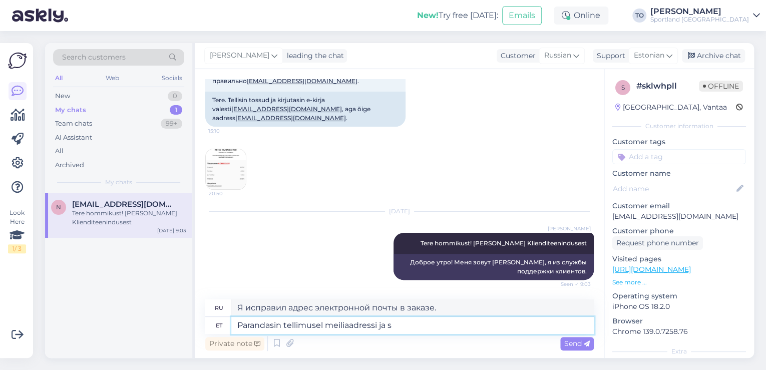
type textarea "Я исправил адрес электронной почты в заказе и"
type textarea "Parandasin tellimusel meiliaadressi ja saatsin t"
type textarea "Я исправил адрес электронной почты в заказе и отправил его."
type textarea "Parandasin tellimusel meiliaadressi ja saatsin tellimuse"
type textarea "Я исправил адрес электронной почты в заказе и отправил заказ."
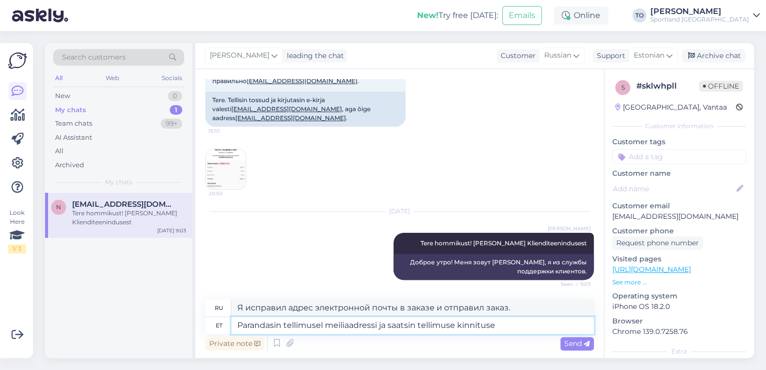
type textarea "Parandasin tellimusel meiliaadressi ja saatsin tellimuse kinnituse"
type textarea "Я исправил адрес электронной почты в заказе и отправил подтверждение заказа."
type textarea "Parandasin tellimusel meiliaadressi ja saatsin tellimuse kinnituse uuesti."
type textarea "Я исправил адрес электронной почты в заказе и повторно отправил подтверждение з…"
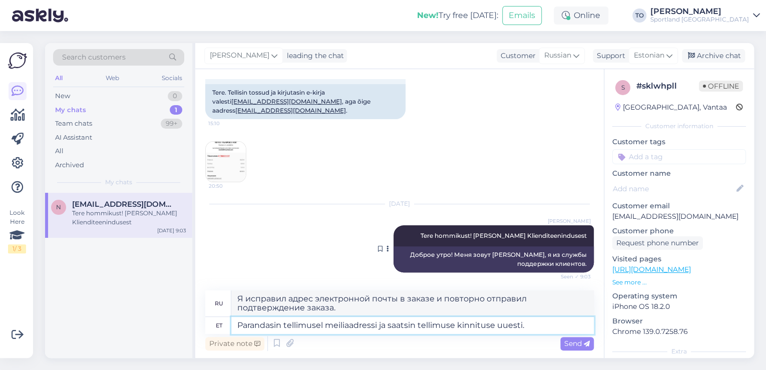
scroll to position [88, 0]
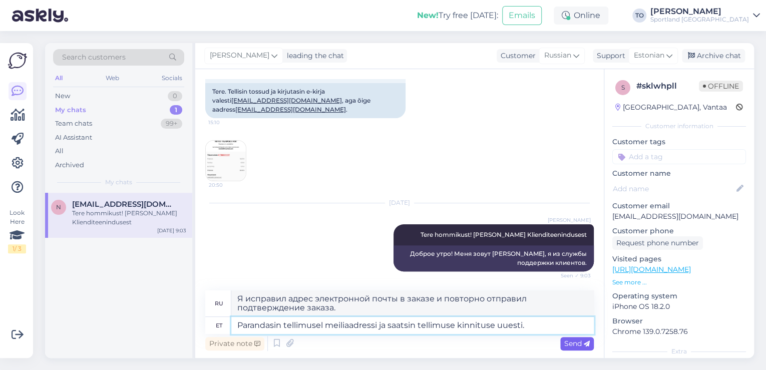
type textarea "Parandasin tellimusel meiliaadressi ja saatsin tellimuse kinnituse uuesti."
click at [571, 340] on span "Send" at bounding box center [577, 343] width 26 height 9
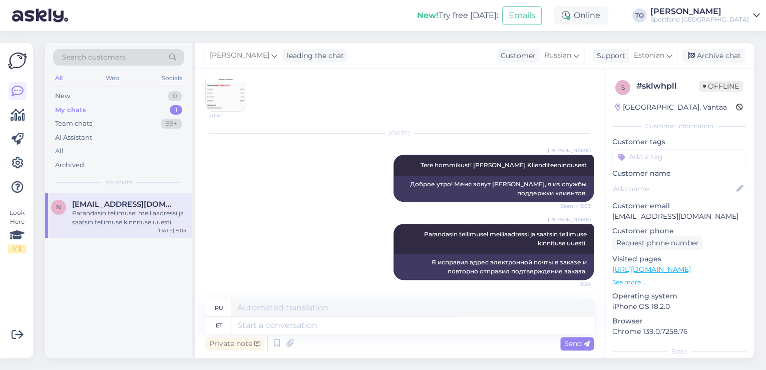
scroll to position [38, 0]
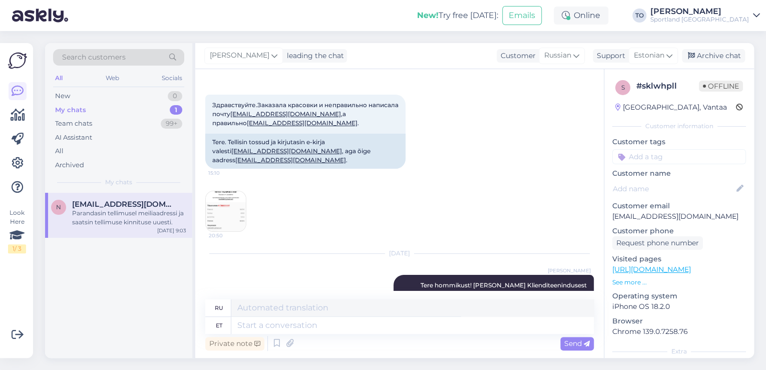
click at [678, 157] on input at bounding box center [679, 156] width 134 height 15
click at [696, 181] on span "Emaili/ tel muutmine" at bounding box center [679, 183] width 64 height 6
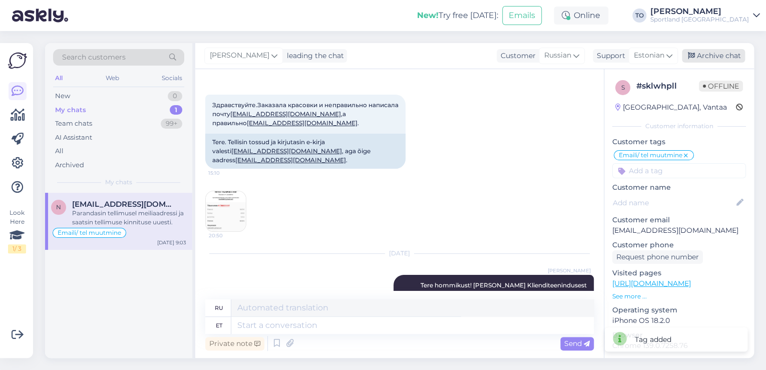
click at [723, 55] on div "Archive chat" at bounding box center [713, 56] width 63 height 14
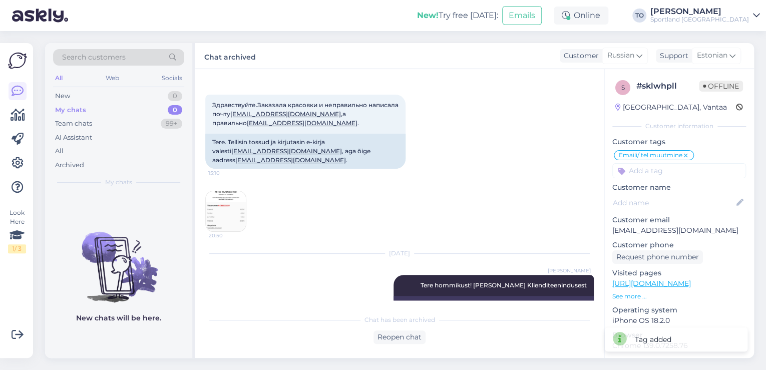
click at [729, 17] on div "Sportland [GEOGRAPHIC_DATA]" at bounding box center [699, 20] width 99 height 8
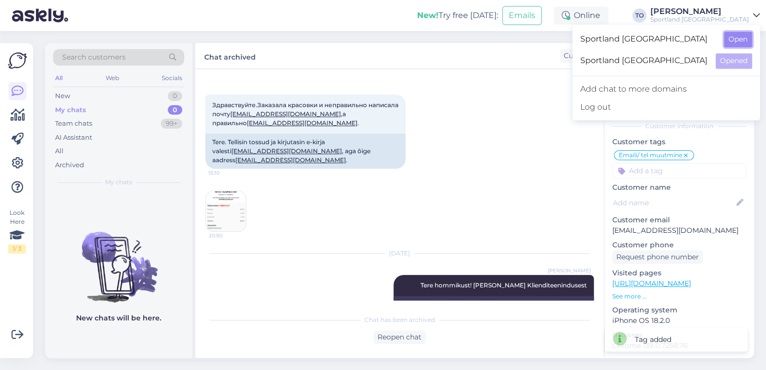
click at [737, 35] on button "Open" at bounding box center [738, 40] width 28 height 16
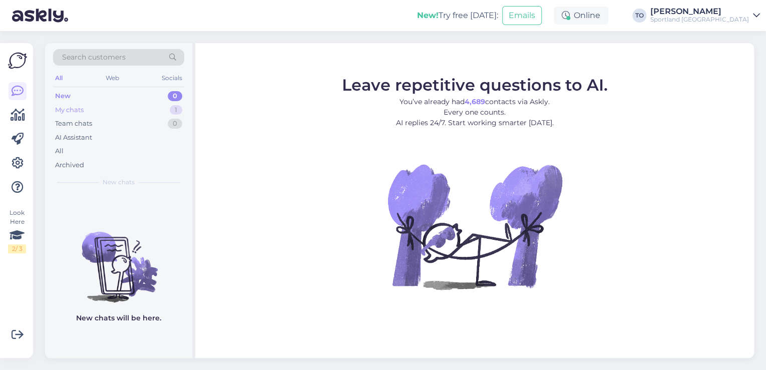
click at [176, 108] on div "1" at bounding box center [176, 110] width 13 height 10
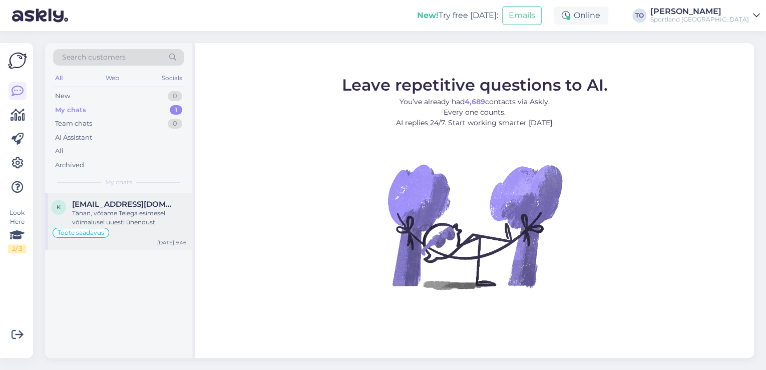
click at [149, 212] on div "Tänan, võtame Teiega esimesel võimalusel uuesti ühendust." at bounding box center [129, 218] width 114 height 18
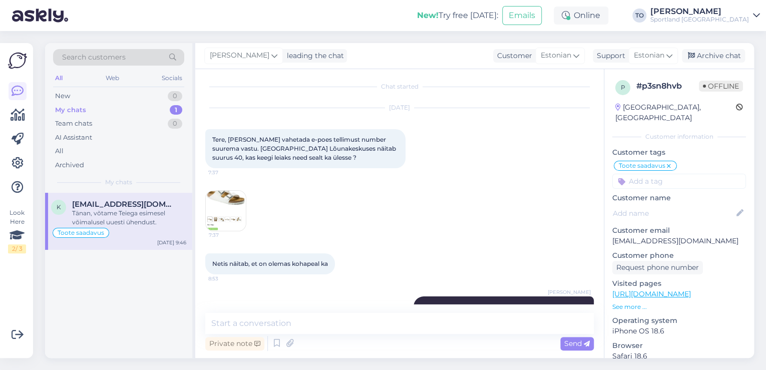
scroll to position [0, 0]
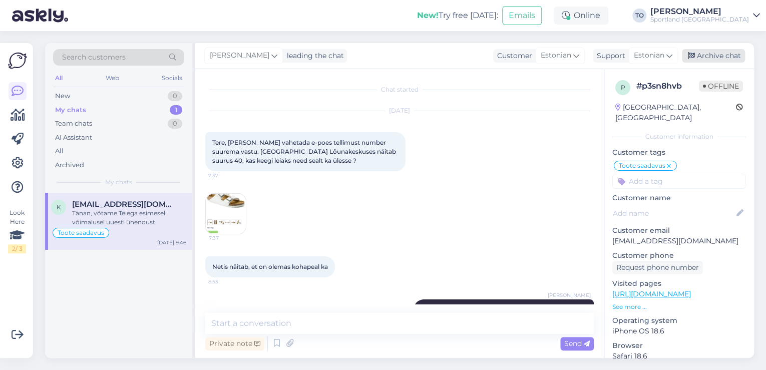
click at [723, 54] on div "Archive chat" at bounding box center [713, 56] width 63 height 14
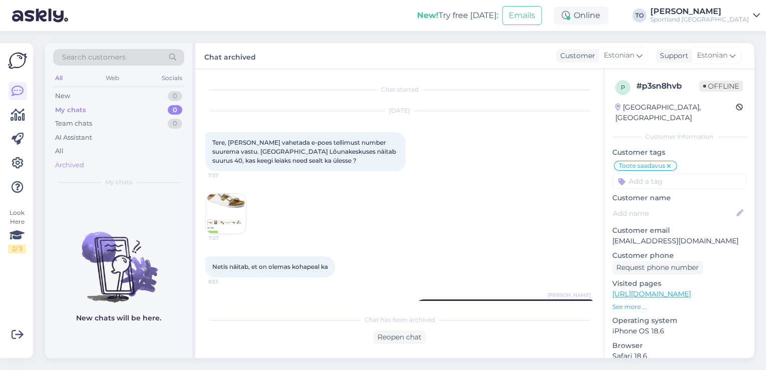
click at [80, 167] on div "Archived" at bounding box center [69, 165] width 29 height 10
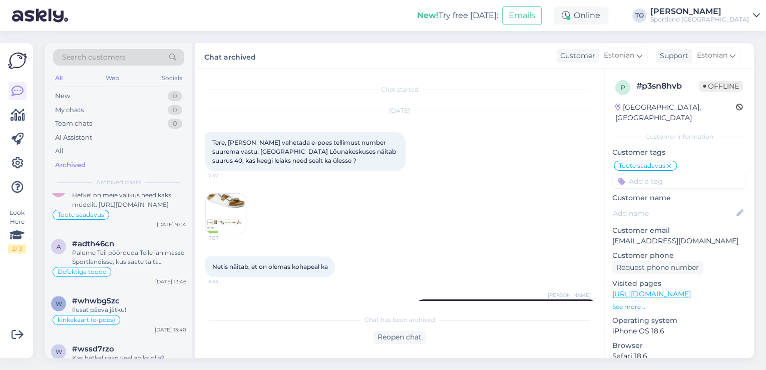
scroll to position [961, 0]
click at [733, 11] on div "[PERSON_NAME]" at bounding box center [699, 12] width 99 height 8
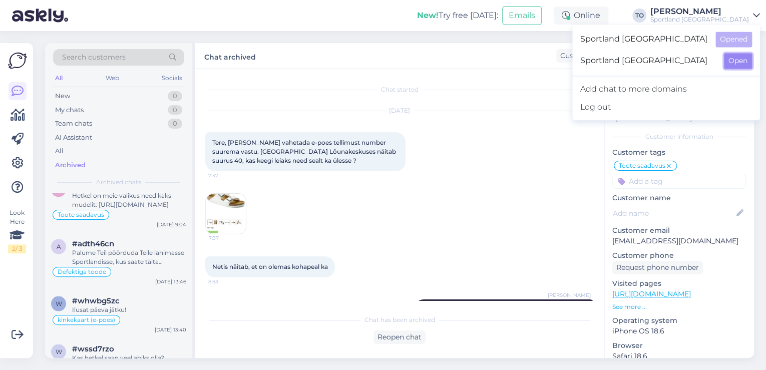
click at [743, 55] on button "Open" at bounding box center [738, 61] width 28 height 16
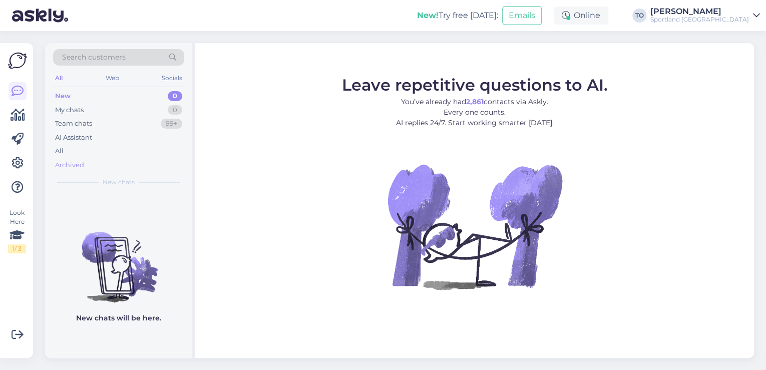
click at [89, 168] on div "Archived" at bounding box center [118, 165] width 131 height 14
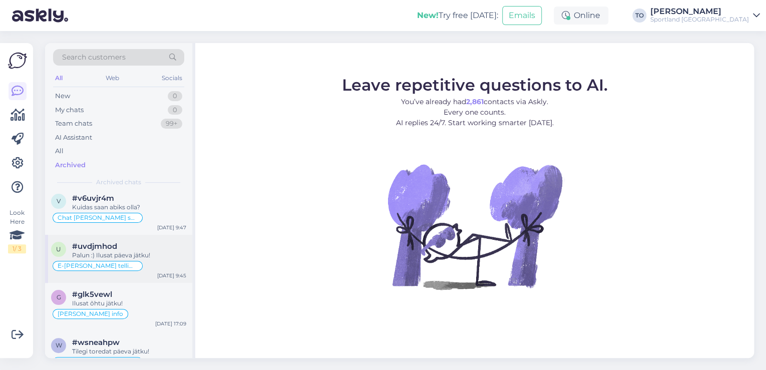
scroll to position [0, 0]
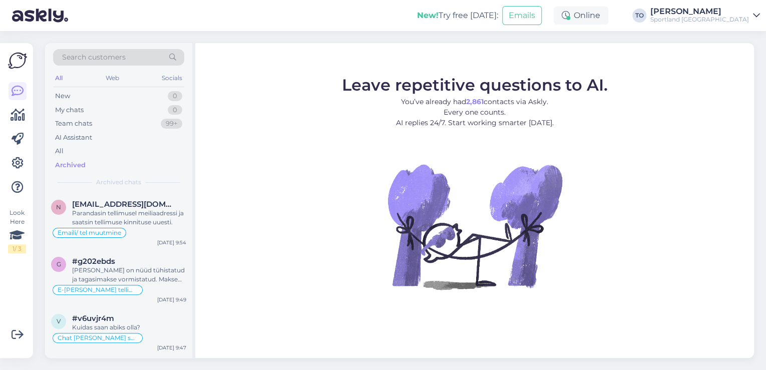
click at [741, 19] on div "Sportland [GEOGRAPHIC_DATA]" at bounding box center [699, 20] width 99 height 8
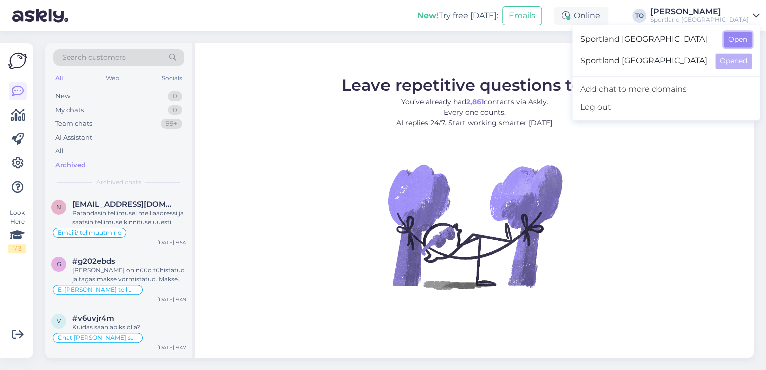
click at [743, 36] on button "Open" at bounding box center [738, 40] width 28 height 16
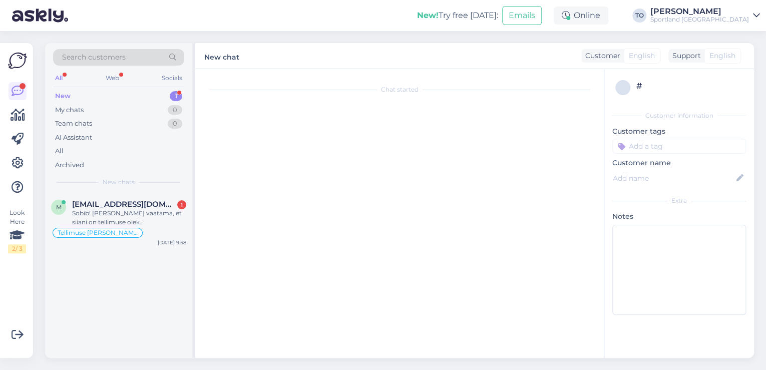
scroll to position [392, 0]
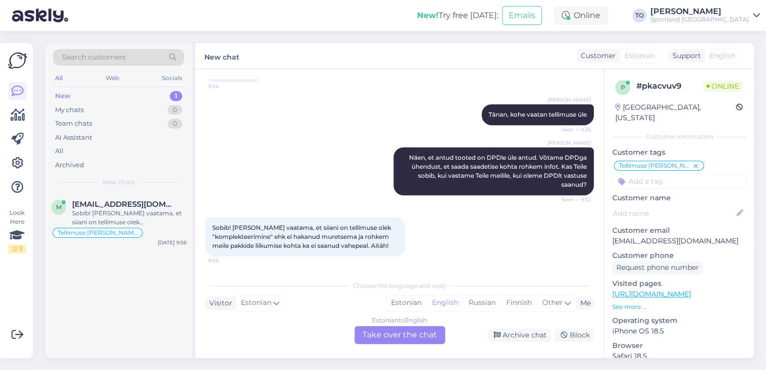
click at [211, 15] on div "New! Try free [DATE]: Emails Online TO [PERSON_NAME] Sportland [GEOGRAPHIC_DATA]" at bounding box center [383, 15] width 766 height 31
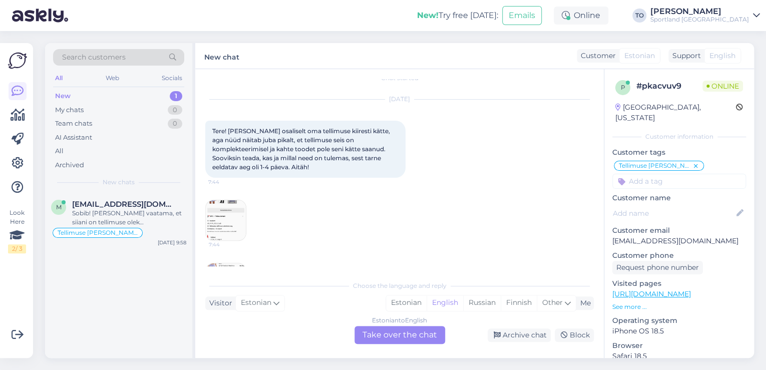
scroll to position [0, 0]
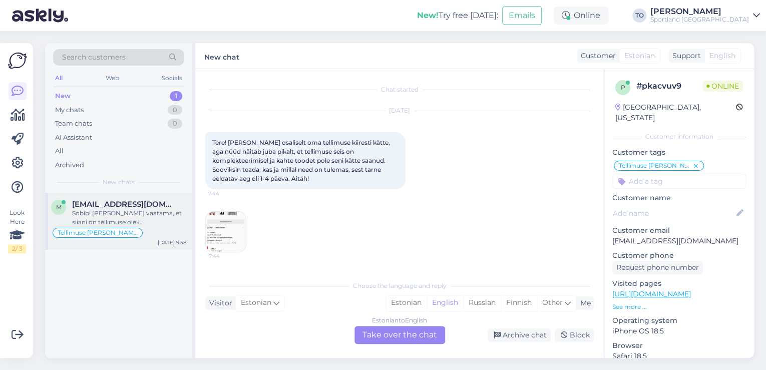
click at [160, 222] on div "Sobib! [PERSON_NAME] vaatama, et siiani on tellimuse olek "komplekteerimine" eh…" at bounding box center [129, 218] width 114 height 18
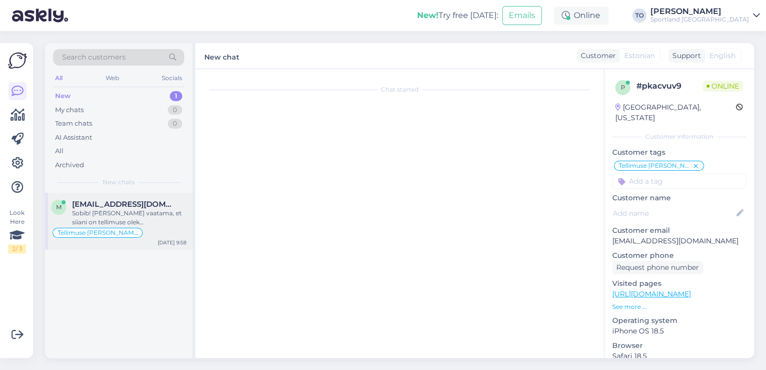
scroll to position [392, 0]
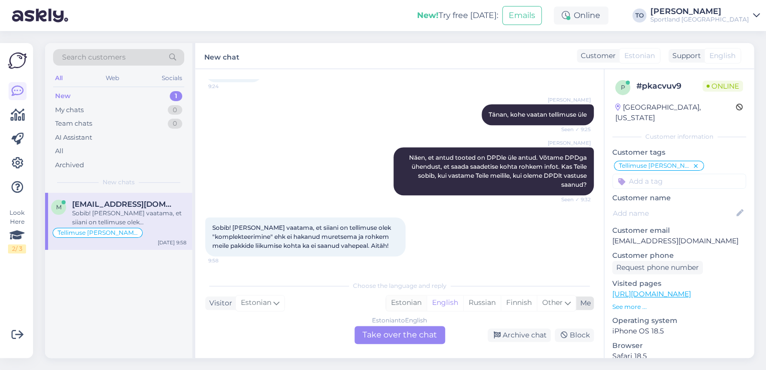
click at [402, 300] on div "Estonian" at bounding box center [406, 302] width 41 height 15
click at [399, 332] on div "Estonian to Estonian Take over the chat" at bounding box center [399, 335] width 91 height 18
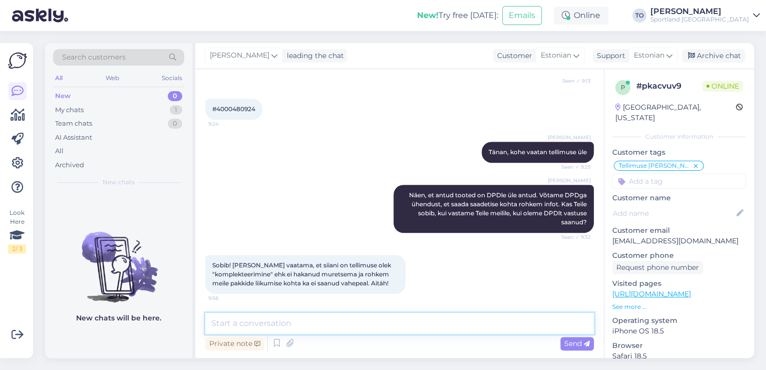
click at [382, 320] on textarea at bounding box center [399, 323] width 388 height 21
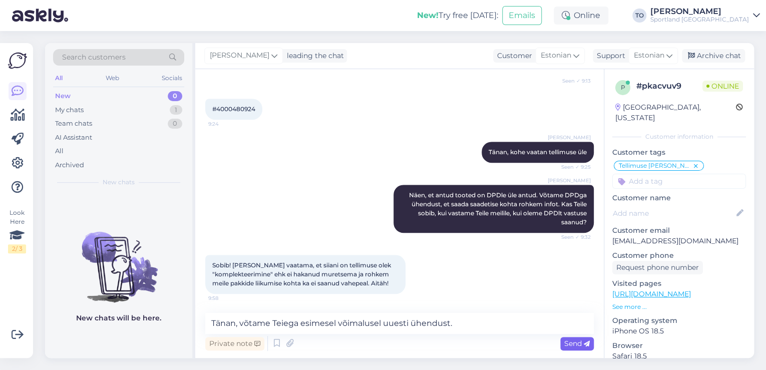
click at [573, 344] on span "Send" at bounding box center [577, 343] width 26 height 9
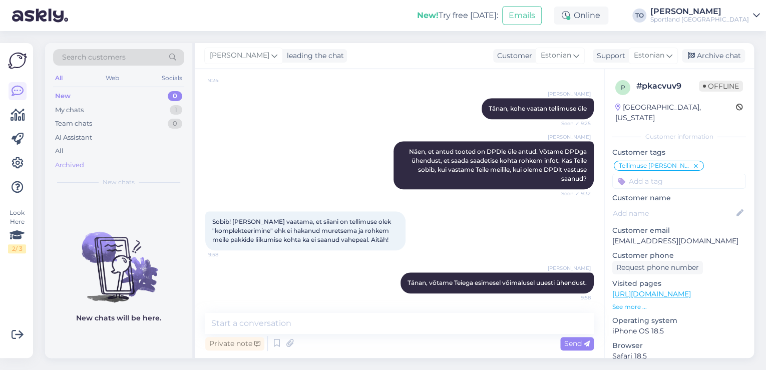
click at [100, 167] on div "Archived" at bounding box center [118, 165] width 131 height 14
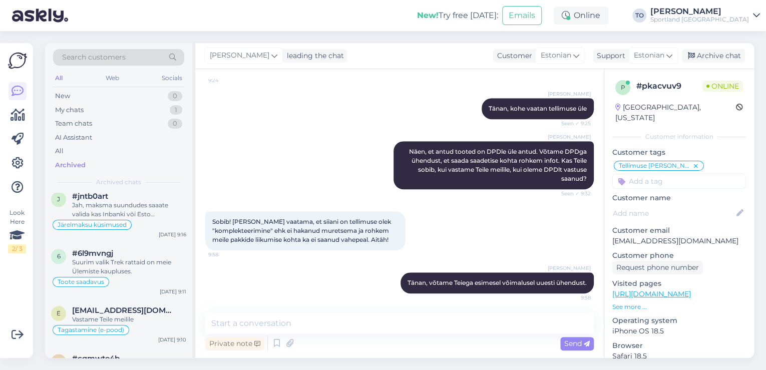
scroll to position [641, 0]
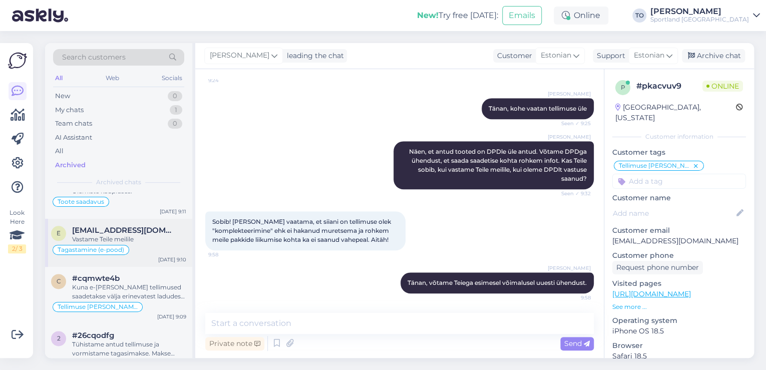
click at [159, 240] on div "Vastame Teile meilile" at bounding box center [129, 239] width 114 height 9
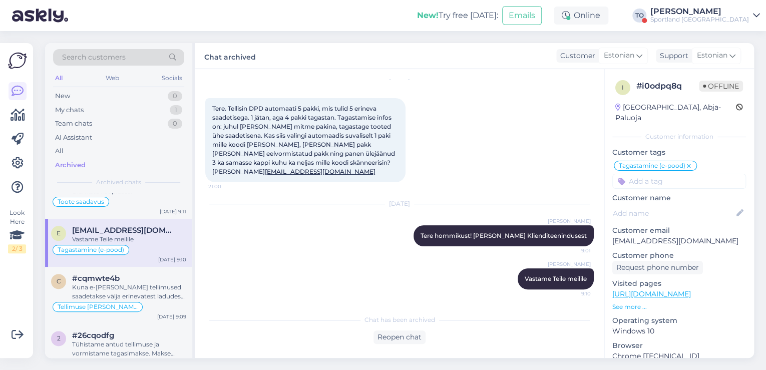
scroll to position [0, 0]
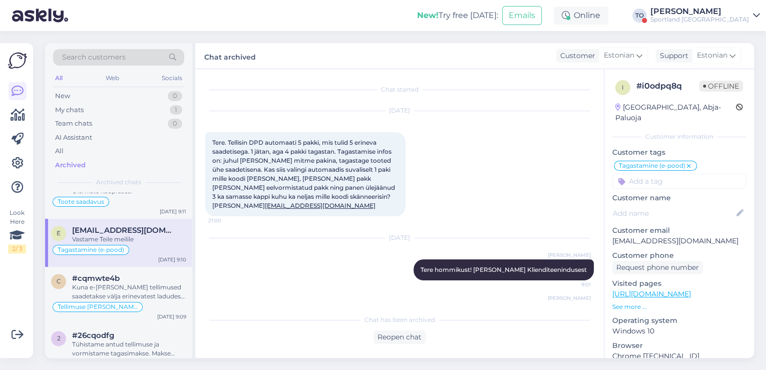
click at [705, 19] on div "Sportland [GEOGRAPHIC_DATA]" at bounding box center [699, 20] width 99 height 8
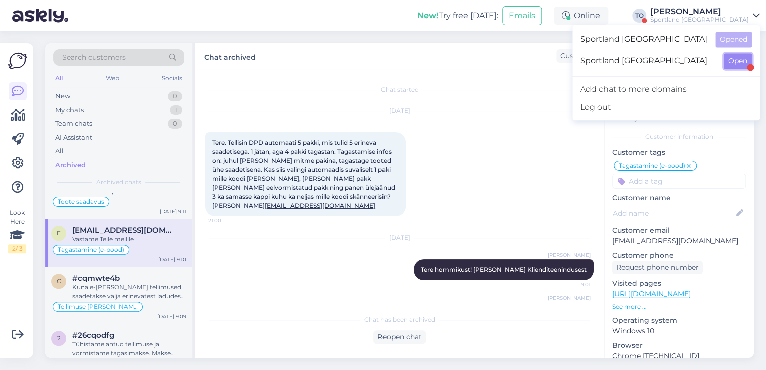
click at [736, 58] on button "Open" at bounding box center [738, 61] width 28 height 16
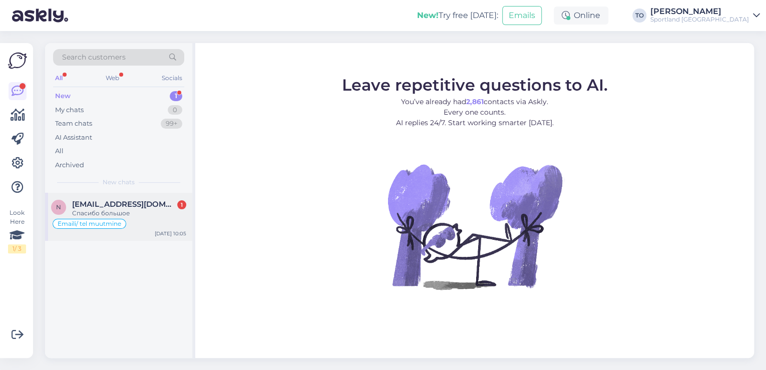
click at [135, 210] on div "Спасибо большое" at bounding box center [129, 213] width 114 height 9
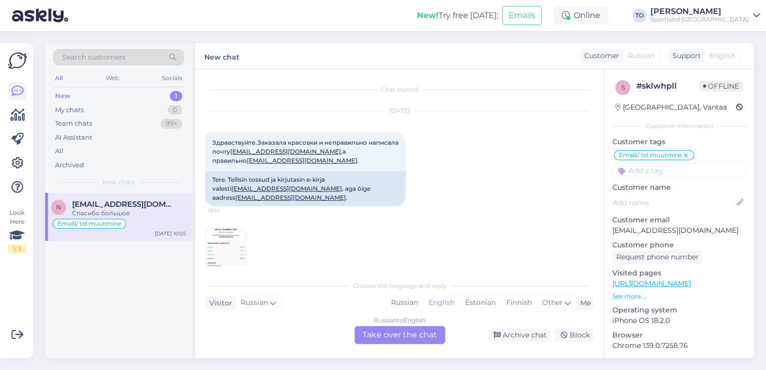
scroll to position [225, 0]
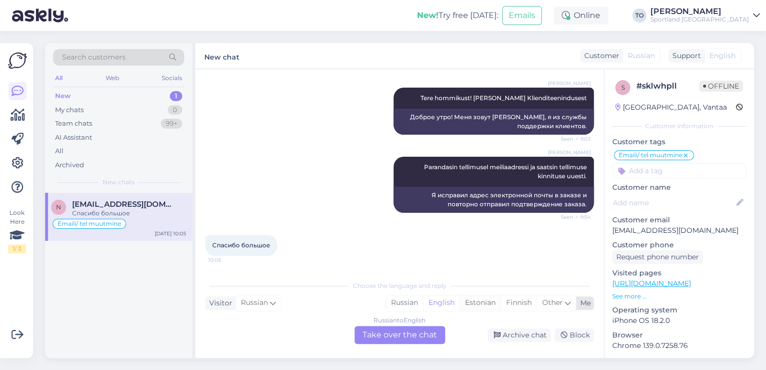
click at [473, 302] on div "Estonian" at bounding box center [480, 302] width 41 height 15
click at [410, 343] on div "Russian to Estonian Take over the chat" at bounding box center [399, 335] width 91 height 18
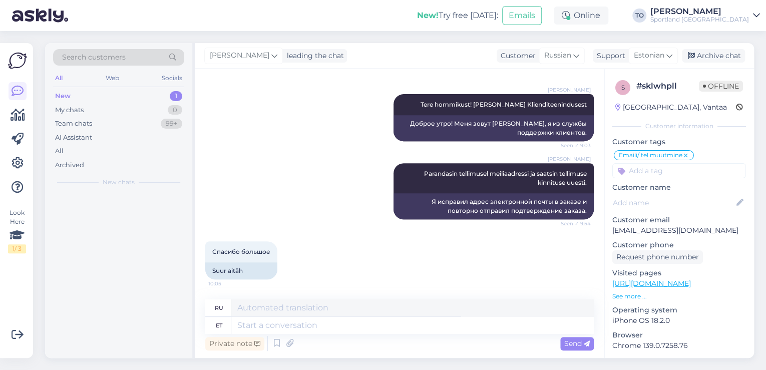
scroll to position [218, 0]
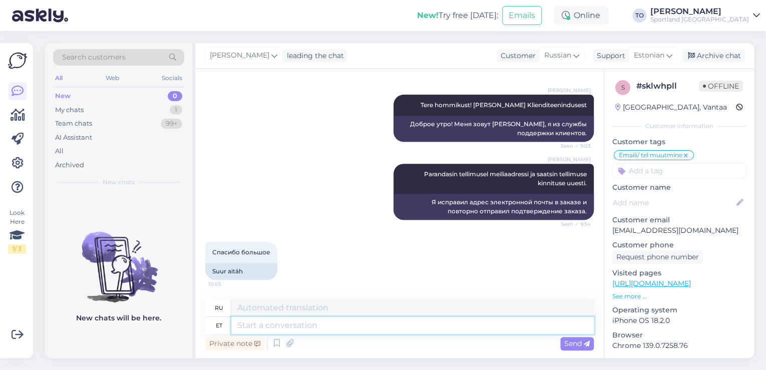
click at [341, 328] on textarea at bounding box center [412, 325] width 362 height 17
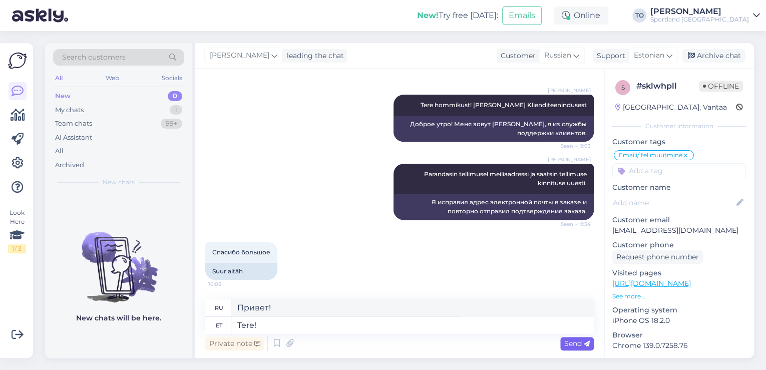
click at [580, 340] on span "Send" at bounding box center [577, 343] width 26 height 9
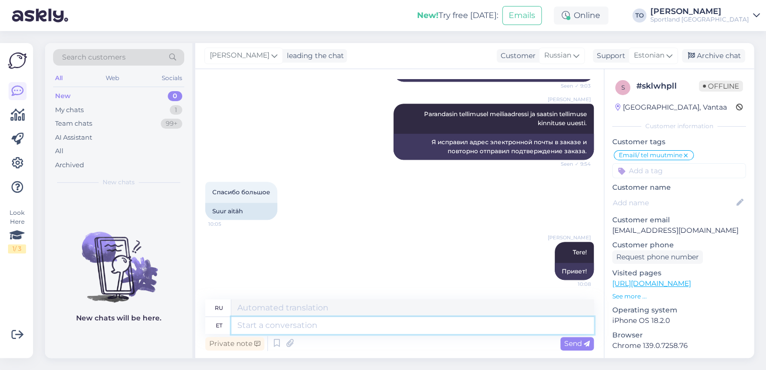
click at [465, 331] on textarea at bounding box center [412, 325] width 362 height 17
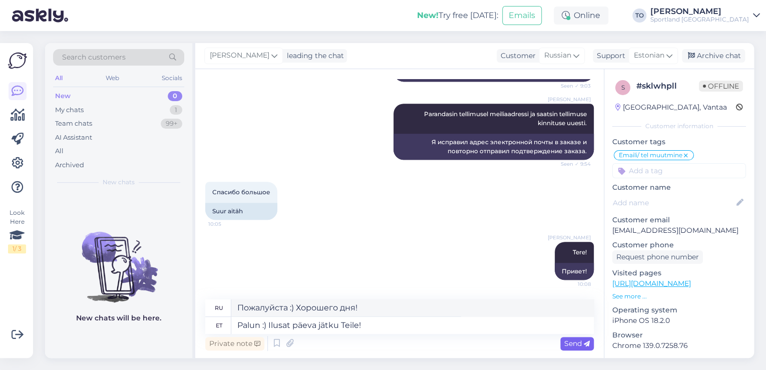
click at [568, 341] on span "Send" at bounding box center [577, 343] width 26 height 9
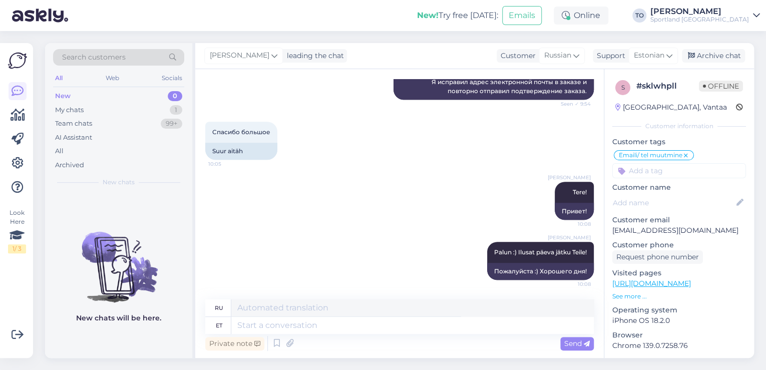
click at [735, 12] on div "[PERSON_NAME]" at bounding box center [699, 12] width 99 height 8
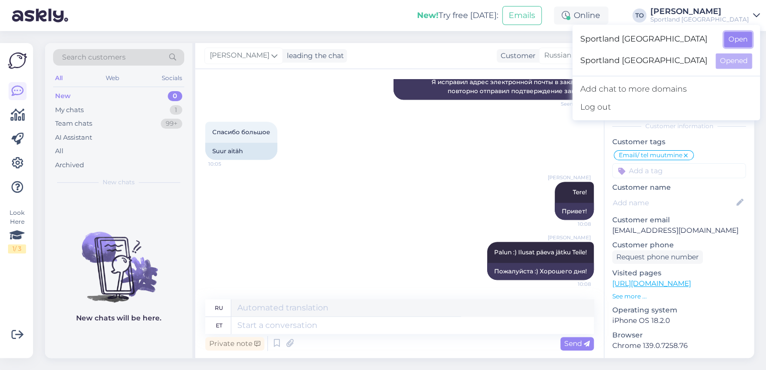
click at [742, 38] on button "Open" at bounding box center [738, 40] width 28 height 16
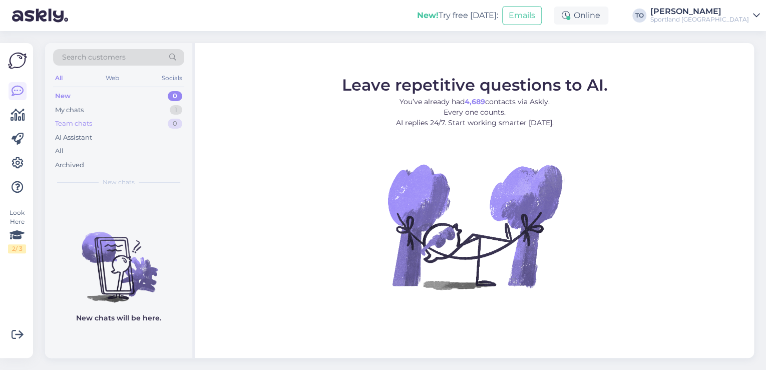
drag, startPoint x: 68, startPoint y: 107, endPoint x: 90, endPoint y: 117, distance: 24.2
click at [70, 107] on div "My chats" at bounding box center [69, 110] width 29 height 10
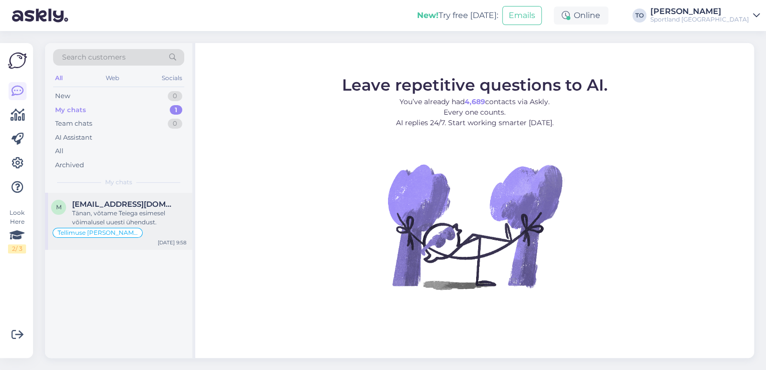
click at [125, 209] on div "Tänan, võtame Teiega esimesel võimalusel uuesti ühendust." at bounding box center [129, 218] width 114 height 18
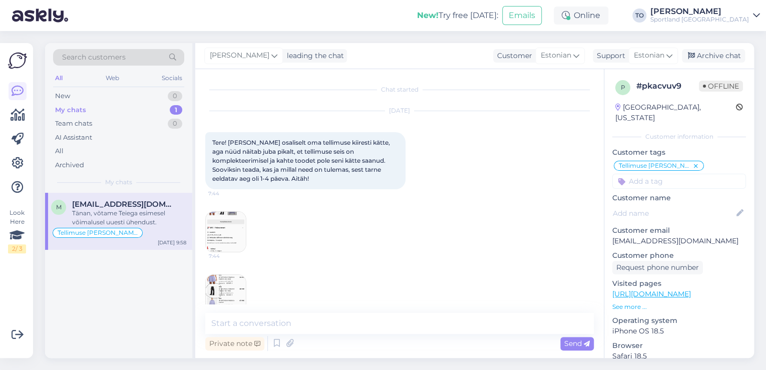
scroll to position [398, 0]
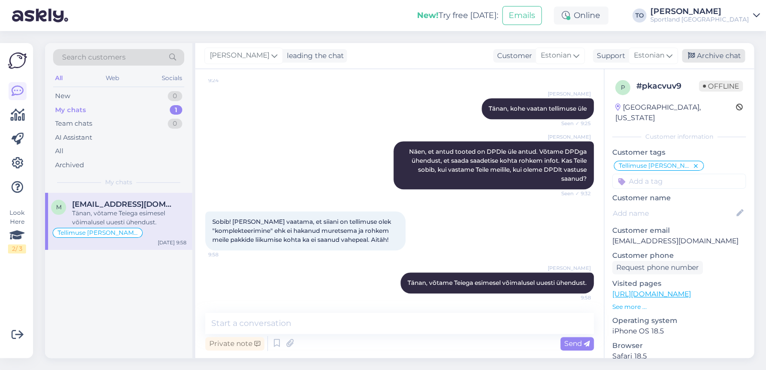
click at [702, 61] on div "Archive chat" at bounding box center [713, 56] width 63 height 14
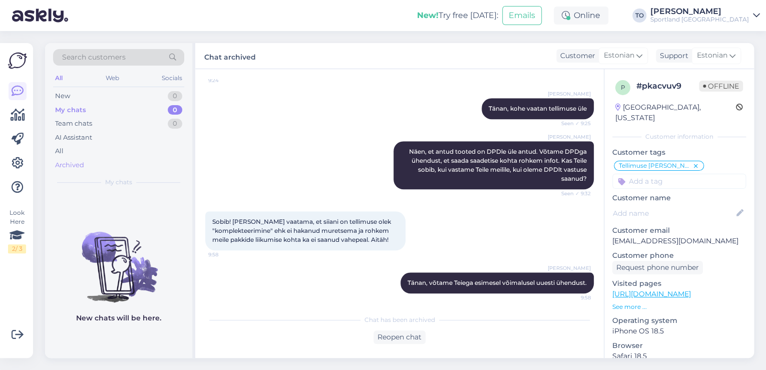
click at [71, 162] on div "Archived" at bounding box center [69, 165] width 29 height 10
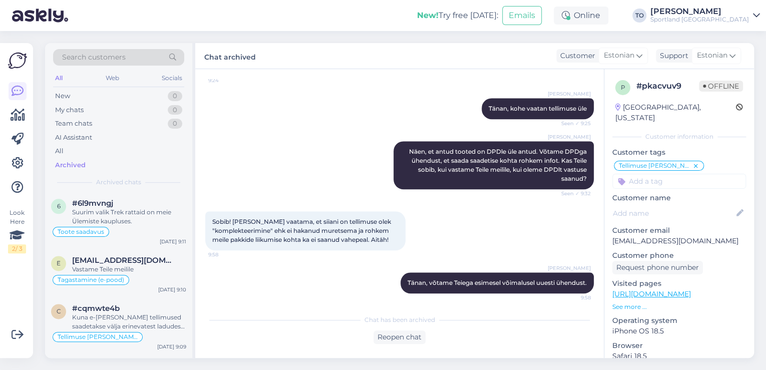
scroll to position [681, 0]
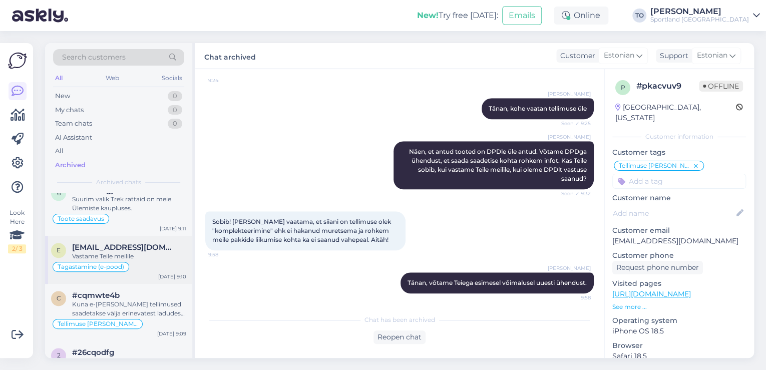
click at [143, 243] on span "[EMAIL_ADDRESS][DOMAIN_NAME]" at bounding box center [124, 247] width 104 height 9
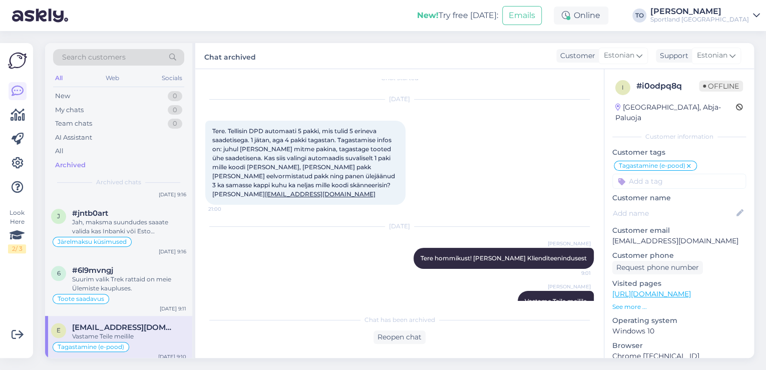
scroll to position [0, 0]
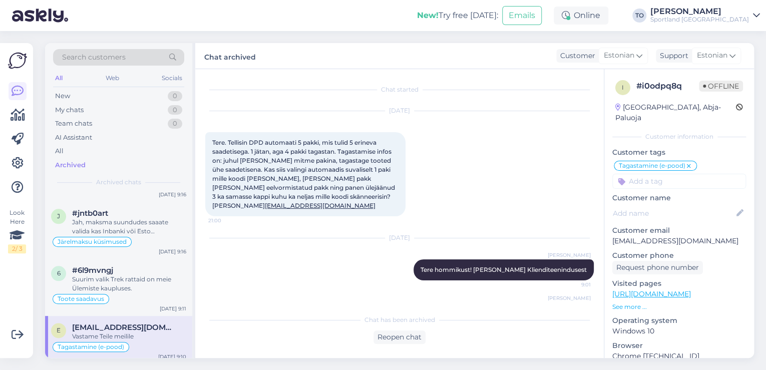
click at [110, 51] on div "Search customers" at bounding box center [118, 57] width 131 height 17
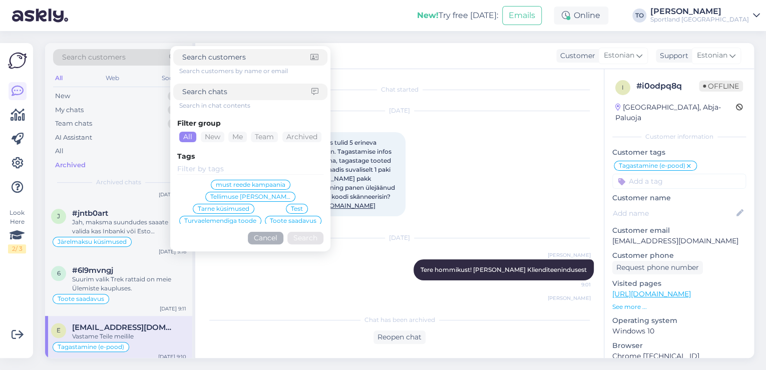
click at [110, 58] on span "Search customers" at bounding box center [94, 57] width 64 height 11
click at [234, 93] on input at bounding box center [246, 92] width 129 height 11
paste input "4000480924"
click at [305, 236] on button "Search" at bounding box center [305, 238] width 36 height 13
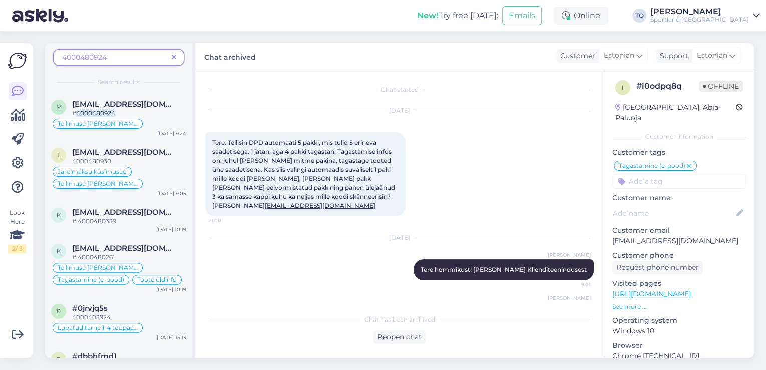
drag, startPoint x: 122, startPoint y: 112, endPoint x: 201, endPoint y: 127, distance: 80.9
click at [122, 112] on div "# 4000480924" at bounding box center [129, 113] width 114 height 9
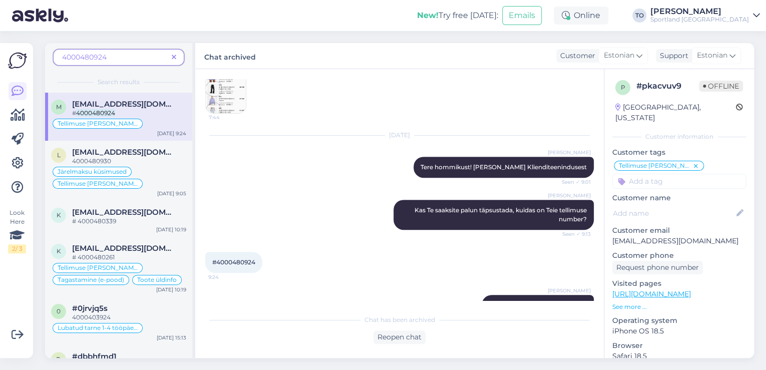
scroll to position [82, 0]
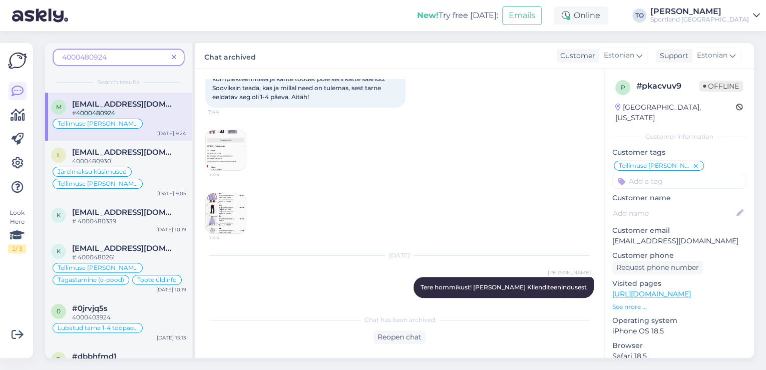
click at [222, 204] on img at bounding box center [226, 213] width 40 height 40
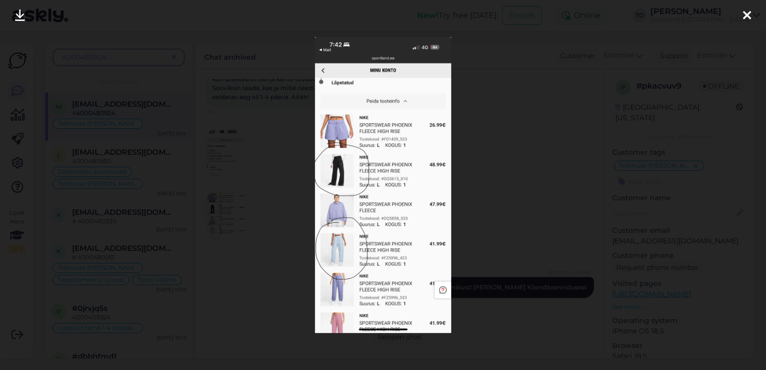
click at [745, 17] on icon at bounding box center [747, 16] width 8 height 13
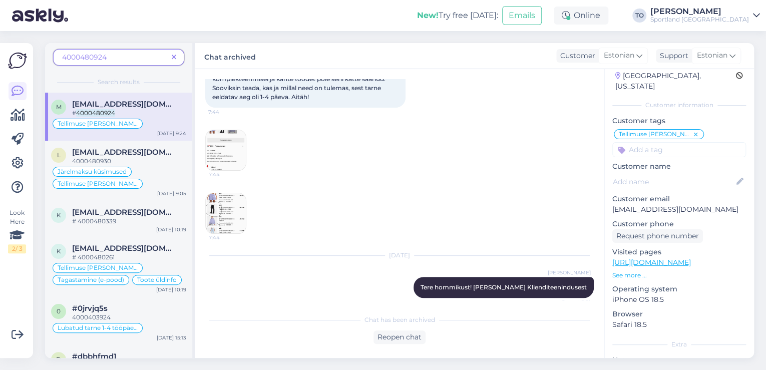
scroll to position [80, 0]
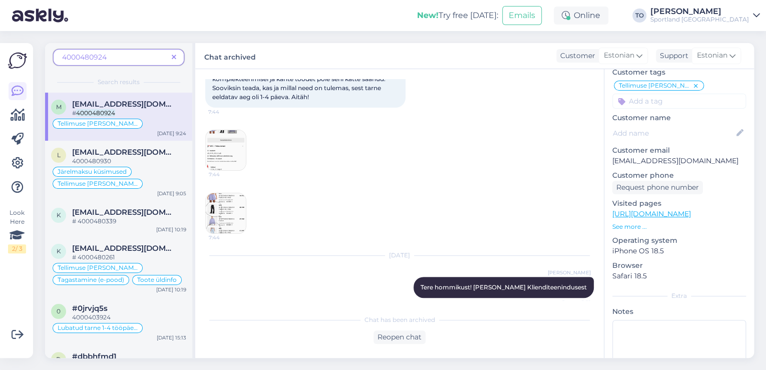
click at [177, 55] on span at bounding box center [174, 57] width 13 height 11
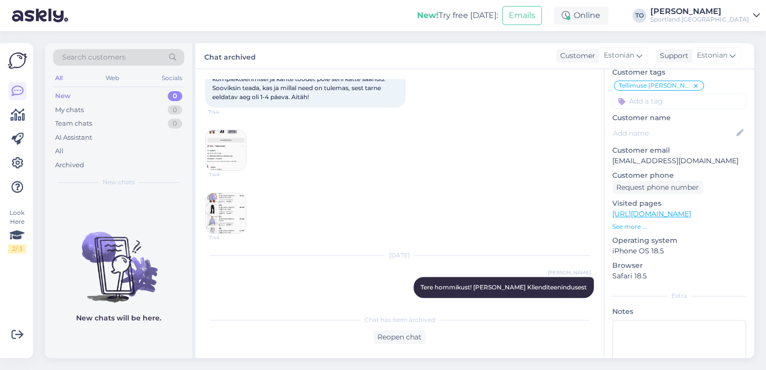
click at [719, 18] on div "Sportland [GEOGRAPHIC_DATA]" at bounding box center [699, 20] width 99 height 8
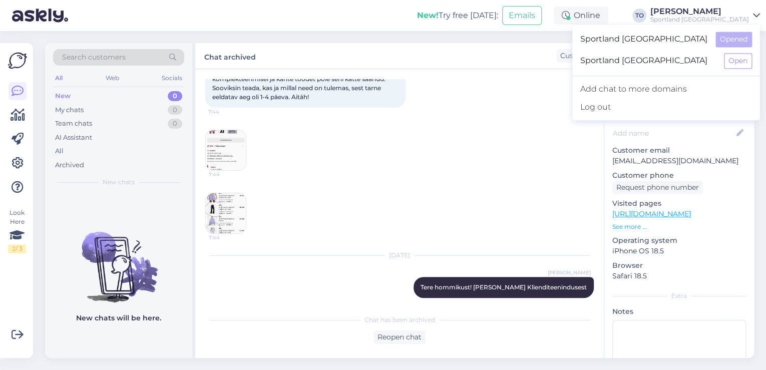
click at [187, 20] on div "New! Try free [DATE]: Emails Online TO [PERSON_NAME] Sportland [GEOGRAPHIC_DATA…" at bounding box center [383, 15] width 766 height 31
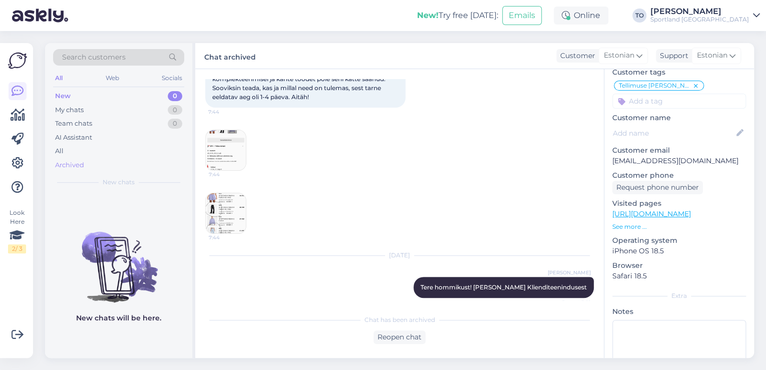
click at [88, 166] on div "Archived" at bounding box center [118, 165] width 131 height 14
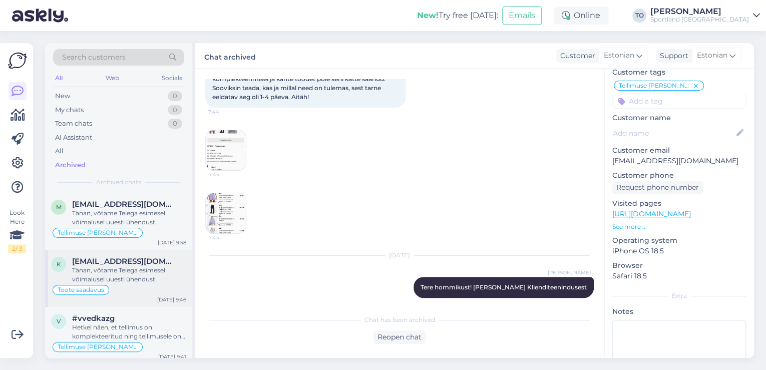
click at [146, 278] on div "Tänan, võtame Teiega esimesel võimalusel uuesti ühendust." at bounding box center [129, 275] width 114 height 18
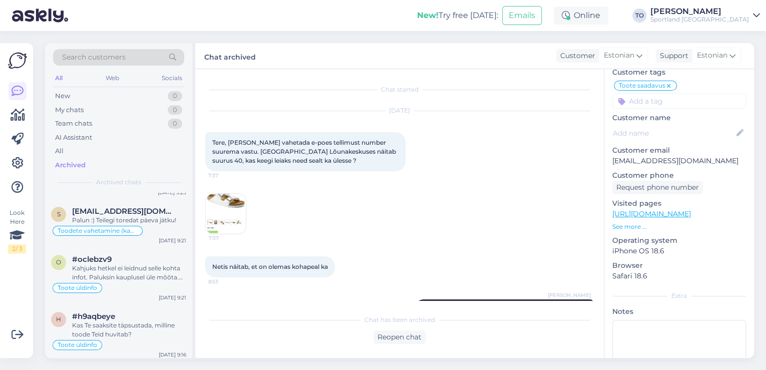
scroll to position [481, 0]
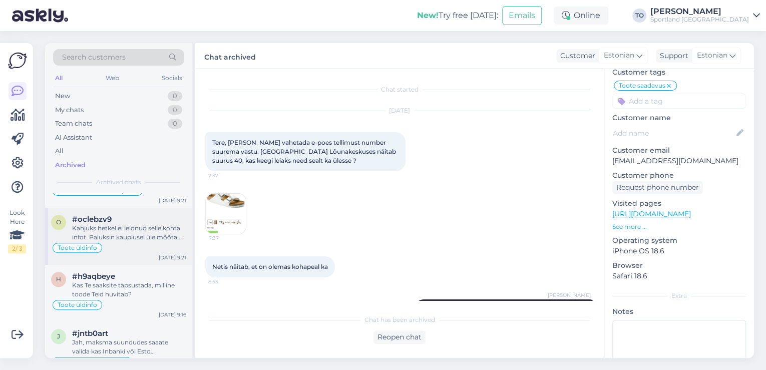
click at [151, 237] on div "Kahjuks hetkel ei leidnud selle kohta infot. Paluksin kauplusel üle mõõta. Kas …" at bounding box center [129, 233] width 114 height 18
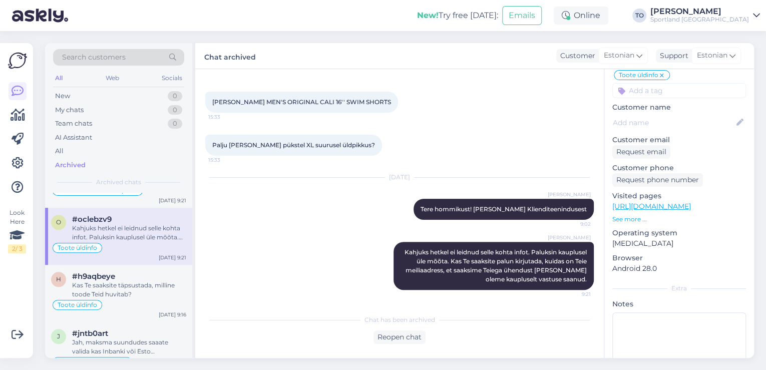
scroll to position [13, 0]
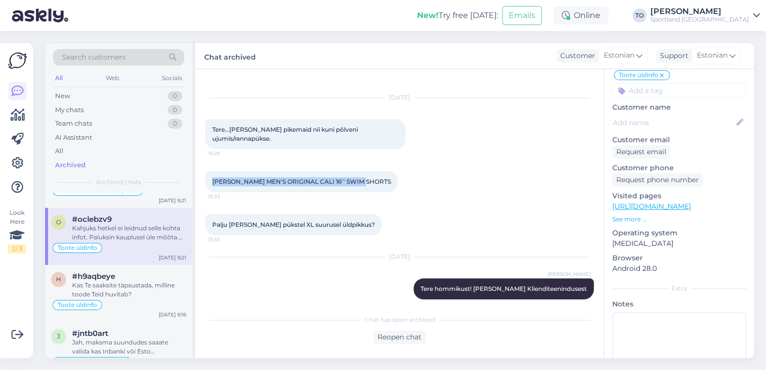
drag, startPoint x: 212, startPoint y: 180, endPoint x: 362, endPoint y: 183, distance: 150.7
click at [362, 183] on div "[PERSON_NAME] MEN'S ORIGINAL CALI 16'' SWIM SHORTS 15:33" at bounding box center [301, 181] width 193 height 21
copy span "[PERSON_NAME] MEN'S ORIGINAL CALI 16'' SWIM SHORTS"
click at [144, 89] on div "New 1" at bounding box center [118, 96] width 131 height 14
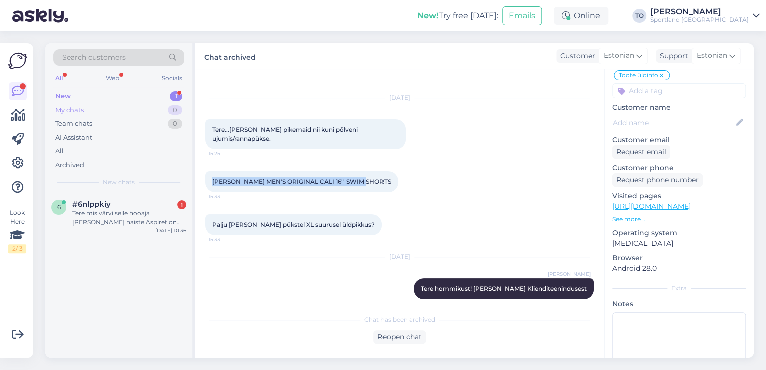
scroll to position [0, 0]
click at [112, 209] on div "Tere mis värvi selle hooaja [PERSON_NAME] naiste Aspiret on tulemas?" at bounding box center [129, 218] width 114 height 18
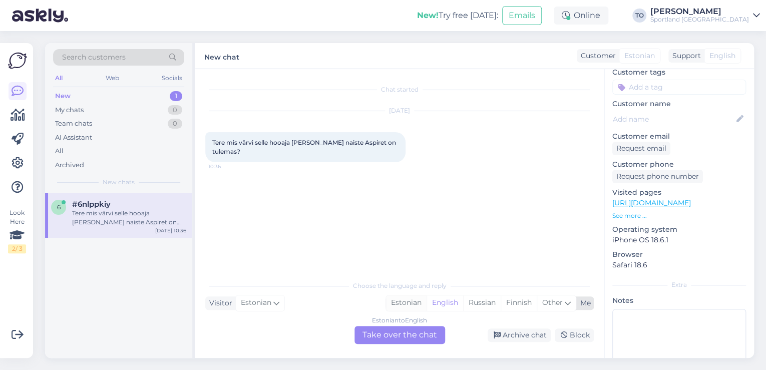
click at [408, 300] on div "Estonian" at bounding box center [406, 302] width 41 height 15
click at [404, 335] on div "Estonian to Estonian Take over the chat" at bounding box center [399, 335] width 91 height 18
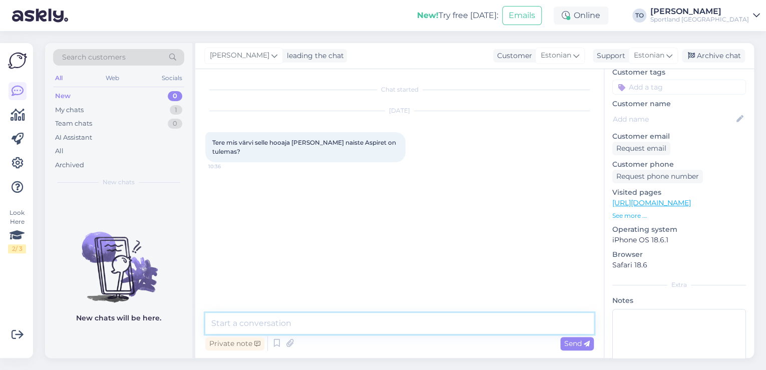
click at [370, 327] on textarea at bounding box center [399, 323] width 388 height 21
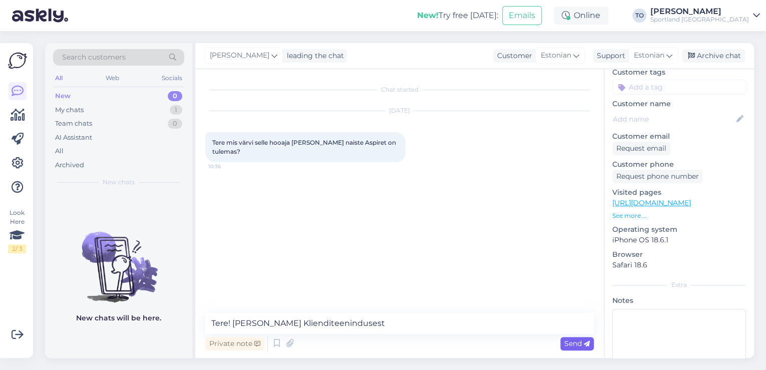
click at [565, 343] on span "Send" at bounding box center [577, 343] width 26 height 9
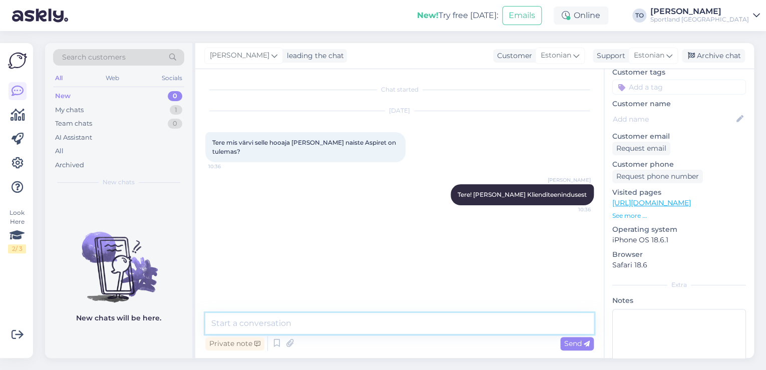
click at [394, 323] on textarea at bounding box center [399, 323] width 388 height 21
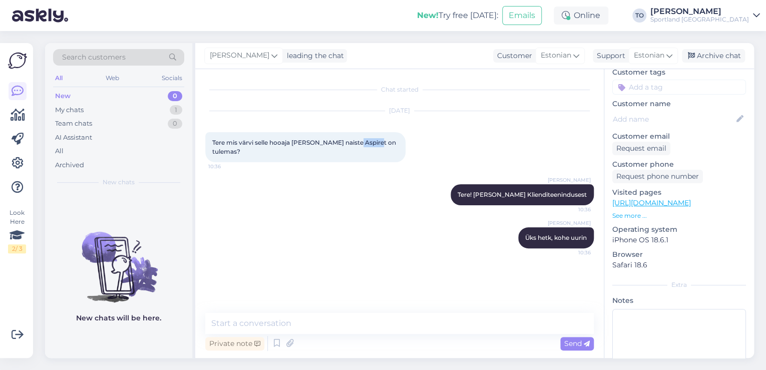
drag, startPoint x: 353, startPoint y: 140, endPoint x: 375, endPoint y: 140, distance: 21.5
click at [375, 140] on span "Tere mis värvi selle hooaja [PERSON_NAME] naiste Aspiret on tulemas?" at bounding box center [304, 147] width 185 height 17
copy span "Aspiret"
click at [394, 322] on textarea at bounding box center [399, 323] width 388 height 21
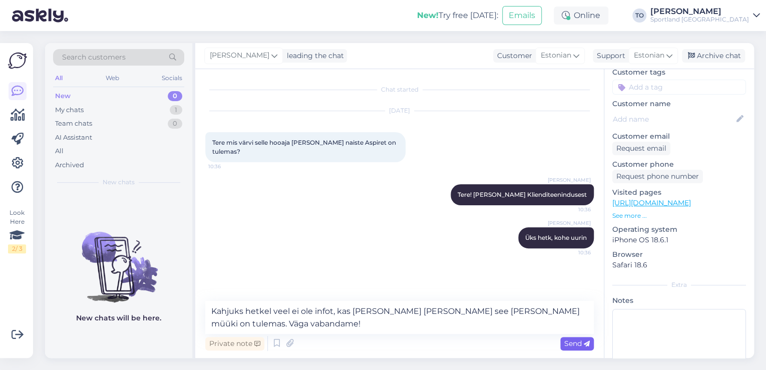
click at [575, 344] on span "Send" at bounding box center [577, 343] width 26 height 9
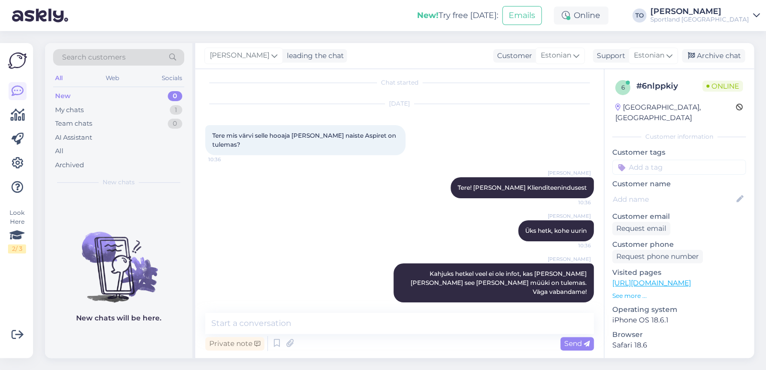
click at [672, 160] on input at bounding box center [679, 167] width 134 height 15
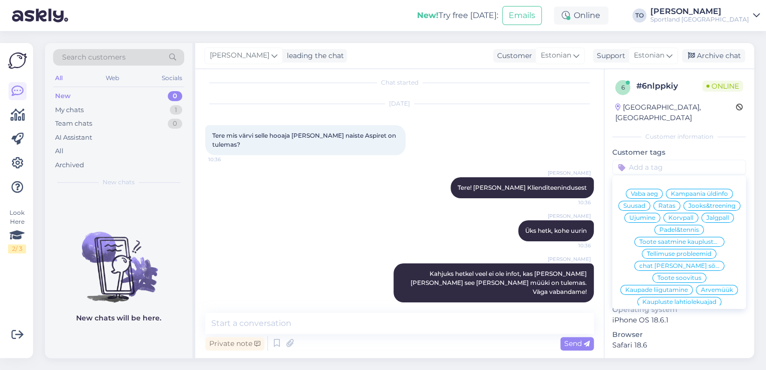
click at [667, 160] on input at bounding box center [679, 167] width 134 height 15
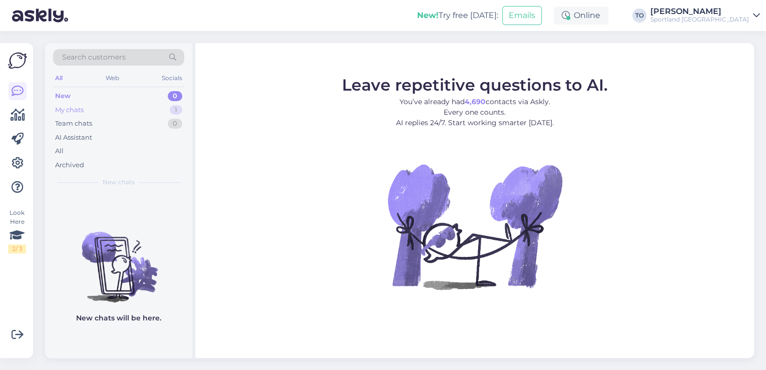
click at [133, 104] on div "My chats 1" at bounding box center [118, 110] width 131 height 14
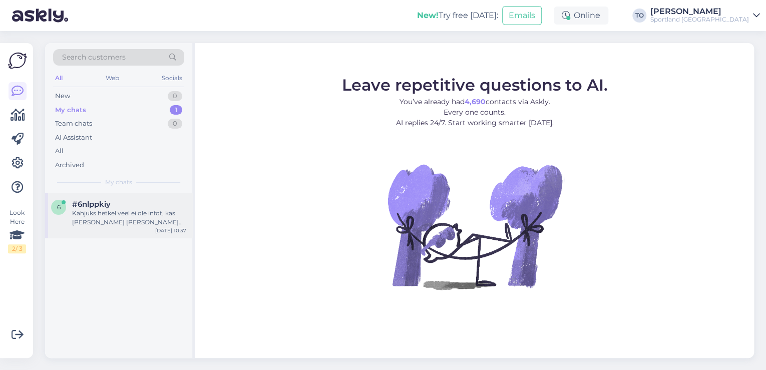
click at [131, 205] on div "#6nlppkiy" at bounding box center [129, 204] width 114 height 9
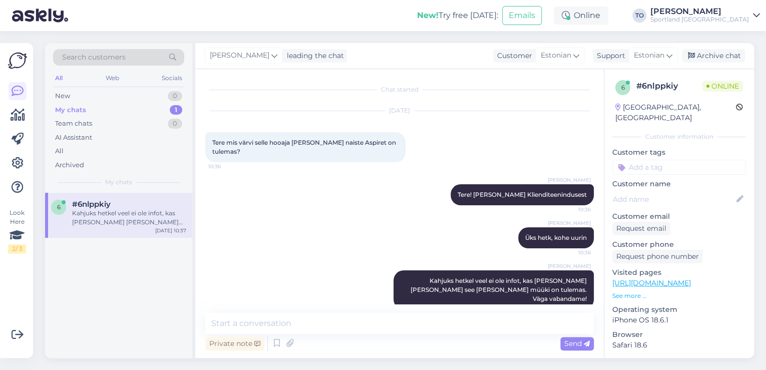
scroll to position [7, 0]
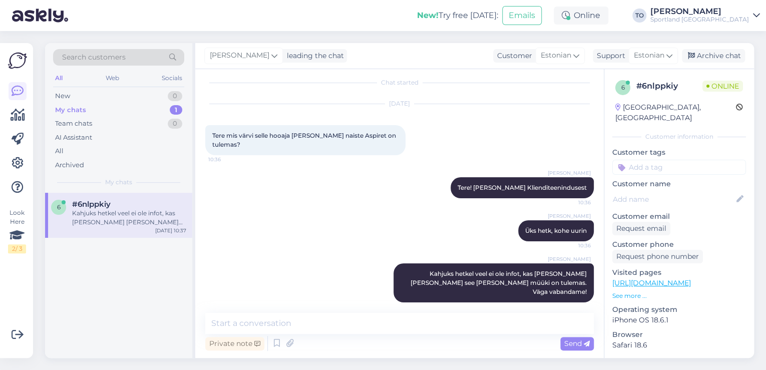
click at [645, 160] on input at bounding box center [679, 167] width 134 height 15
type input "saada"
click at [667, 191] on span "Toote saadavus" at bounding box center [679, 194] width 47 height 6
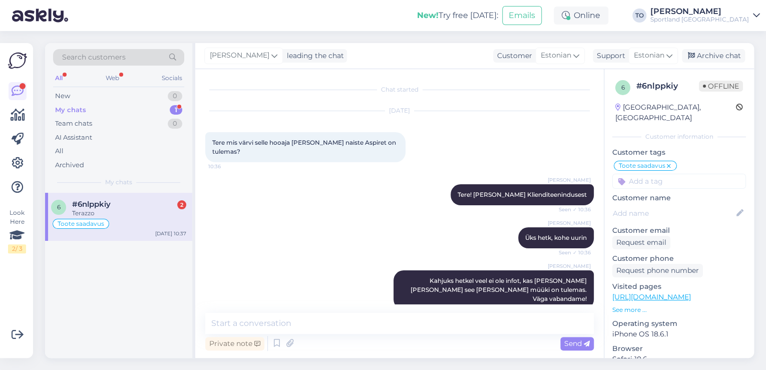
scroll to position [93, 0]
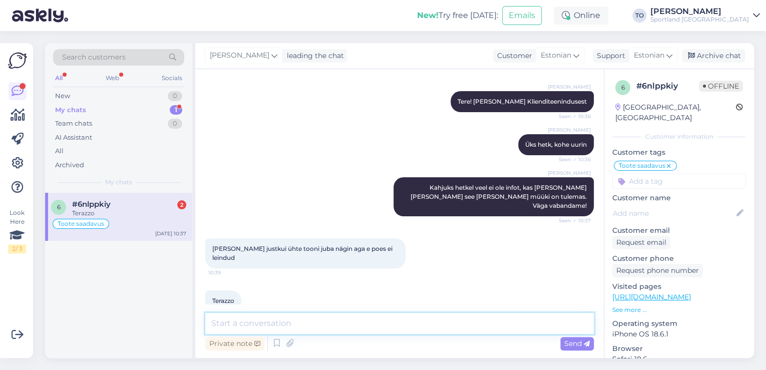
click at [345, 328] on textarea at bounding box center [399, 323] width 388 height 21
type textarea "Kas Te saaksite täpsustada, millises kaupluses Te toodet nägite?"
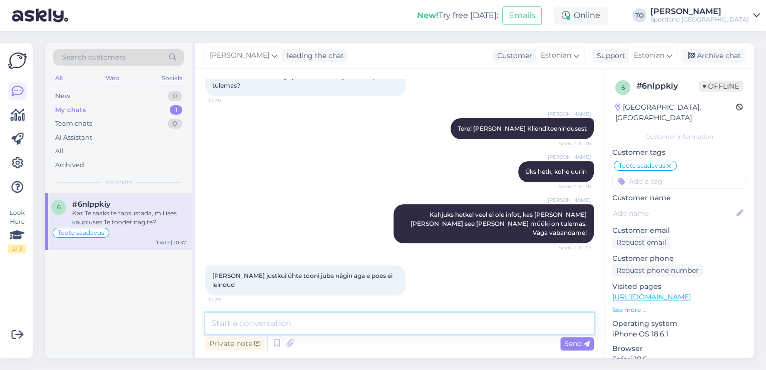
scroll to position [145, 0]
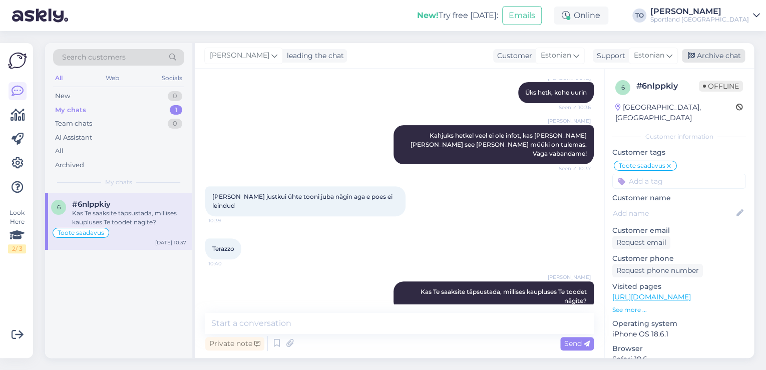
click at [716, 54] on div "Archive chat" at bounding box center [713, 56] width 63 height 14
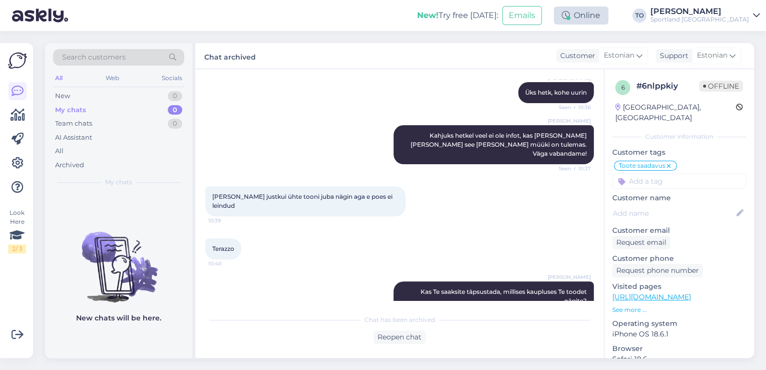
click at [608, 21] on div "Online" at bounding box center [581, 16] width 55 height 18
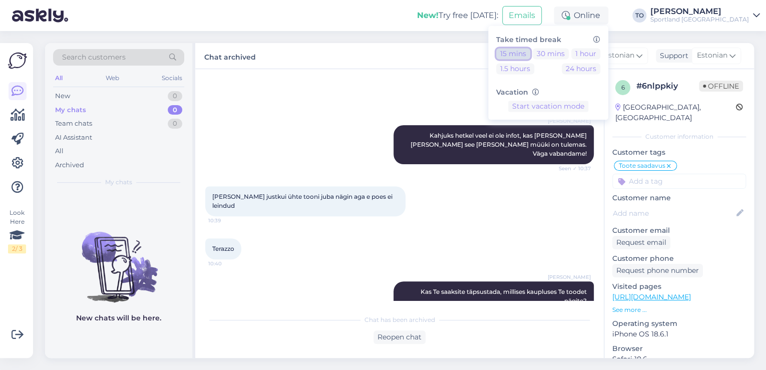
click at [530, 52] on button "15 mins" at bounding box center [513, 53] width 34 height 11
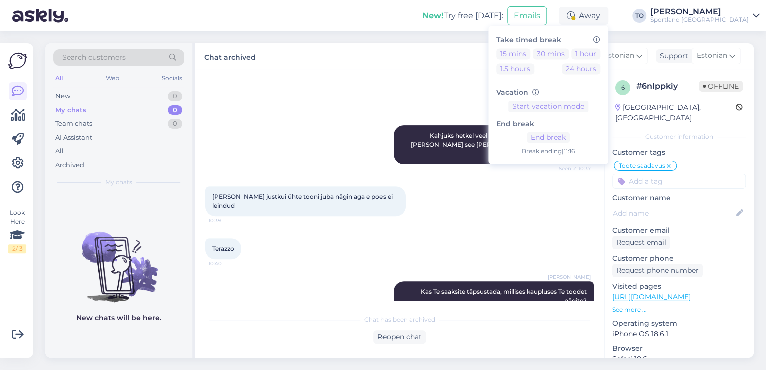
click at [727, 20] on div "Sportland [GEOGRAPHIC_DATA]" at bounding box center [699, 20] width 99 height 8
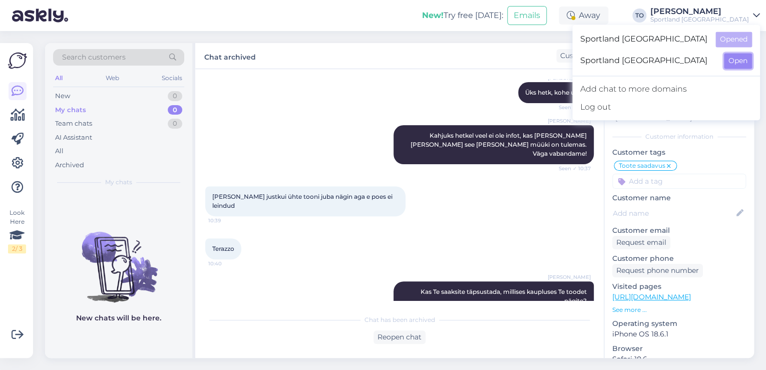
click at [736, 60] on button "Open" at bounding box center [738, 61] width 28 height 16
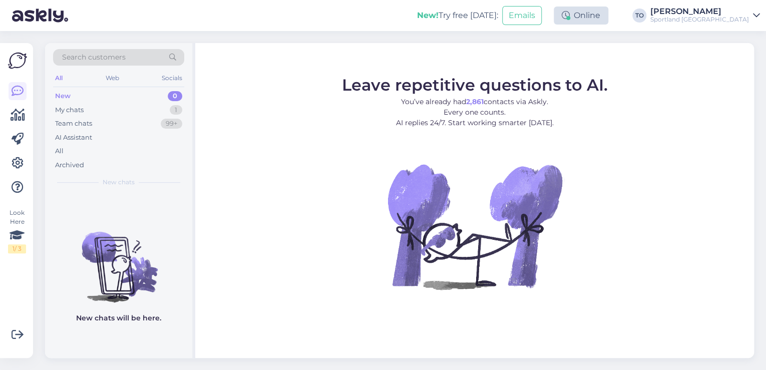
click at [608, 17] on div "Online" at bounding box center [581, 16] width 55 height 18
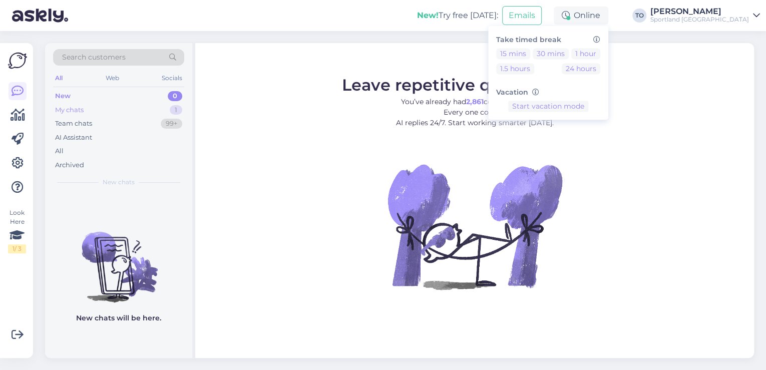
click at [128, 110] on div "My chats 1" at bounding box center [118, 110] width 131 height 14
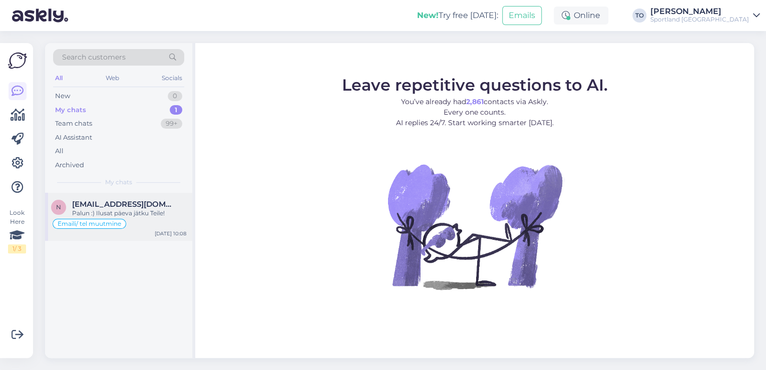
click at [152, 211] on div "Palun :) Ilusat päeva jätku Teile!" at bounding box center [129, 213] width 114 height 9
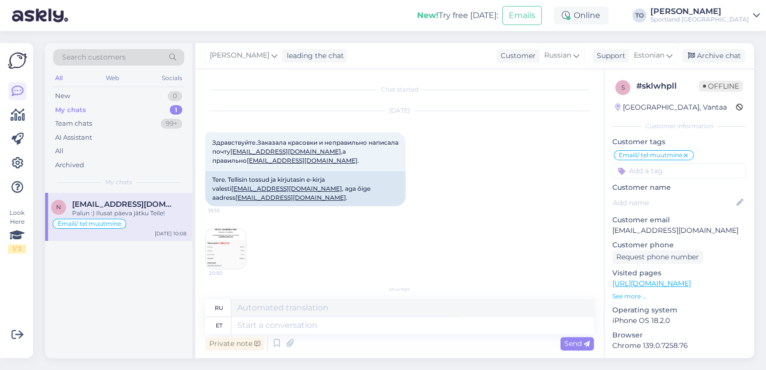
scroll to position [338, 0]
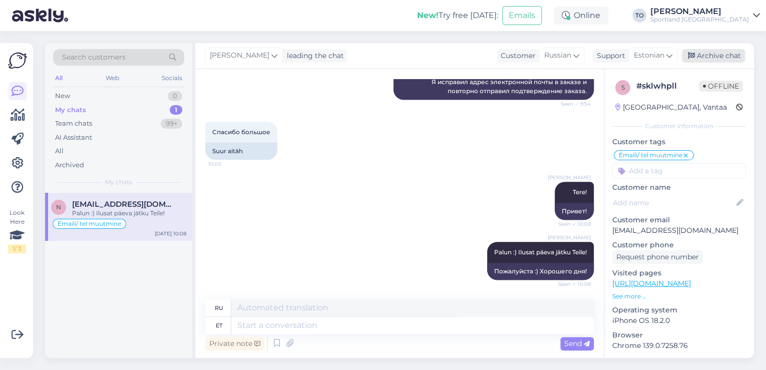
click at [728, 56] on div "Archive chat" at bounding box center [713, 56] width 63 height 14
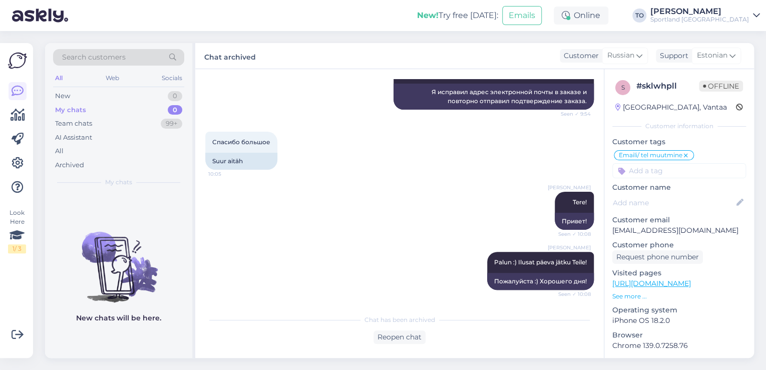
click at [729, 20] on div "Sportland [GEOGRAPHIC_DATA]" at bounding box center [699, 20] width 99 height 8
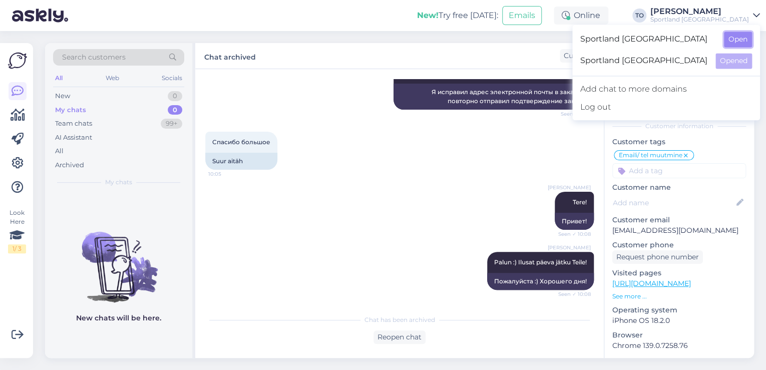
click at [736, 42] on button "Open" at bounding box center [738, 40] width 28 height 16
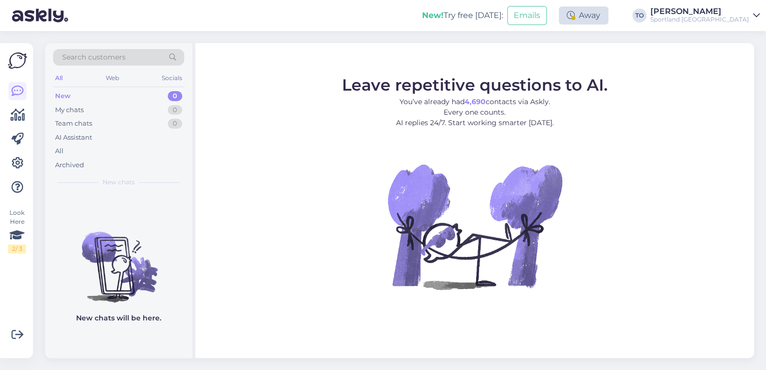
click at [608, 20] on div "Away" at bounding box center [584, 16] width 50 height 18
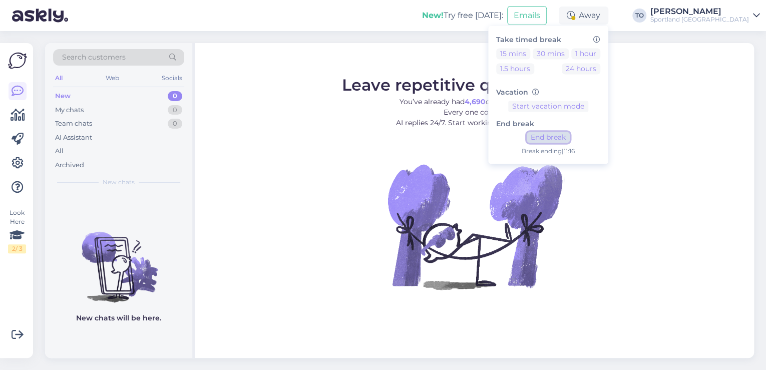
click at [570, 135] on button "End break" at bounding box center [548, 137] width 43 height 11
click at [530, 50] on button "15 mins" at bounding box center [513, 53] width 34 height 11
click at [717, 17] on div "Sportland [GEOGRAPHIC_DATA]" at bounding box center [699, 20] width 99 height 8
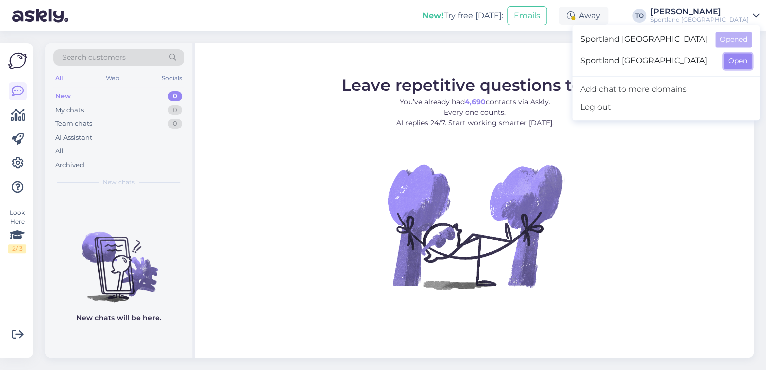
click at [733, 60] on button "Open" at bounding box center [738, 61] width 28 height 16
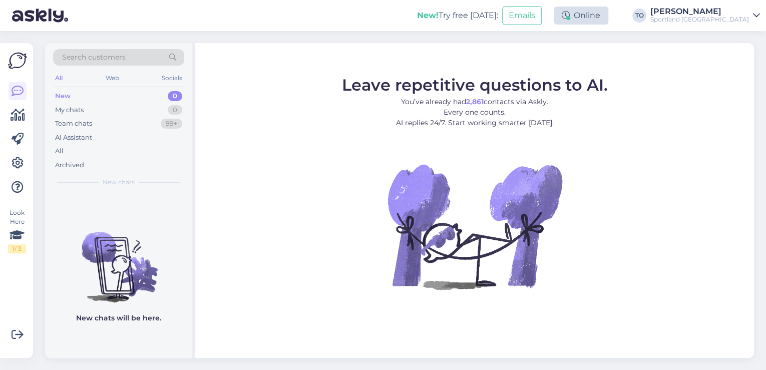
click at [608, 21] on div "Online" at bounding box center [581, 16] width 55 height 18
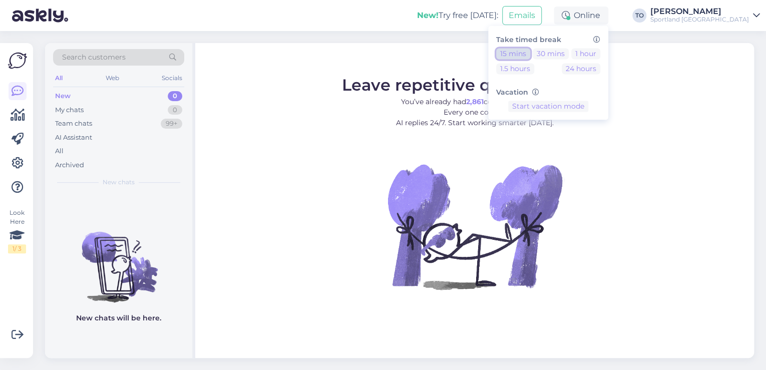
click at [530, 52] on button "15 mins" at bounding box center [513, 53] width 34 height 11
click at [423, 14] on div "New! Try free today: Emails Away Take timed break 15 mins 30 mins 1 hour 1.5 ho…" at bounding box center [383, 15] width 766 height 31
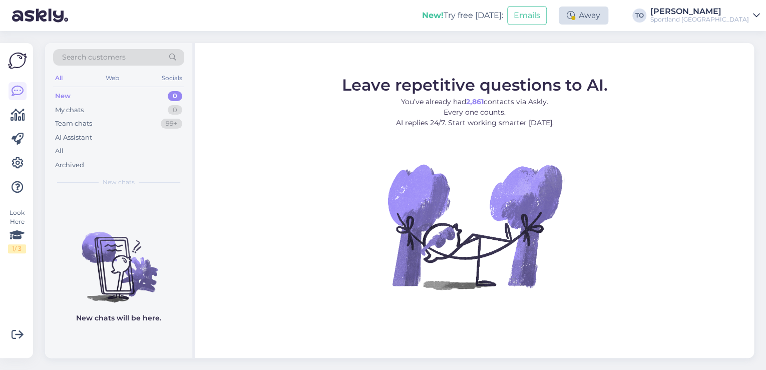
click at [608, 15] on div "Away" at bounding box center [584, 16] width 50 height 18
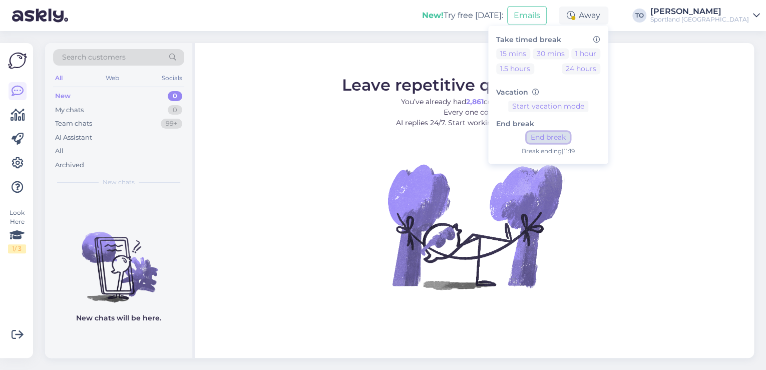
click at [570, 136] on button "End break" at bounding box center [548, 137] width 43 height 11
click at [748, 19] on div "Sportland [GEOGRAPHIC_DATA]" at bounding box center [699, 20] width 99 height 8
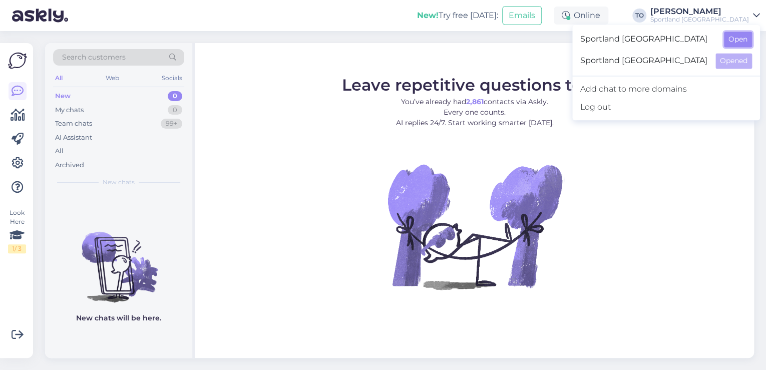
click at [740, 41] on button "Open" at bounding box center [738, 40] width 28 height 16
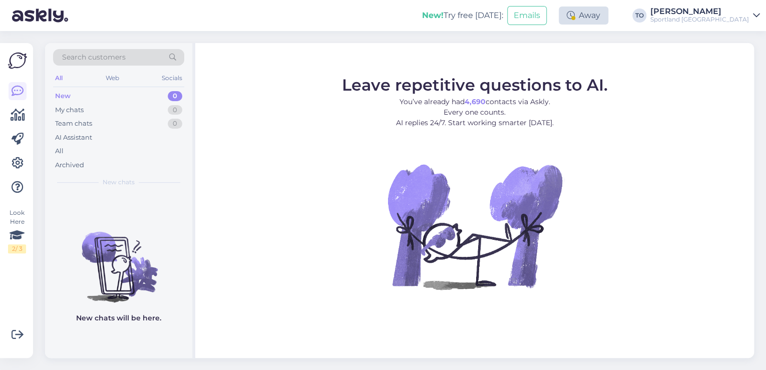
click at [608, 20] on div "Away" at bounding box center [584, 16] width 50 height 18
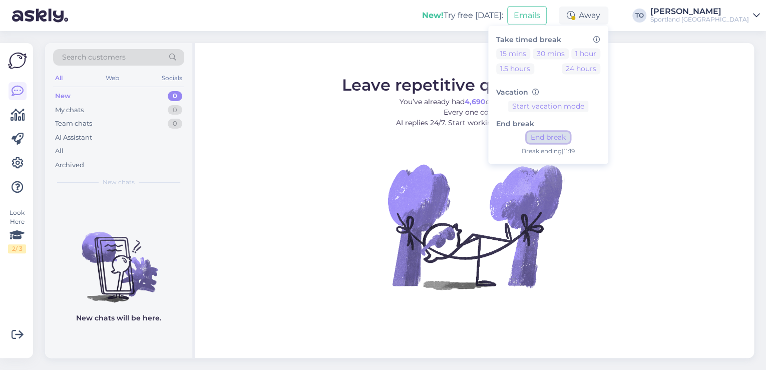
click at [570, 136] on button "End break" at bounding box center [548, 137] width 43 height 11
click at [350, 24] on div "New! Try free today: Emails Online Take timed break 15 mins 30 mins 1 hour 1.5 …" at bounding box center [383, 15] width 766 height 31
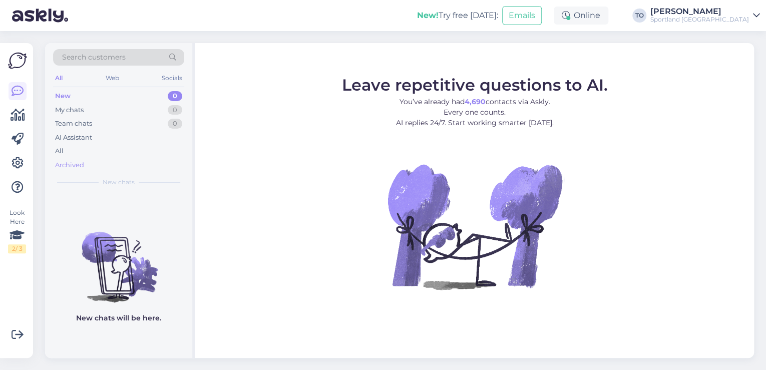
click at [125, 164] on div "Archived" at bounding box center [118, 165] width 131 height 14
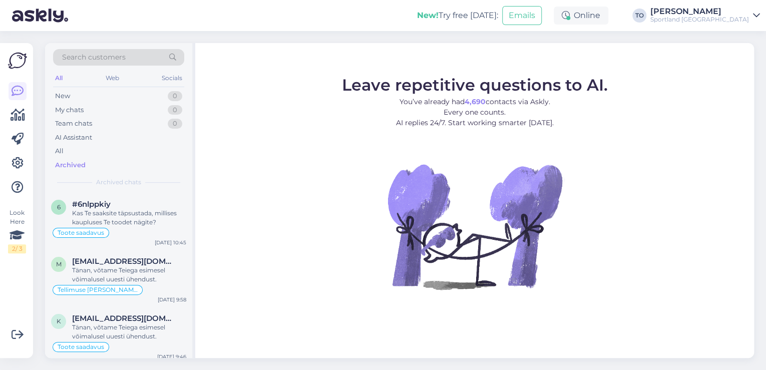
click at [140, 56] on div "Search customers" at bounding box center [118, 57] width 131 height 17
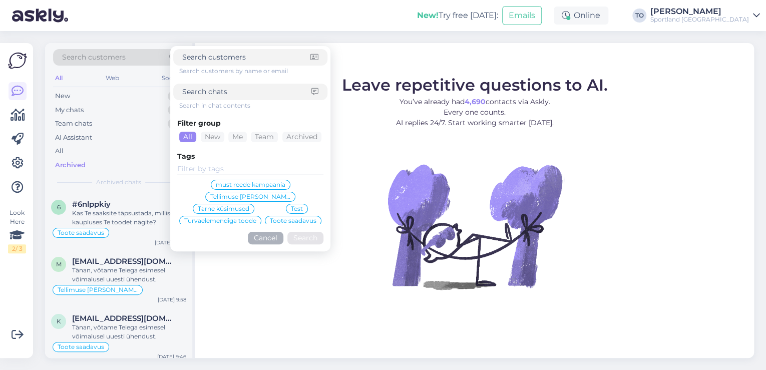
click at [229, 88] on input at bounding box center [246, 92] width 129 height 11
type input "t"
click at [177, 20] on div "New! Try free today: Emails Online Take timed break 15 mins 30 mins 1 hour 1.5 …" at bounding box center [383, 15] width 766 height 31
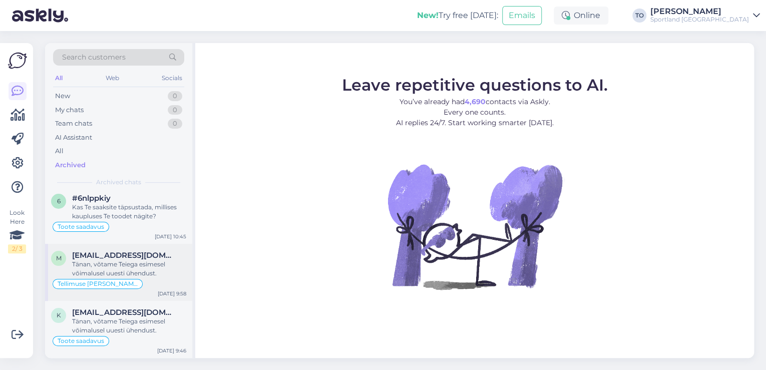
scroll to position [0, 0]
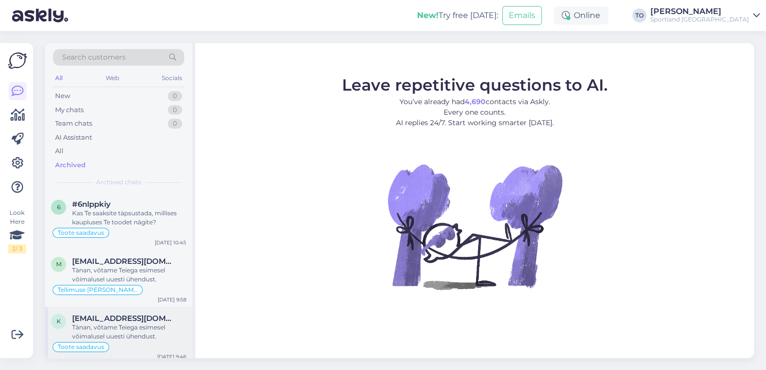
click at [131, 328] on div "Tänan, võtame Teiega esimesel võimalusel uuesti ühendust." at bounding box center [129, 332] width 114 height 18
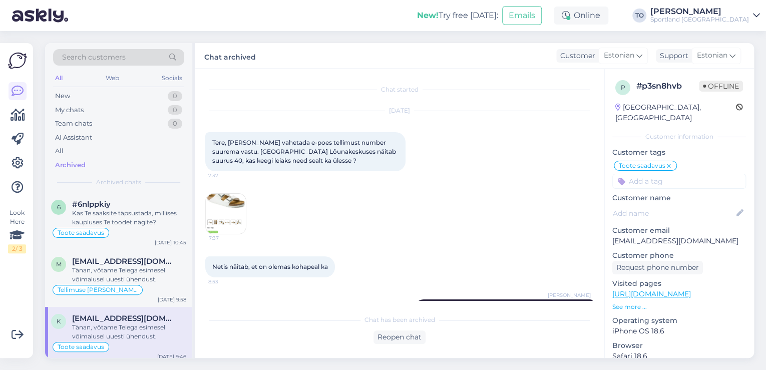
scroll to position [178, 0]
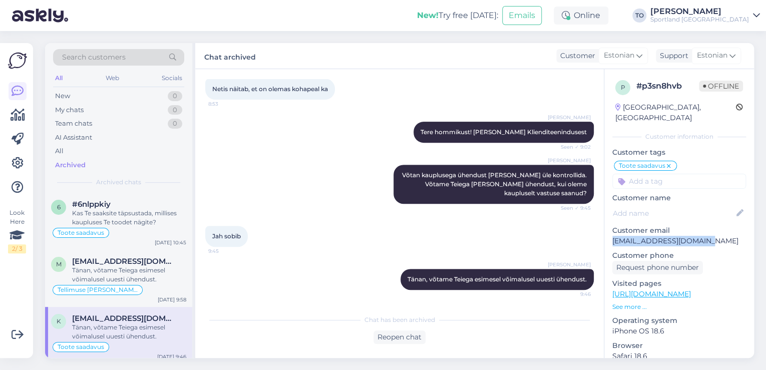
drag, startPoint x: 613, startPoint y: 230, endPoint x: 698, endPoint y: 230, distance: 85.1
click at [698, 236] on p "[EMAIL_ADDRESS][DOMAIN_NAME]" at bounding box center [679, 241] width 134 height 11
copy p "[EMAIL_ADDRESS][DOMAIN_NAME]"
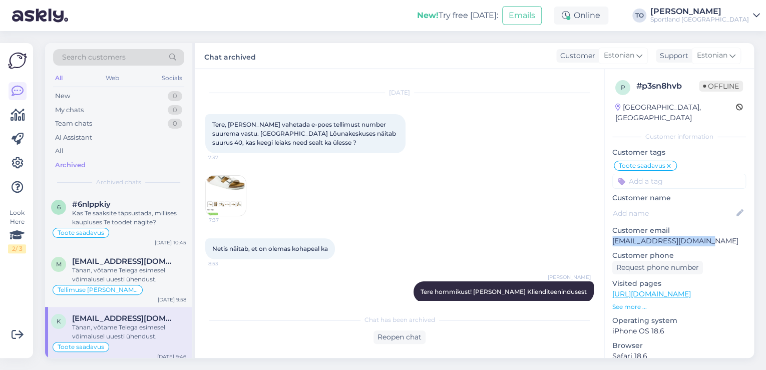
scroll to position [18, 0]
click at [169, 91] on div "New 1" at bounding box center [118, 96] width 131 height 14
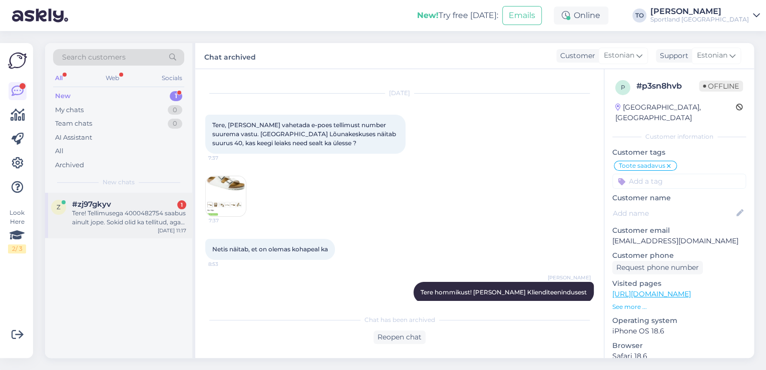
click at [143, 206] on div "#zj97gkyv 1" at bounding box center [129, 204] width 114 height 9
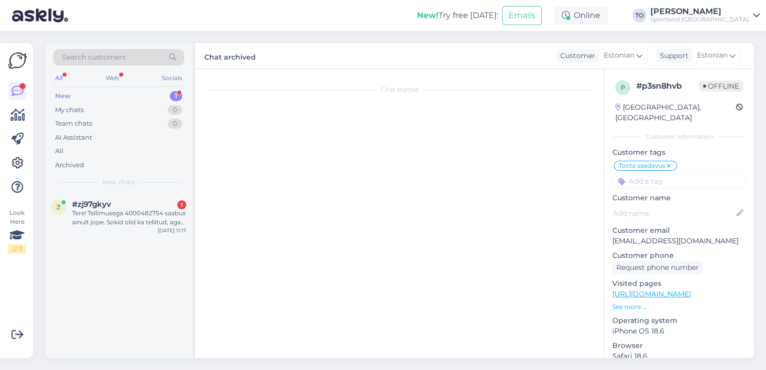
scroll to position [0, 0]
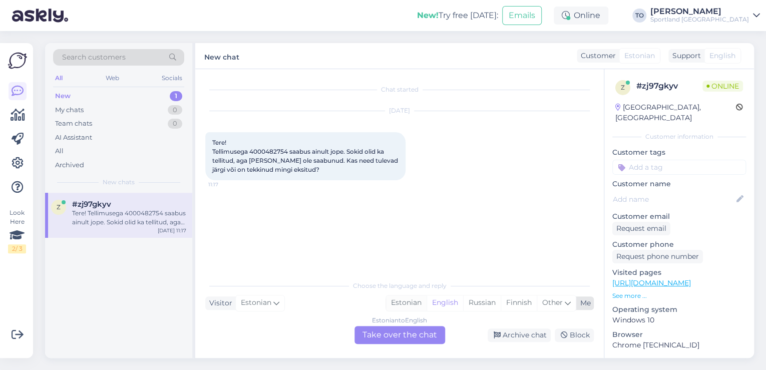
click at [418, 301] on div "Estonian" at bounding box center [406, 302] width 41 height 15
click at [409, 335] on div "Estonian to Estonian Take over the chat" at bounding box center [399, 335] width 91 height 18
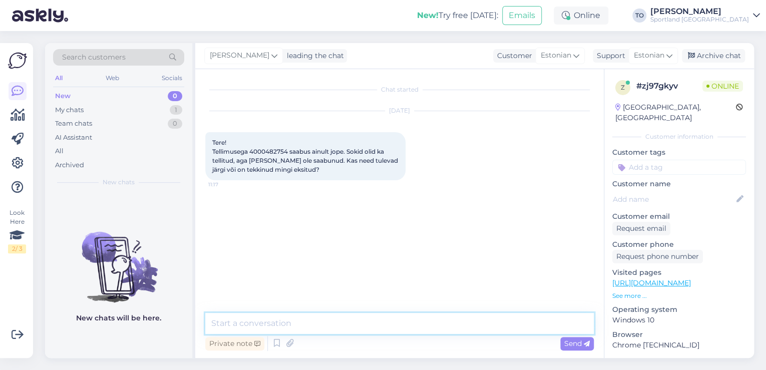
click at [366, 326] on textarea at bounding box center [399, 323] width 388 height 21
type textarea "Tere!"
click at [295, 320] on textarea at bounding box center [399, 323] width 388 height 21
type textarea "Üks hetk, kohe vaatan tellimuse üle"
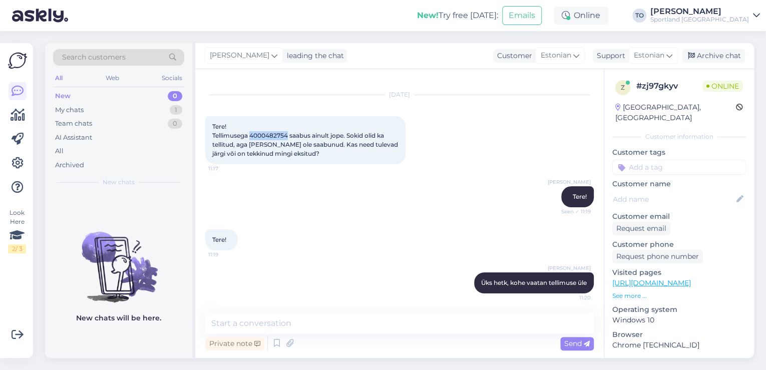
drag, startPoint x: 251, startPoint y: 135, endPoint x: 288, endPoint y: 135, distance: 36.5
click at [288, 135] on span "Tere! Tellimusega 4000482754 saabus ainult jope. Sokid olid ka tellitud, aga ne…" at bounding box center [305, 140] width 187 height 35
copy span "4000482754"
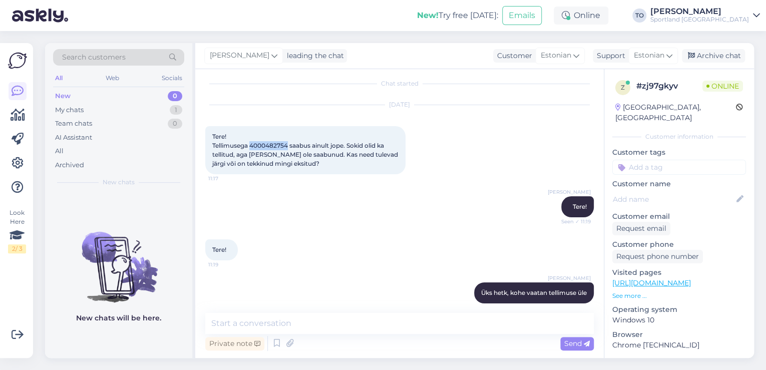
scroll to position [0, 0]
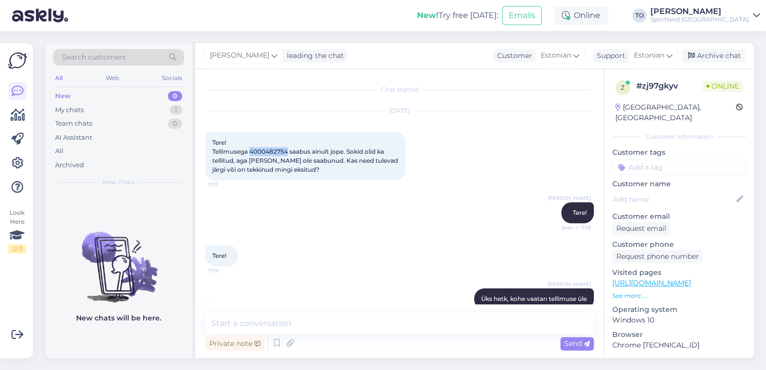
click at [257, 150] on span "Tere! Tellimusega 4000482754 saabus ainult jope. Sokid olid ka tellitud, aga ne…" at bounding box center [305, 156] width 187 height 35
drag, startPoint x: 259, startPoint y: 149, endPoint x: 252, endPoint y: 142, distance: 9.9
click at [252, 142] on div "Tere! Tellimusega 4000482754 saabus ainult jope. Sokid olid ka tellitud, aga ne…" at bounding box center [305, 156] width 200 height 48
drag, startPoint x: 250, startPoint y: 150, endPoint x: 283, endPoint y: 151, distance: 32.5
click at [287, 151] on span "Tere! Tellimusega 4000482754 saabus ainult jope. Sokid olid ka tellitud, aga ne…" at bounding box center [305, 156] width 187 height 35
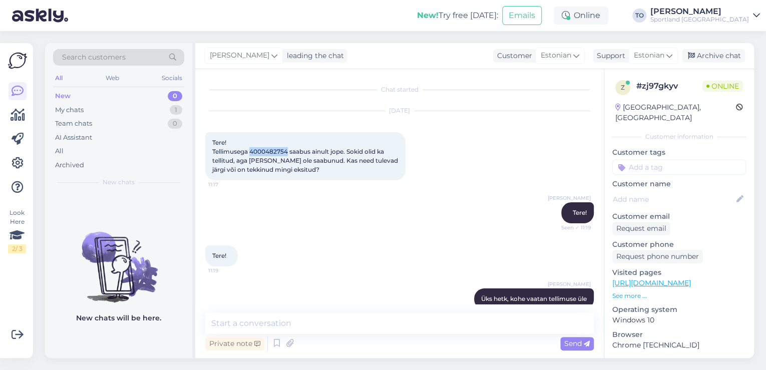
copy span "4000482754"
click at [96, 53] on span "Search customers" at bounding box center [94, 57] width 64 height 11
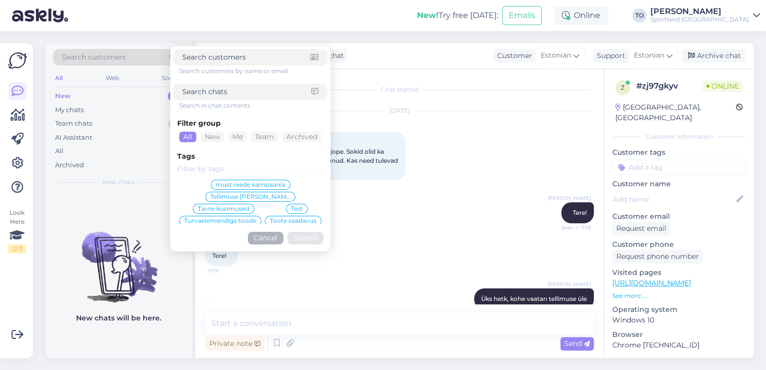
click at [218, 85] on div at bounding box center [250, 92] width 154 height 17
click at [216, 90] on input at bounding box center [246, 92] width 129 height 11
paste input "4000482754"
type input "4000482754"
click at [303, 234] on button "Search" at bounding box center [305, 238] width 36 height 13
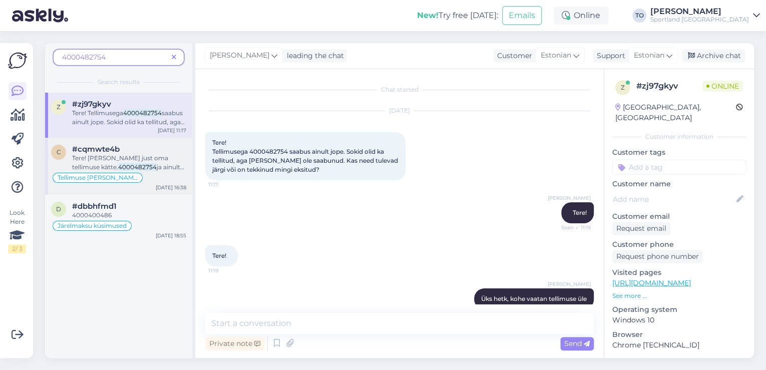
click at [144, 163] on span "ja ainult jope tuli. 3 paari sokke ei ole tulnud. Kas need alles tulevad või on…" at bounding box center [128, 180] width 112 height 35
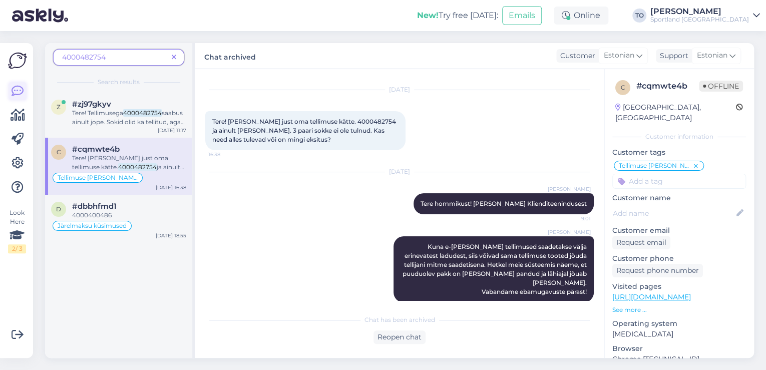
click at [16, 90] on icon at bounding box center [18, 91] width 12 height 12
click at [176, 57] on span at bounding box center [174, 57] width 13 height 11
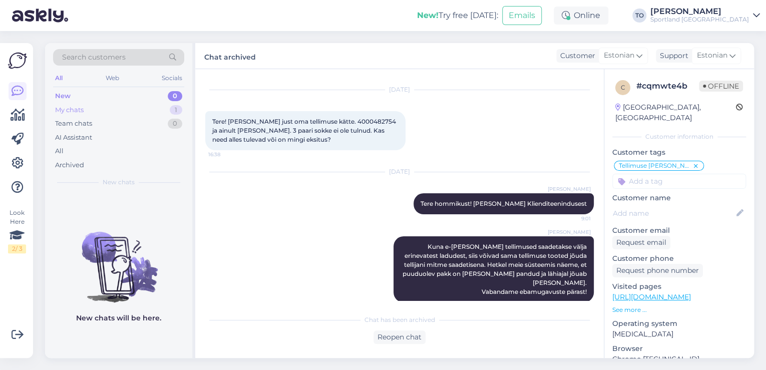
click at [154, 108] on div "My chats 1" at bounding box center [118, 110] width 131 height 14
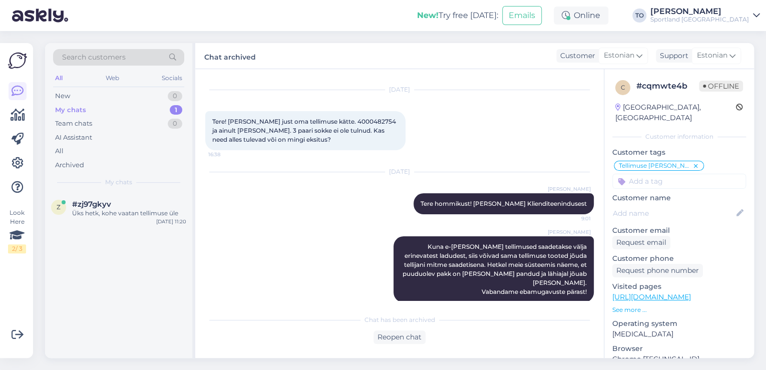
scroll to position [25, 0]
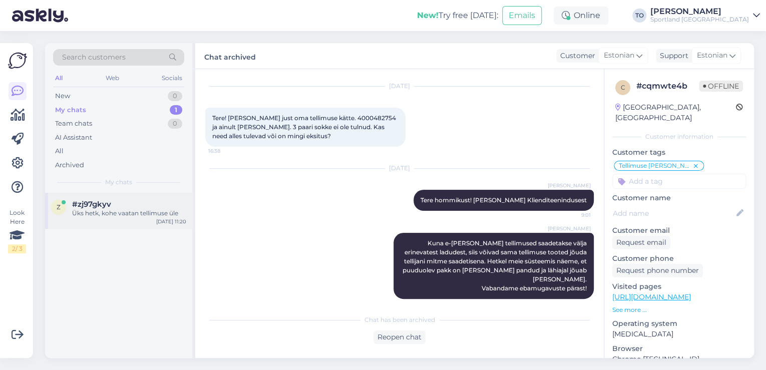
click at [147, 220] on div "z #zj97gkyv Üks hetk, kohe vaatan tellimuse üle Aug 18 11:20" at bounding box center [118, 211] width 147 height 36
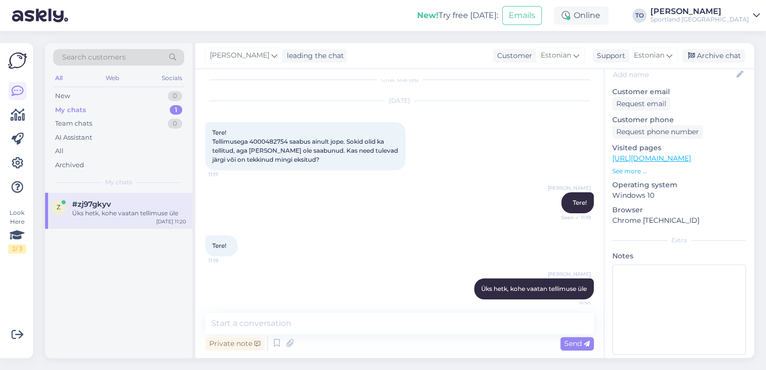
scroll to position [16, 0]
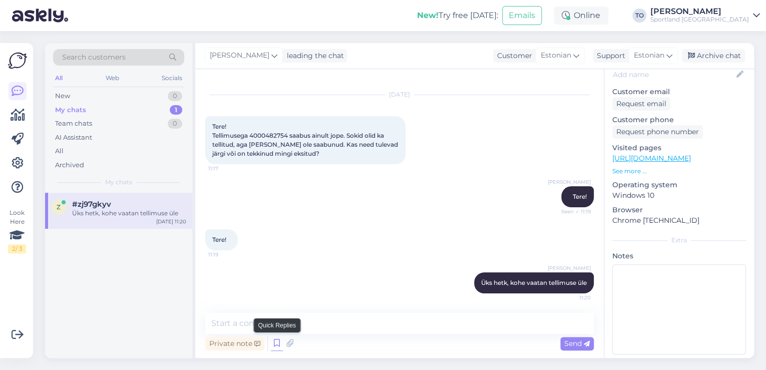
click at [273, 348] on icon at bounding box center [277, 343] width 12 height 15
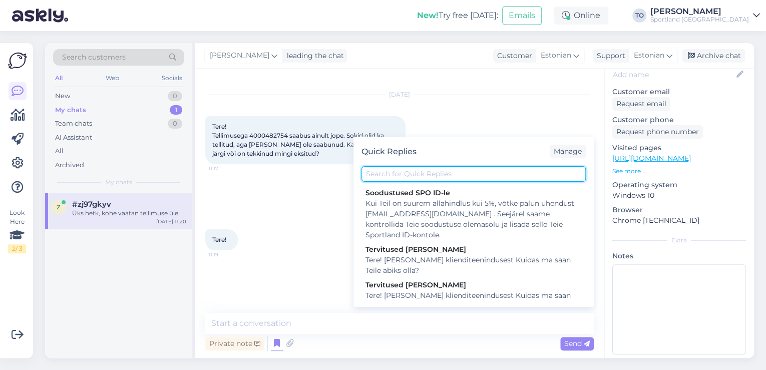
click at [406, 166] on input "text" at bounding box center [473, 174] width 224 height 16
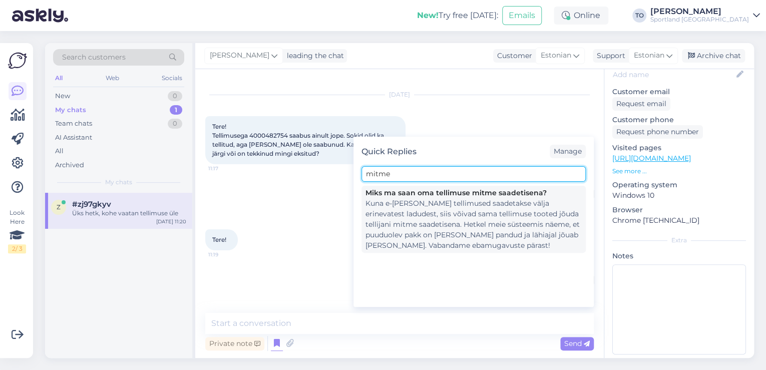
type input "mitme"
click at [437, 210] on div "Kuna e-poe tellimused saadetakse välja erinevatest ladudest, siis võivad sama t…" at bounding box center [473, 224] width 216 height 53
type textarea "Kuna e-poe tellimused saadetakse välja erinevatest ladudest, siis võivad sama t…"
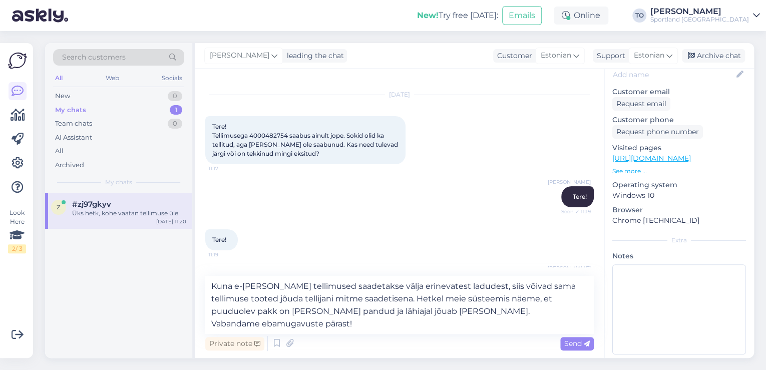
scroll to position [53, 0]
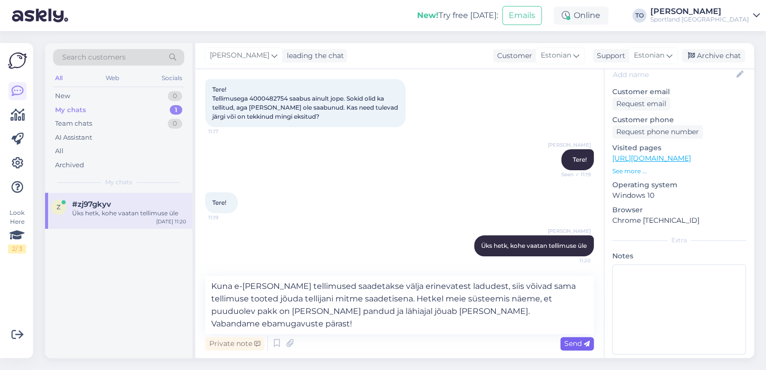
click at [567, 341] on span "Send" at bounding box center [577, 343] width 26 height 9
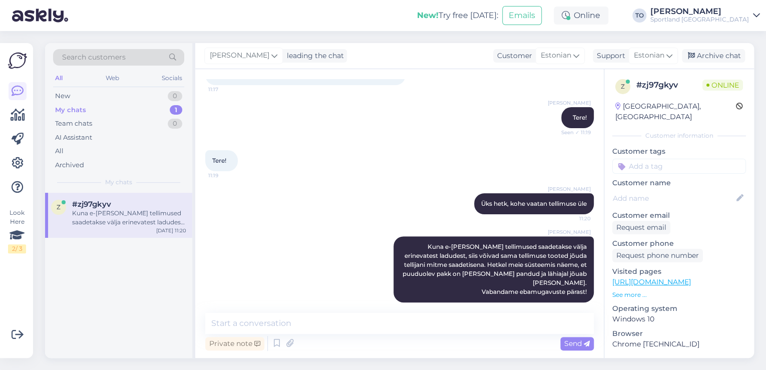
scroll to position [0, 0]
click at [712, 160] on input at bounding box center [679, 167] width 134 height 15
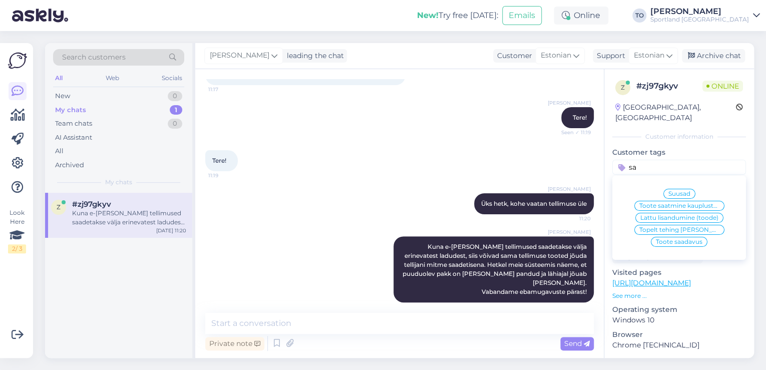
type input "s"
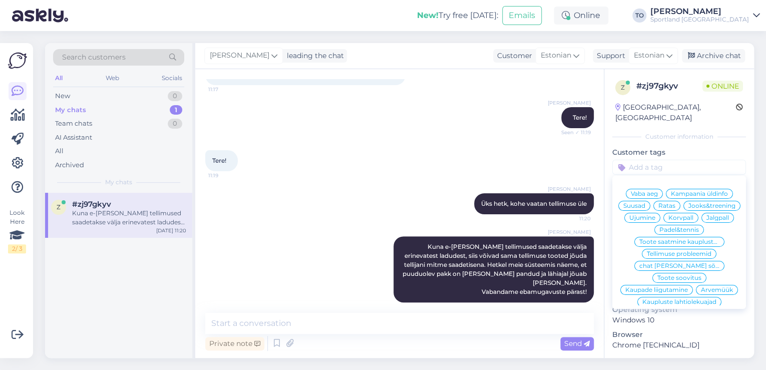
scroll to position [106, 0]
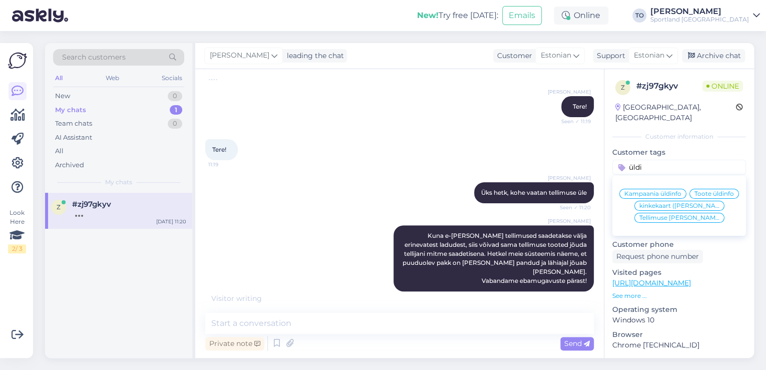
type input "üldi"
click at [676, 218] on span "Tellimuse [PERSON_NAME] info" at bounding box center [679, 218] width 80 height 6
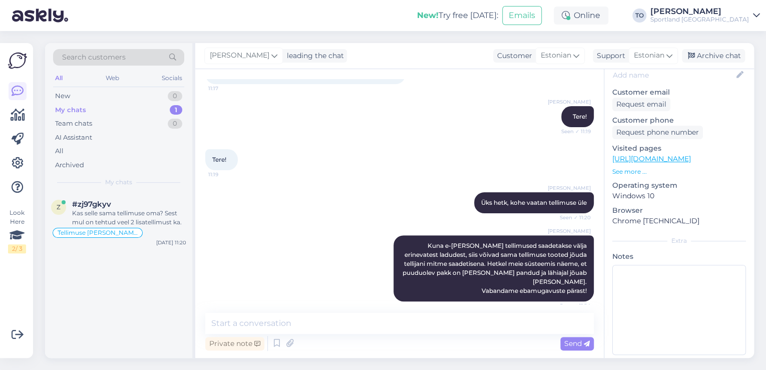
scroll to position [147, 0]
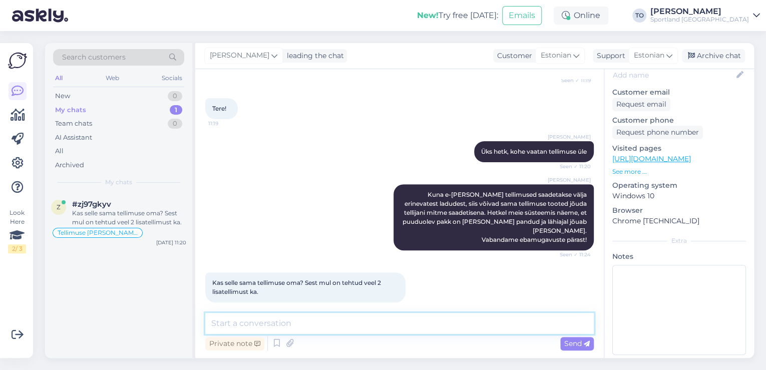
click at [328, 325] on textarea at bounding box center [399, 323] width 388 height 21
click at [351, 324] on textarea at bounding box center [399, 323] width 388 height 21
type textarea "j"
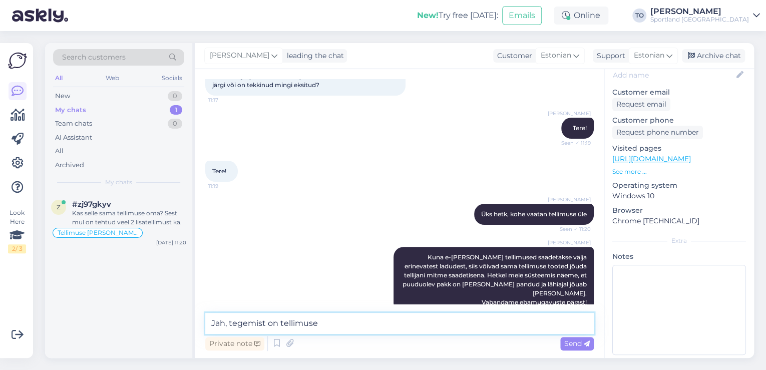
scroll to position [0, 0]
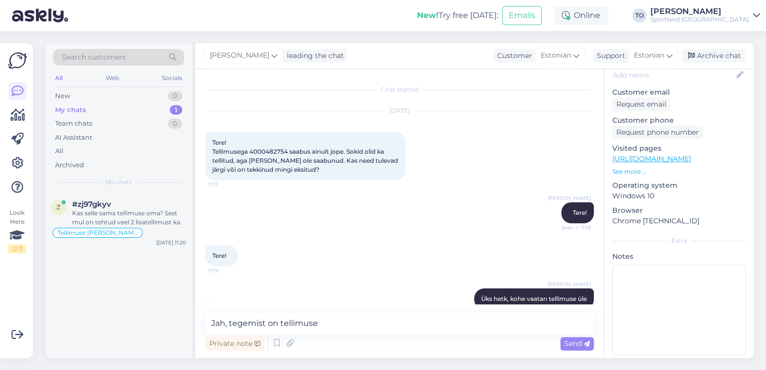
click at [297, 198] on div "Tiina Olup Tere! Seen ✓ 11:19" at bounding box center [399, 212] width 388 height 43
drag, startPoint x: 251, startPoint y: 153, endPoint x: 288, endPoint y: 149, distance: 37.8
click at [288, 149] on span "Tere! Tellimusega 4000482754 saabus ainult jope. Sokid olid ka tellitud, aga ne…" at bounding box center [305, 156] width 187 height 35
copy span "4000482754"
click at [320, 323] on textarea "Jah, tegemist on tellimuse" at bounding box center [399, 323] width 388 height 21
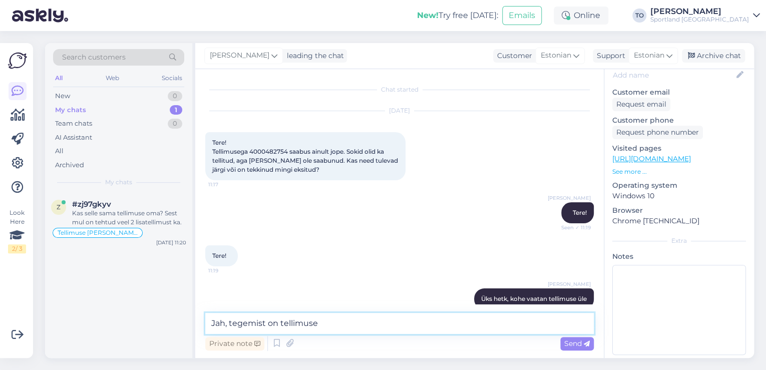
paste textarea "4000482754"
click at [575, 328] on textarea "Jah, tegemist on tellimuse 4000482754 eraldi saadetisega. Paki jälgimiskood DPD…" at bounding box center [399, 323] width 388 height 21
paste textarea "05757992178230"
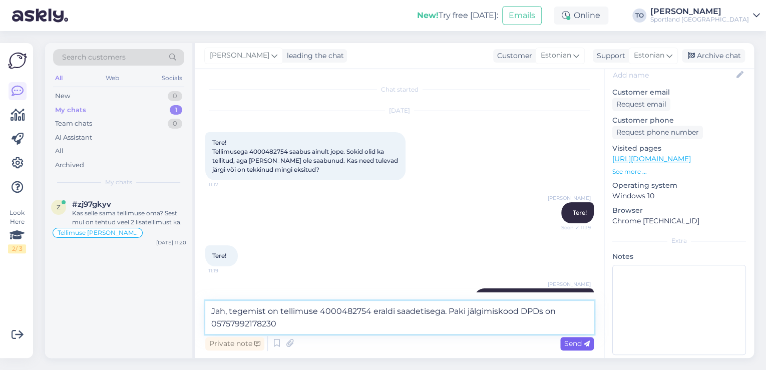
type textarea "Jah, tegemist on tellimuse 4000482754 eraldi saadetisega. Paki jälgimiskood DPD…"
click at [586, 344] on icon at bounding box center [587, 344] width 6 height 6
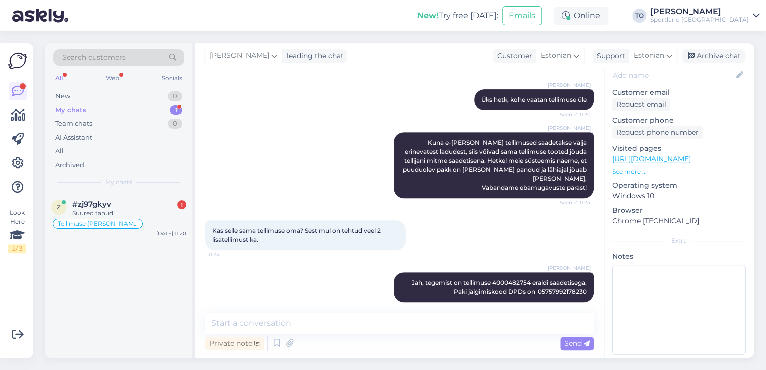
scroll to position [242, 0]
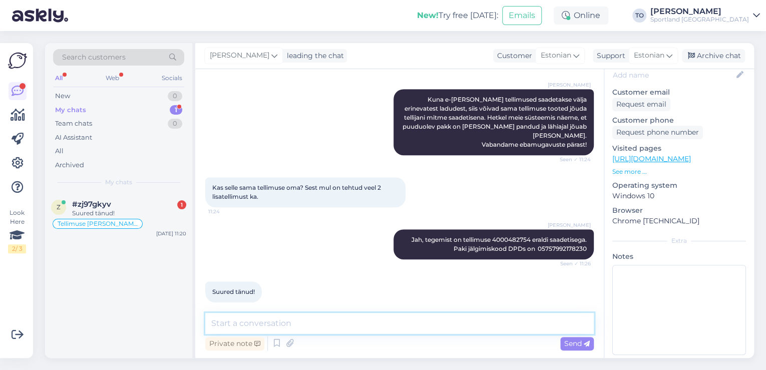
click at [290, 324] on textarea at bounding box center [399, 323] width 388 height 21
type textarea "Palun. Kas hetkel saan veel abiks olla?"
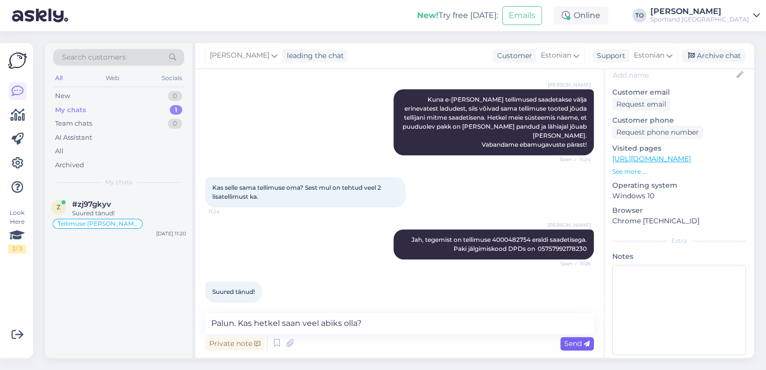
click at [571, 340] on span "Send" at bounding box center [577, 343] width 26 height 9
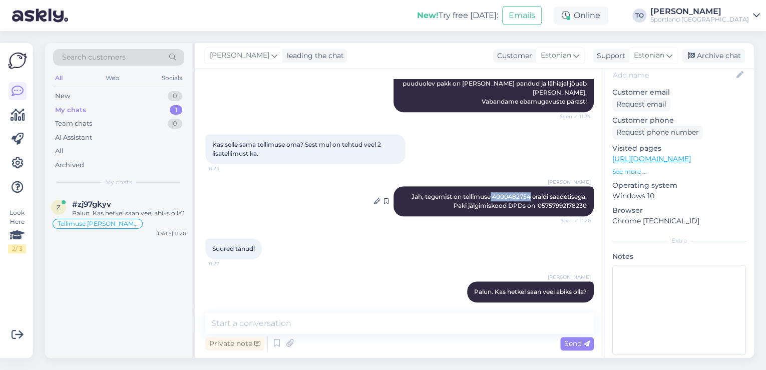
drag, startPoint x: 483, startPoint y: 189, endPoint x: 522, endPoint y: 186, distance: 39.1
click at [522, 193] on span "Jah, tegemist on tellimuse 4000482754 eraldi saadetisega. Paki jälgimiskood DPD…" at bounding box center [499, 201] width 177 height 17
copy span "4000482754"
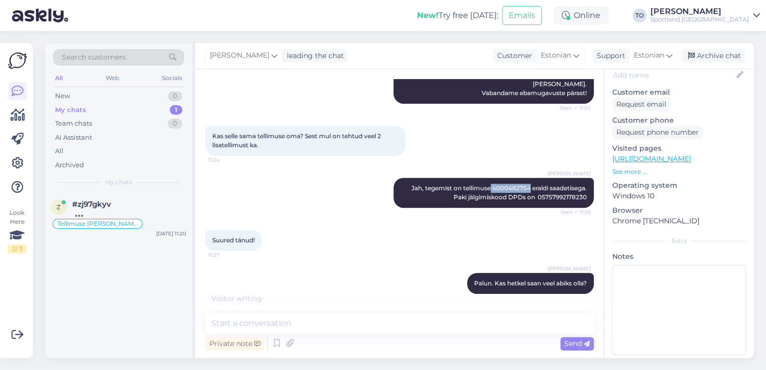
scroll to position [296, 0]
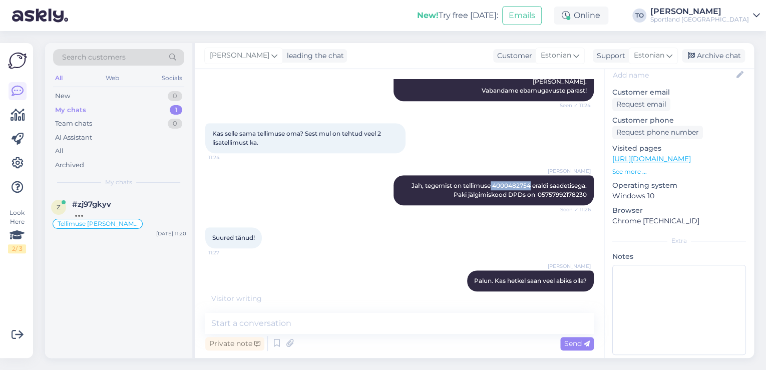
click at [106, 57] on span "Search customers" at bounding box center [94, 57] width 64 height 11
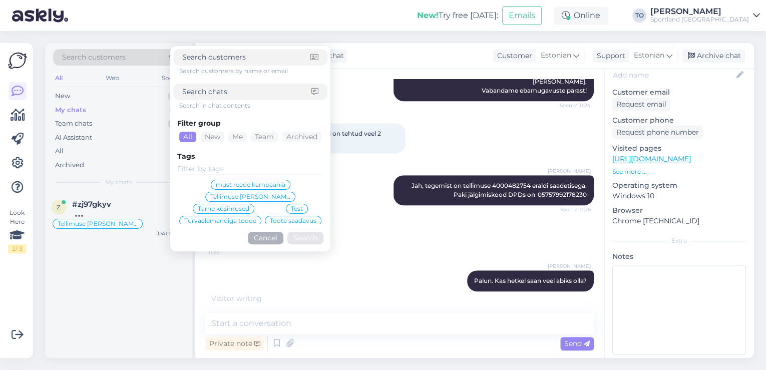
click at [211, 95] on input at bounding box center [246, 92] width 129 height 11
paste input "4000482754"
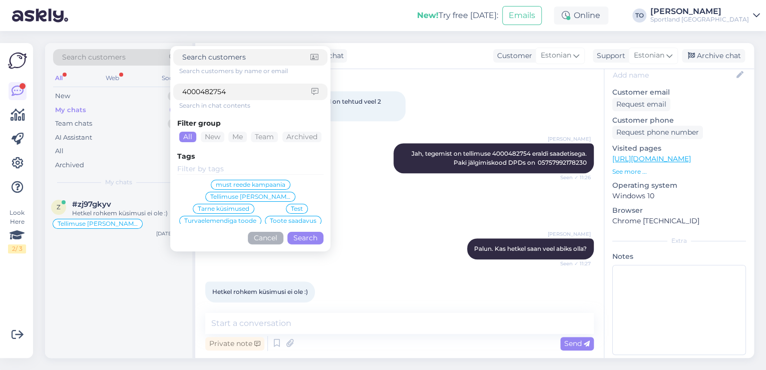
type input "4000482754"
click at [305, 322] on textarea at bounding box center [399, 323] width 388 height 21
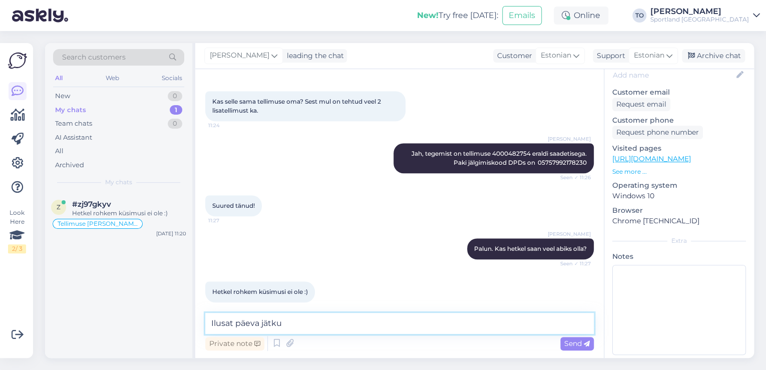
type textarea "Ilusat päeva jätku!"
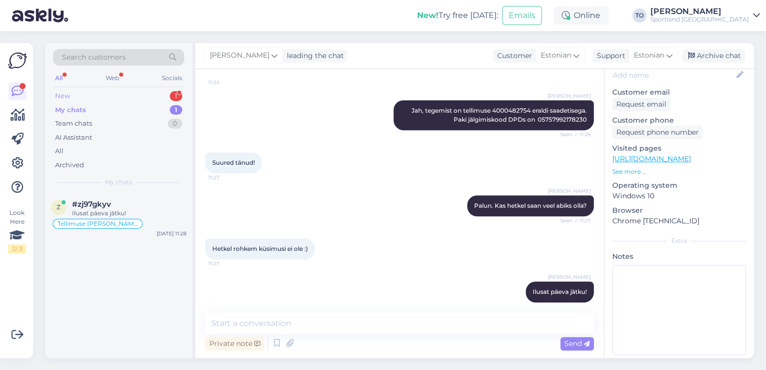
click at [90, 93] on div "New 1" at bounding box center [118, 96] width 131 height 14
drag, startPoint x: 102, startPoint y: 207, endPoint x: 178, endPoint y: 204, distance: 76.1
click at [103, 207] on span "#6nlppkiy" at bounding box center [91, 204] width 39 height 9
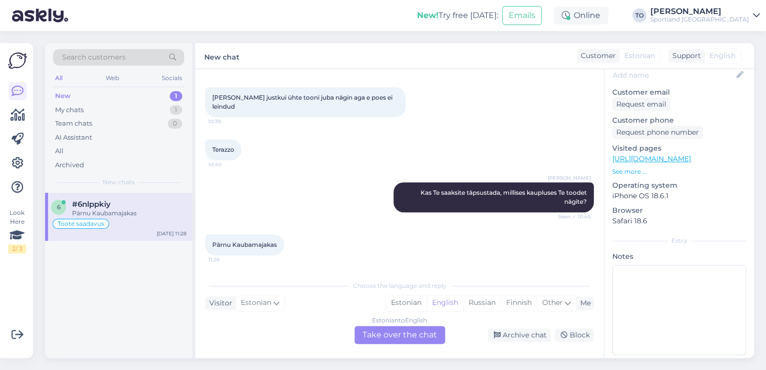
scroll to position [226, 0]
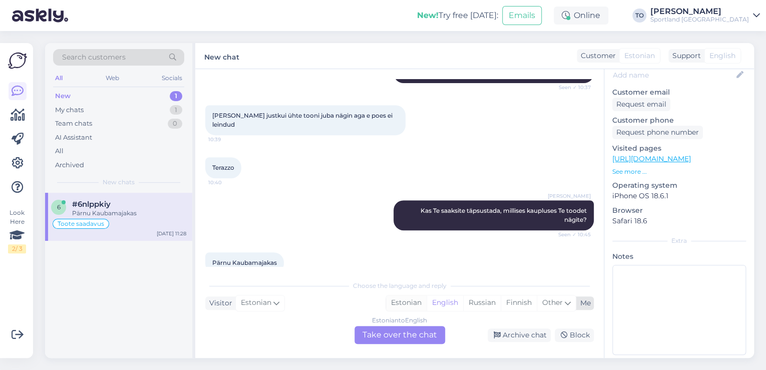
click at [414, 299] on div "Estonian" at bounding box center [406, 302] width 41 height 15
click at [407, 334] on div "Estonian to Estonian Take over the chat" at bounding box center [399, 335] width 91 height 18
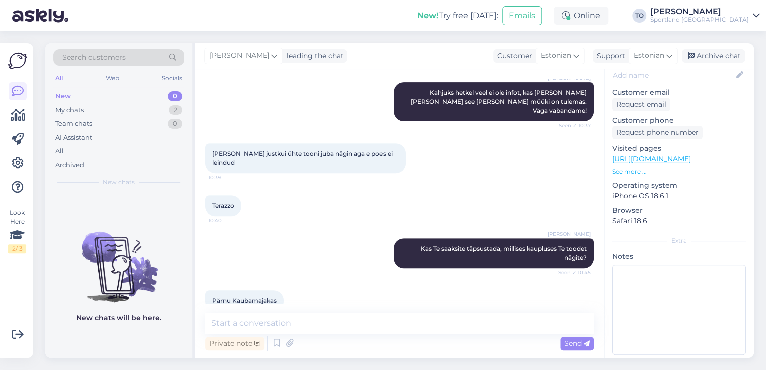
scroll to position [188, 0]
click at [370, 328] on textarea at bounding box center [399, 323] width 388 height 21
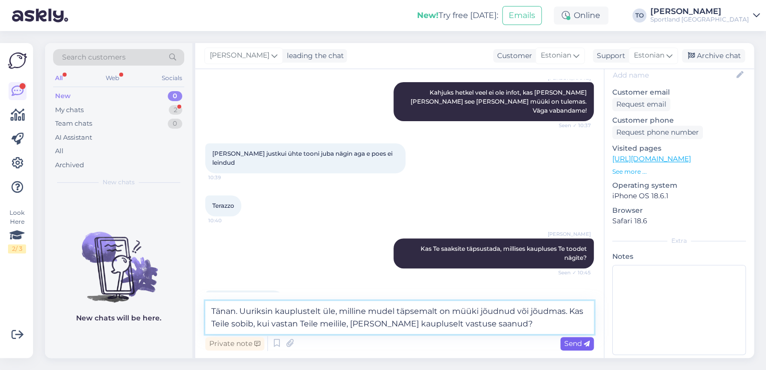
type textarea "Tänan. Uuriksin kauplustelt üle, milline mudel täpsemalt on müüki jõudnud või j…"
click at [564, 340] on span "Send" at bounding box center [577, 343] width 26 height 9
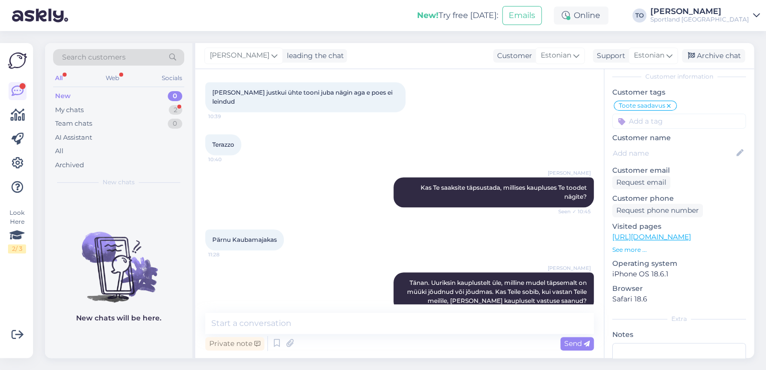
scroll to position [0, 0]
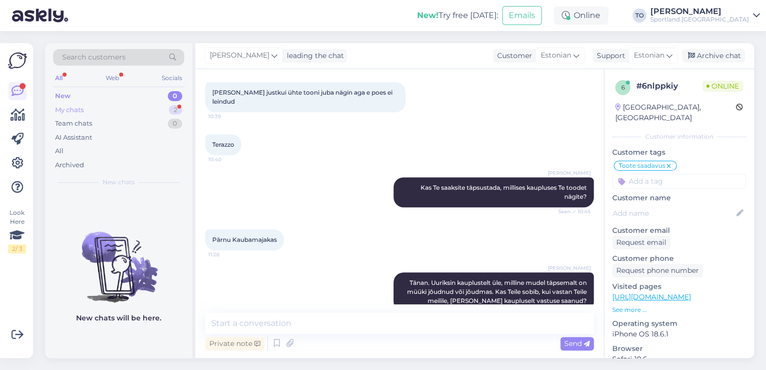
click at [156, 106] on div "My chats 2" at bounding box center [118, 110] width 131 height 14
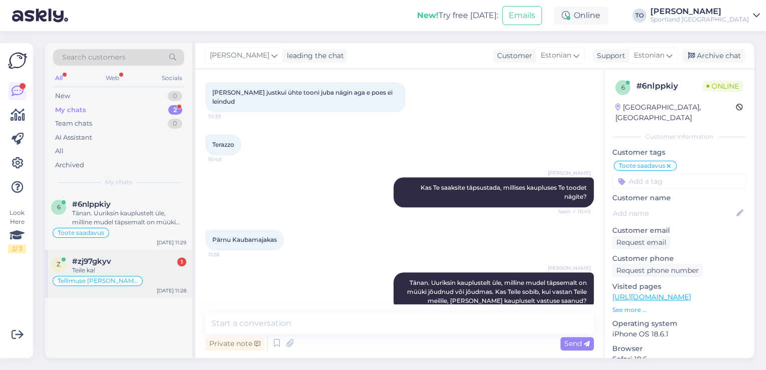
click at [150, 270] on div "Teile ka!" at bounding box center [129, 270] width 114 height 9
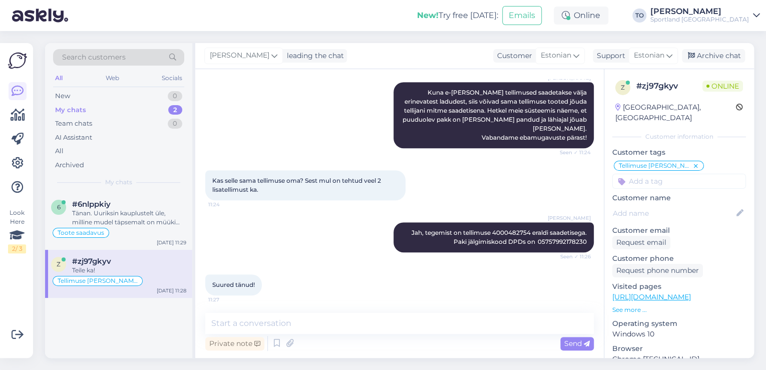
scroll to position [414, 0]
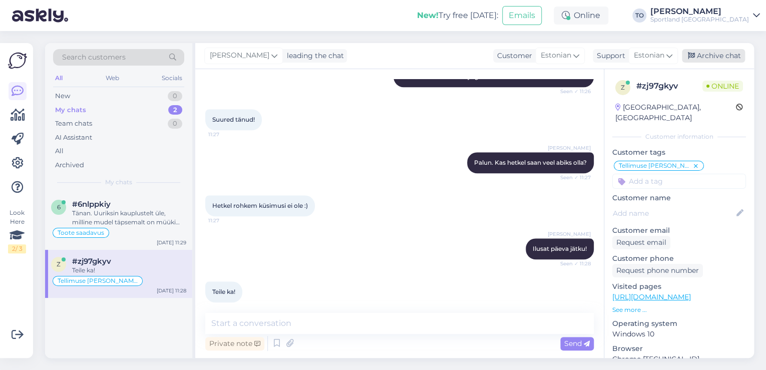
click at [703, 56] on div "Archive chat" at bounding box center [713, 56] width 63 height 14
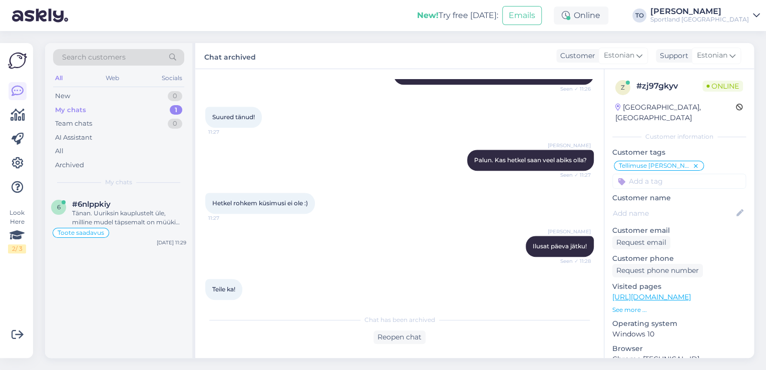
scroll to position [418, 0]
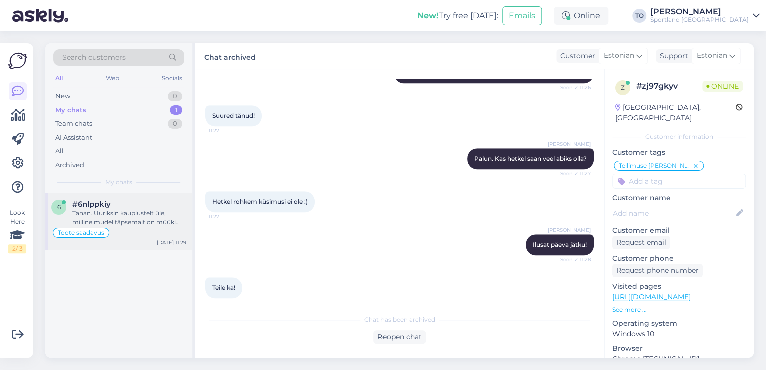
click at [148, 218] on div "Tänan. Uuriksin kauplustelt üle, milline mudel täpsemalt on müüki jõudnud või j…" at bounding box center [129, 218] width 114 height 18
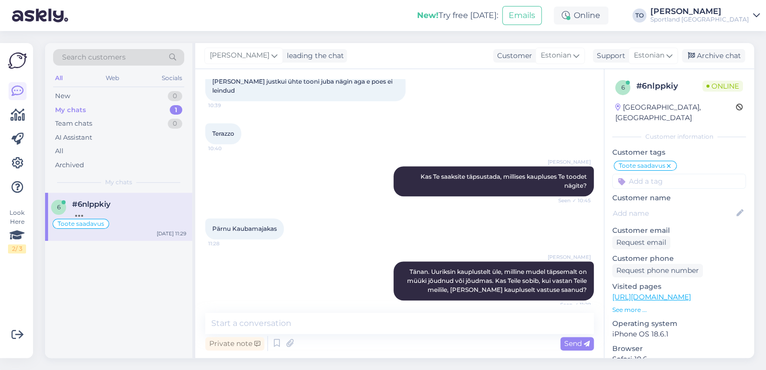
scroll to position [249, 0]
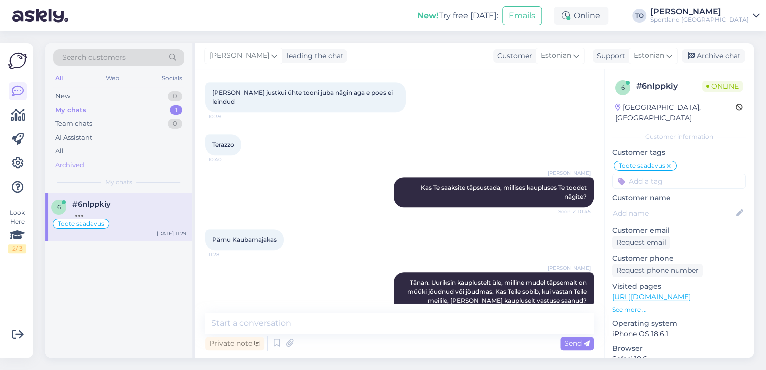
click at [105, 162] on div "Archived" at bounding box center [118, 165] width 131 height 14
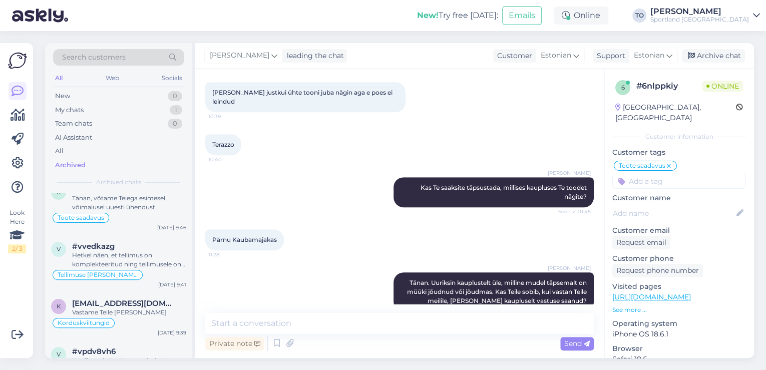
scroll to position [40, 0]
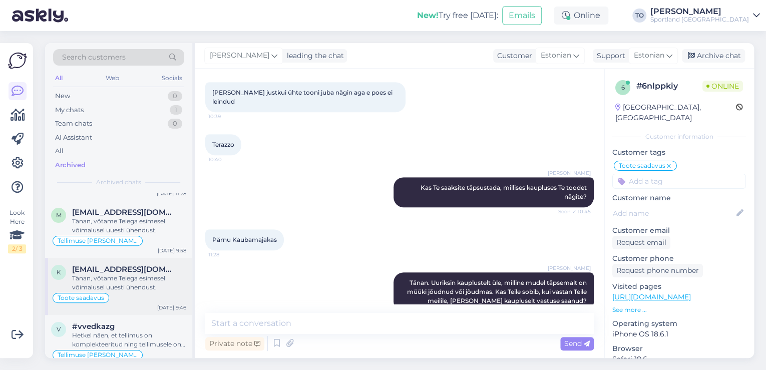
click at [136, 276] on div "Tänan, võtame Teiega esimesel võimalusel uuesti ühendust." at bounding box center [129, 283] width 114 height 18
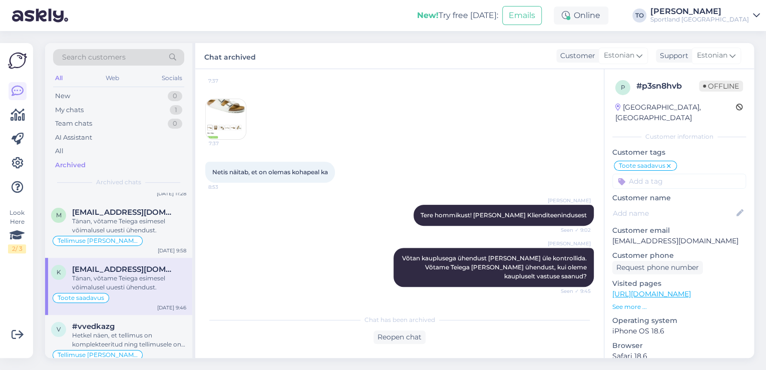
scroll to position [0, 0]
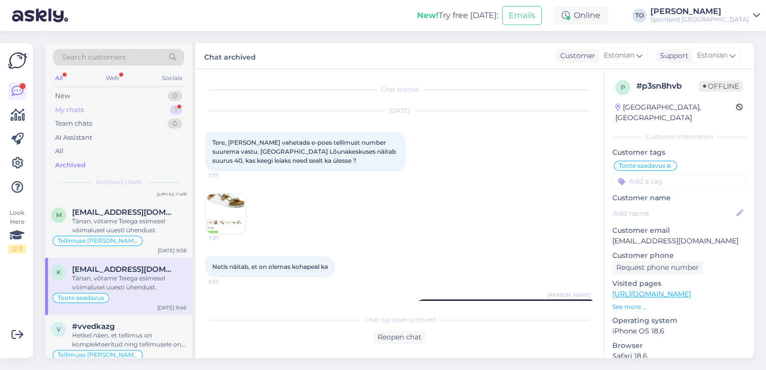
click at [180, 106] on div "1" at bounding box center [176, 110] width 13 height 10
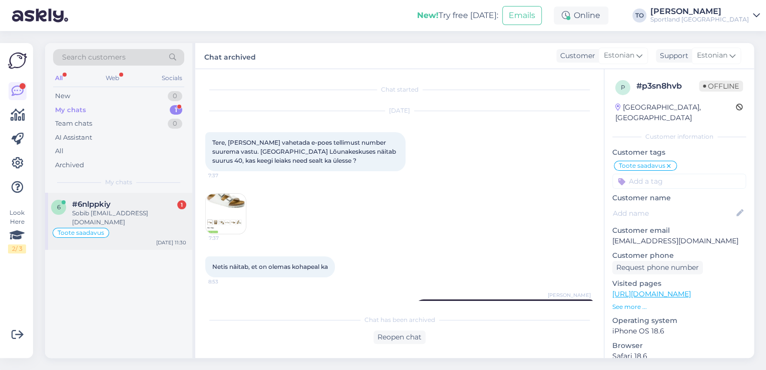
click at [143, 209] on div "Sobib k.meresaar@gmail.com" at bounding box center [129, 218] width 114 height 18
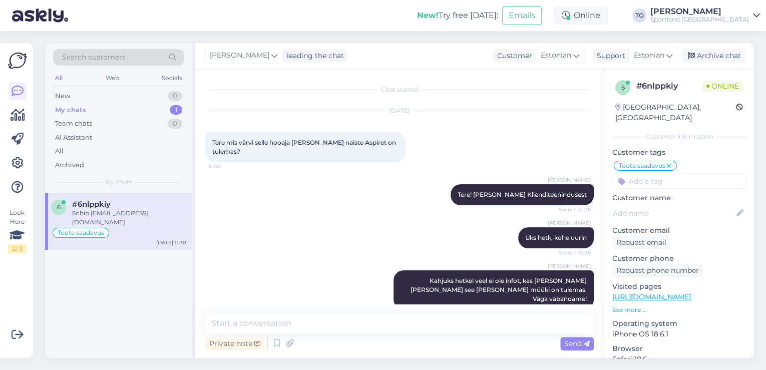
scroll to position [292, 0]
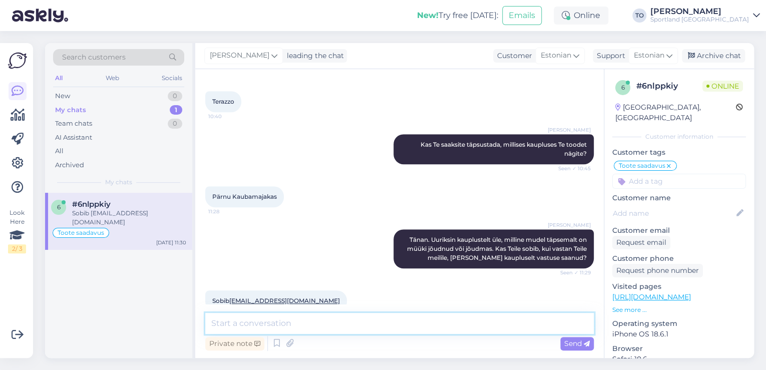
click at [336, 327] on textarea at bounding box center [399, 323] width 388 height 21
type textarea "Tänan, võtame Teiega esimesel võimalusel uuesti ühendust."
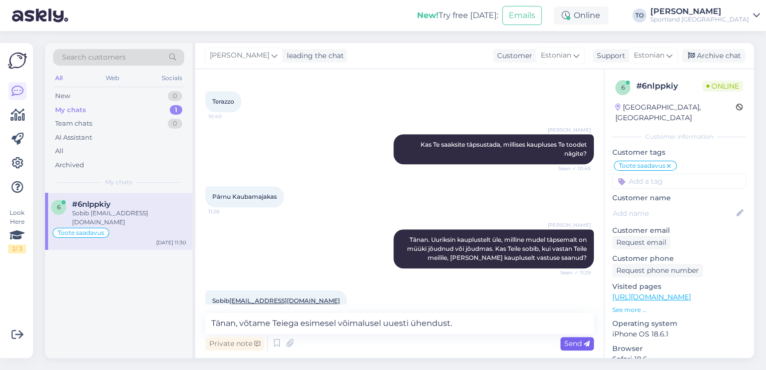
click at [569, 340] on span "Send" at bounding box center [577, 343] width 26 height 9
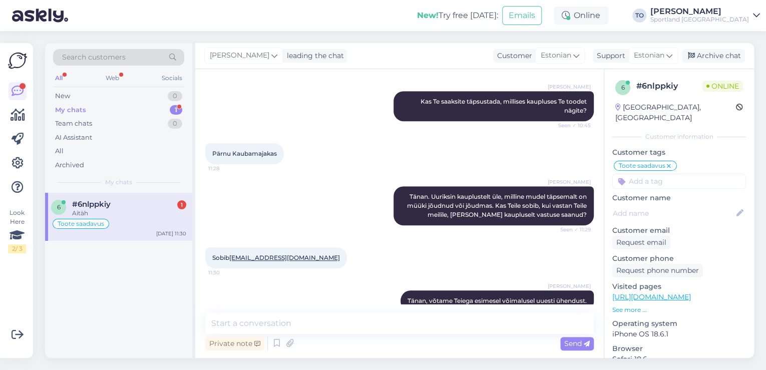
scroll to position [378, 0]
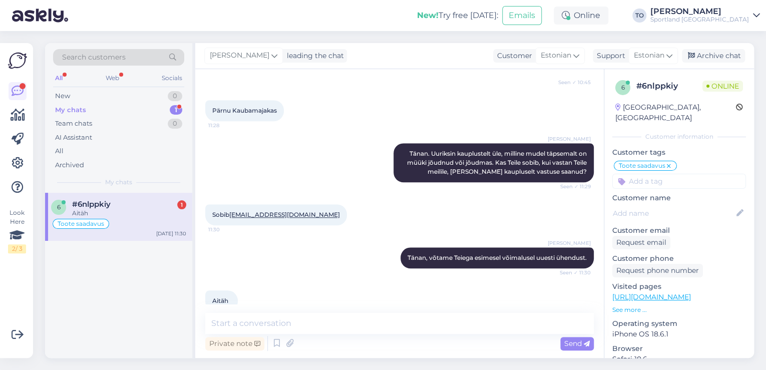
click at [166, 216] on div "Aitäh" at bounding box center [129, 213] width 114 height 9
click at [354, 323] on textarea at bounding box center [399, 323] width 388 height 21
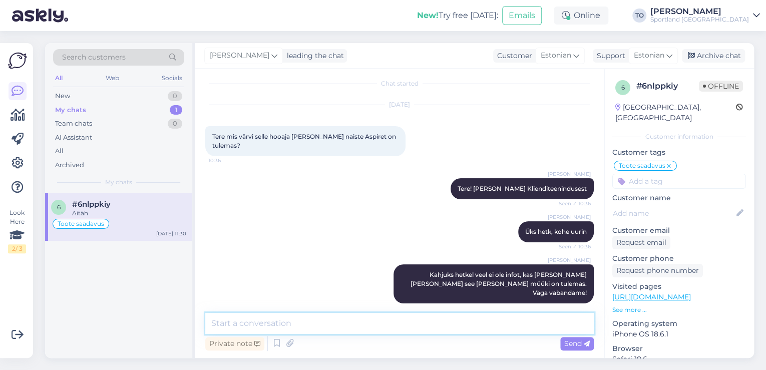
scroll to position [0, 0]
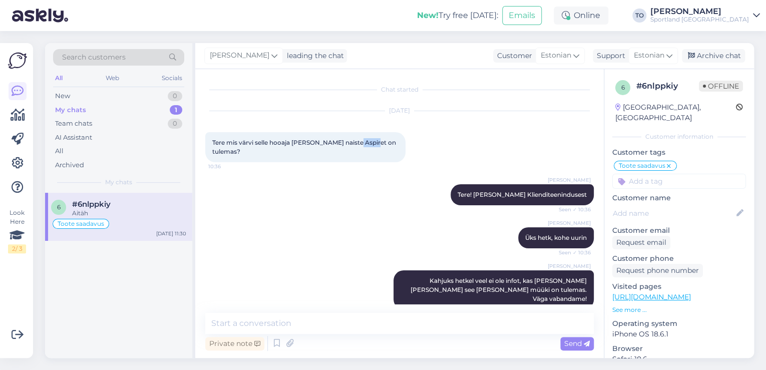
drag, startPoint x: 354, startPoint y: 142, endPoint x: 372, endPoint y: 142, distance: 18.0
click at [372, 142] on span "Tere mis värvi selle hooaja [PERSON_NAME] naiste Aspiret on tulemas?" at bounding box center [304, 147] width 185 height 17
click at [366, 156] on div "Tere mis värvi selle hooaja helly hansen naiste Aspiret on tulemas? 10:36" at bounding box center [305, 147] width 200 height 30
drag, startPoint x: 353, startPoint y: 144, endPoint x: 374, endPoint y: 142, distance: 21.1
click at [374, 142] on span "Tere mis värvi selle hooaja [PERSON_NAME] naiste Aspiret on tulemas?" at bounding box center [304, 147] width 185 height 17
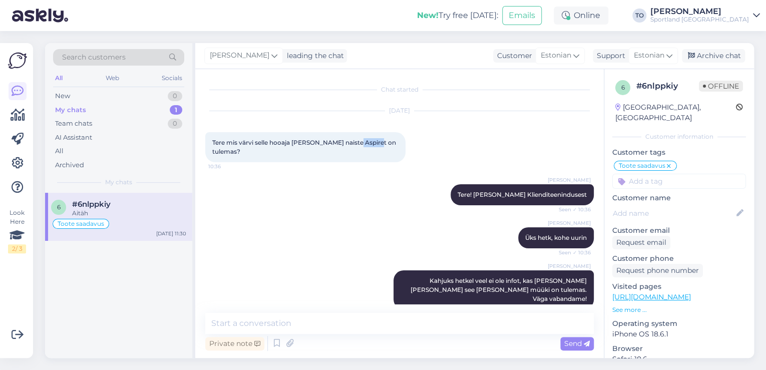
copy span "Aspiret"
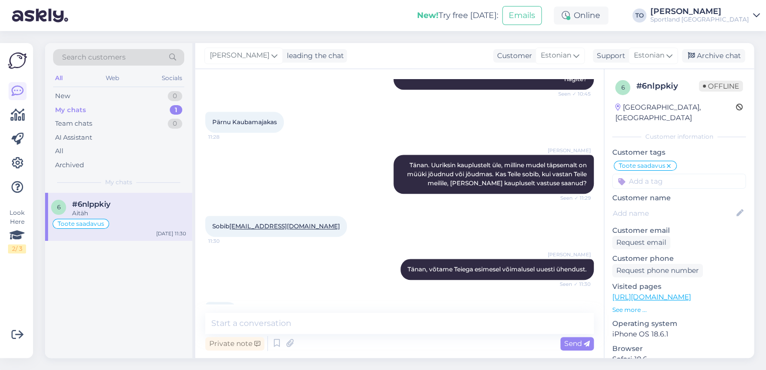
scroll to position [378, 0]
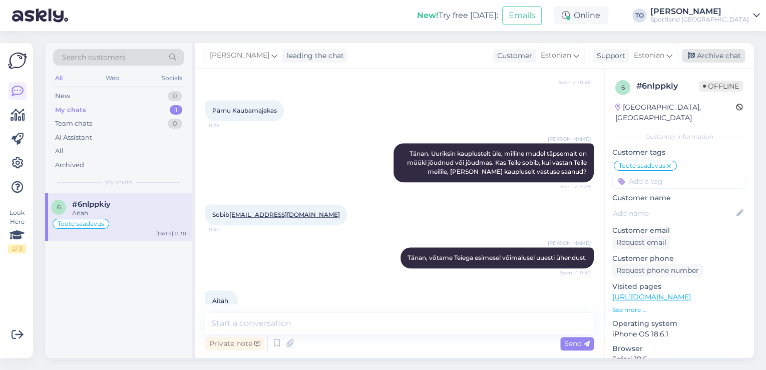
click at [716, 57] on div "Archive chat" at bounding box center [713, 56] width 63 height 14
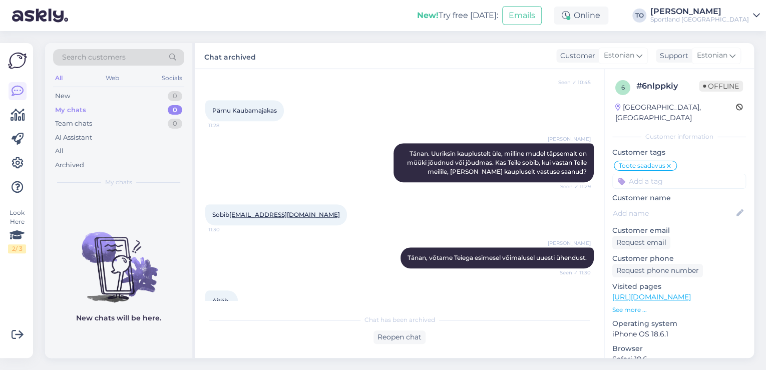
click at [728, 13] on div "[PERSON_NAME]" at bounding box center [699, 12] width 99 height 8
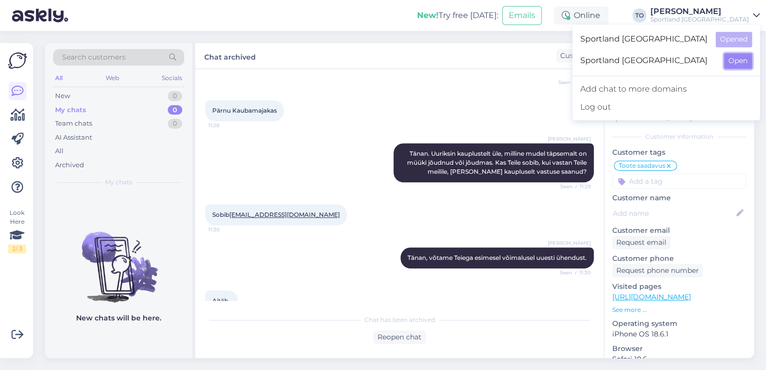
click at [739, 61] on button "Open" at bounding box center [738, 61] width 28 height 16
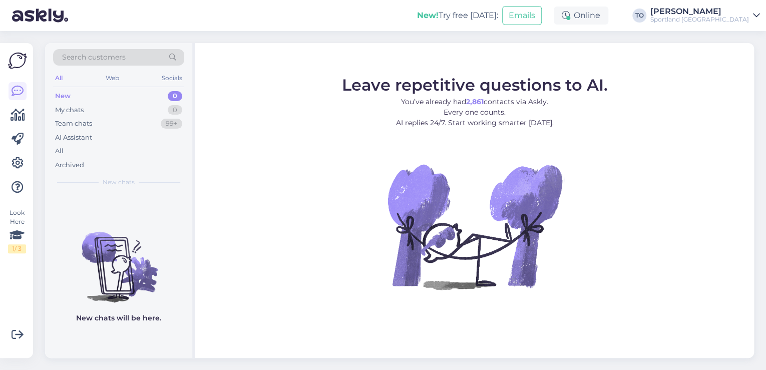
click at [733, 18] on div "Sportland [GEOGRAPHIC_DATA]" at bounding box center [699, 20] width 99 height 8
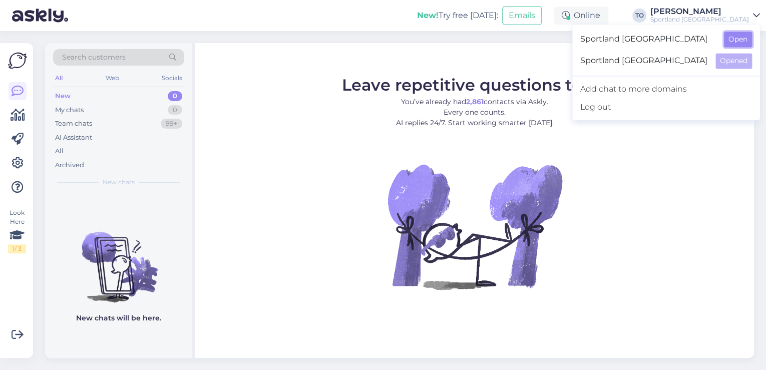
click at [736, 43] on button "Open" at bounding box center [738, 40] width 28 height 16
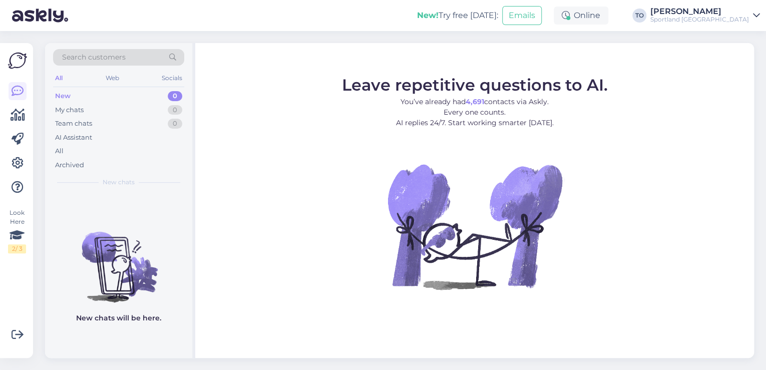
click at [119, 56] on span "Search customers" at bounding box center [94, 57] width 64 height 11
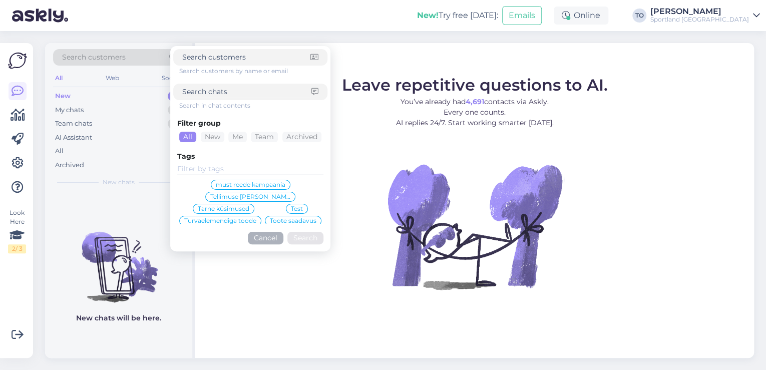
click at [222, 91] on input at bounding box center [246, 92] width 129 height 11
paste input "12000002185"
type input "12000002185"
click at [298, 238] on button "Search" at bounding box center [305, 238] width 36 height 13
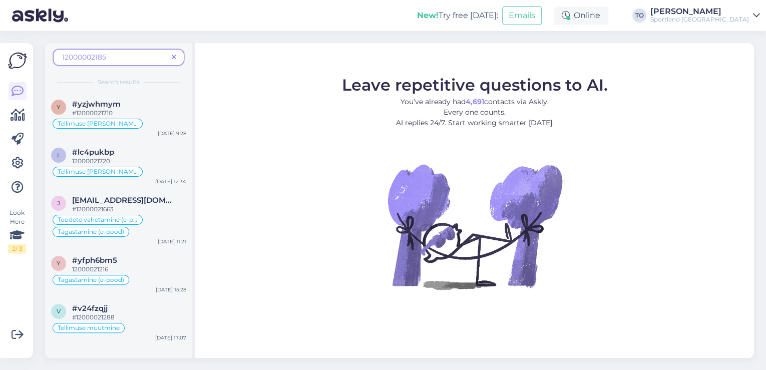
click at [172, 56] on icon at bounding box center [174, 57] width 5 height 7
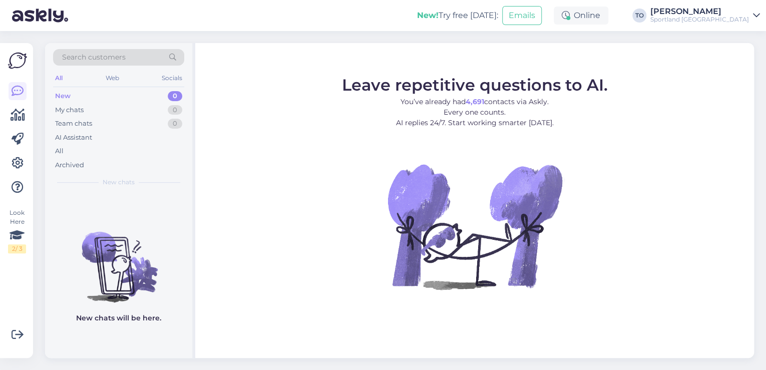
click at [730, 12] on div "[PERSON_NAME]" at bounding box center [699, 12] width 99 height 8
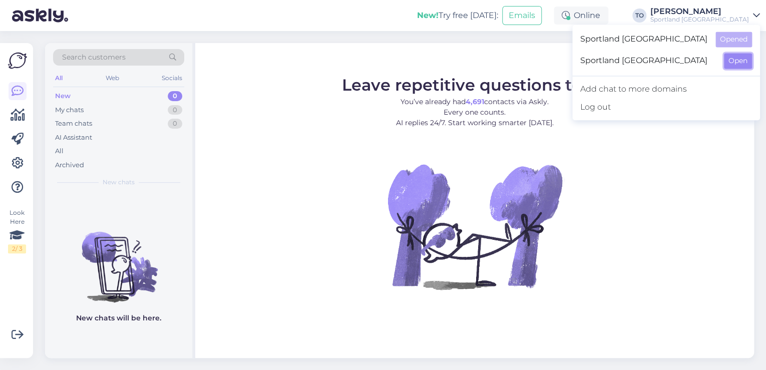
click at [734, 61] on button "Open" at bounding box center [738, 61] width 28 height 16
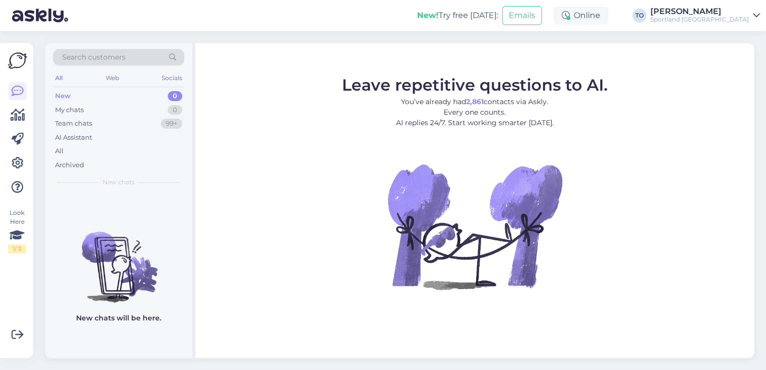
click at [737, 14] on div "[PERSON_NAME]" at bounding box center [699, 12] width 99 height 8
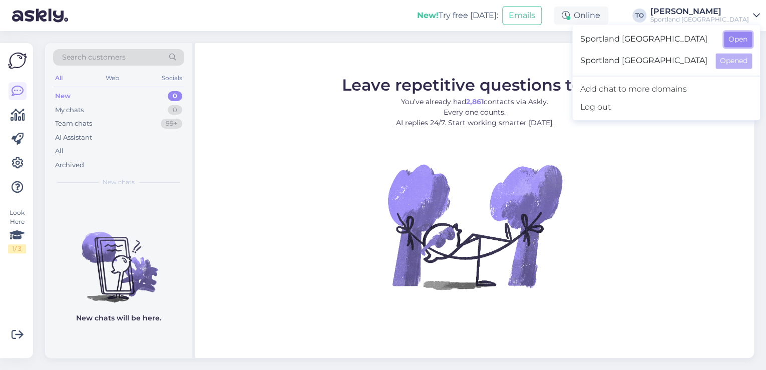
click at [737, 38] on button "Open" at bounding box center [738, 40] width 28 height 16
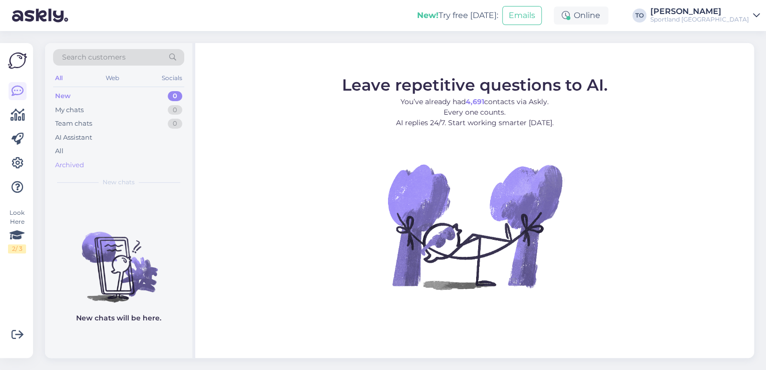
click at [90, 163] on div "Archived" at bounding box center [118, 165] width 131 height 14
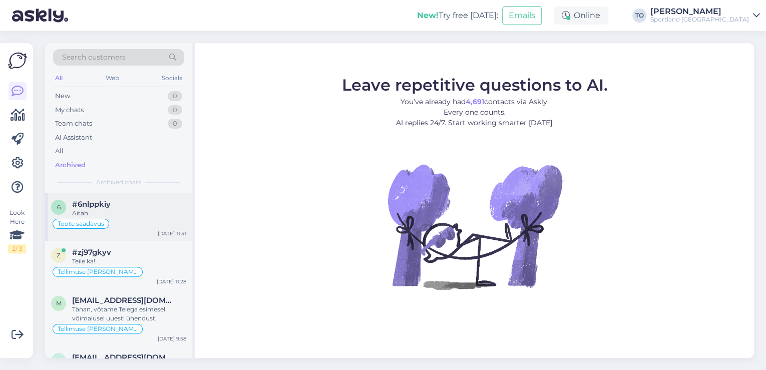
click at [146, 209] on div "Aitäh" at bounding box center [129, 213] width 114 height 9
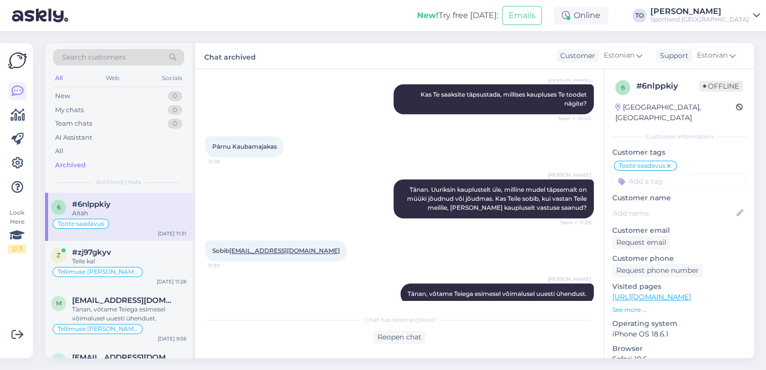
scroll to position [382, 0]
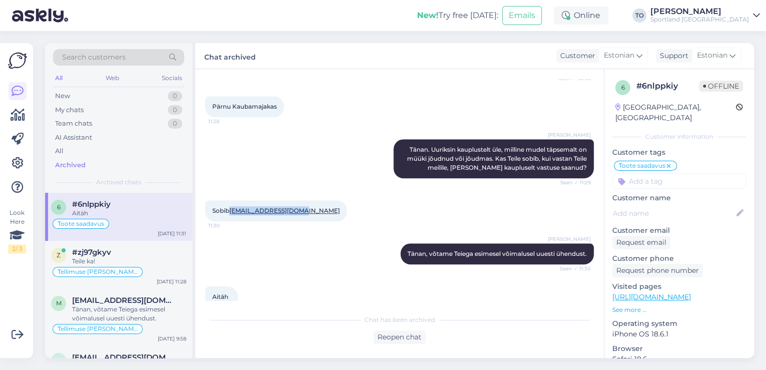
drag, startPoint x: 307, startPoint y: 196, endPoint x: 232, endPoint y: 196, distance: 75.6
click at [232, 200] on div "Sobib k.meresaar@gmail.com 11:30" at bounding box center [276, 210] width 142 height 21
copy link "k.meresaar@gmail.com"
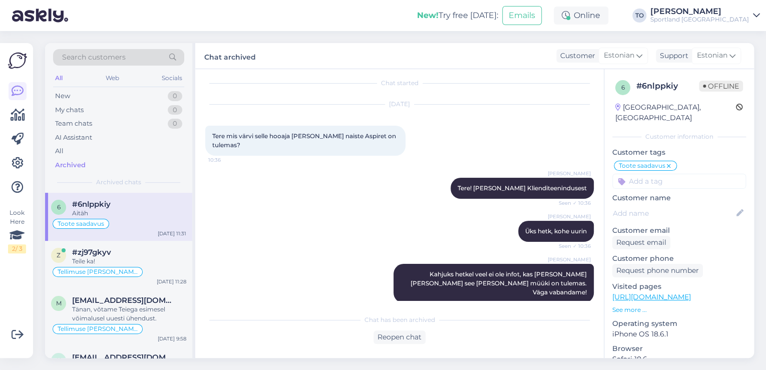
scroll to position [0, 0]
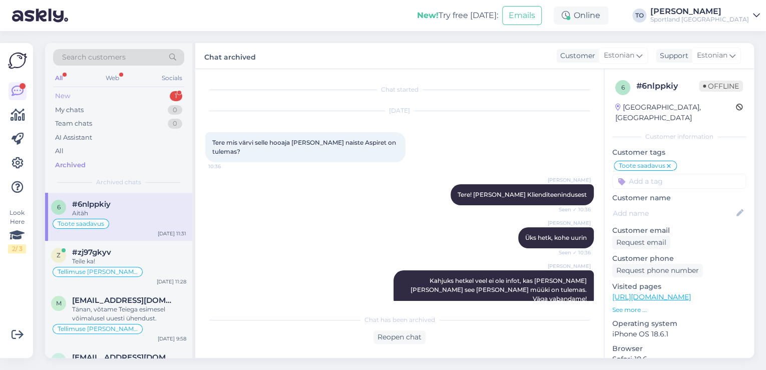
click at [154, 93] on div "New 1" at bounding box center [118, 96] width 131 height 14
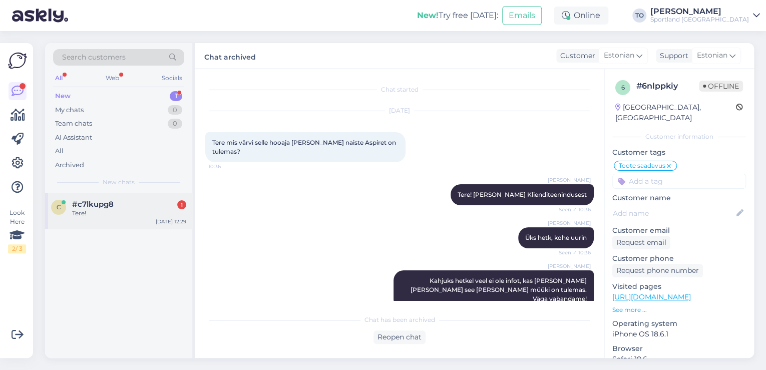
click at [137, 208] on div "#c7lkupg8 1" at bounding box center [129, 204] width 114 height 9
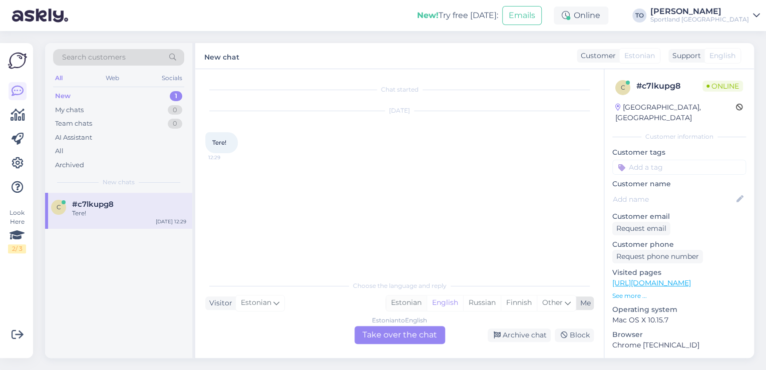
click at [398, 298] on div "Estonian" at bounding box center [406, 302] width 41 height 15
click at [398, 334] on div "Estonian to Estonian Take over the chat" at bounding box center [399, 335] width 91 height 18
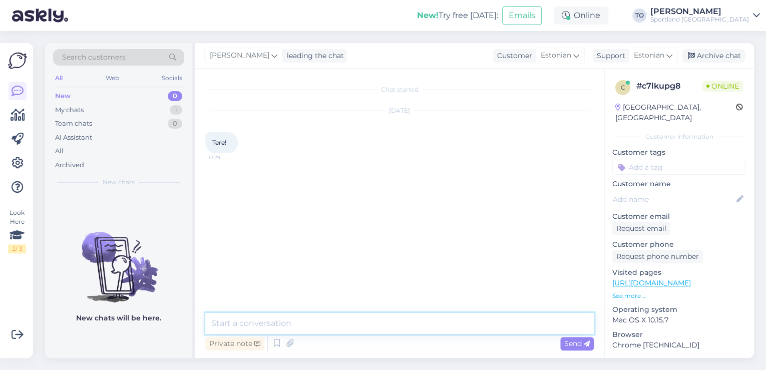
click at [327, 324] on textarea at bounding box center [399, 323] width 388 height 21
type textarea "Tere! [PERSON_NAME] Klienditeenindusest"
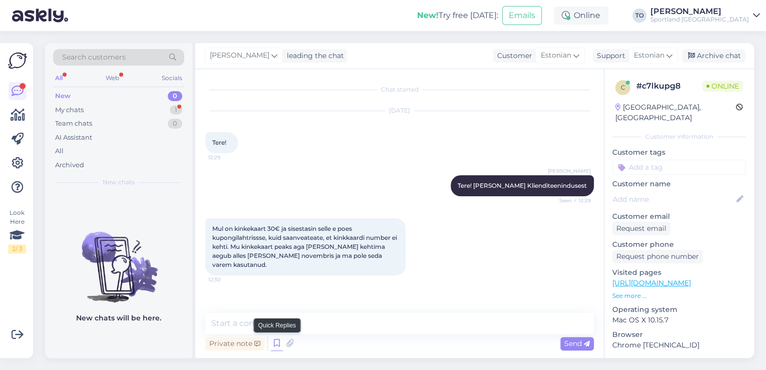
click at [274, 343] on icon at bounding box center [277, 343] width 12 height 15
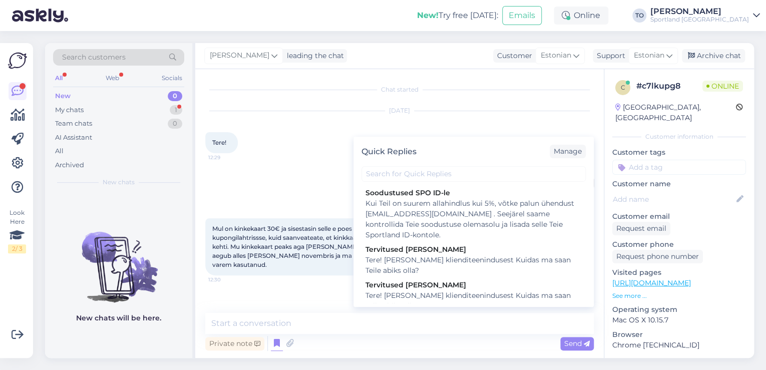
click at [331, 159] on div "Aug 18 2025 Tere! 12:29" at bounding box center [399, 132] width 388 height 64
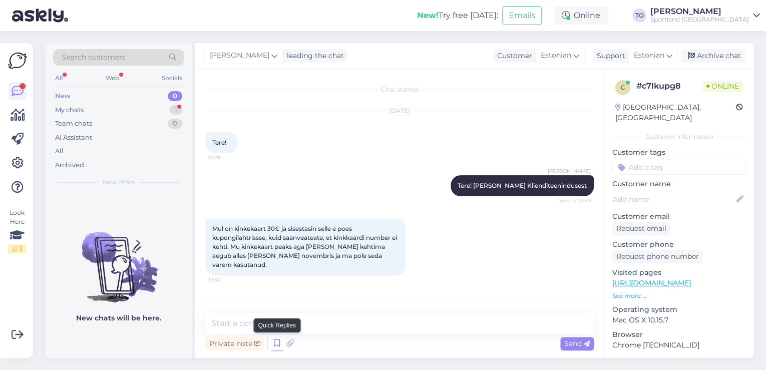
click at [278, 343] on icon at bounding box center [277, 343] width 12 height 15
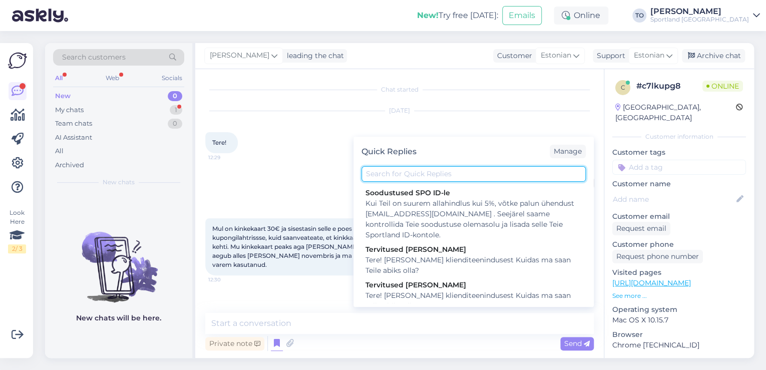
click at [488, 169] on input "text" at bounding box center [473, 174] width 224 height 16
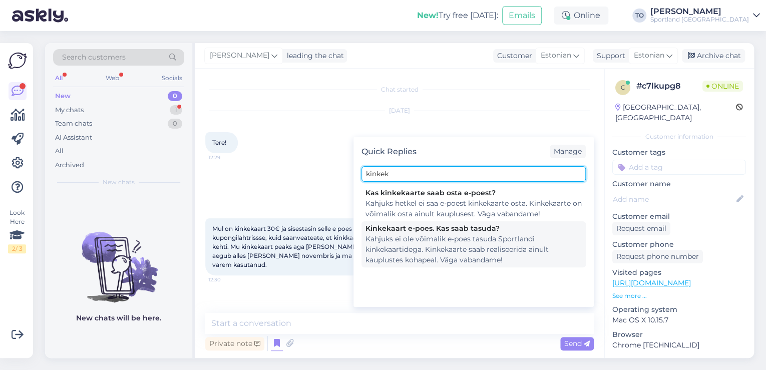
type input "kinkek"
click at [471, 240] on div "Kahjuks ei ole võimalik e-poes tasuda Sportlandi kinkekaartidega. Kinkekaarte s…" at bounding box center [473, 250] width 216 height 32
type textarea "Kahjuks ei ole võimalik e-poes tasuda Sportlandi kinkekaartidega. Kinkekaarte s…"
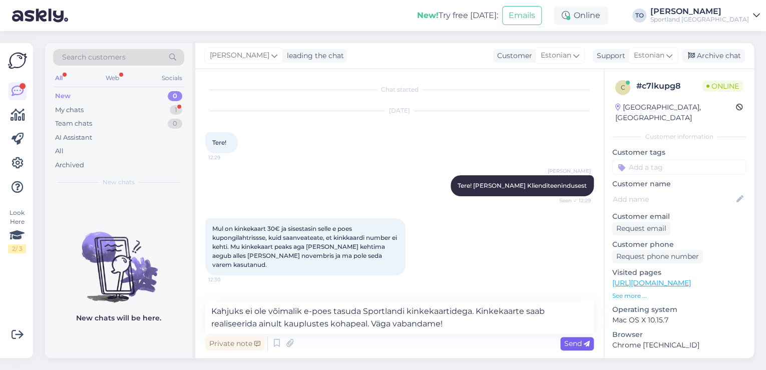
click at [579, 348] on div "Send" at bounding box center [577, 344] width 34 height 14
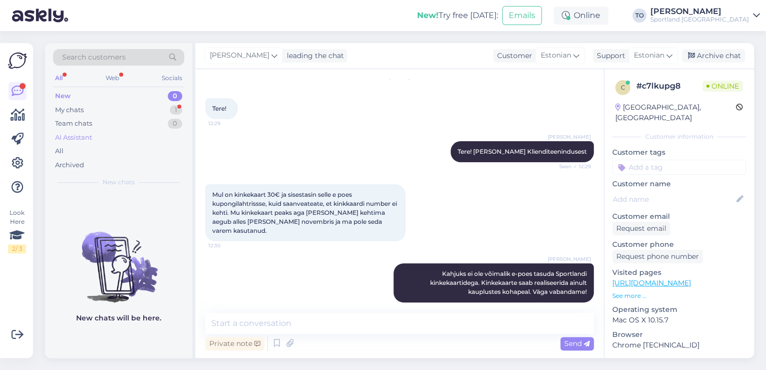
scroll to position [45, 0]
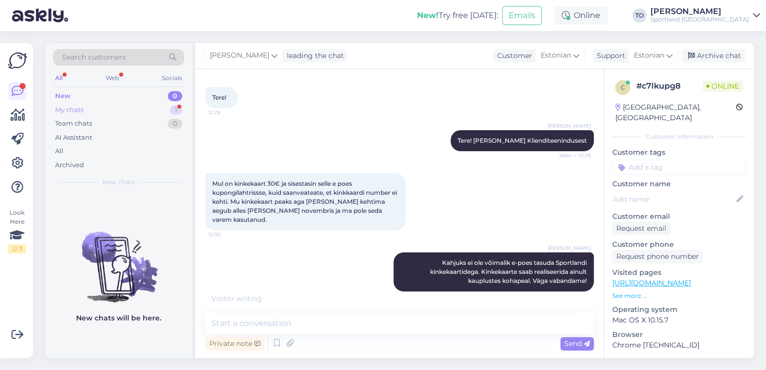
click at [170, 110] on div "1" at bounding box center [176, 110] width 13 height 10
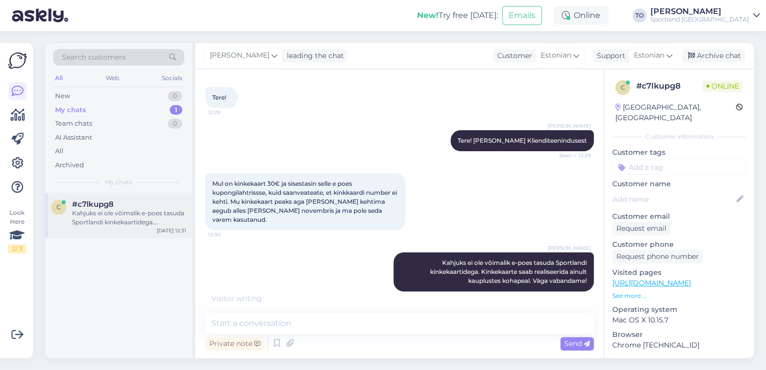
click at [134, 213] on div "Kahjuks ei ole võimalik e-poes tasuda Sportlandi kinkekaartidega. Kinkekaarte s…" at bounding box center [129, 218] width 114 height 18
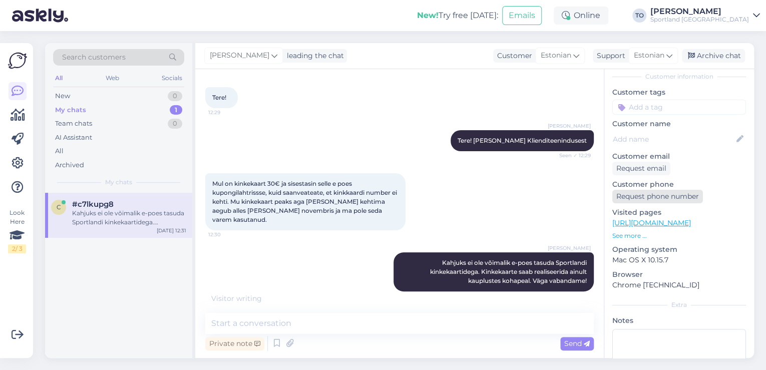
scroll to position [0, 0]
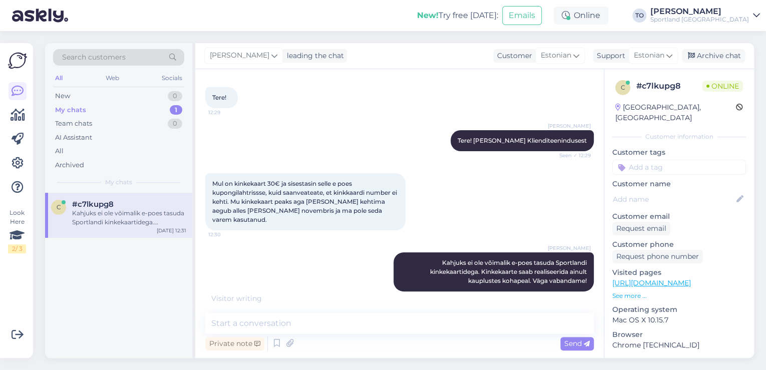
click at [655, 160] on input at bounding box center [679, 167] width 134 height 15
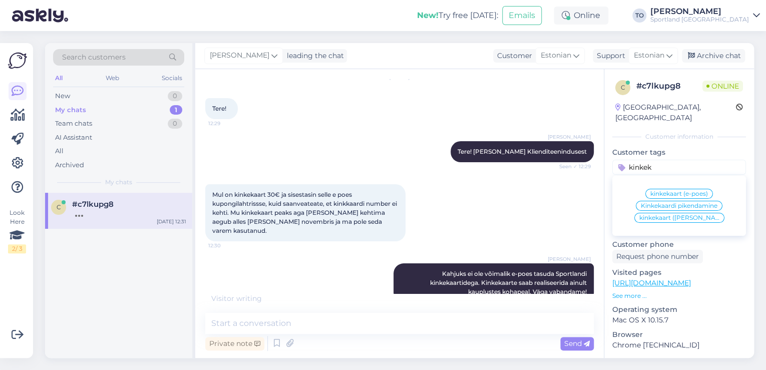
scroll to position [45, 0]
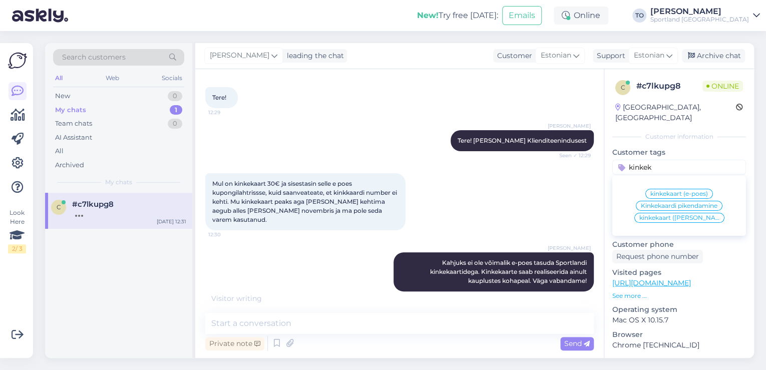
type input "kinkek"
click at [692, 191] on span "kinkekaart (e-poes)" at bounding box center [679, 194] width 58 height 6
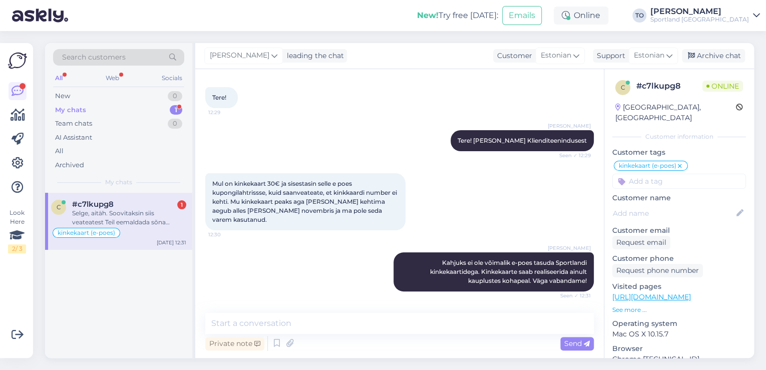
scroll to position [86, 0]
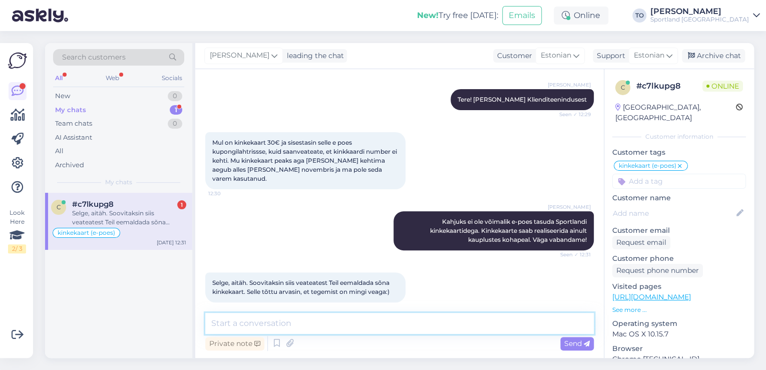
click at [453, 320] on textarea at bounding box center [399, 323] width 388 height 21
type textarea "j"
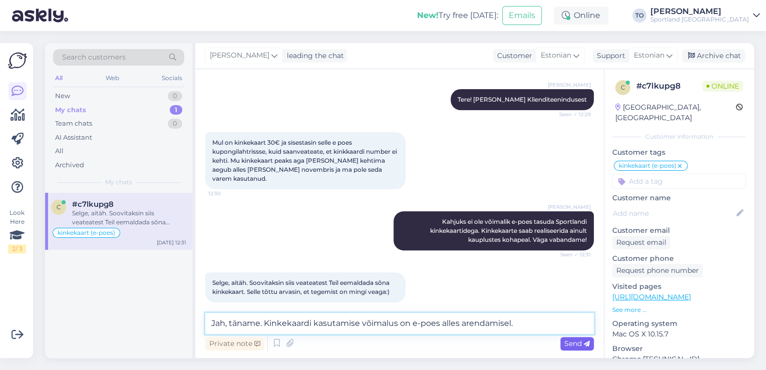
type textarea "Jah, täname. Kinkekaardi kasutamise võimalus on e-poes alles arendamisel."
click at [564, 342] on span "Send" at bounding box center [577, 343] width 26 height 9
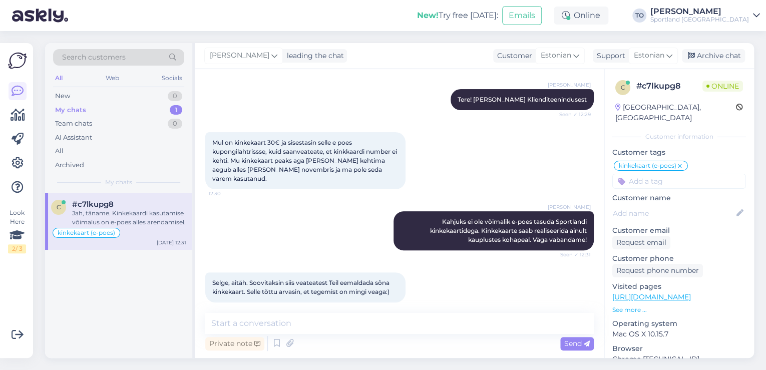
scroll to position [138, 0]
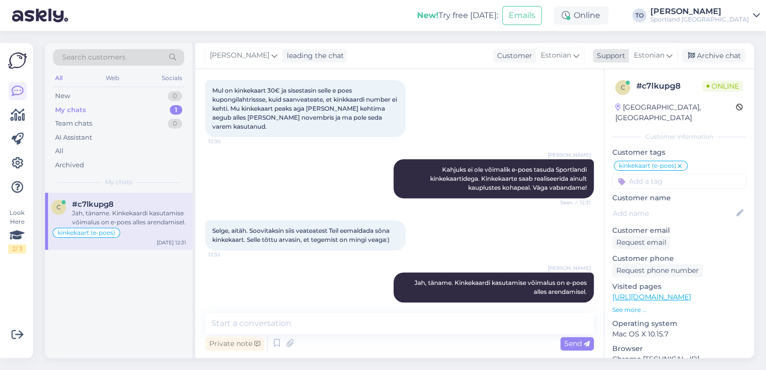
drag, startPoint x: 710, startPoint y: 52, endPoint x: 718, endPoint y: 52, distance: 8.0
click at [710, 52] on div "Archive chat" at bounding box center [713, 56] width 63 height 14
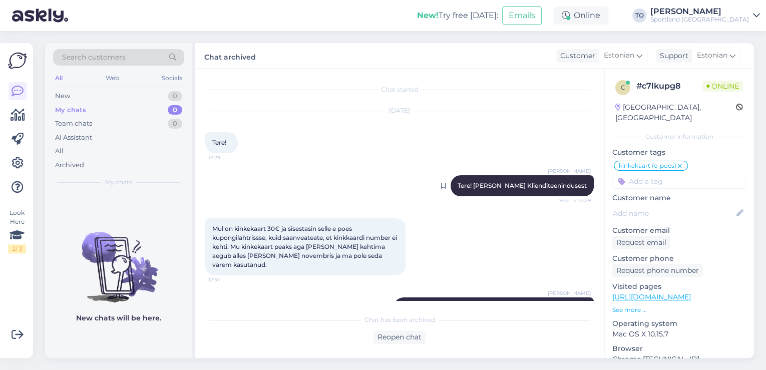
scroll to position [142, 0]
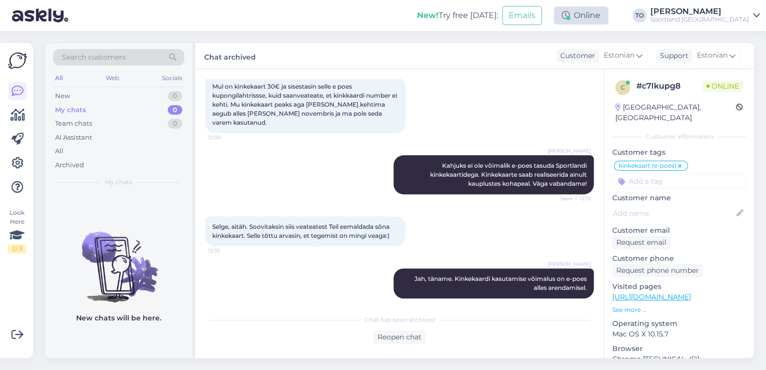
click at [608, 16] on div "Online" at bounding box center [581, 16] width 55 height 18
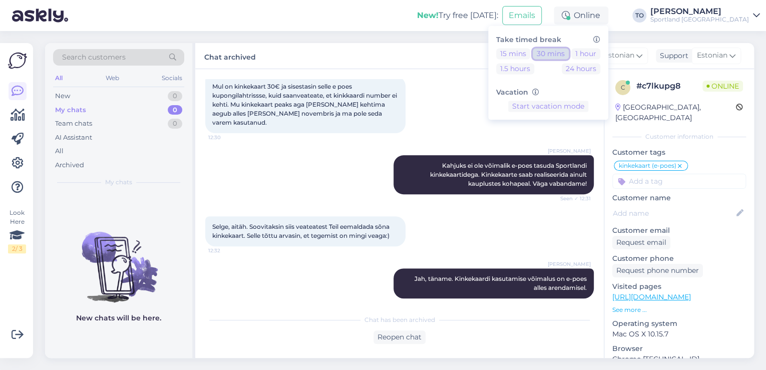
click at [569, 54] on button "30 mins" at bounding box center [551, 53] width 36 height 11
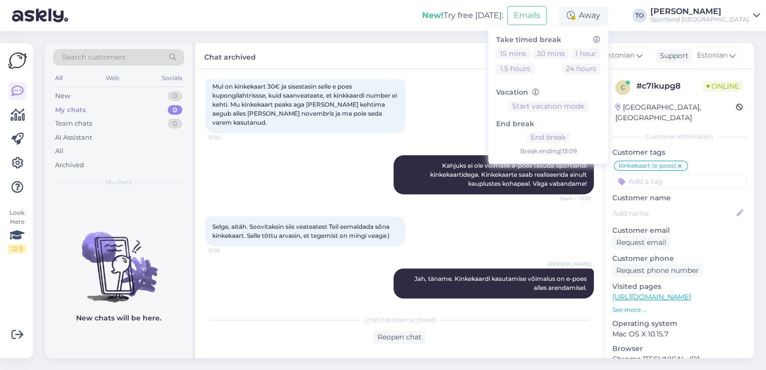
click at [725, 16] on div "Sportland [GEOGRAPHIC_DATA]" at bounding box center [699, 20] width 99 height 8
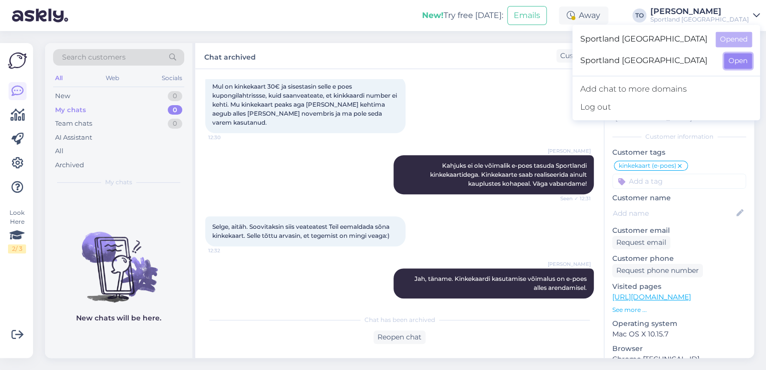
click at [742, 59] on button "Open" at bounding box center [738, 61] width 28 height 16
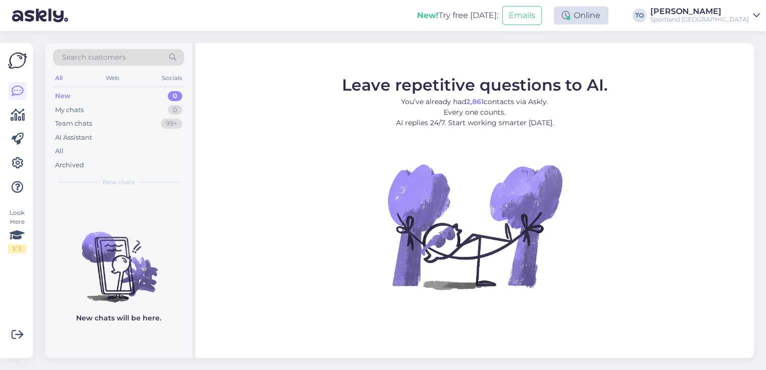
click at [608, 13] on div "Online" at bounding box center [581, 16] width 55 height 18
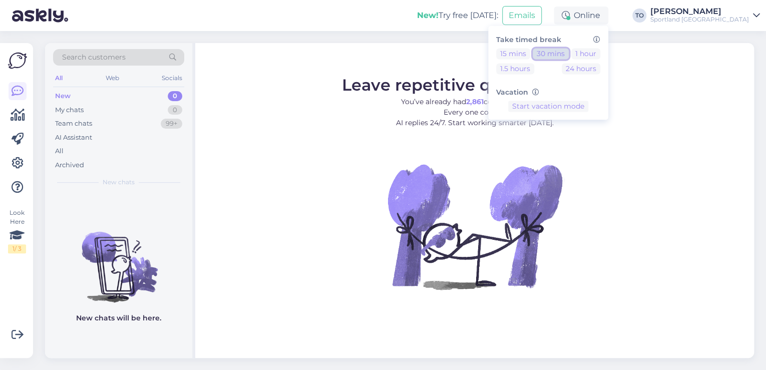
click at [569, 56] on button "30 mins" at bounding box center [551, 53] width 36 height 11
